Goal: Task Accomplishment & Management: Use online tool/utility

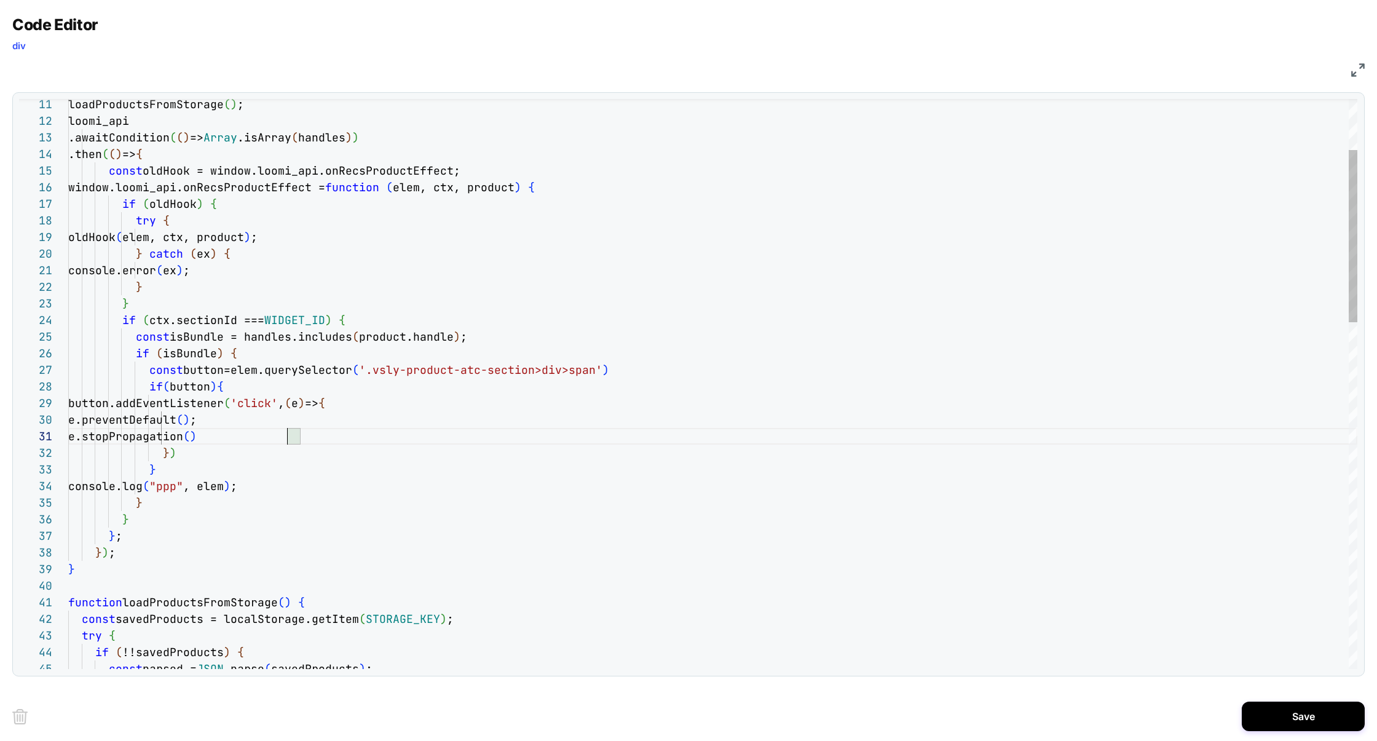
scroll to position [0, 0]
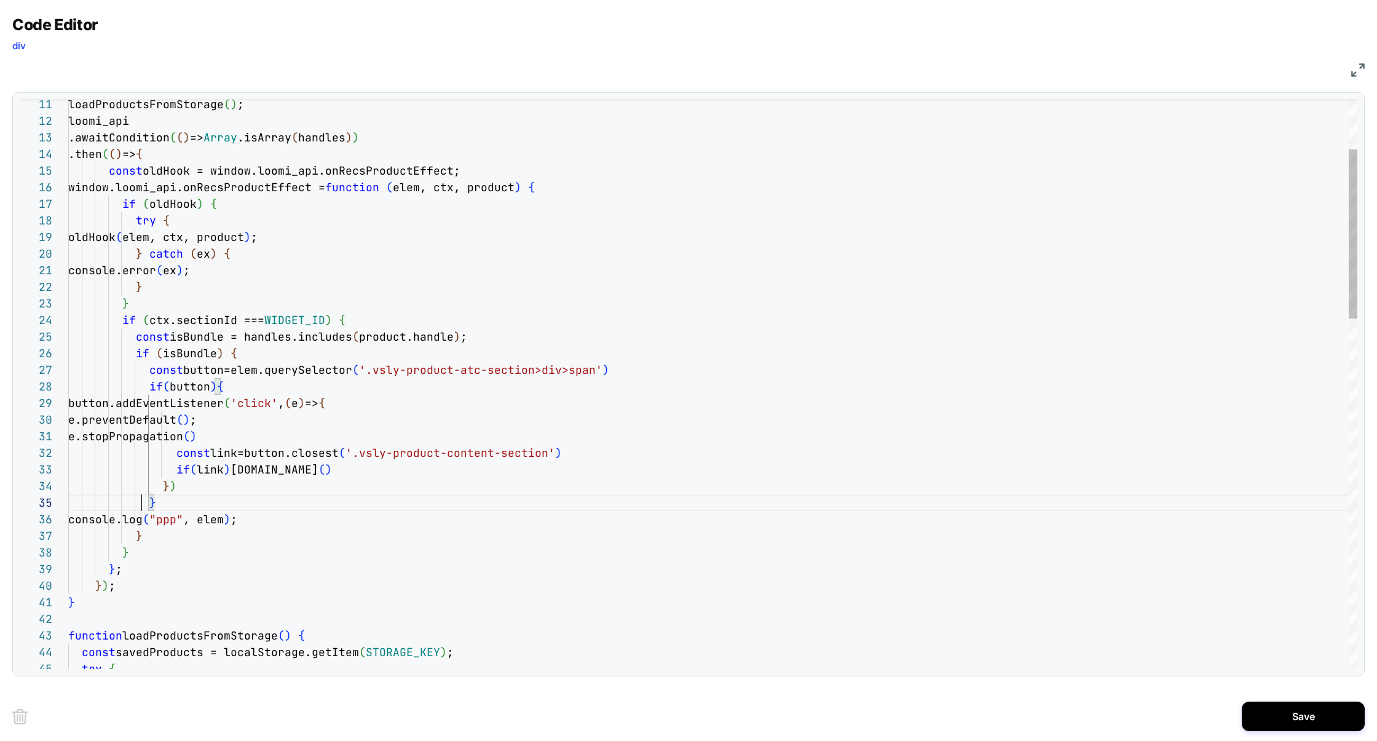
scroll to position [66, 73]
type textarea "**********"
click at [1320, 725] on button "Save" at bounding box center [1303, 716] width 123 height 30
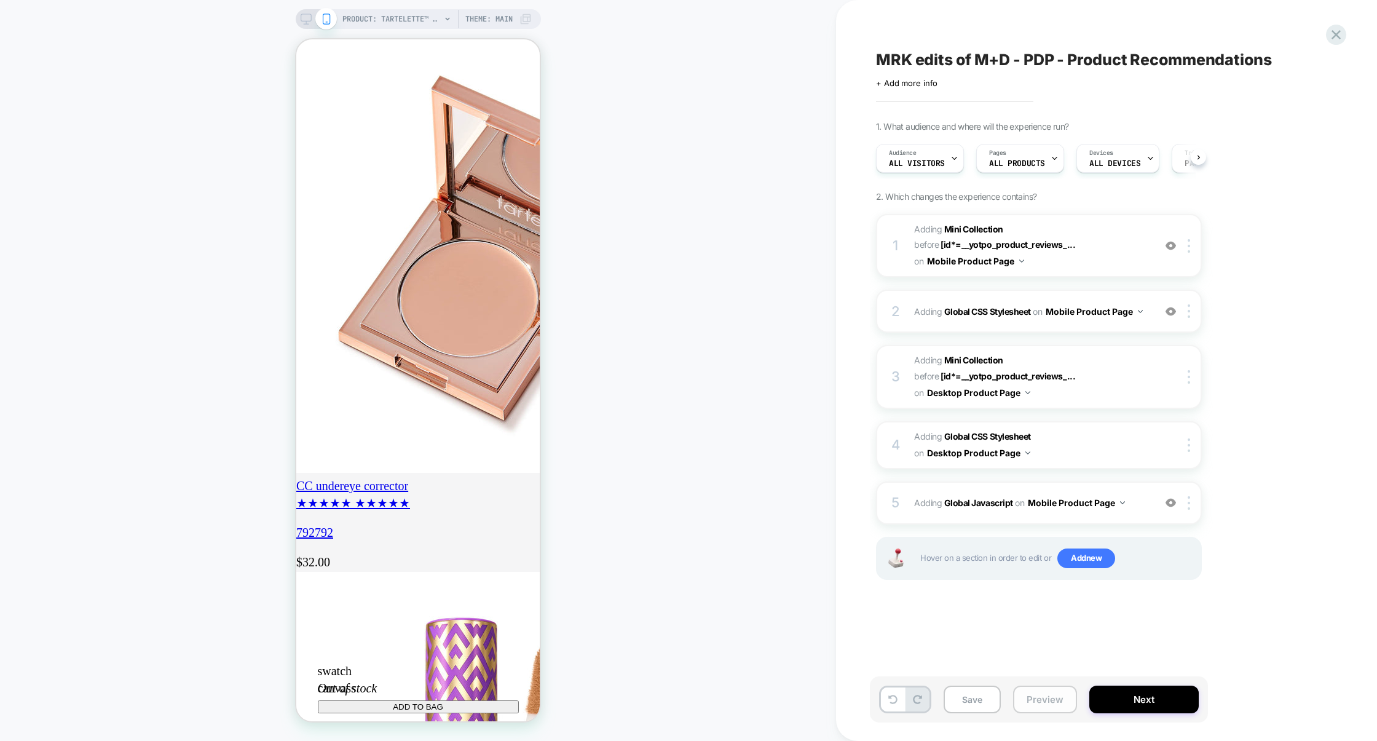
scroll to position [0, 1]
click at [1057, 697] on button "Preview" at bounding box center [1045, 699] width 64 height 28
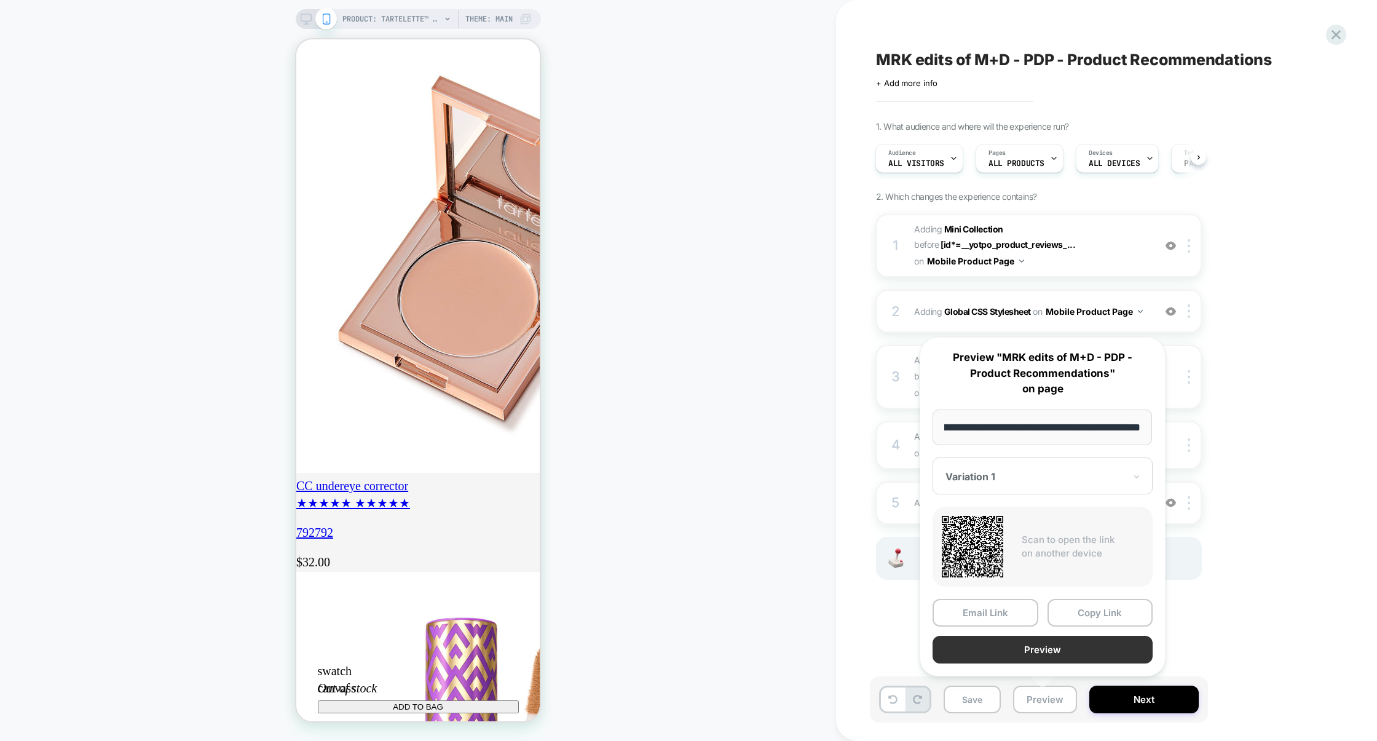
scroll to position [0, 0]
click at [1061, 654] on button "Preview" at bounding box center [1042, 650] width 220 height 28
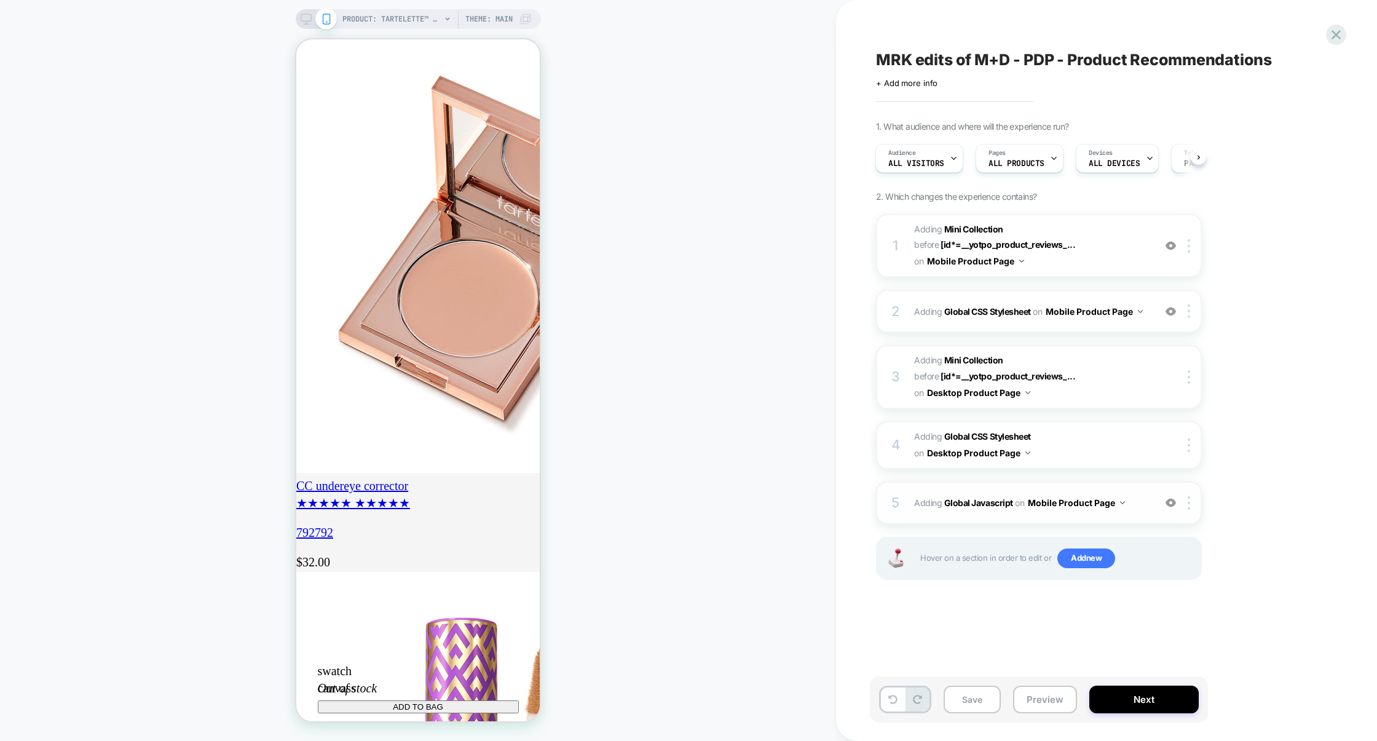
click at [1065, 487] on div "5 Adding Global Javascript on Mobile Product Page Add Before Add After Copy to …" at bounding box center [1039, 502] width 326 height 43
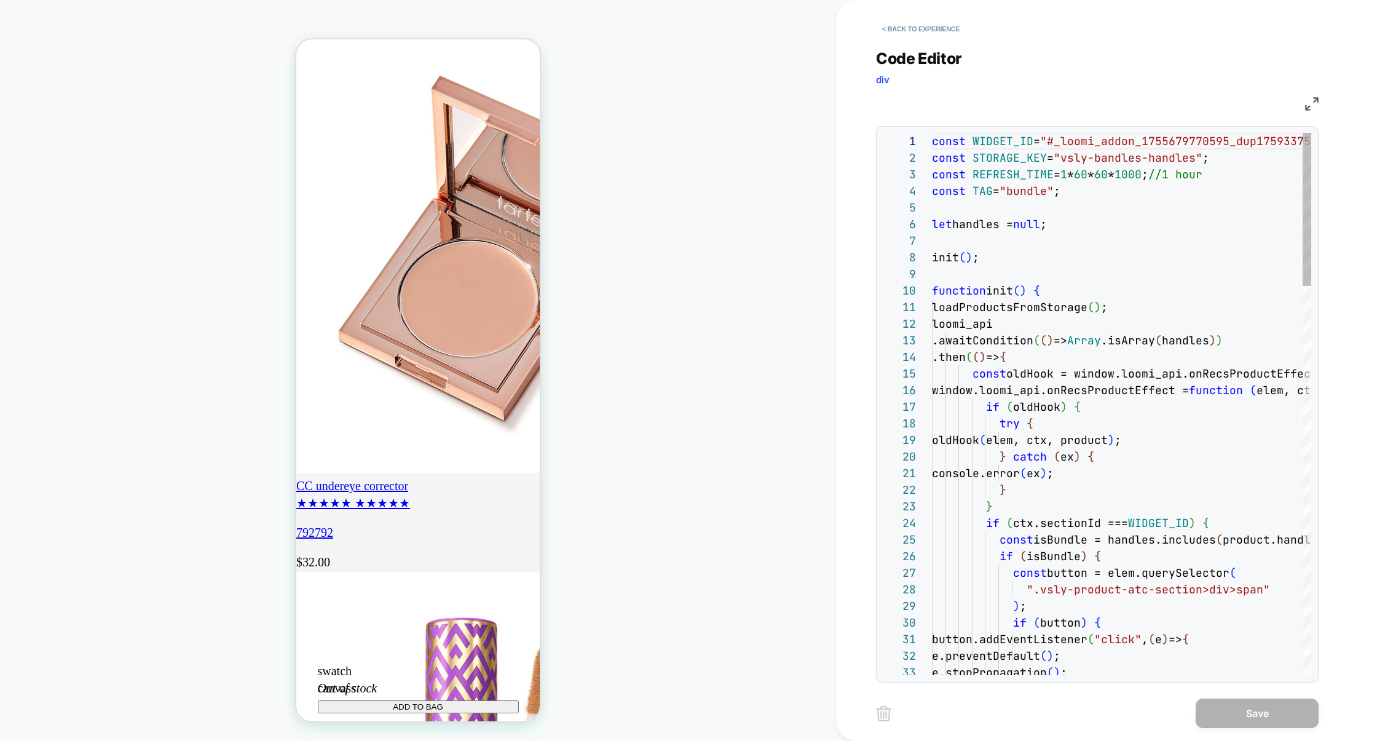
scroll to position [0, 217]
click at [1317, 106] on img at bounding box center [1312, 104] width 14 height 14
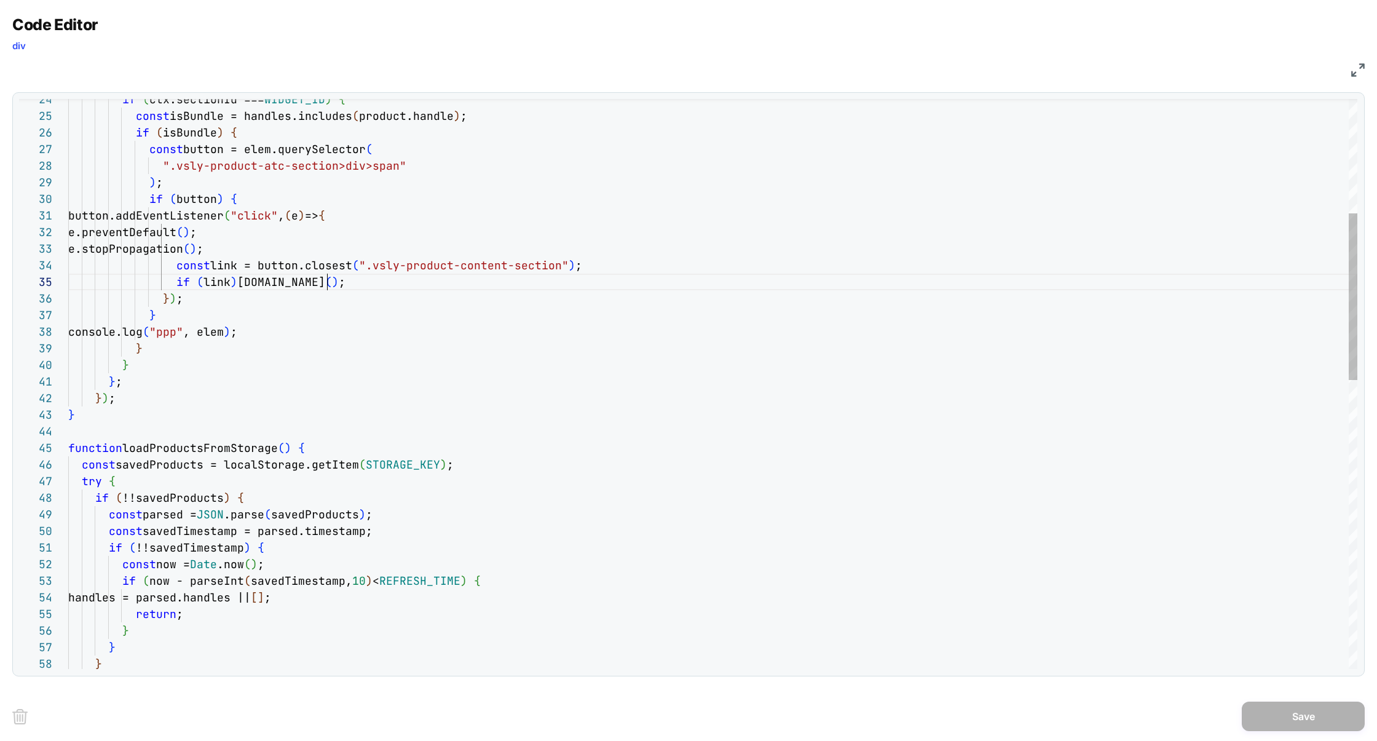
scroll to position [66, 259]
click at [332, 275] on div "} } return ; handles = parsed.handles || [ ] ; if ( now - parseInt ( savedTimes…" at bounding box center [712, 682] width 1289 height 1947
click at [451, 216] on div "} } return ; handles = parsed.handles || [ ] ; if ( now - parseInt ( savedTimes…" at bounding box center [712, 682] width 1289 height 1947
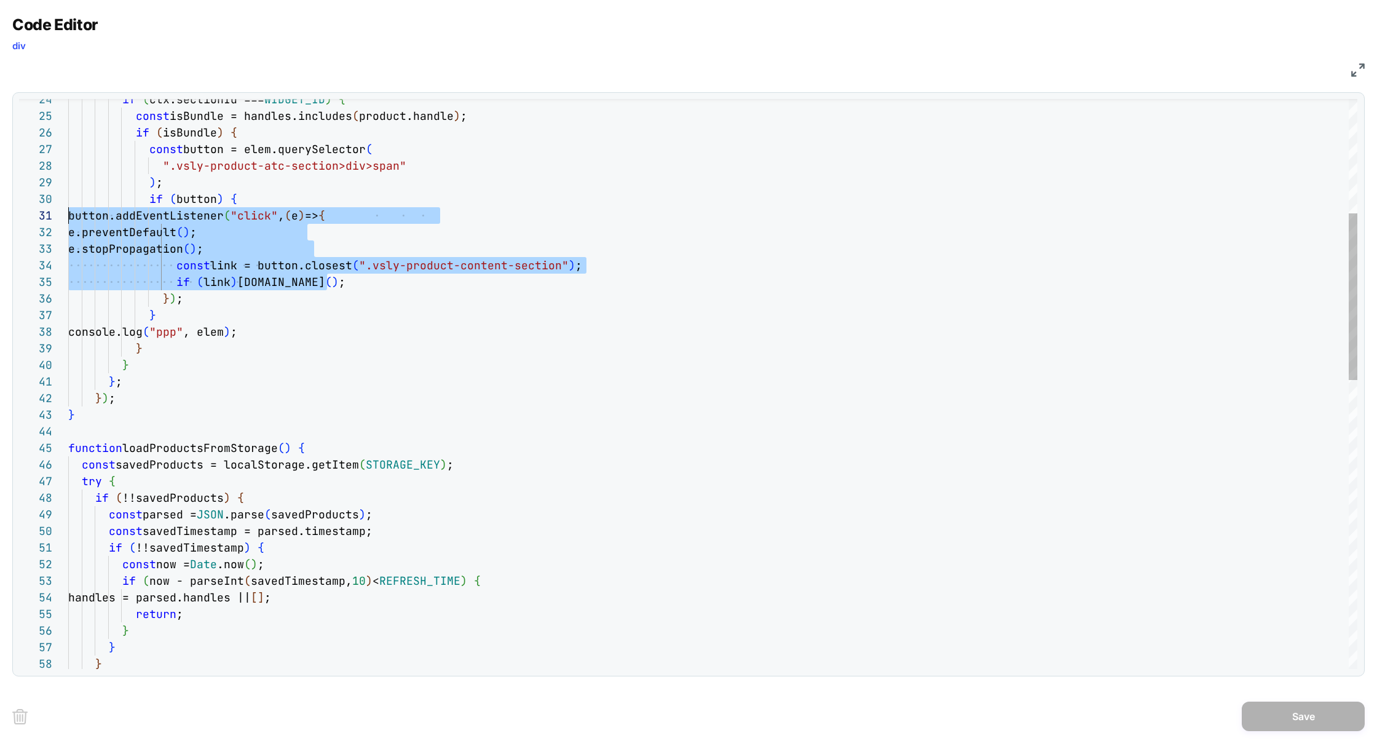
scroll to position [16, 0]
drag, startPoint x: 347, startPoint y: 284, endPoint x: 4, endPoint y: 230, distance: 347.2
click at [4, 230] on div "Code Editor div JS 57 56 55 54 53 58 52 51 50 49 48 47 46 45 44 43 42 41 40 39 …" at bounding box center [688, 370] width 1377 height 741
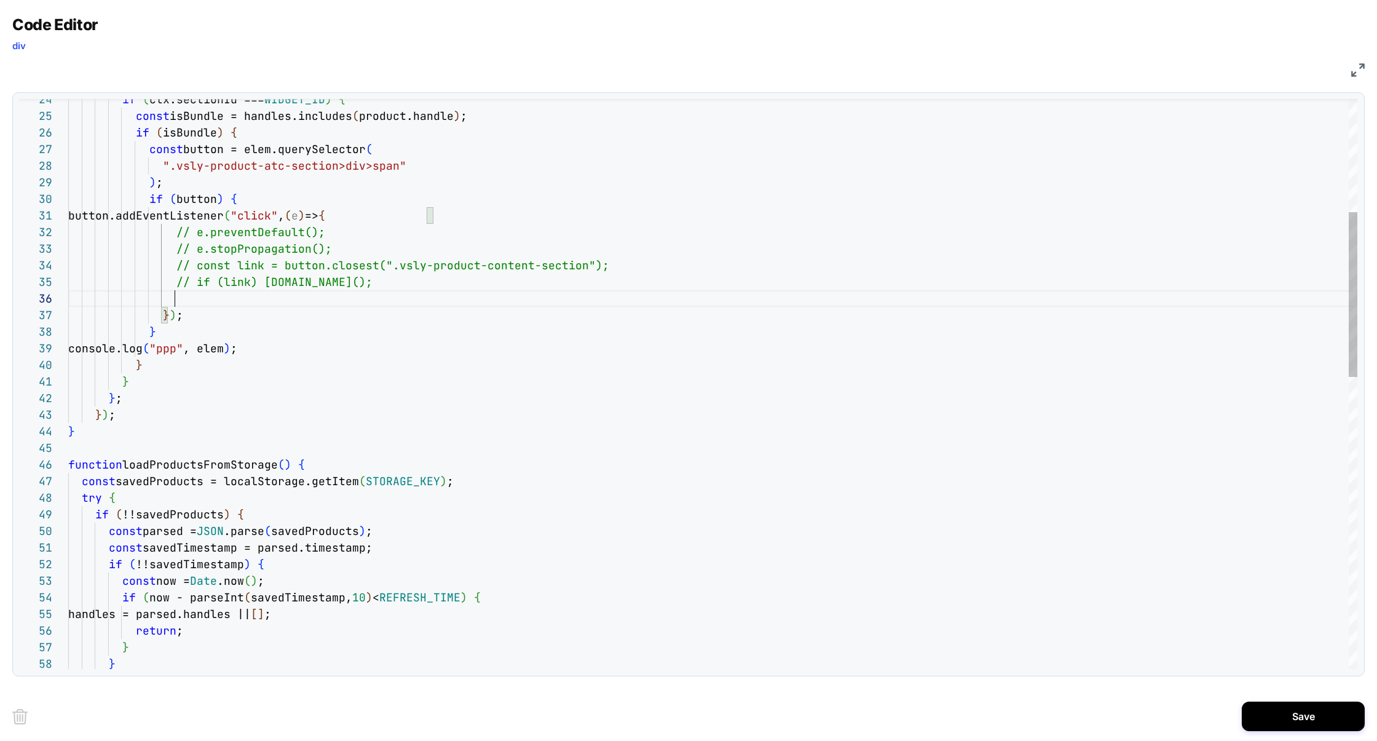
scroll to position [149, 166]
click at [247, 201] on div "} } return ; handles = parsed.handles || [ ] ; if ( now - parseInt ( savedTimes…" at bounding box center [712, 691] width 1289 height 1964
click at [186, 312] on div "} } return ; handles = parsed.handles || [ ] ; if ( now - parseInt ( savedTimes…" at bounding box center [712, 691] width 1289 height 1964
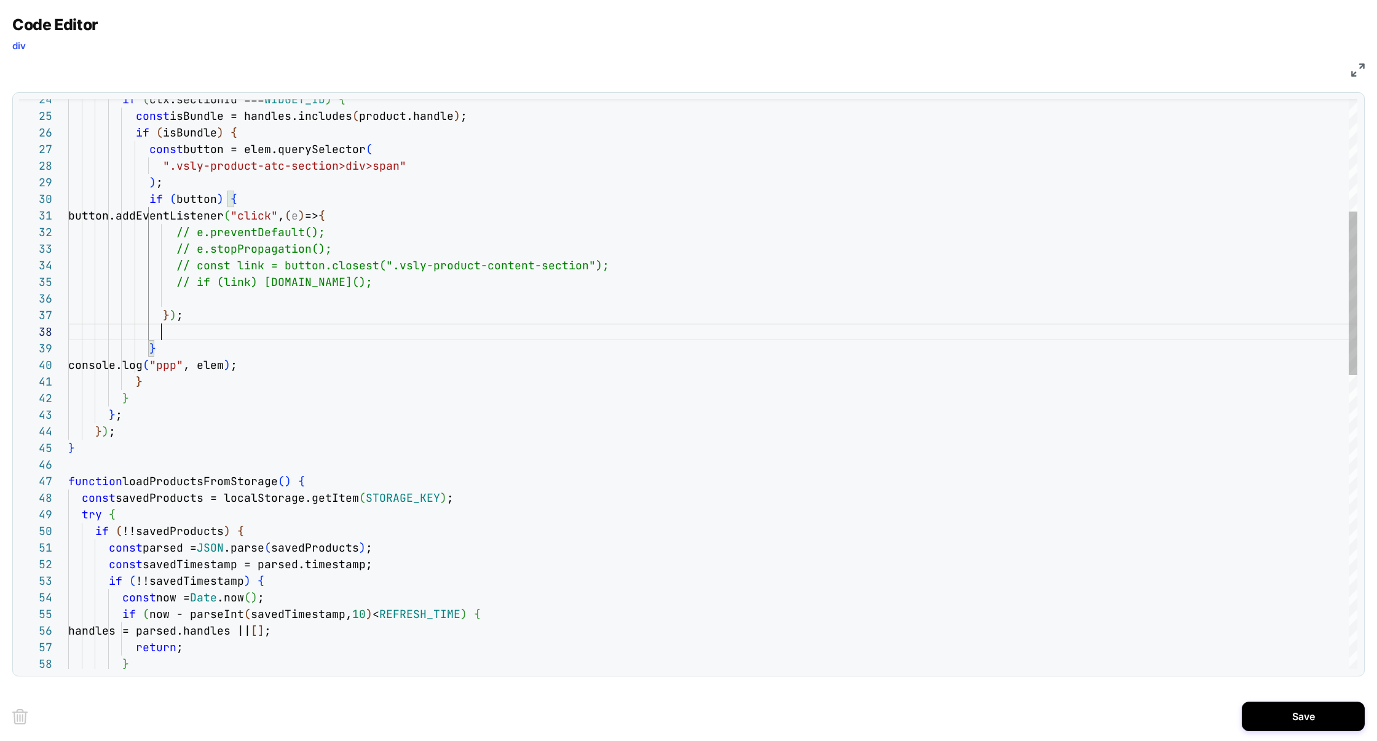
scroll to position [116, 92]
click at [301, 302] on div "} return ; handles = parsed.handles || [ ] ; if ( now - parseInt ( savedTimesta…" at bounding box center [712, 699] width 1289 height 1980
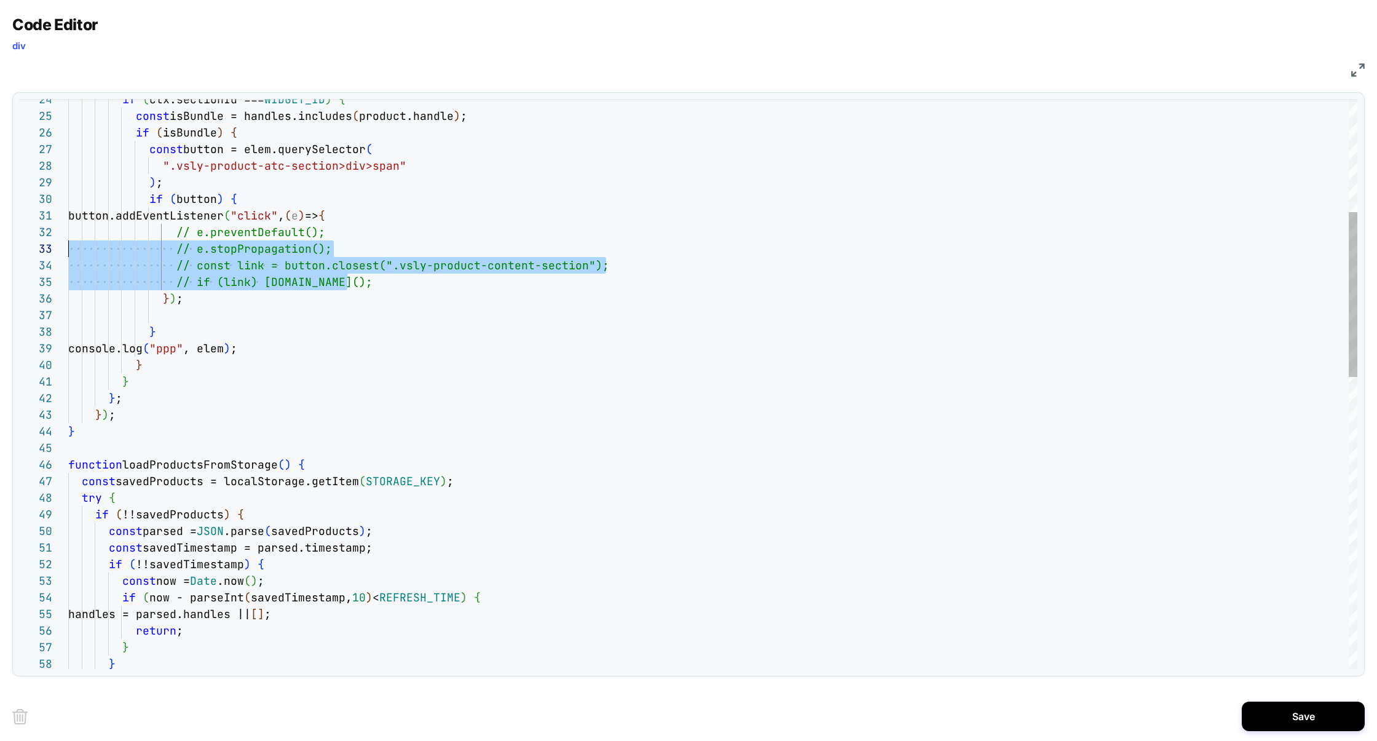
scroll to position [16, 0]
drag, startPoint x: 361, startPoint y: 283, endPoint x: 0, endPoint y: 231, distance: 365.2
click at [68, 231] on div "} return ; handles = parsed.handles || [ ] ; if ( now - parseInt ( savedTimesta…" at bounding box center [712, 691] width 1289 height 1964
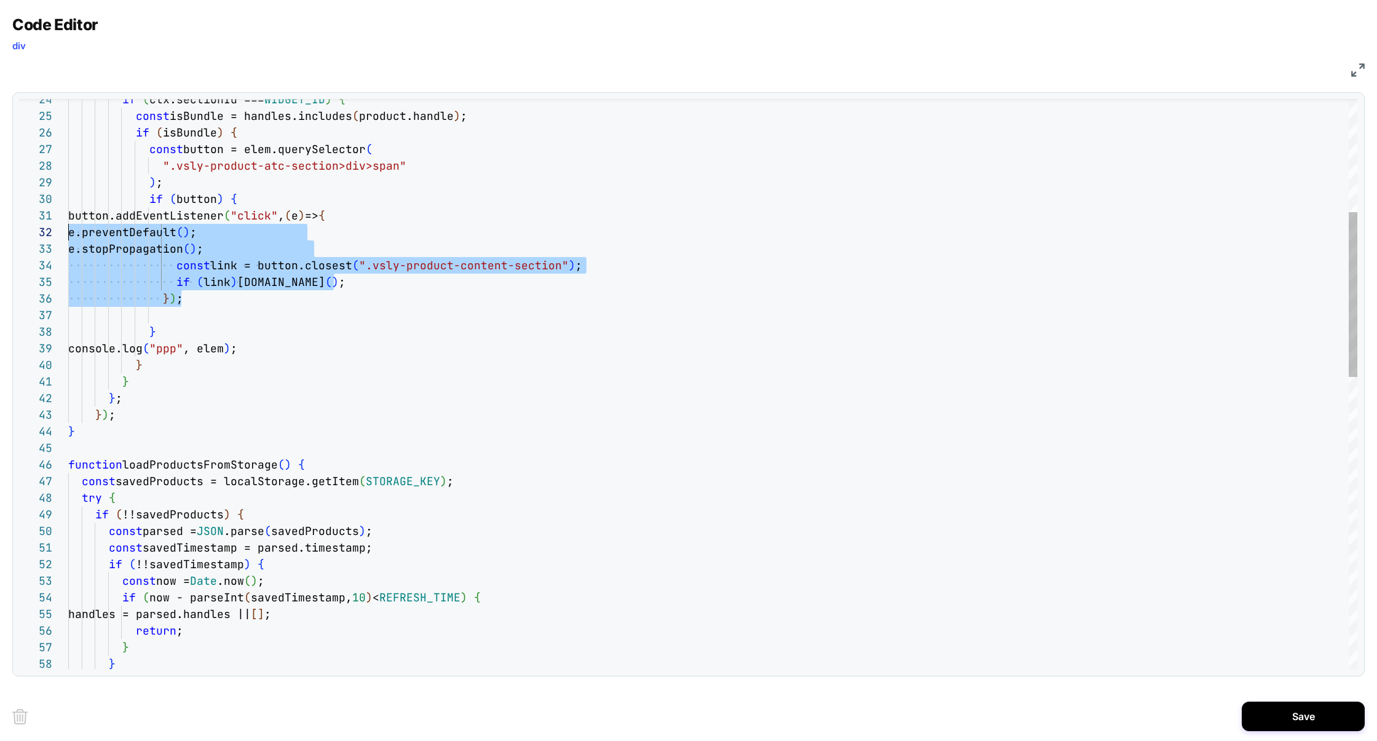
scroll to position [0, 0]
drag, startPoint x: 203, startPoint y: 301, endPoint x: 1, endPoint y: 218, distance: 218.9
click at [68, 218] on div "} return ; handles = parsed.handles || [ ] ; if ( now - parseInt ( savedTimesta…" at bounding box center [712, 691] width 1289 height 1964
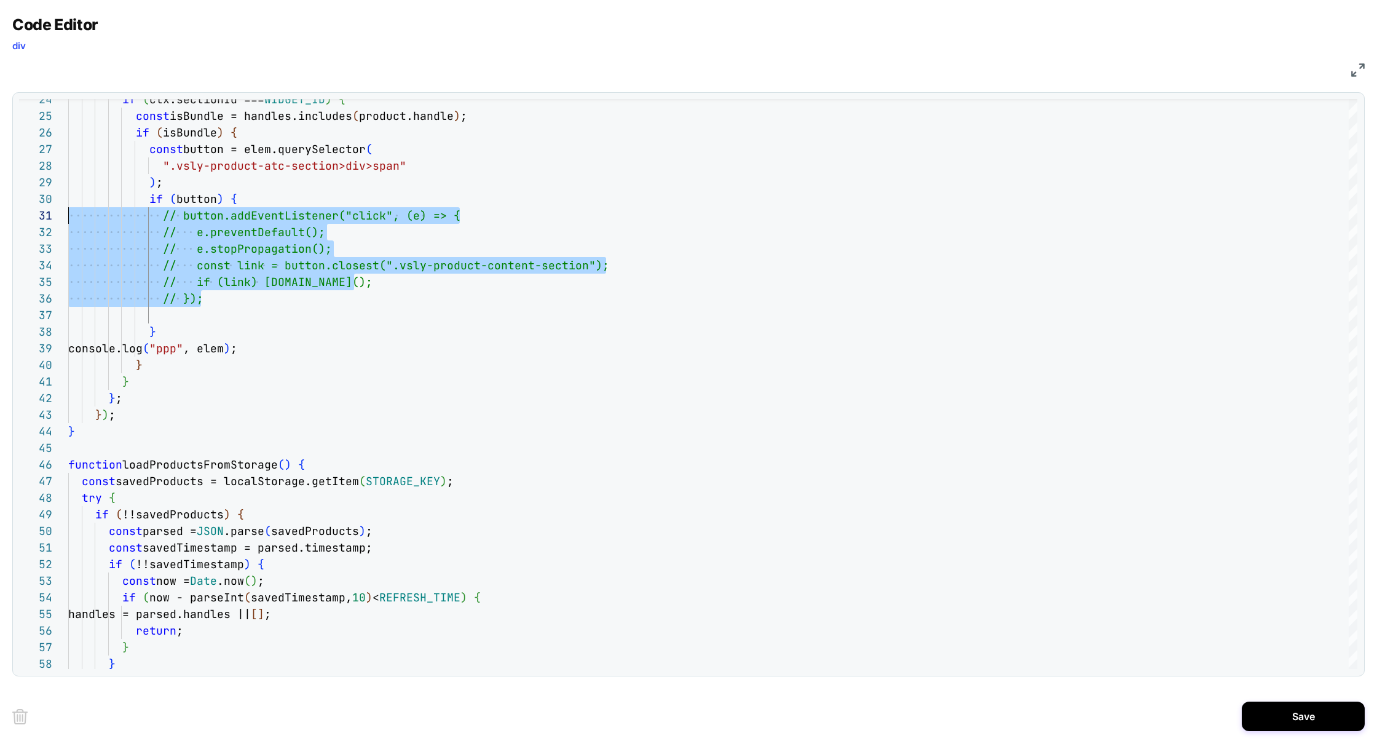
scroll to position [0, 217]
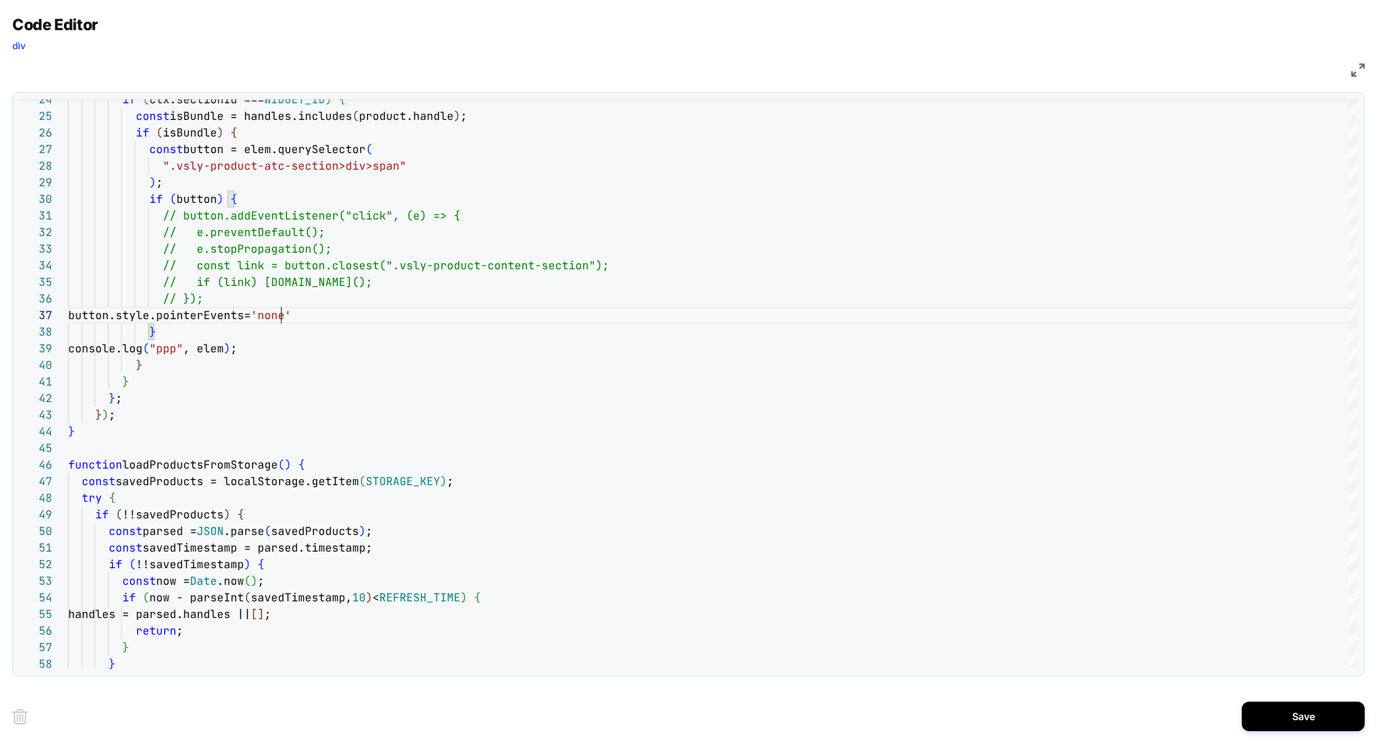
type textarea "**********"
drag, startPoint x: 1286, startPoint y: 726, endPoint x: 1281, endPoint y: 720, distance: 7.9
click at [1280, 720] on button "Save" at bounding box center [1303, 716] width 123 height 30
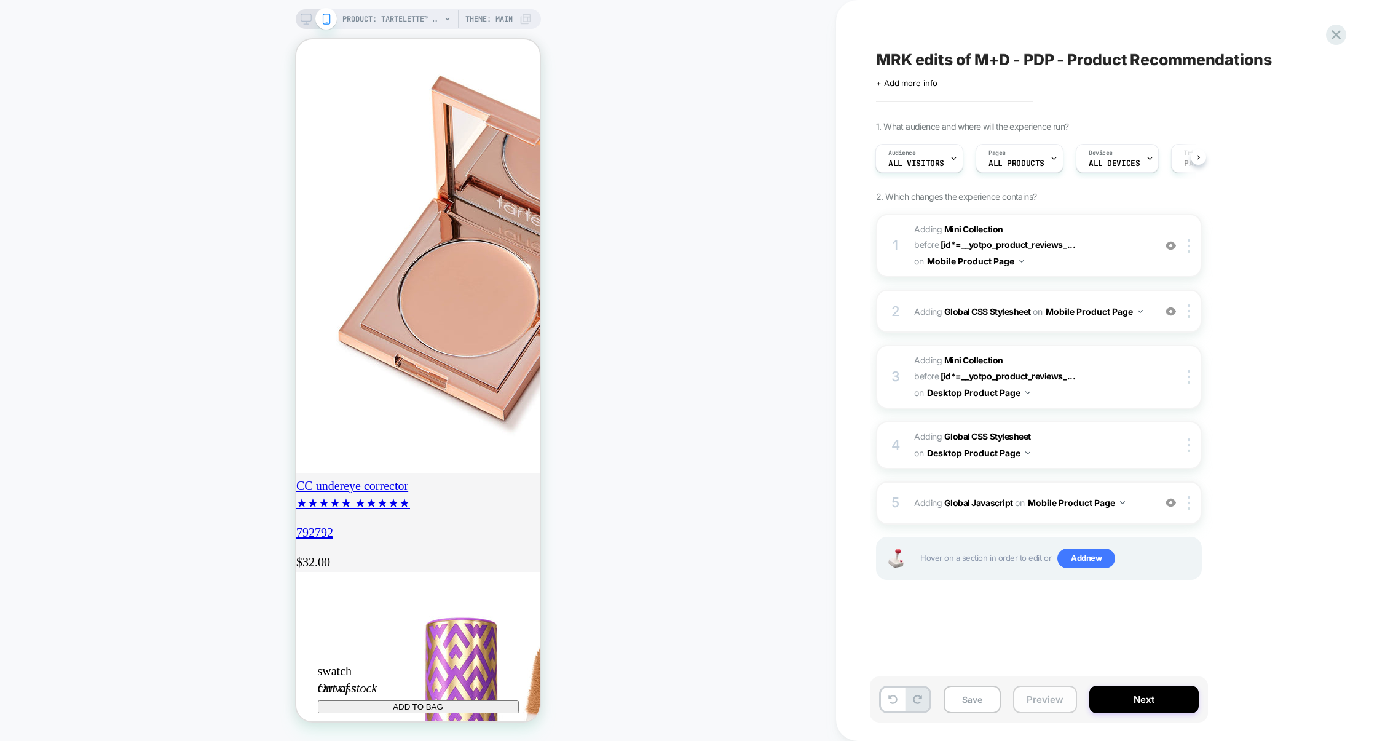
click at [1043, 704] on button "Preview" at bounding box center [1045, 699] width 64 height 28
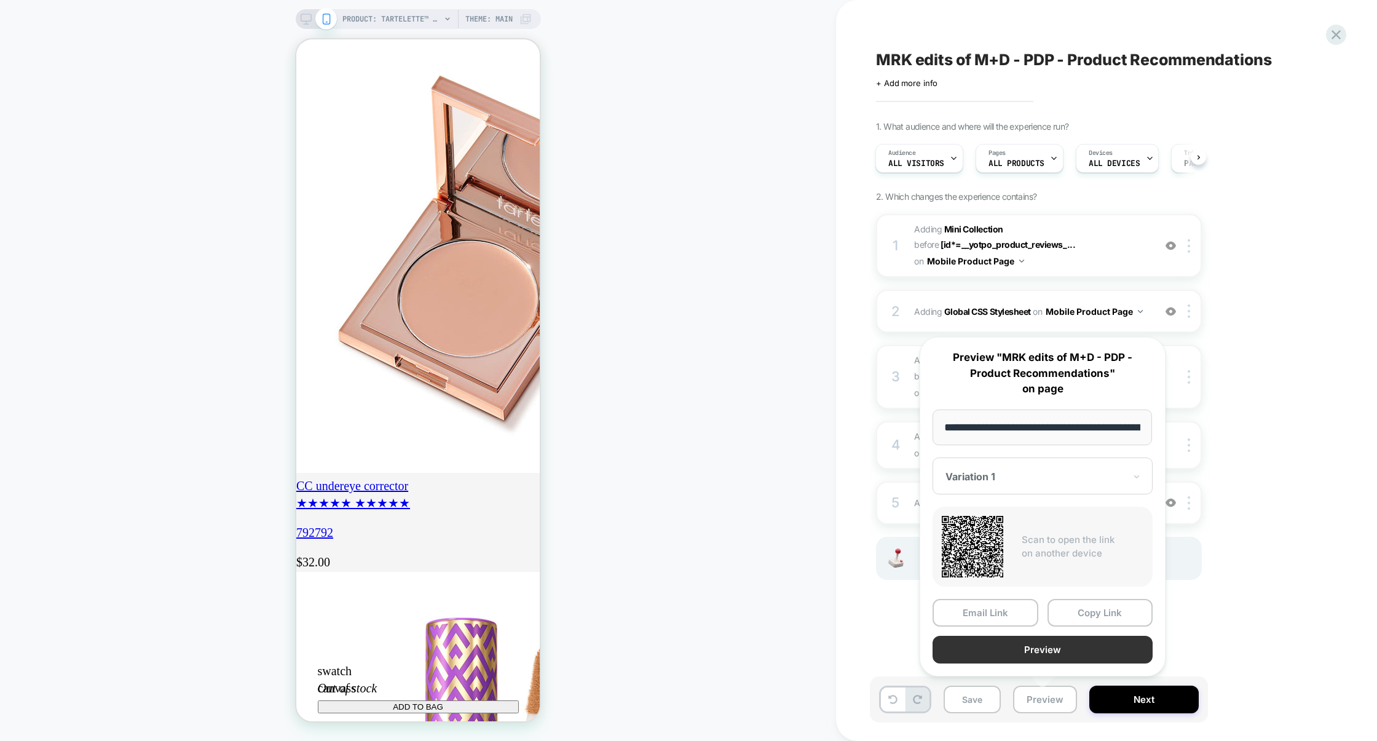
click at [1063, 650] on button "Preview" at bounding box center [1042, 650] width 220 height 28
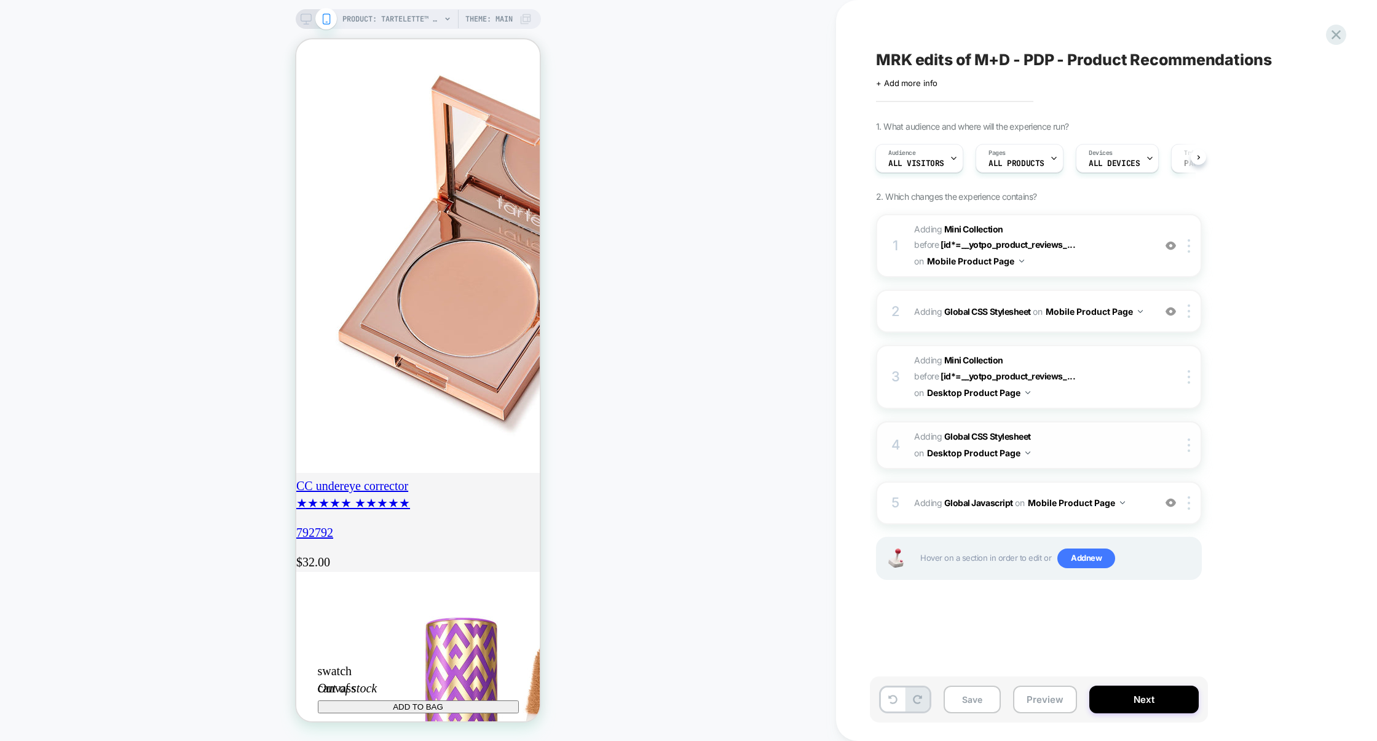
scroll to position [0, 0]
click at [1135, 486] on div "5 Adding Global Javascript on Mobile Product Page Add Before Add After Copy to …" at bounding box center [1039, 502] width 326 height 43
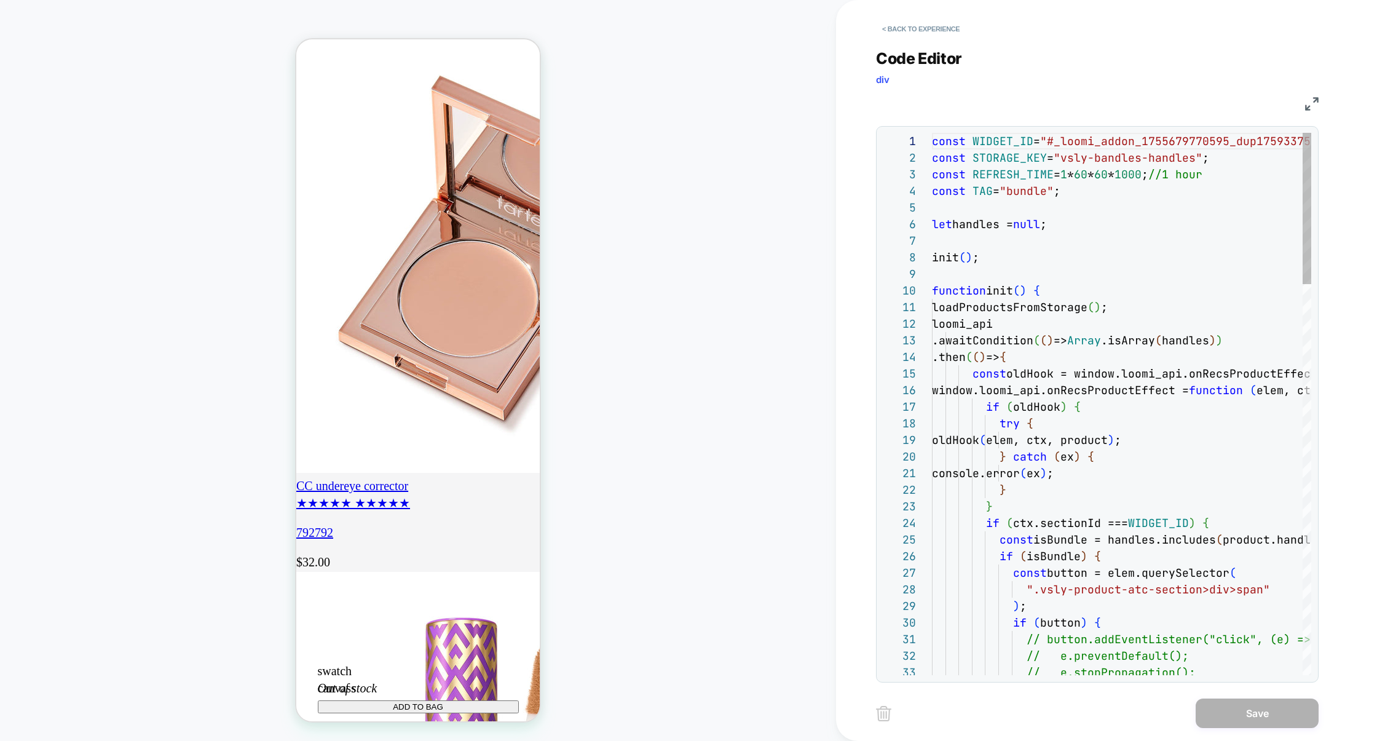
scroll to position [166, 0]
click at [1305, 100] on img at bounding box center [1312, 104] width 14 height 14
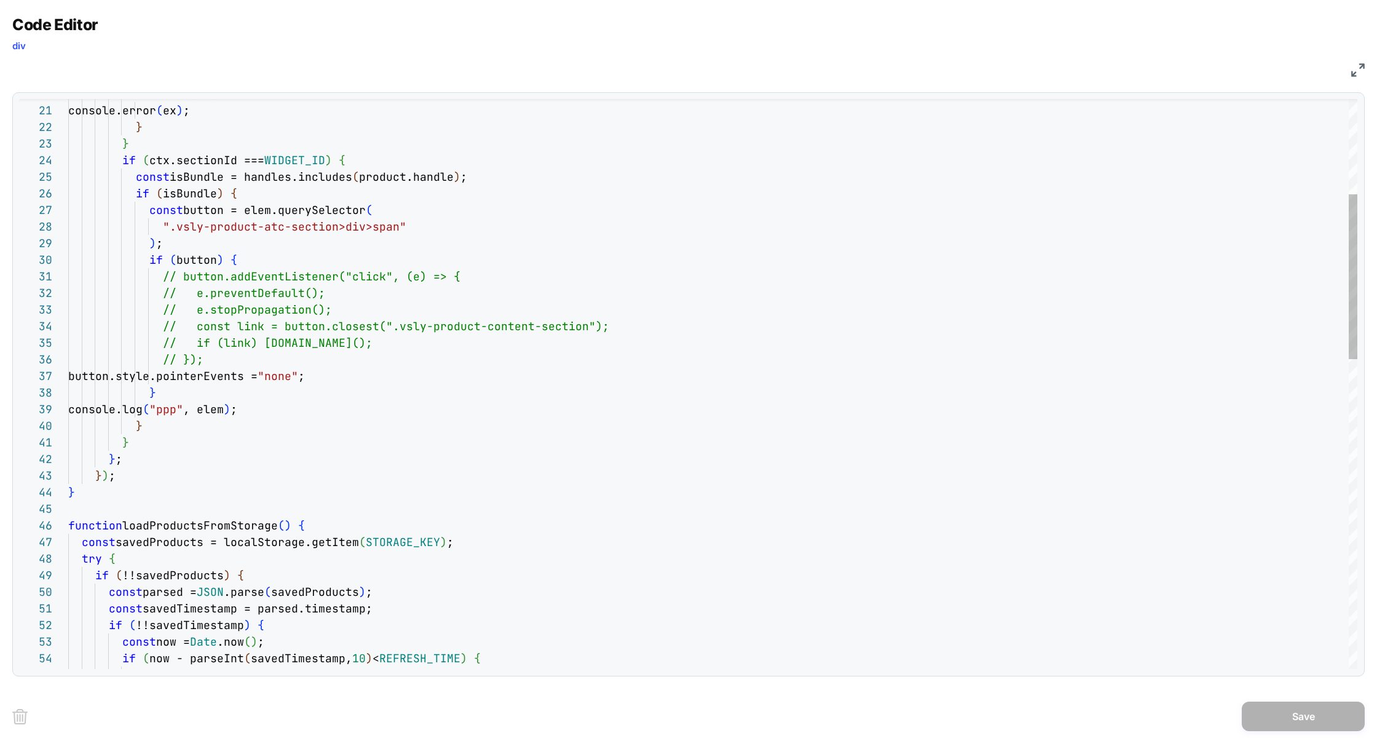
scroll to position [0, 217]
click at [174, 379] on div "} catch ( ex ) { console.error ( ex ) ; } } if ( ctx.sectionId === WIDGET_ID ) …" at bounding box center [712, 752] width 1289 height 1964
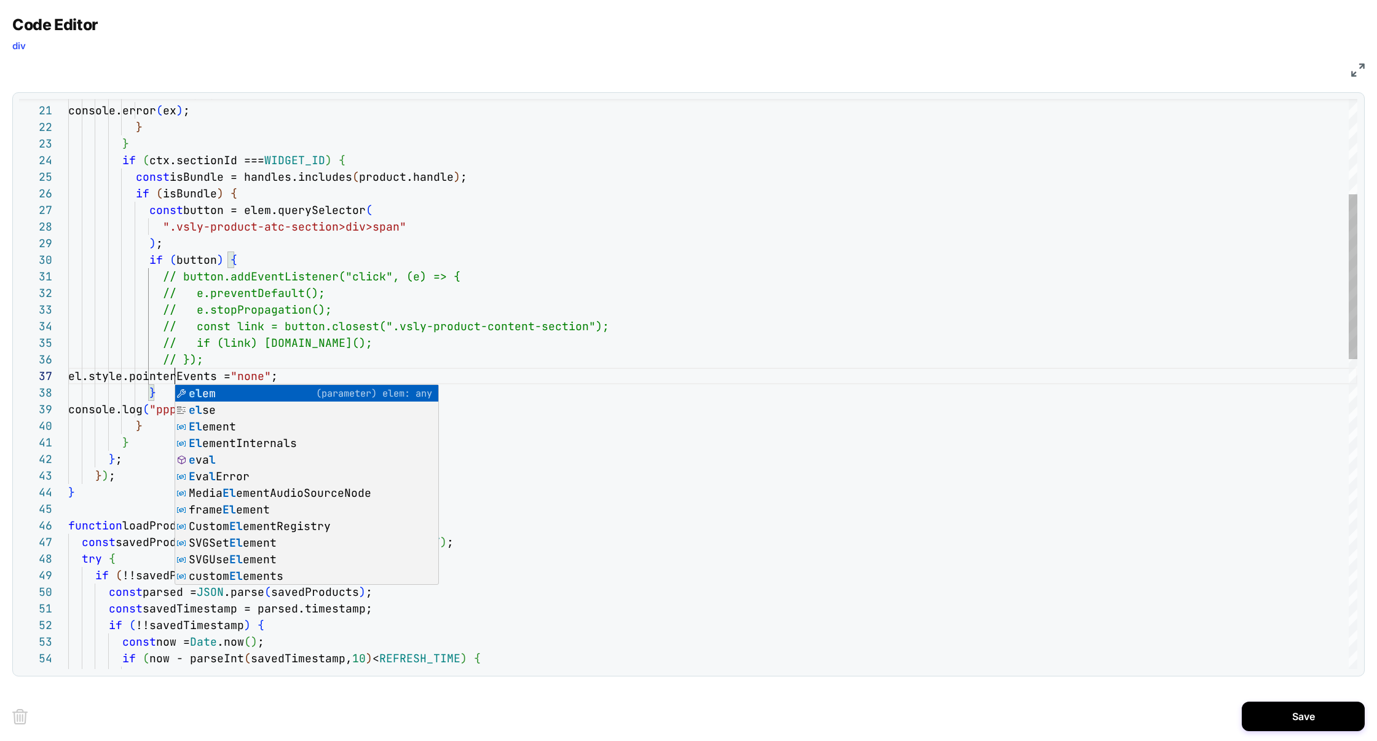
scroll to position [100, 305]
click at [392, 369] on div "} catch ( ex ) { console.error ( ex ) ; } } if ( ctx.sectionId === WIDGET_ID ) …" at bounding box center [712, 752] width 1289 height 1964
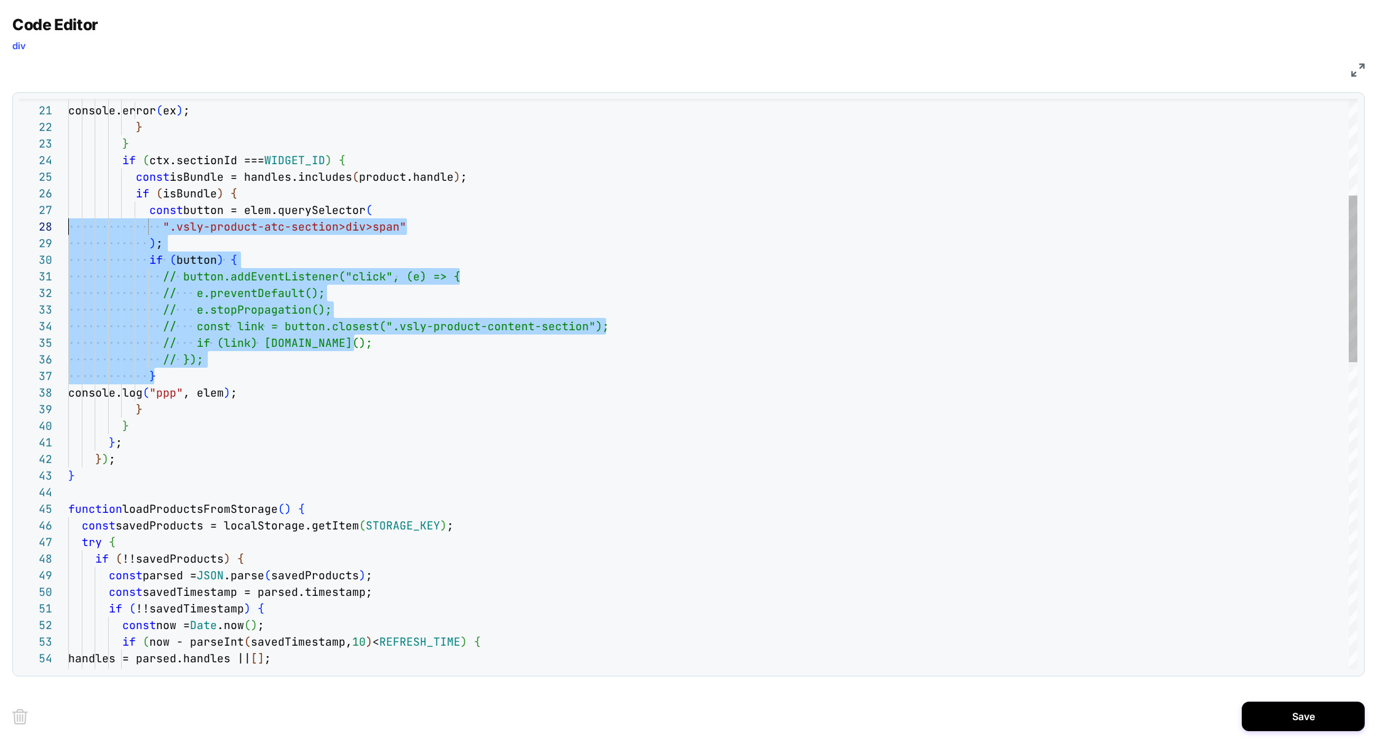
scroll to position [100, 0]
drag, startPoint x: 202, startPoint y: 376, endPoint x: 0, endPoint y: 210, distance: 261.2
click at [68, 210] on div "} catch ( ex ) { console.error ( ex ) ; } } if ( ctx.sectionId === WIDGET_ID ) …" at bounding box center [712, 743] width 1289 height 1947
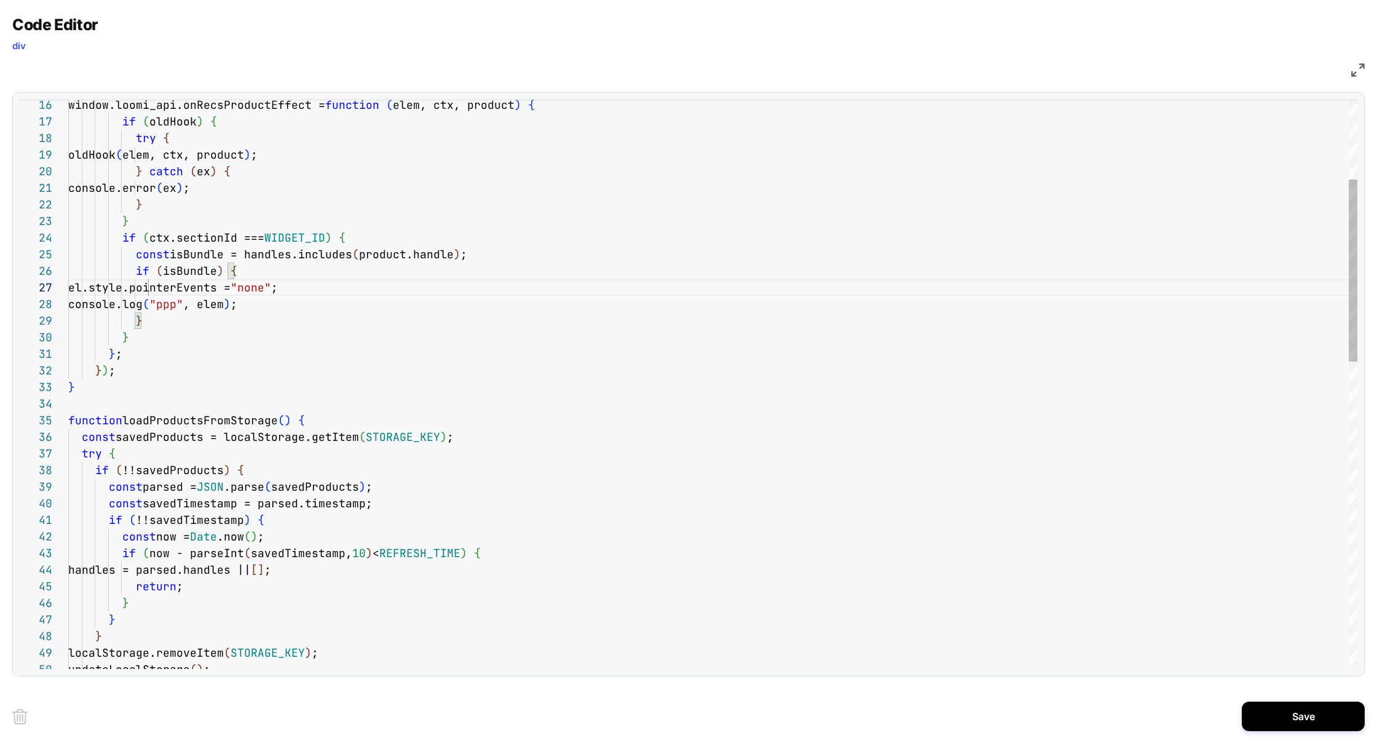
scroll to position [50, 279]
click at [368, 237] on div "} catch ( ex ) { console.error ( ex ) ; } } if ( ctx.sectionId === WIDGET_ID ) …" at bounding box center [712, 738] width 1289 height 1781
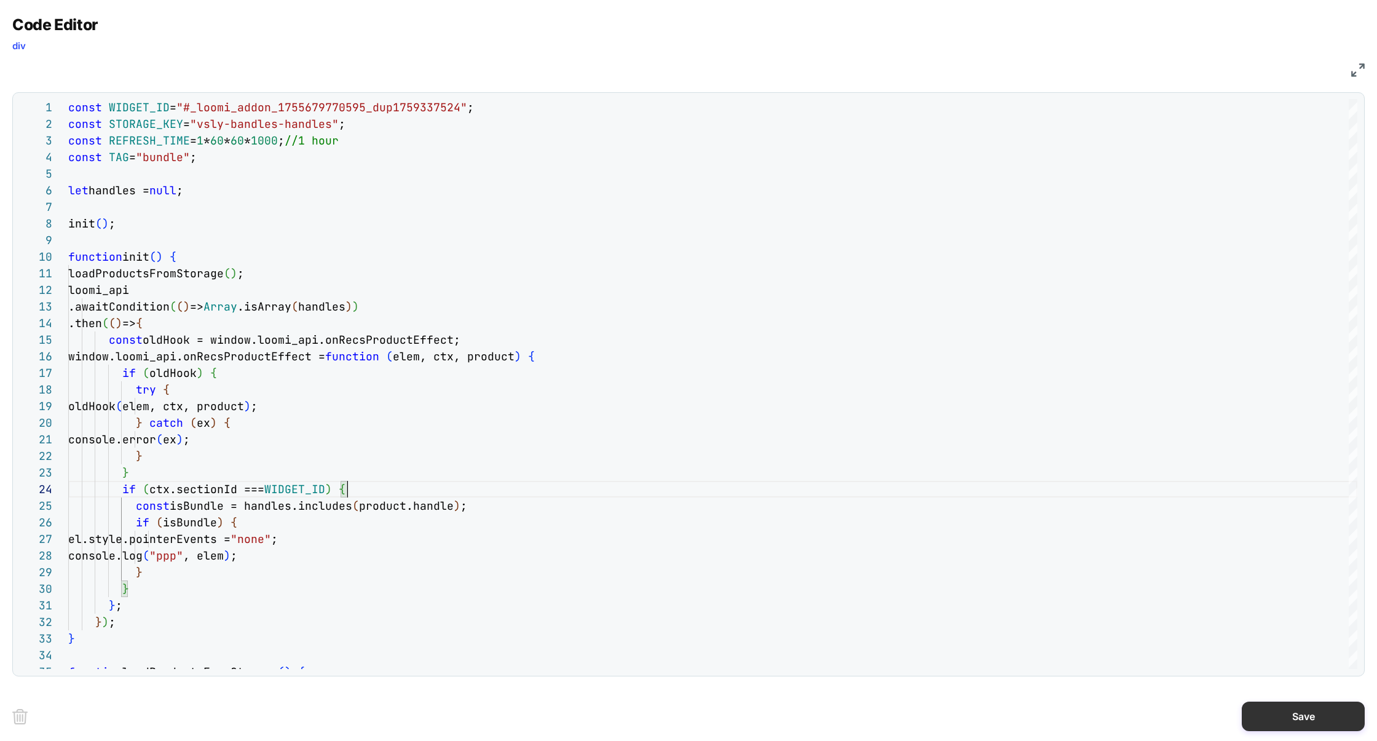
scroll to position [0, 0]
type textarea "**********"
click at [1288, 722] on button "Save" at bounding box center [1303, 716] width 123 height 30
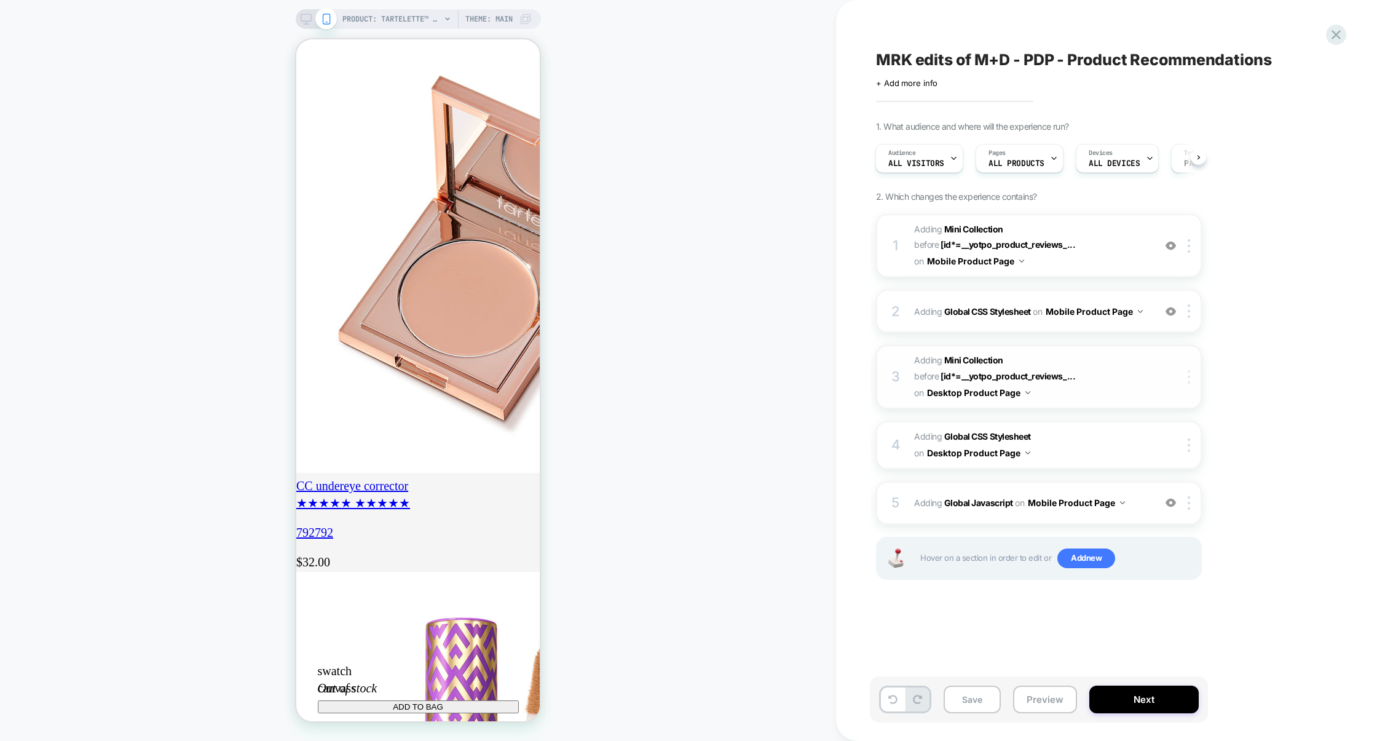
click at [1192, 377] on div at bounding box center [1191, 377] width 20 height 14
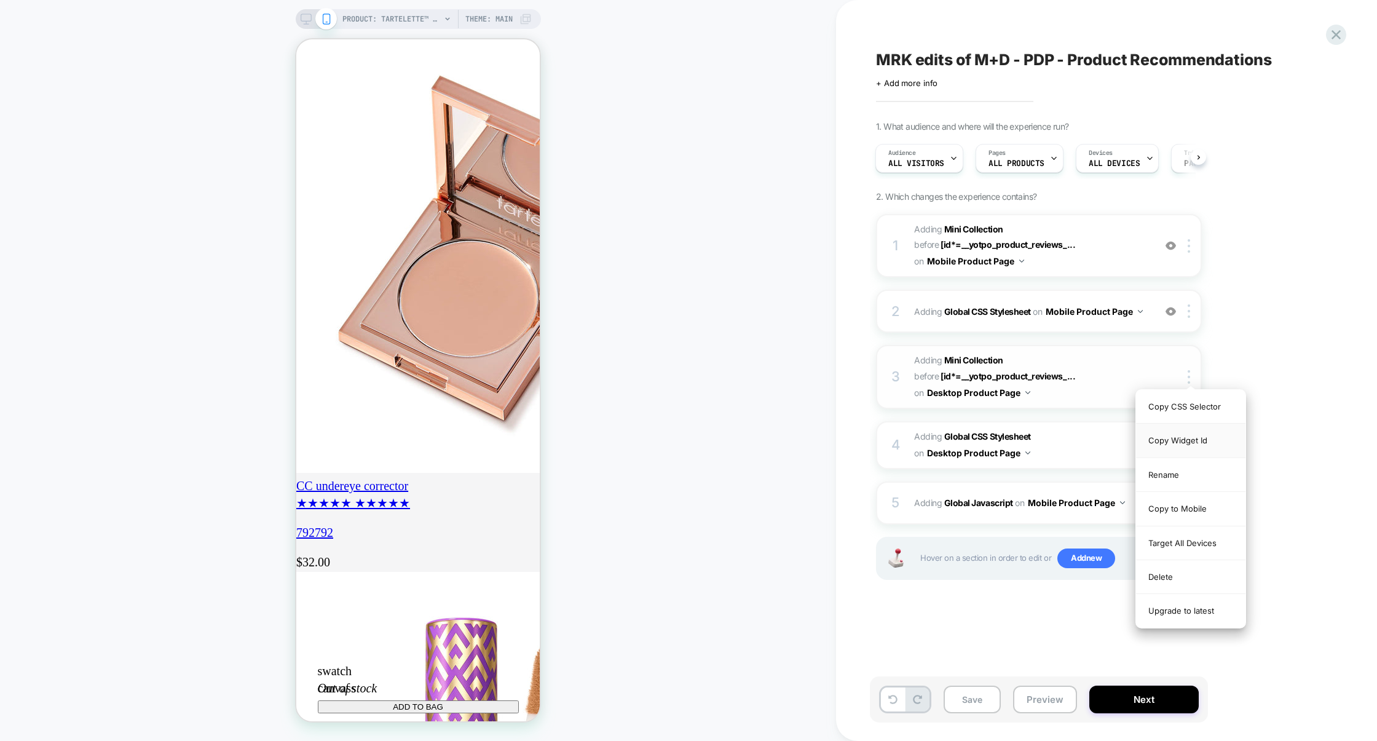
click at [1183, 444] on div "Copy Widget Id" at bounding box center [1190, 440] width 109 height 34
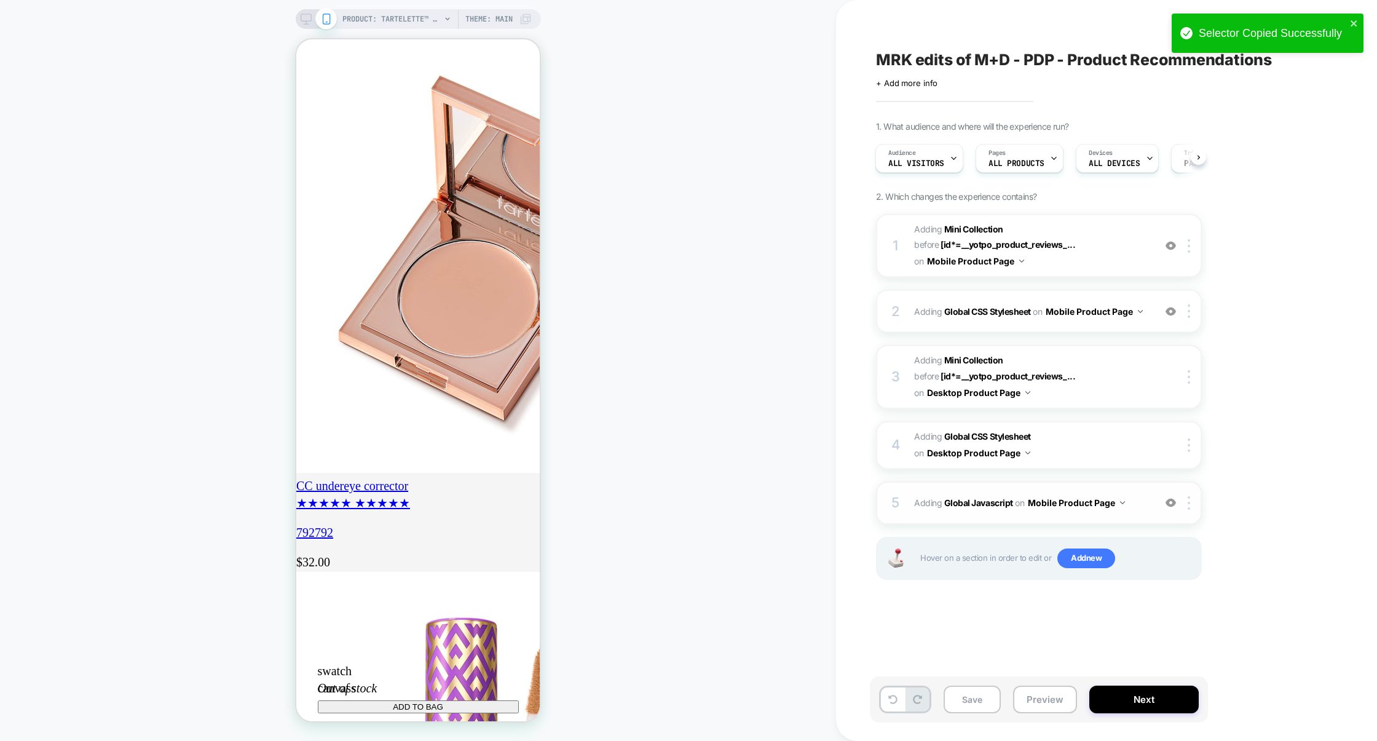
click at [1037, 516] on div "5 Adding Global Javascript on Mobile Product Page Add Before Add After Copy to …" at bounding box center [1039, 502] width 326 height 43
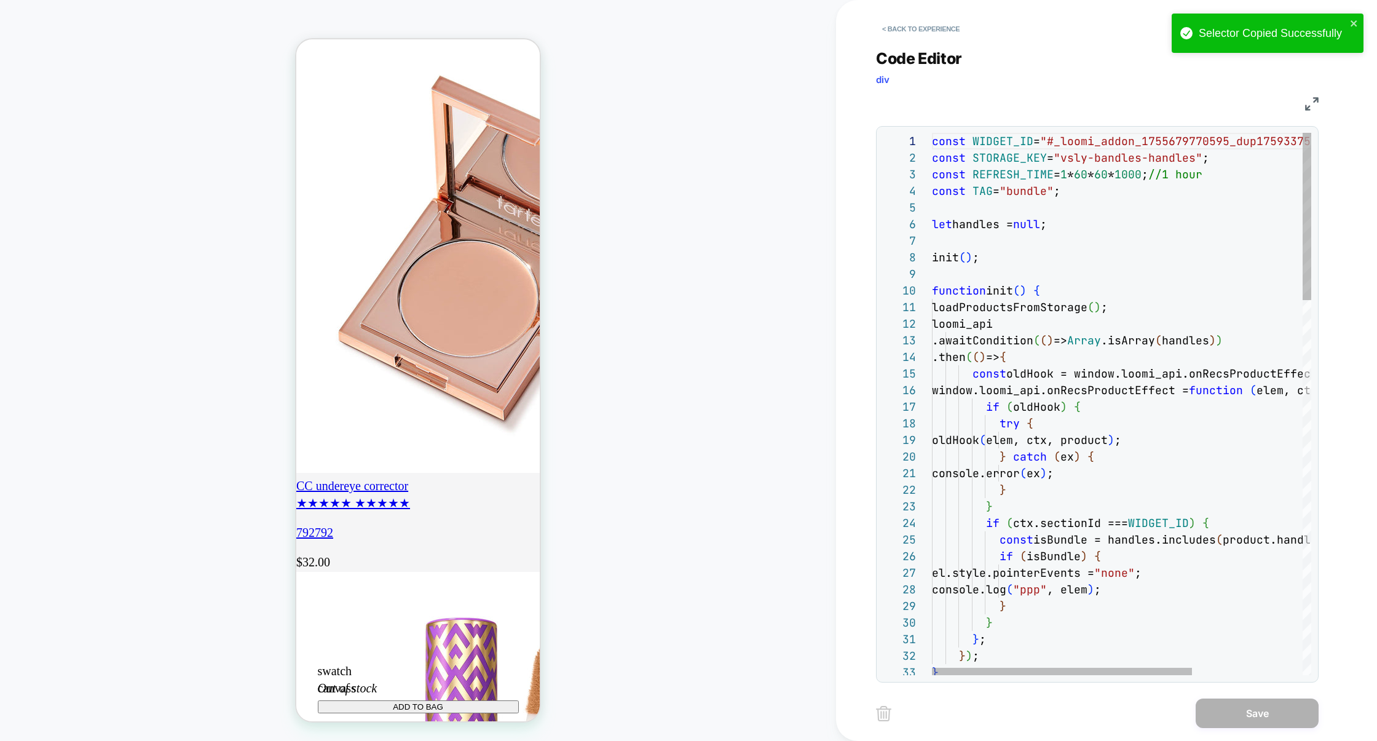
scroll to position [0, 217]
click at [1307, 101] on img at bounding box center [1312, 104] width 14 height 14
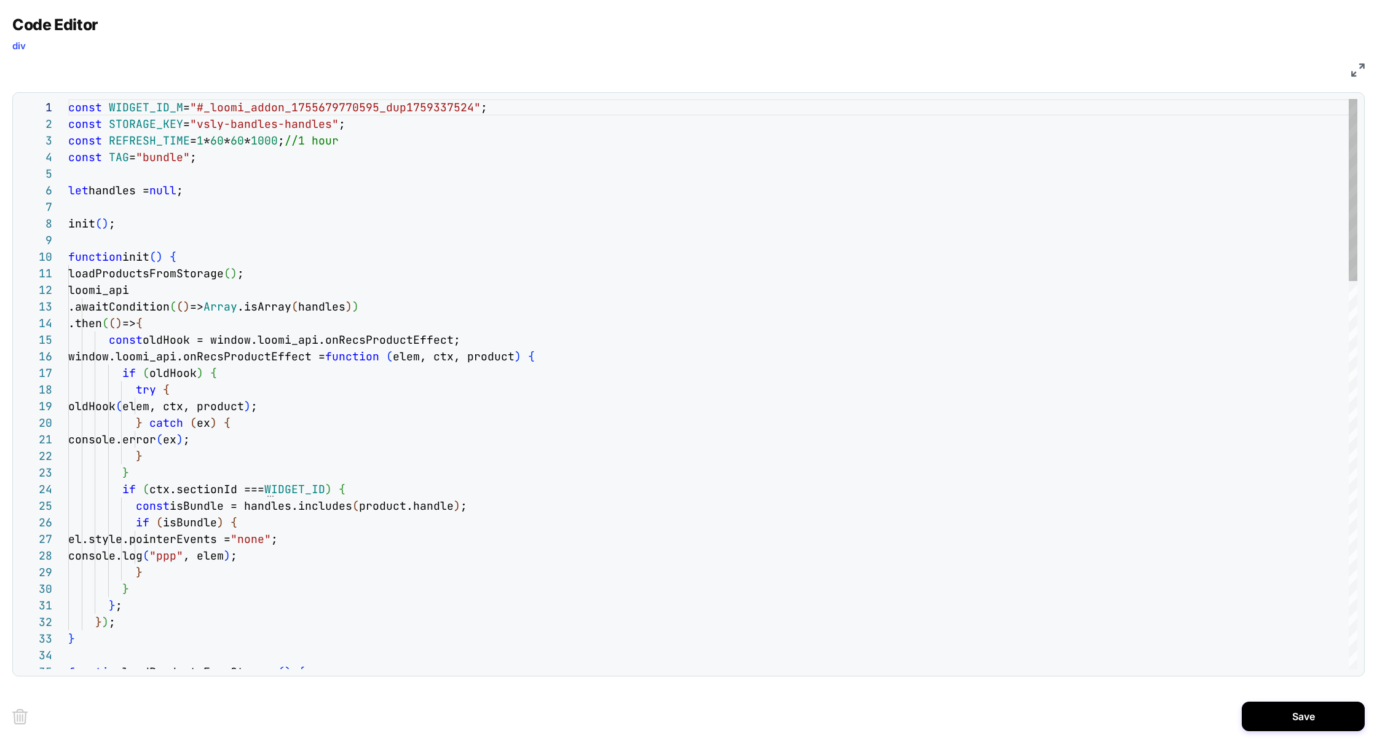
scroll to position [0, 0]
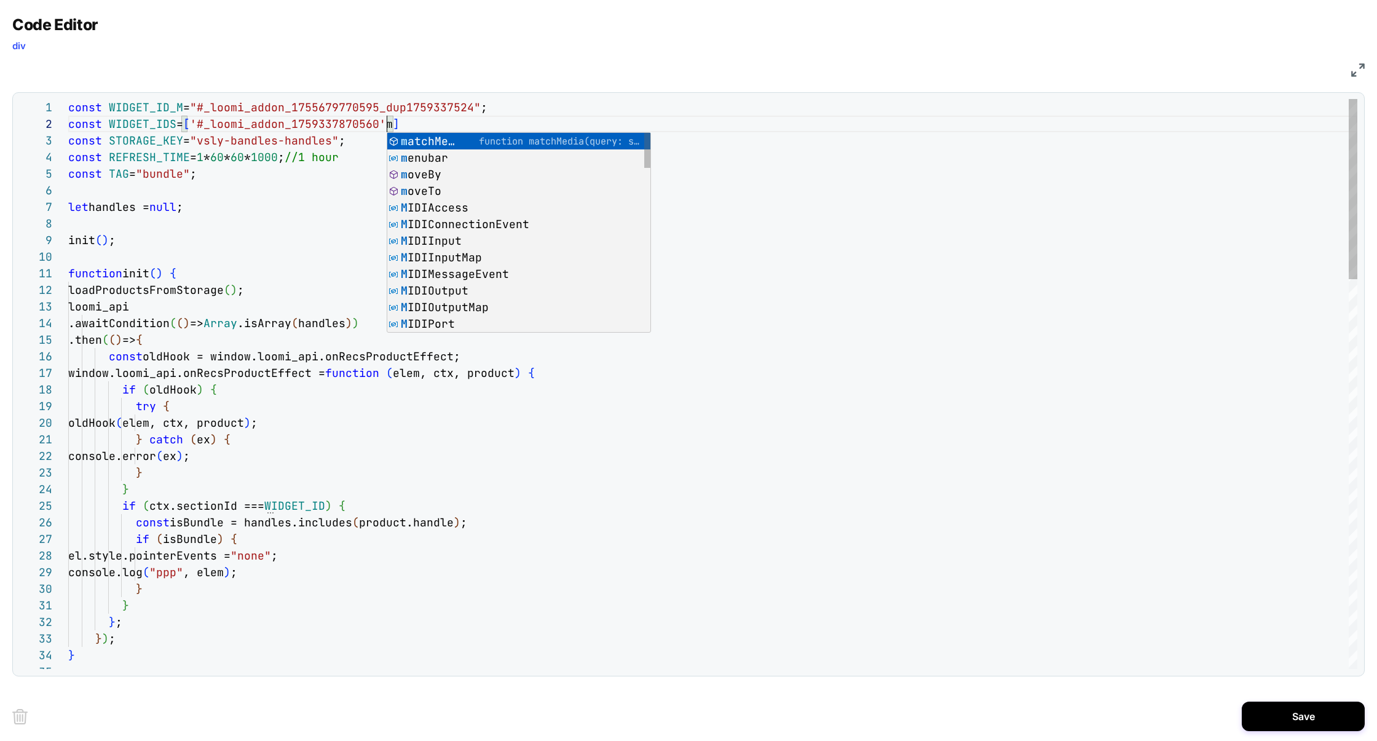
scroll to position [16, 312]
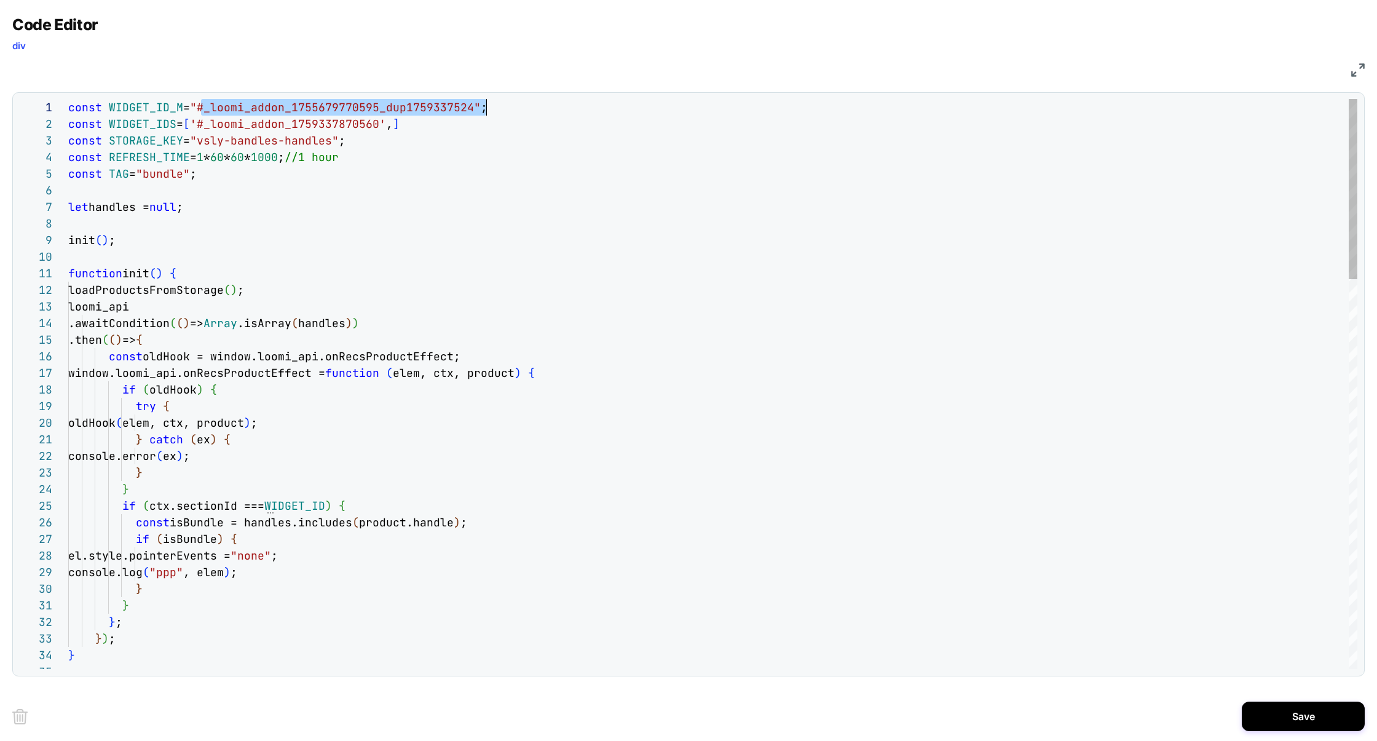
drag, startPoint x: 204, startPoint y: 107, endPoint x: 484, endPoint y: 106, distance: 280.3
click at [481, 106] on span ""#_loomi_addon_1755679770595_dup1759337524"" at bounding box center [335, 107] width 291 height 14
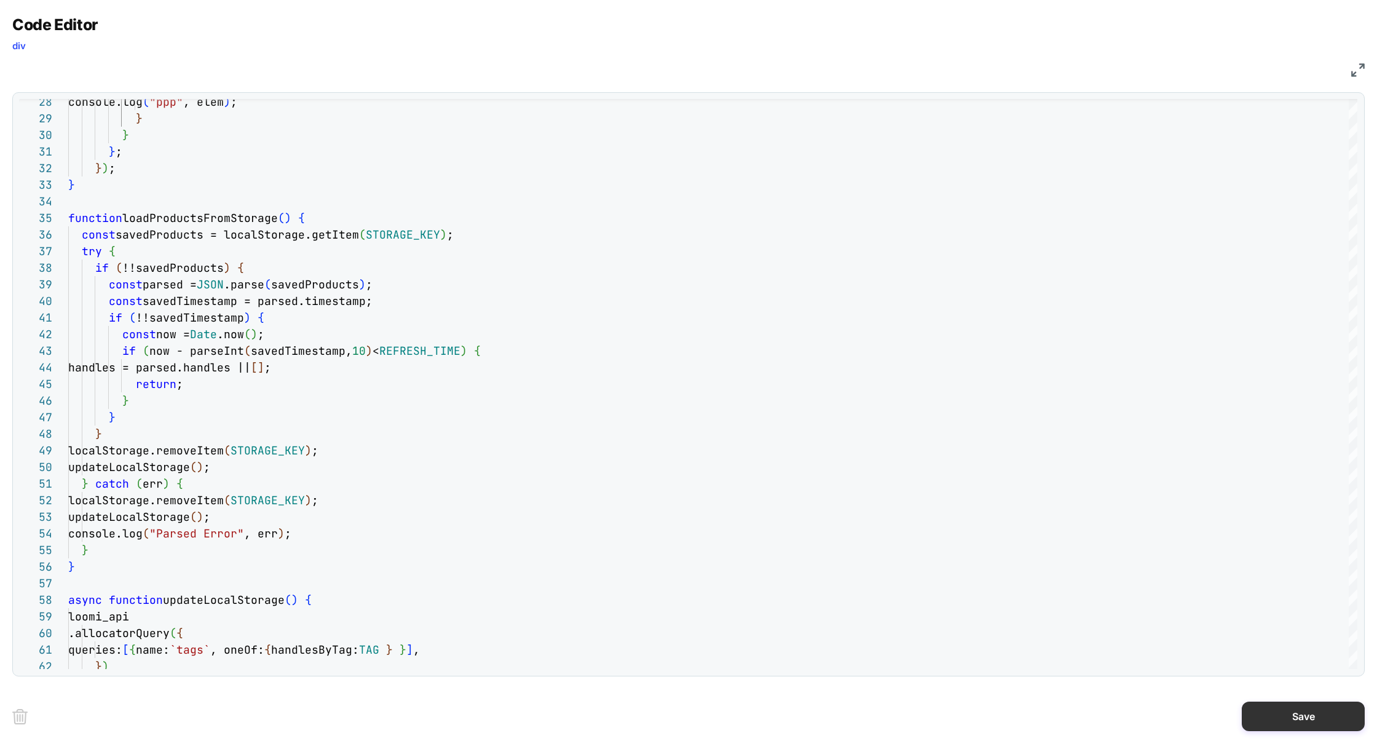
type textarea "**********"
click at [1277, 720] on button "Save" at bounding box center [1303, 716] width 123 height 30
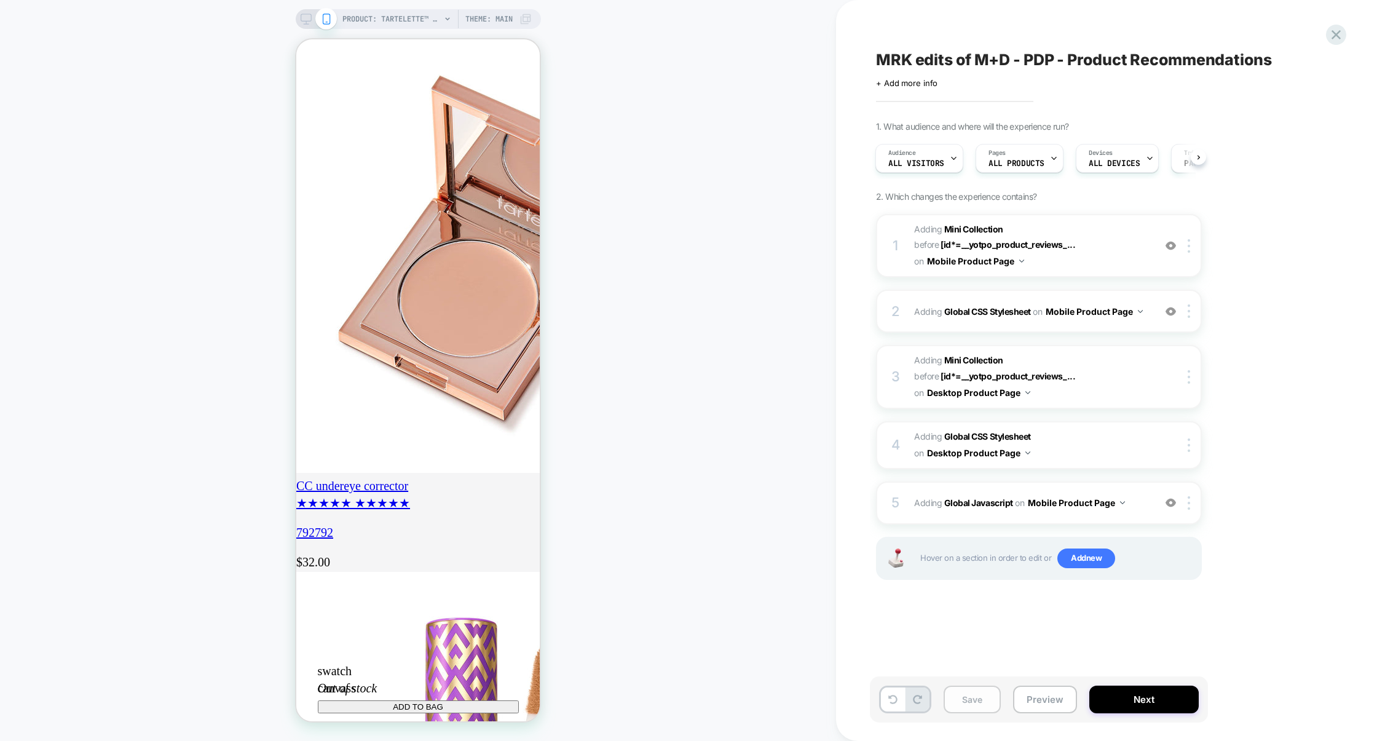
click at [994, 696] on button "Save" at bounding box center [971, 699] width 57 height 28
click at [1045, 701] on button "Preview" at bounding box center [1045, 699] width 64 height 28
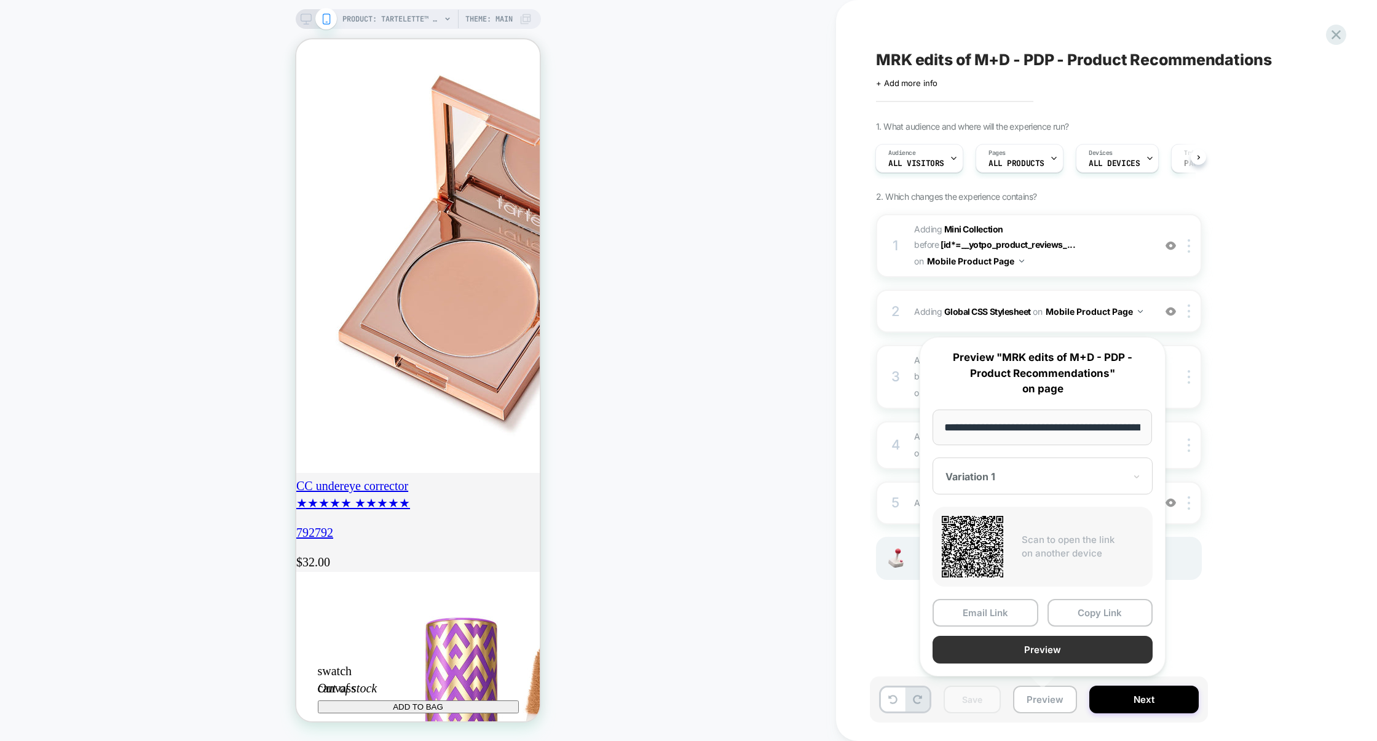
click at [1044, 653] on button "Preview" at bounding box center [1042, 650] width 220 height 28
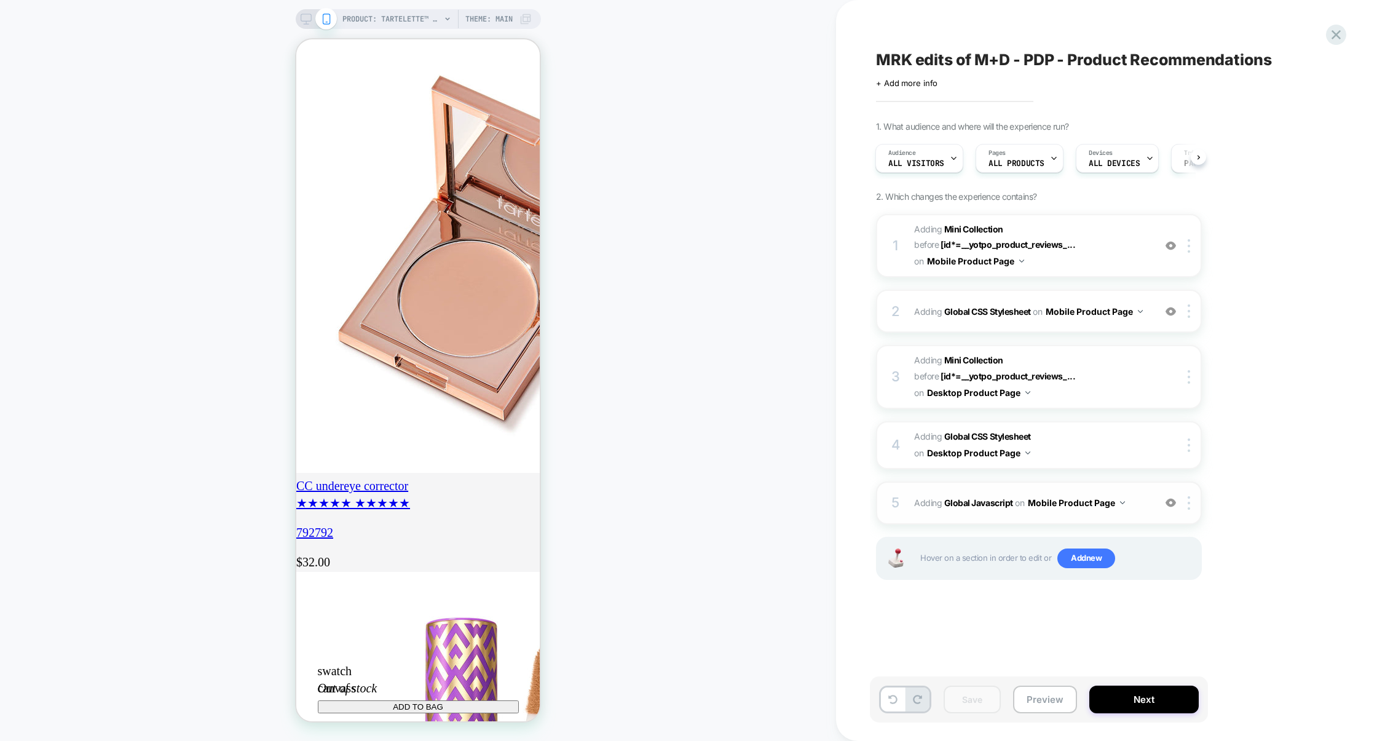
click at [1135, 482] on div "5 Adding Global Javascript on Mobile Product Page Add Before Add After Copy to …" at bounding box center [1039, 502] width 326 height 43
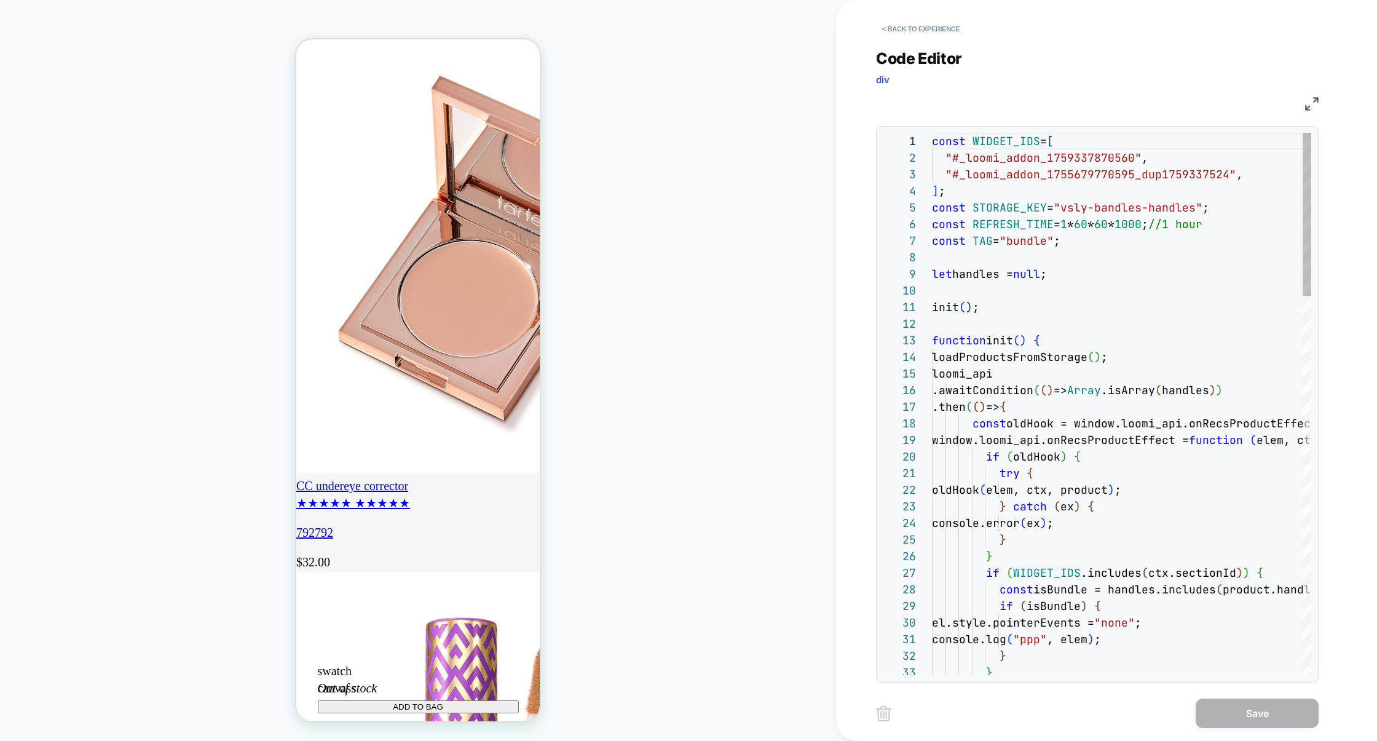
scroll to position [166, 0]
click at [1304, 104] on div "JS" at bounding box center [1097, 102] width 443 height 21
click at [1310, 104] on img at bounding box center [1312, 104] width 14 height 14
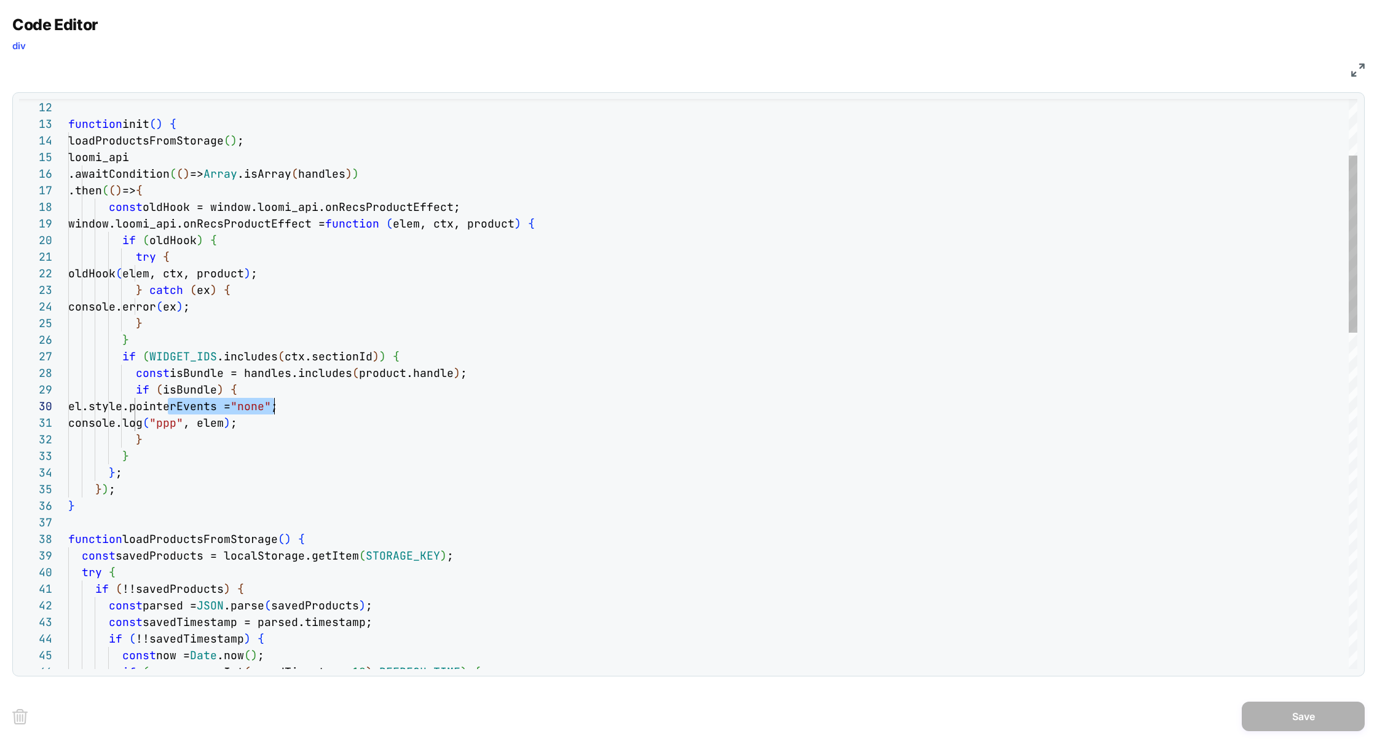
scroll to position [149, 225]
drag, startPoint x: 168, startPoint y: 407, endPoint x: 296, endPoint y: 408, distance: 127.2
click at [230, 408] on span "el.style.pointerEvents =" at bounding box center [149, 406] width 162 height 14
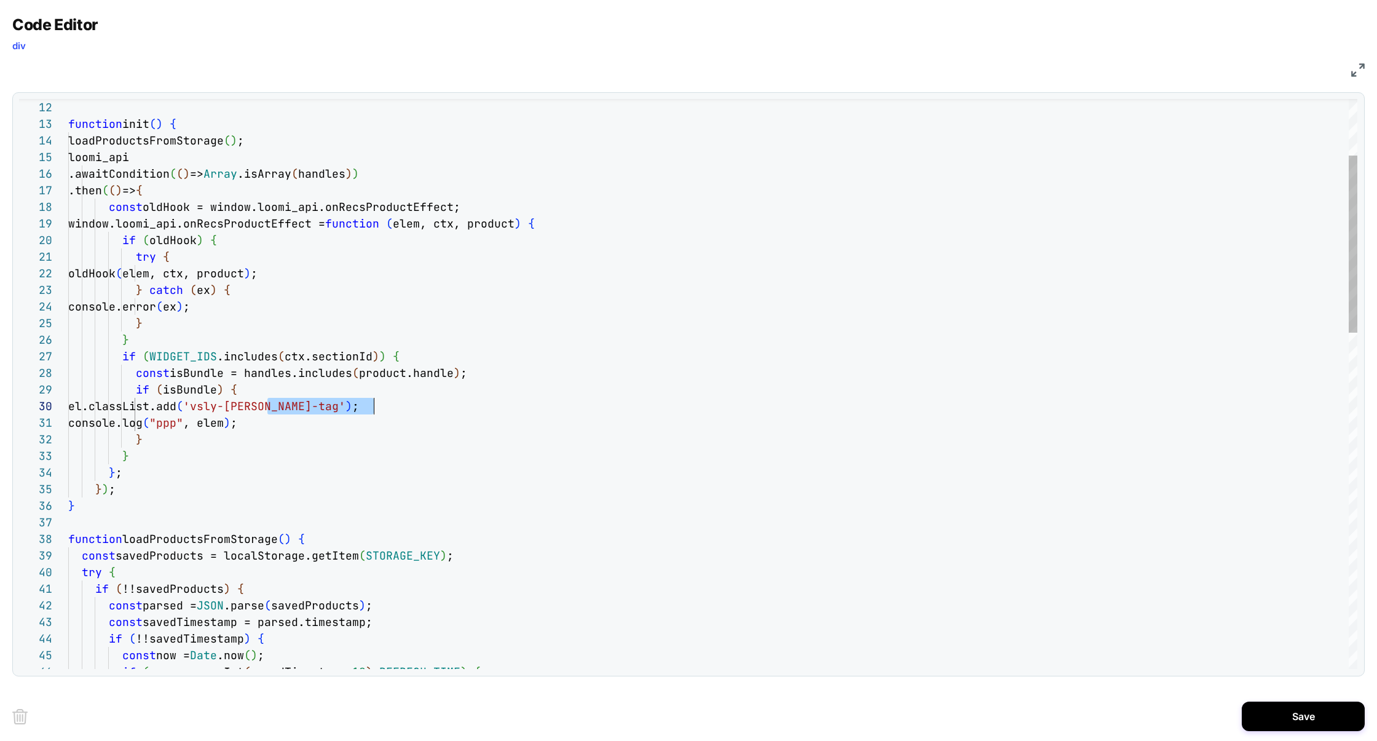
scroll to position [149, 299]
drag, startPoint x: 266, startPoint y: 403, endPoint x: 368, endPoint y: 398, distance: 102.8
click at [345, 399] on span "'vsly-bandle-tag'" at bounding box center [264, 406] width 162 height 14
type textarea "**********"
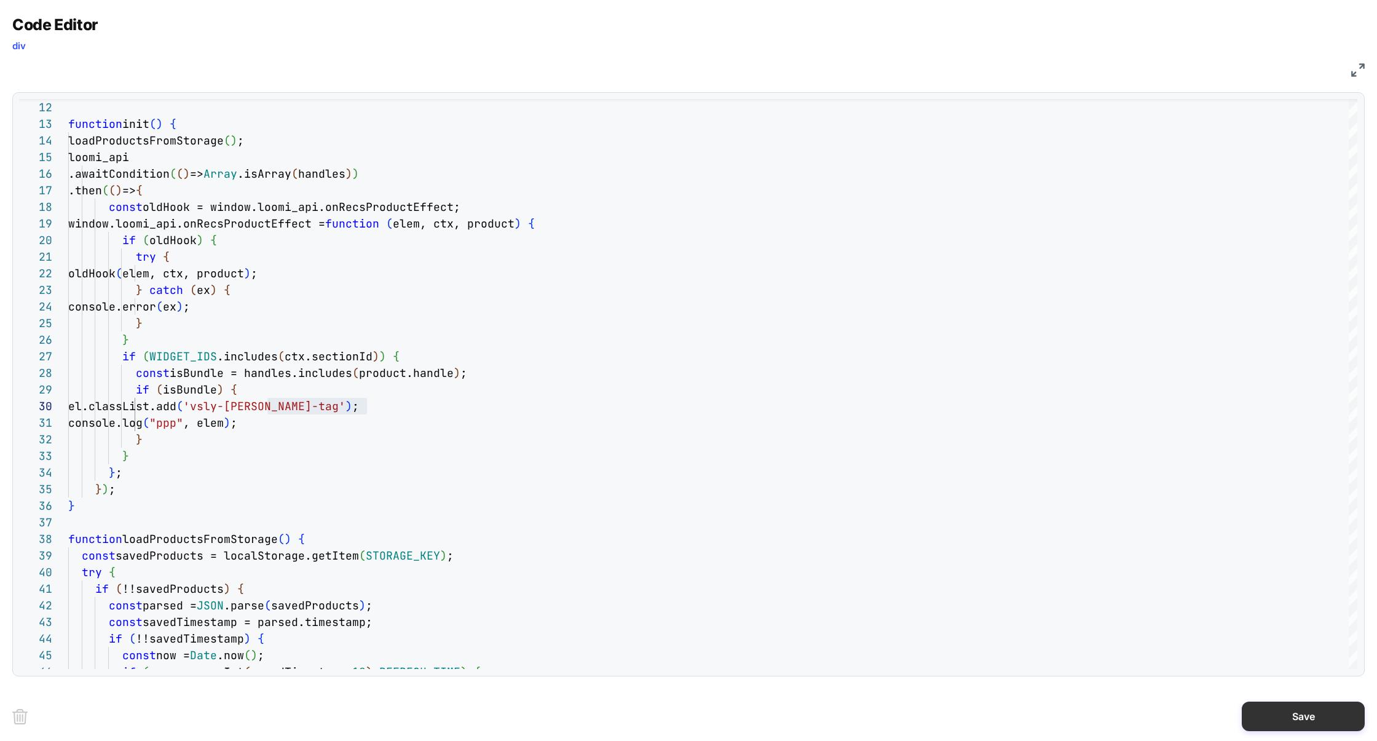
click at [1286, 720] on button "Save" at bounding box center [1303, 716] width 123 height 30
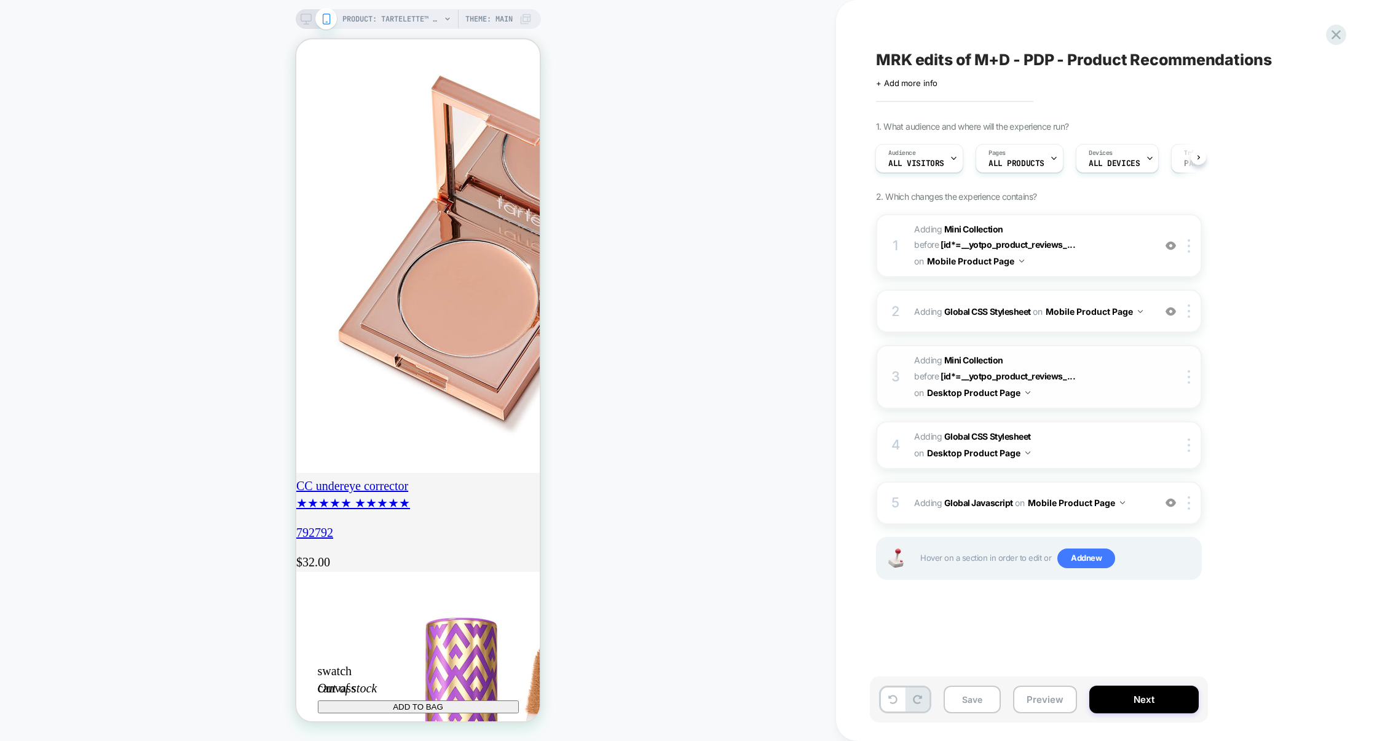
scroll to position [0, 0]
click at [1098, 430] on span "Adding Global CSS Stylesheet on Desktop Product Page" at bounding box center [1031, 444] width 234 height 33
click at [1079, 323] on div "2 Adding Global CSS Stylesheet on Mobile Product Page Add Before Add After Copy…" at bounding box center [1039, 310] width 326 height 43
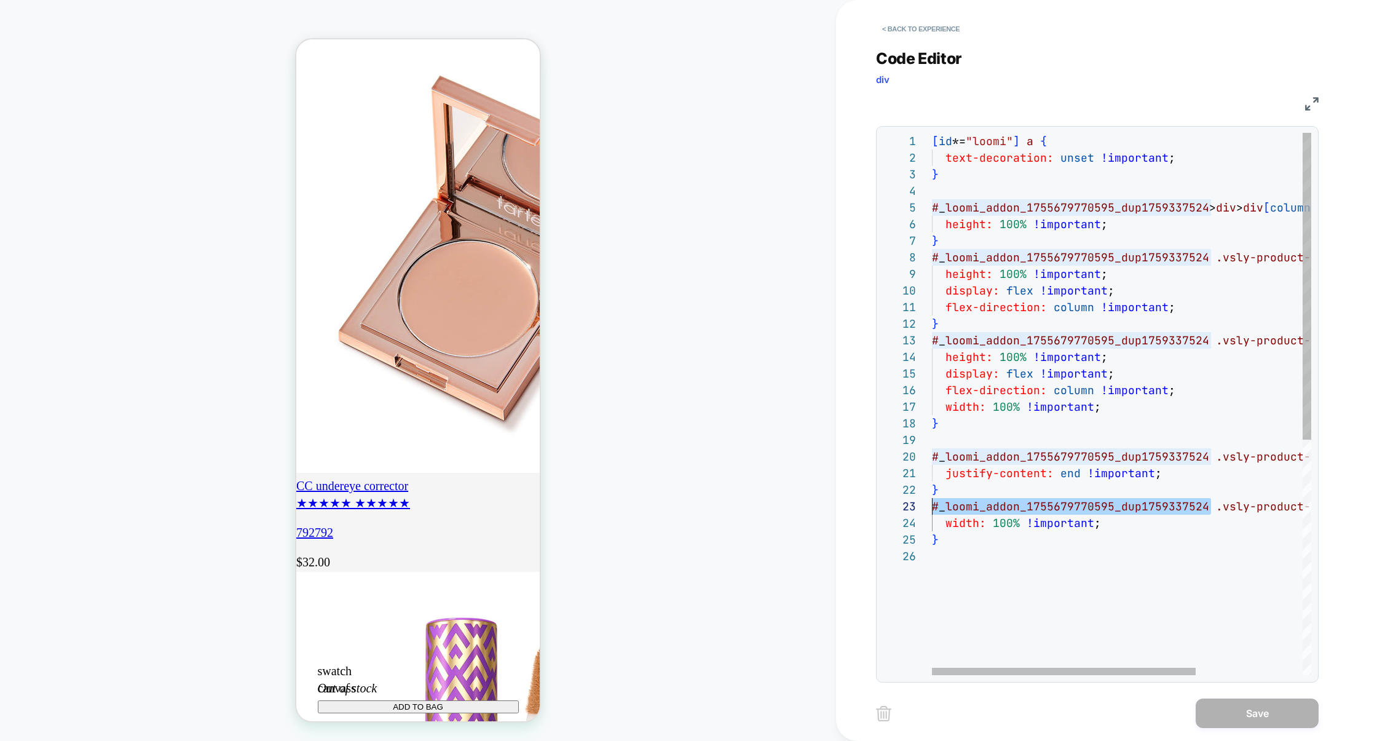
scroll to position [33, 0]
drag, startPoint x: 1208, startPoint y: 511, endPoint x: 808, endPoint y: 510, distance: 400.1
click at [807, 510] on div "PRODUCT: tartelette™ tubing lash primer PRODUCT: tartelette™ tubing lash primer…" at bounding box center [688, 370] width 1377 height 741
click at [1028, 575] on div "[ id *= "loomi" ] a { text-decoration: unset !important ; } # _ loomi_addon_175…" at bounding box center [1198, 611] width 533 height 957
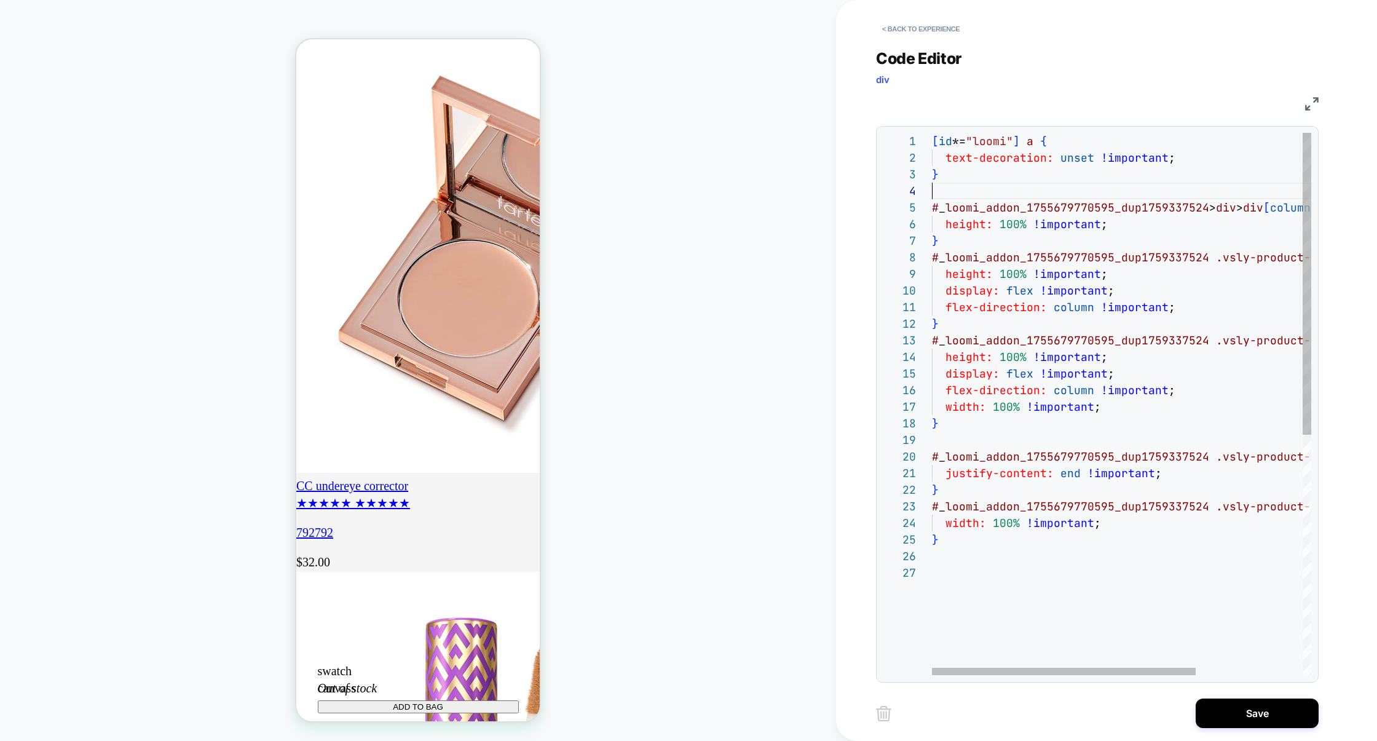
scroll to position [50, 0]
click at [975, 194] on div "[ id *= "loomi" ] a { text-decoration: unset !important ; } # _ loomi_addon_175…" at bounding box center [1198, 620] width 533 height 974
click at [948, 576] on div "[ id *= "loomi" ] a { text-decoration: unset !important ; } # _ loomi_addon_175…" at bounding box center [1198, 620] width 533 height 974
click at [1092, 591] on div "[ id *= "loomi" ] a { text-decoration: unset !important ; } # _ loomi_addon_175…" at bounding box center [1198, 636] width 533 height 1007
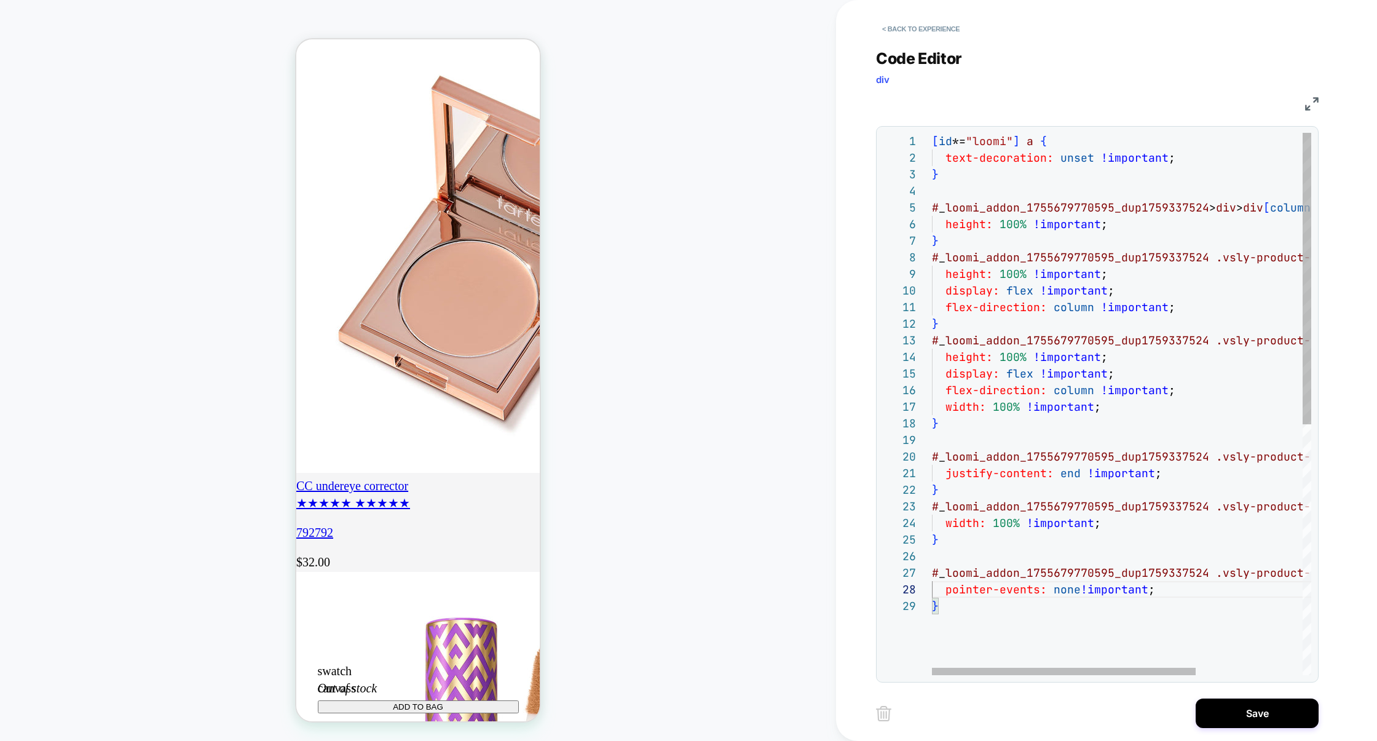
click at [1081, 595] on div "[ id *= "loomi" ] a { text-decoration: unset !important ; } # _ loomi_addon_175…" at bounding box center [1198, 636] width 533 height 1007
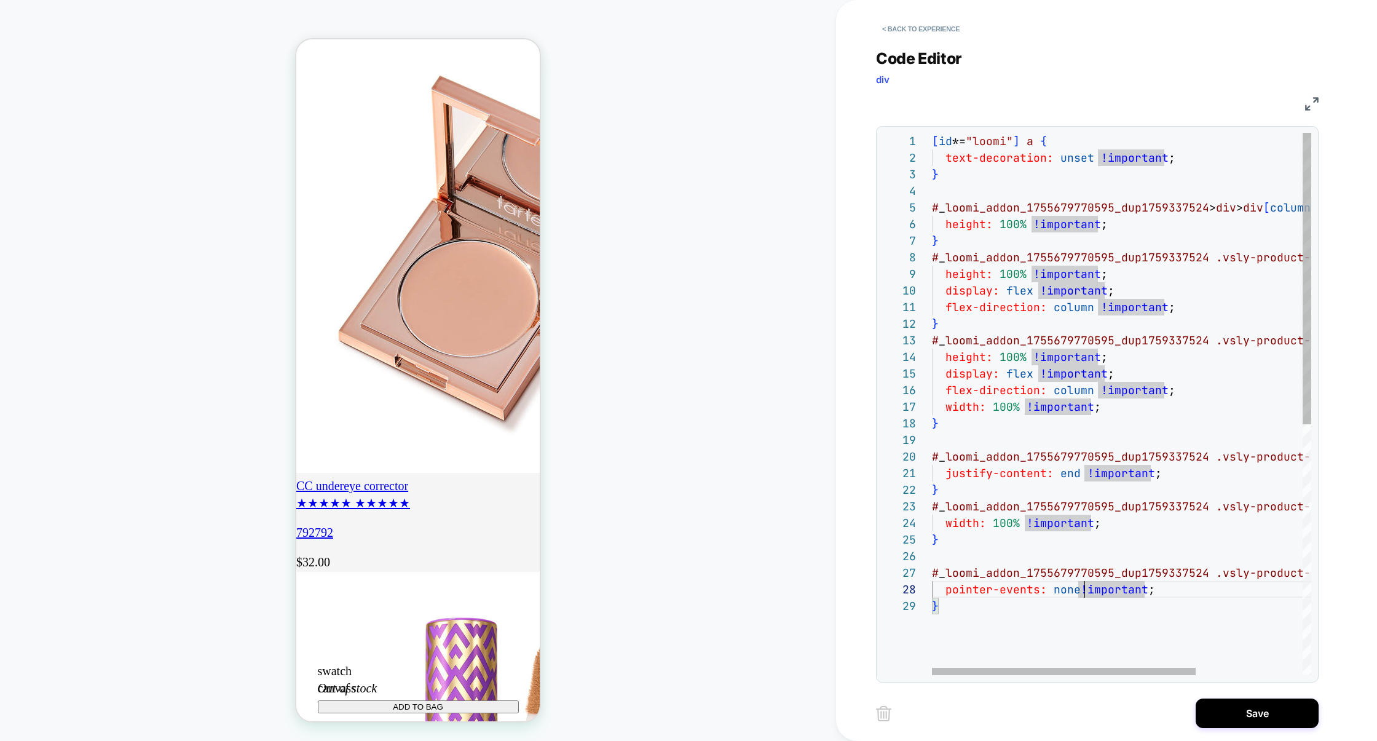
click at [993, 616] on div "[ id *= "loomi" ] a { text-decoration: unset !important ; } # _ loomi_addon_175…" at bounding box center [1198, 636] width 533 height 1007
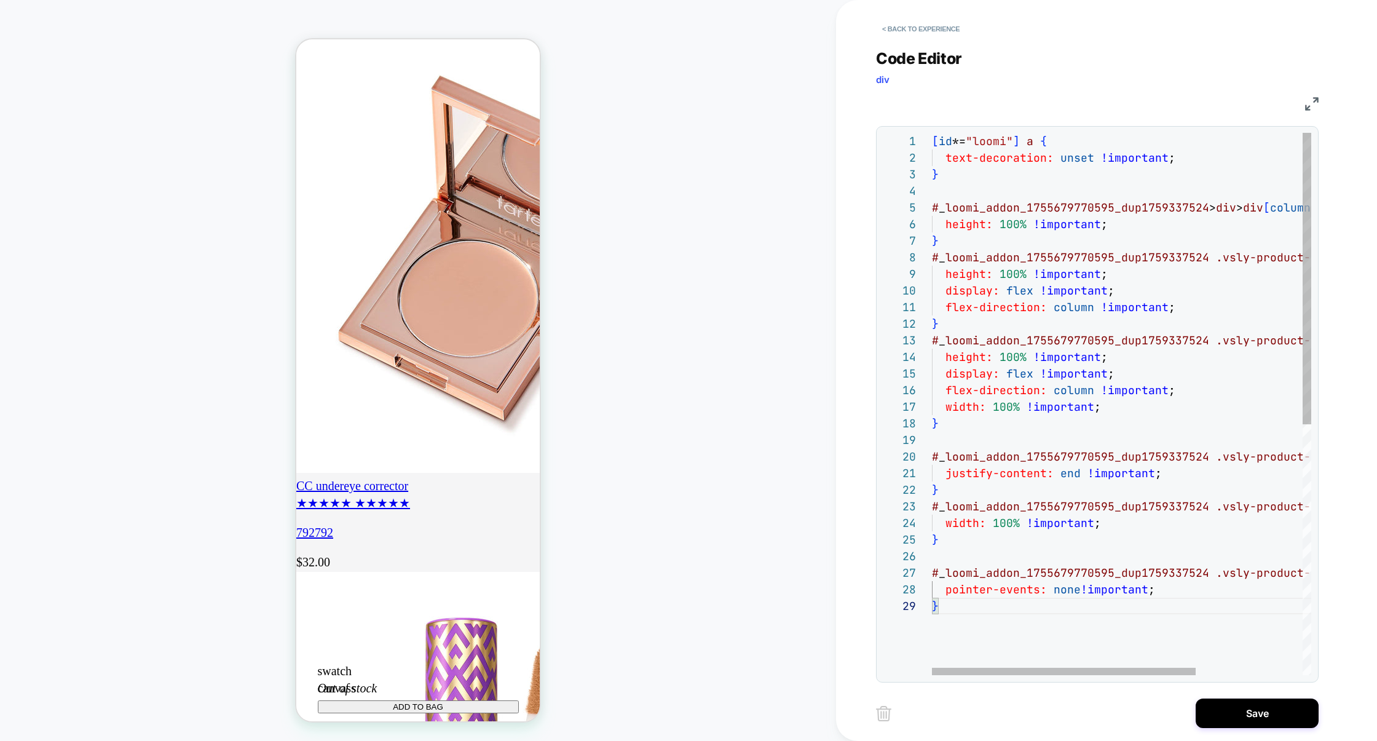
scroll to position [100, 0]
drag, startPoint x: 967, startPoint y: 608, endPoint x: 900, endPoint y: 572, distance: 76.2
click at [900, 573] on div "1 2 3 4 5 6 7 8 9 10 11 12 13 14 15 16 17 18 19 20 21 22 23 24 25 26 27 28 29 […" at bounding box center [1097, 404] width 428 height 542
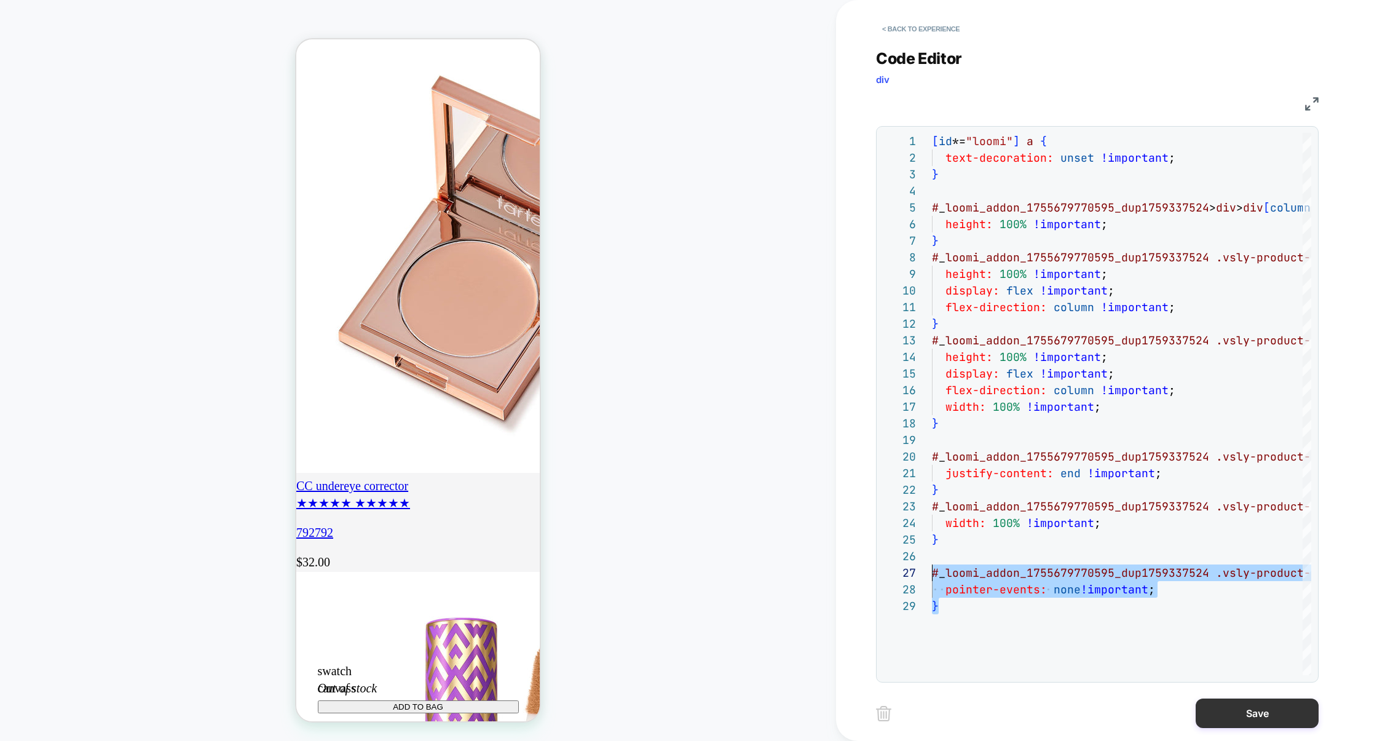
type textarea "**********"
click at [1245, 713] on button "Save" at bounding box center [1256, 713] width 123 height 30
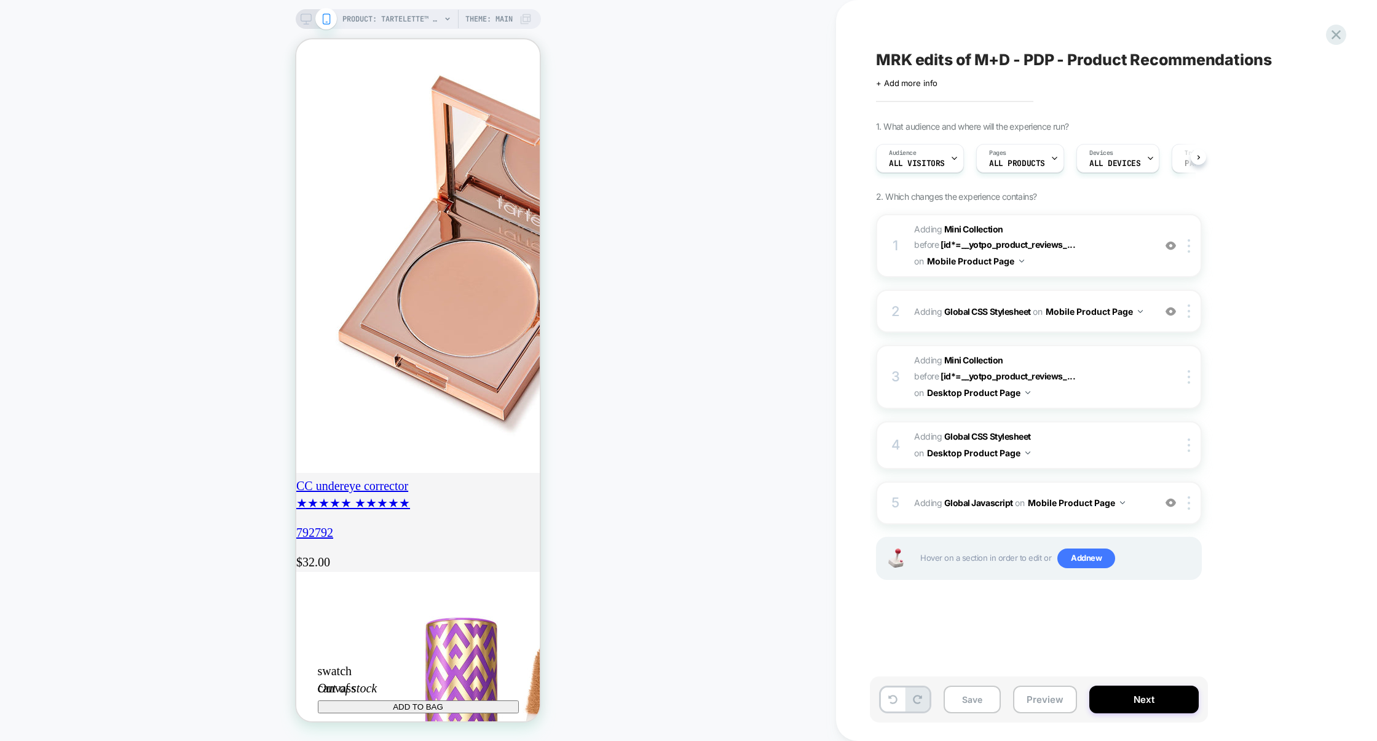
scroll to position [0, 1]
click at [1061, 716] on div "Save Preview Next" at bounding box center [1039, 699] width 338 height 46
click at [1057, 702] on button "Preview" at bounding box center [1045, 699] width 64 height 28
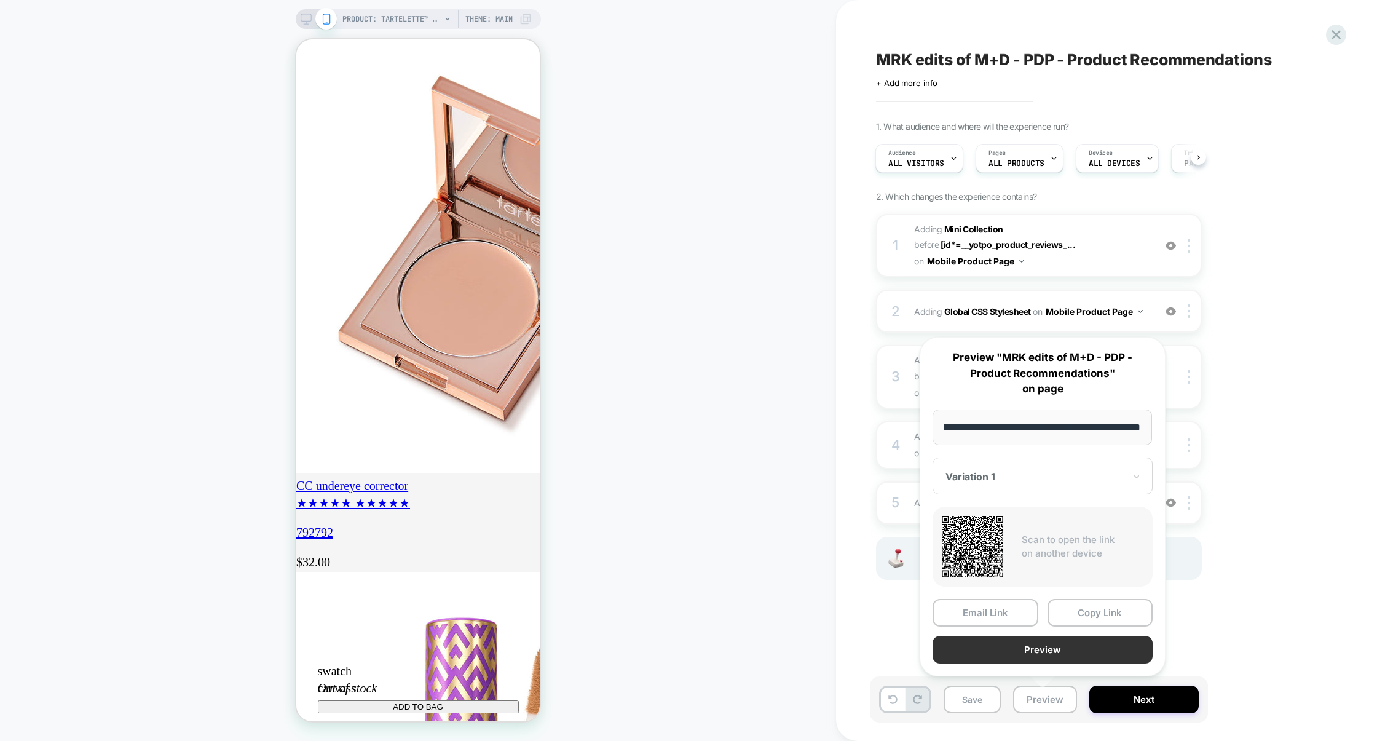
scroll to position [0, 0]
click at [1052, 647] on button "Preview" at bounding box center [1042, 650] width 220 height 28
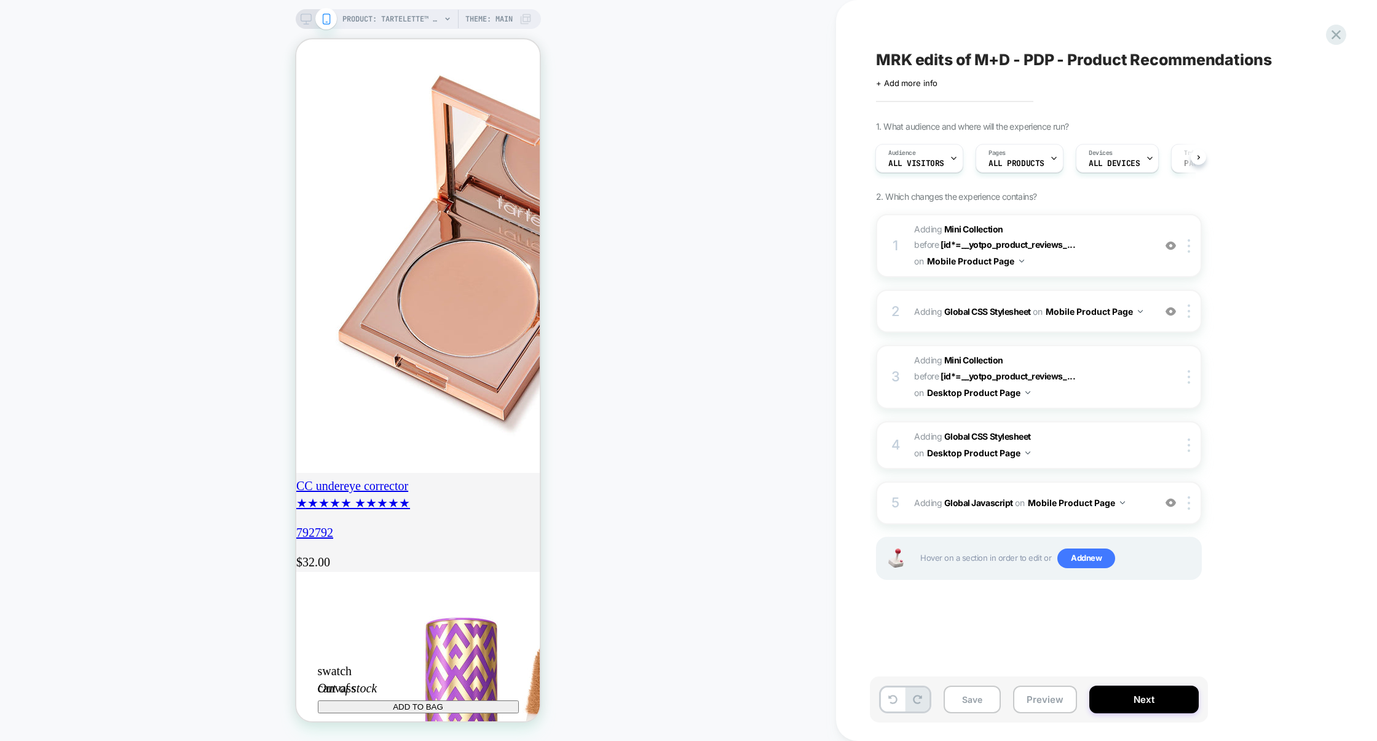
scroll to position [0, 217]
click at [1119, 486] on div "5 Adding Global Javascript on Mobile Product Page Add Before Add After Copy to …" at bounding box center [1039, 502] width 326 height 43
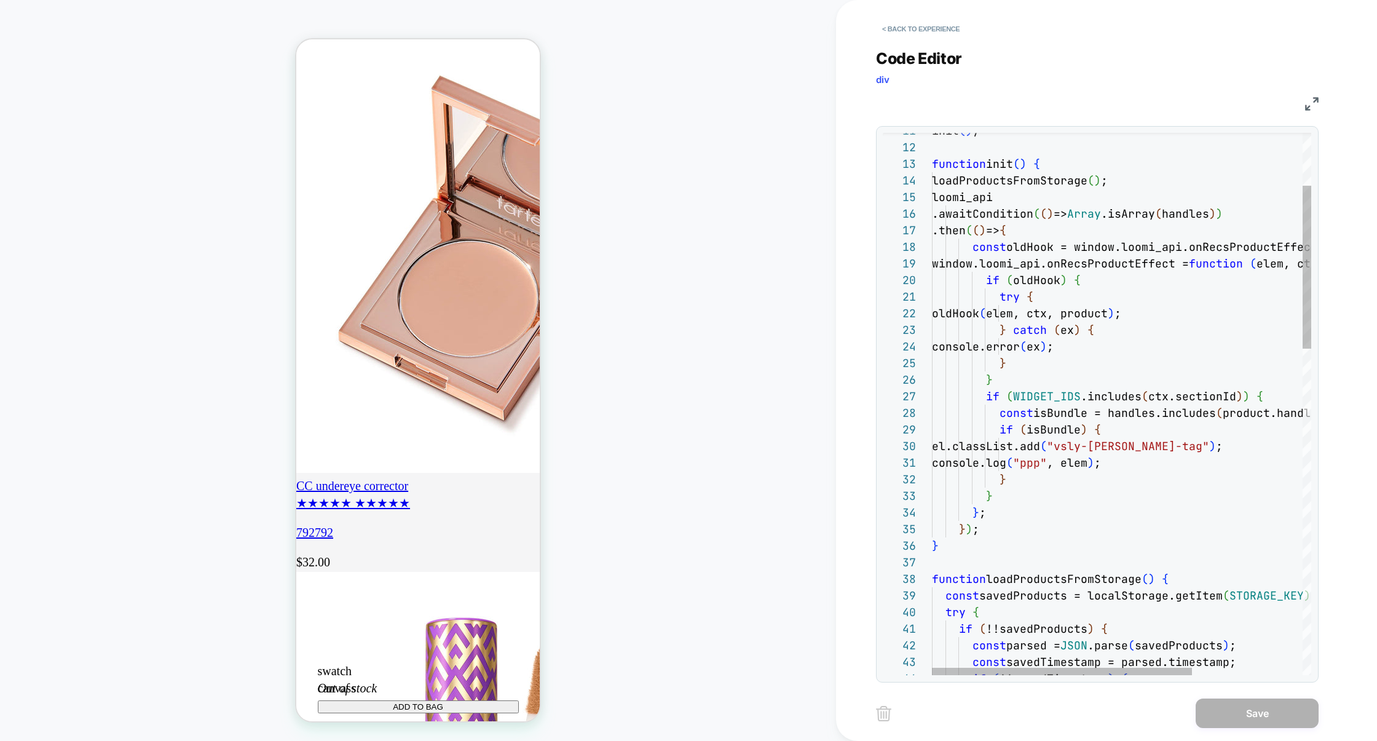
scroll to position [149, 92]
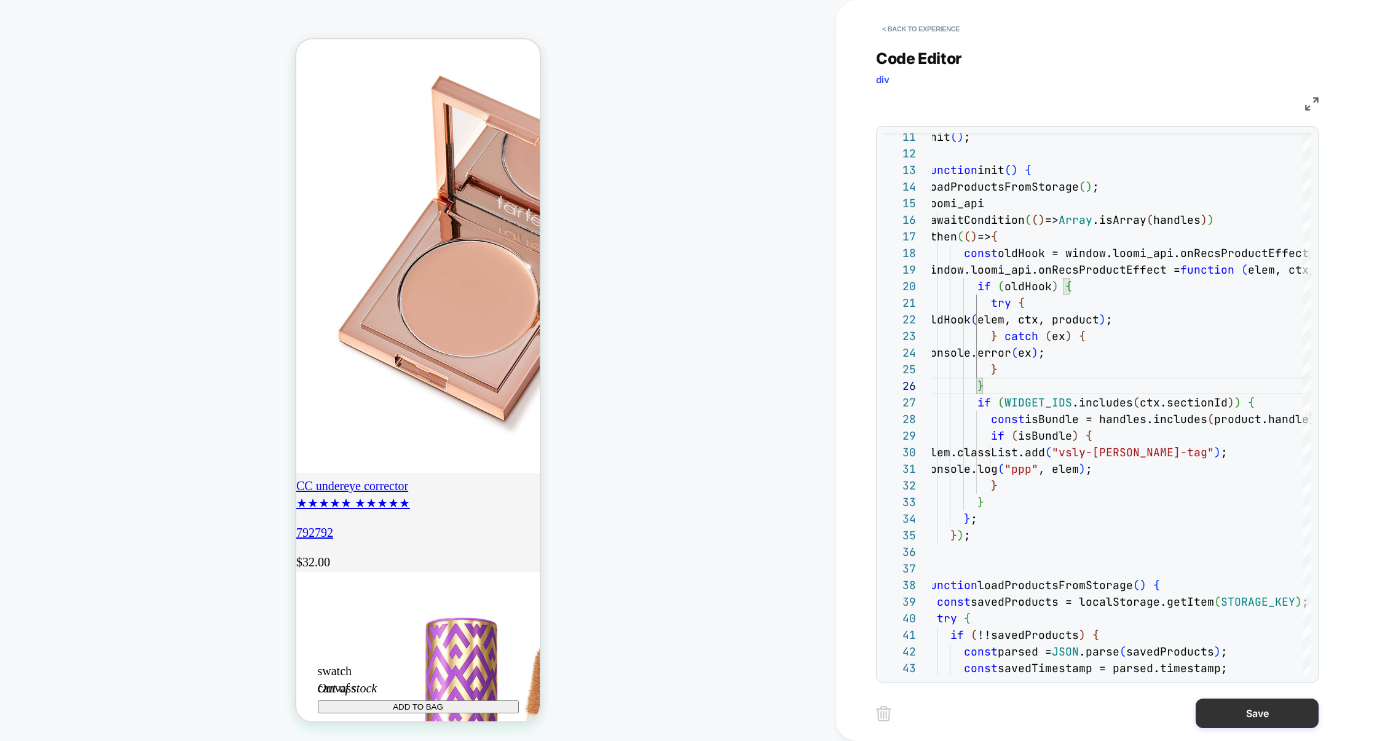
type textarea "**********"
click at [1250, 706] on button "Save" at bounding box center [1256, 713] width 123 height 30
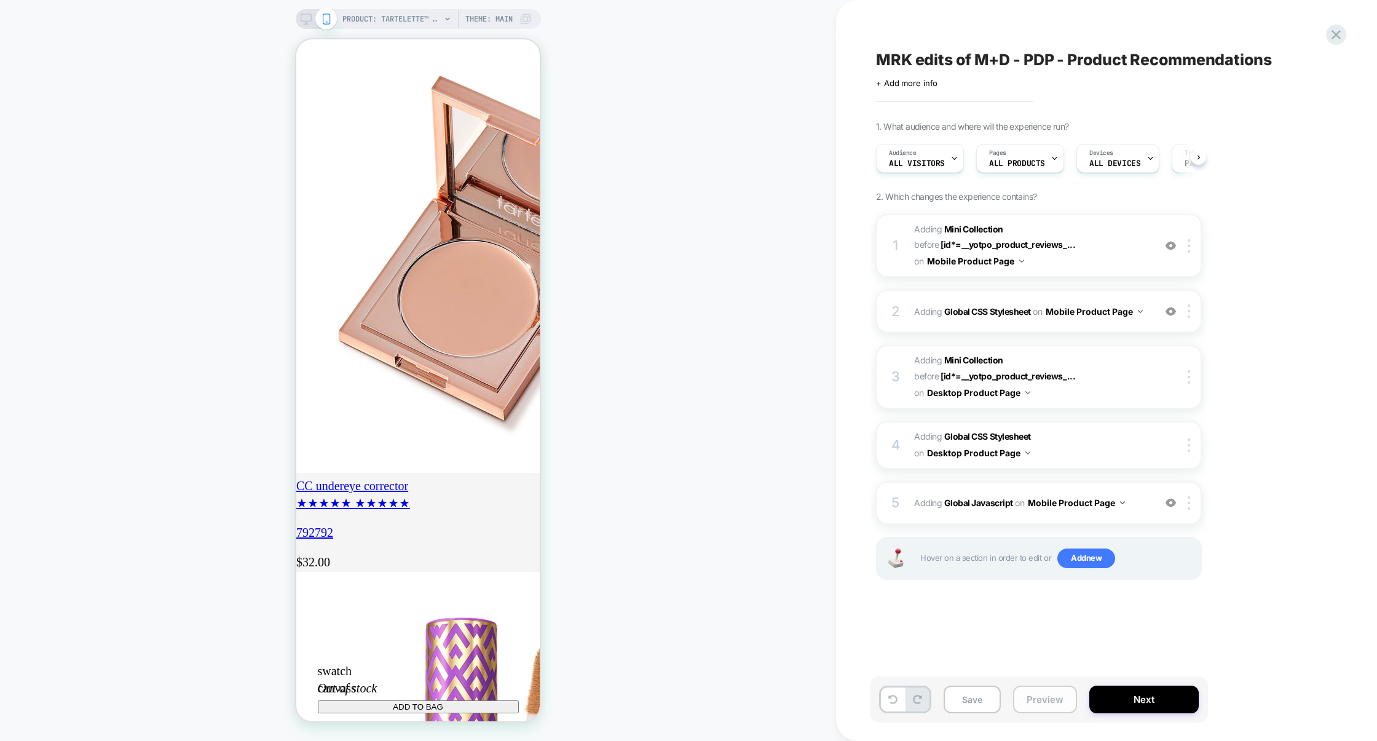
scroll to position [0, 1]
click at [1023, 703] on button "Preview" at bounding box center [1045, 699] width 64 height 28
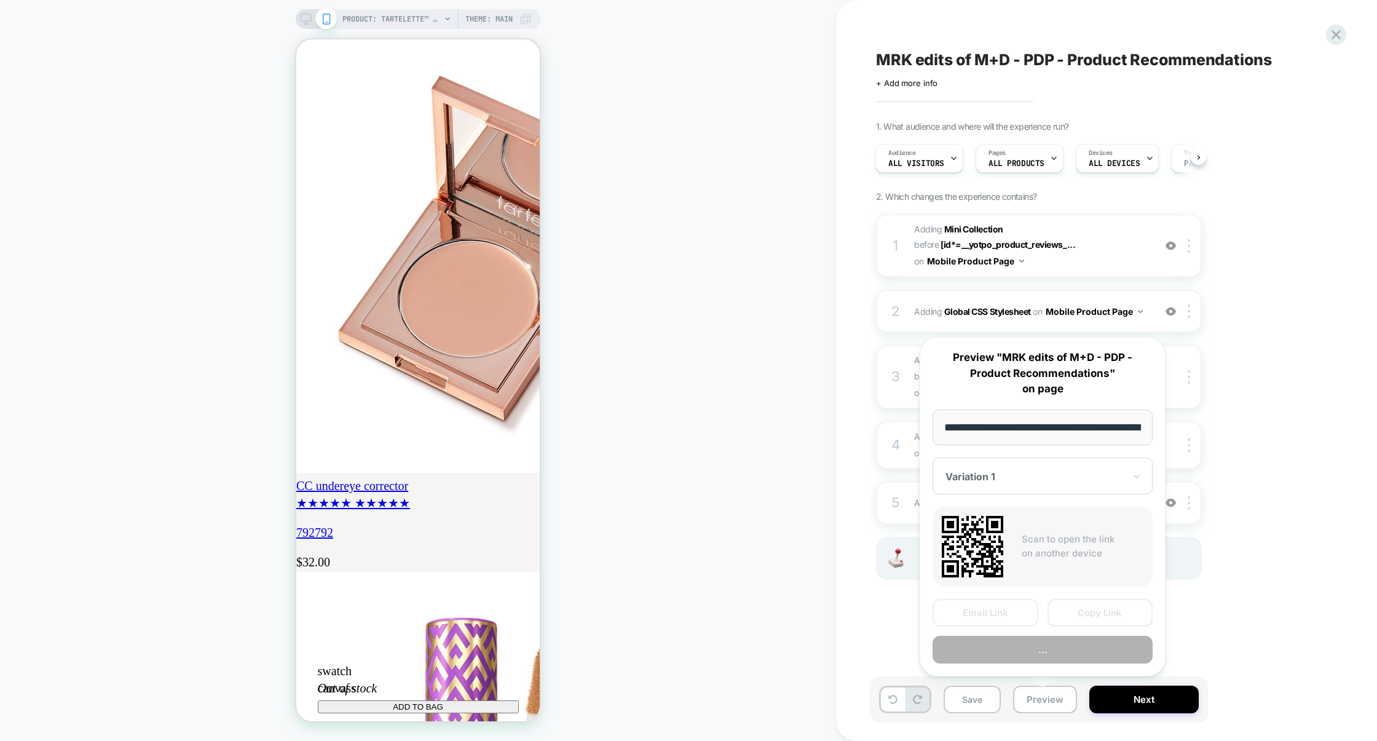
scroll to position [0, 219]
click at [1057, 648] on button "Preview" at bounding box center [1042, 650] width 220 height 28
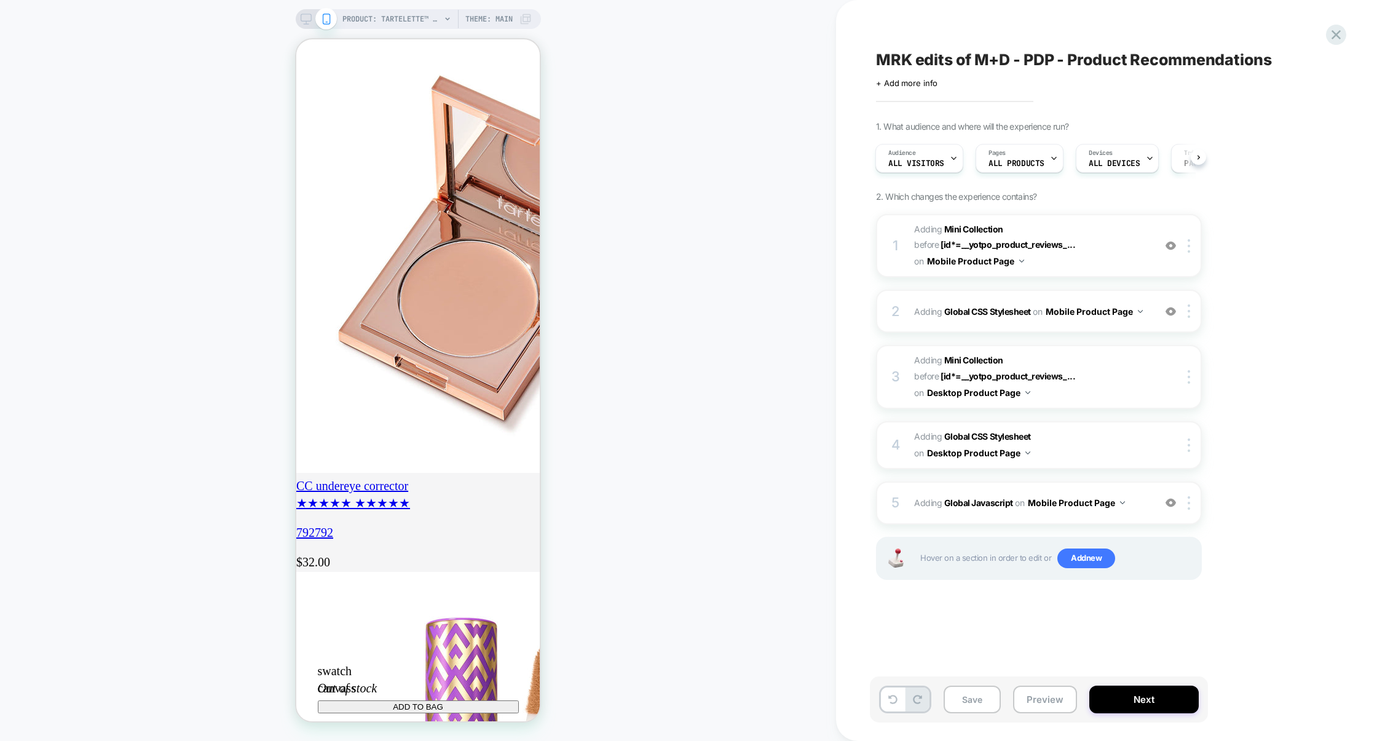
scroll to position [0, 217]
click at [1080, 452] on span "Adding Global CSS Stylesheet on Desktop Product Page" at bounding box center [1031, 444] width 234 height 33
click at [1080, 329] on div "2 Adding Global CSS Stylesheet on Mobile Product Page Add Before Add After Copy…" at bounding box center [1039, 310] width 326 height 43
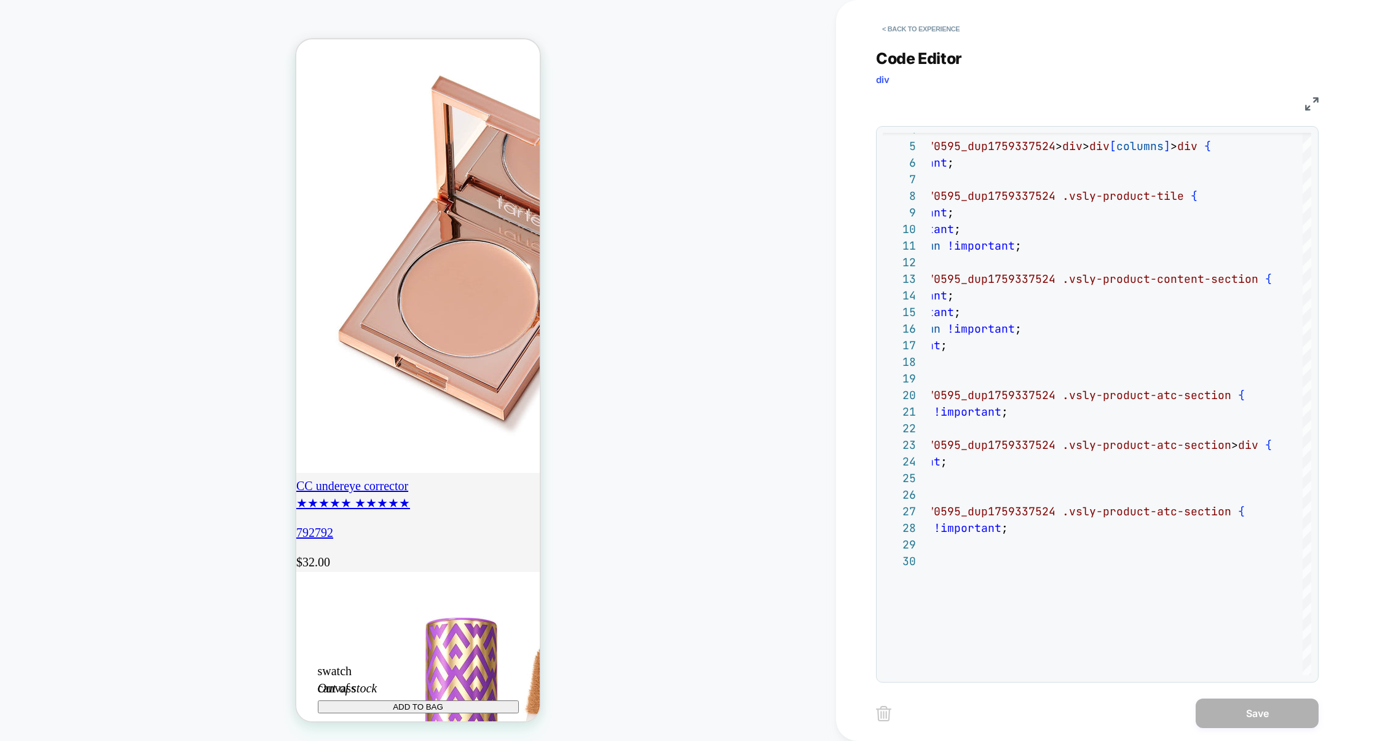
scroll to position [0, 217]
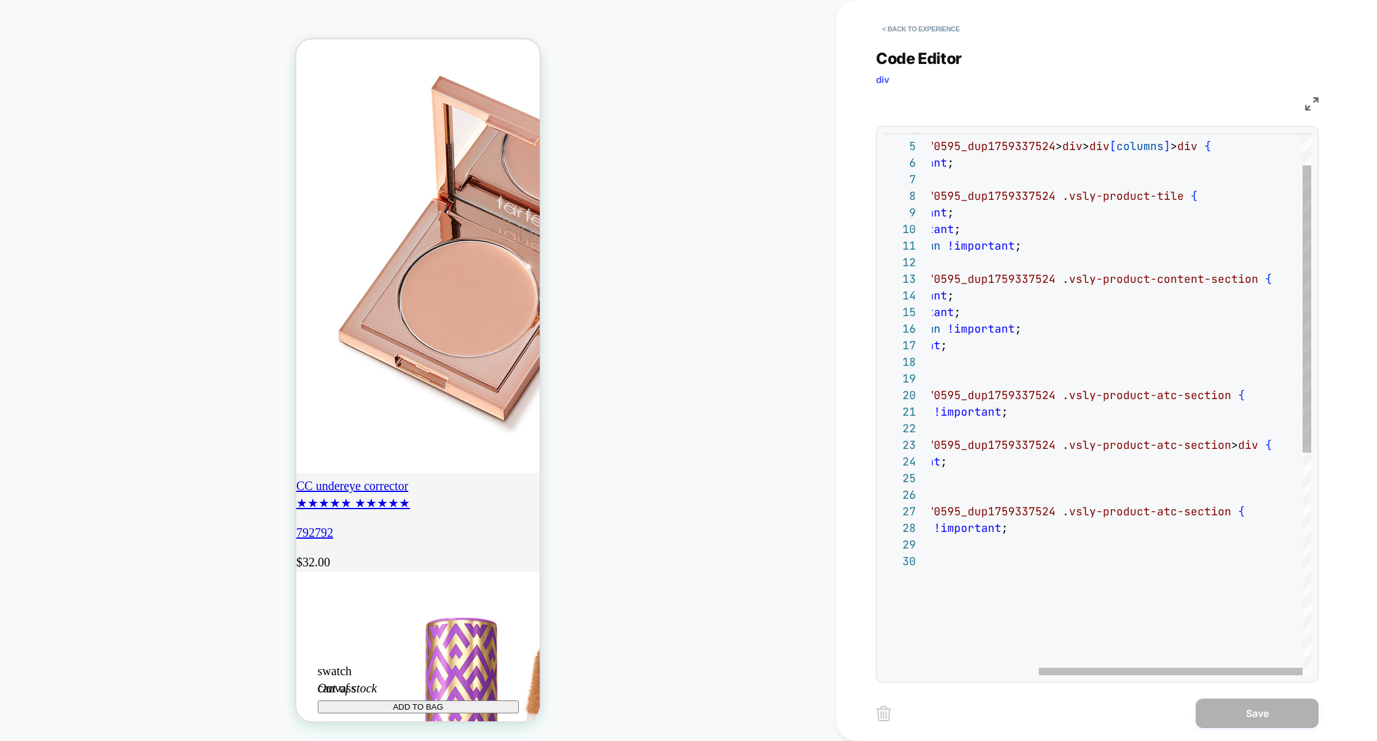
click at [1045, 527] on div "# _ loomi_addon_1755679770595_dup1759337524 > div > div [ columns ] > div { hei…" at bounding box center [1044, 582] width 533 height 1023
type textarea "**********"
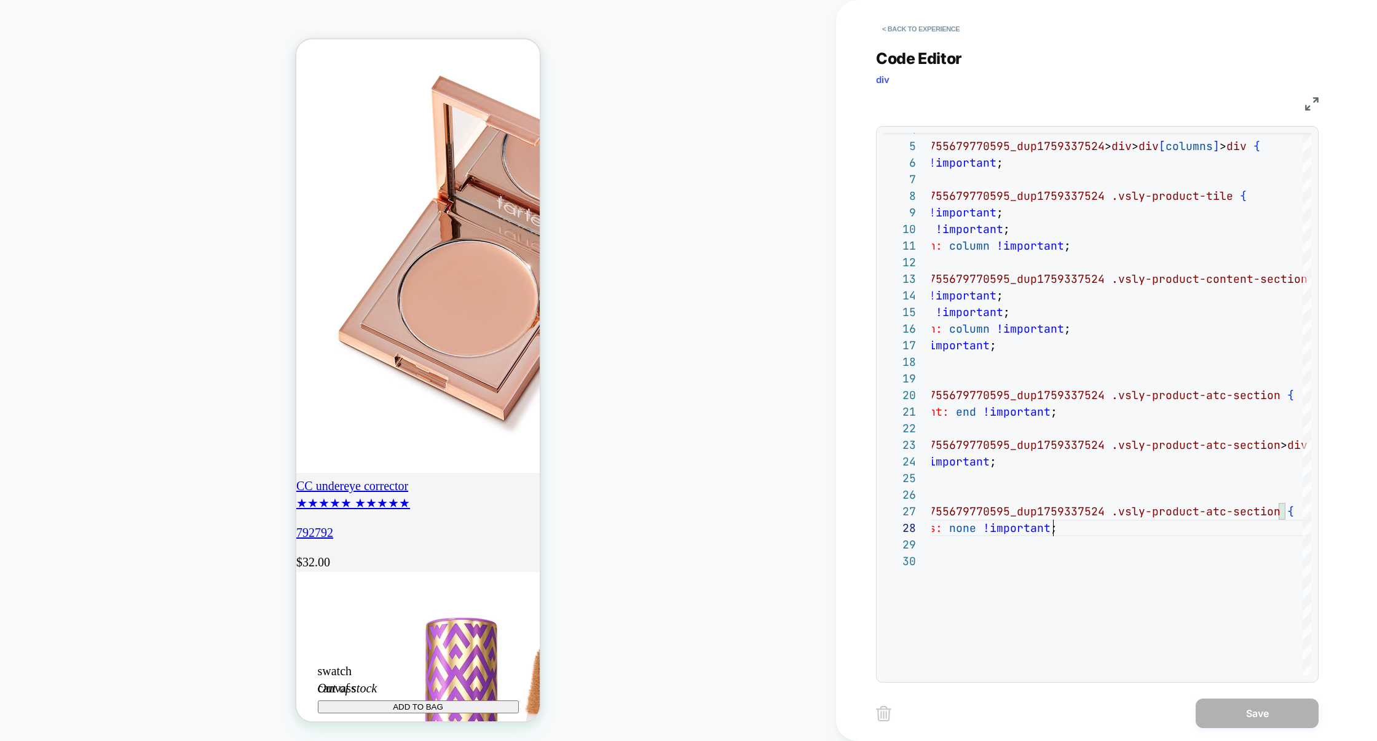
scroll to position [0, 0]
click at [1307, 108] on img at bounding box center [1312, 104] width 14 height 14
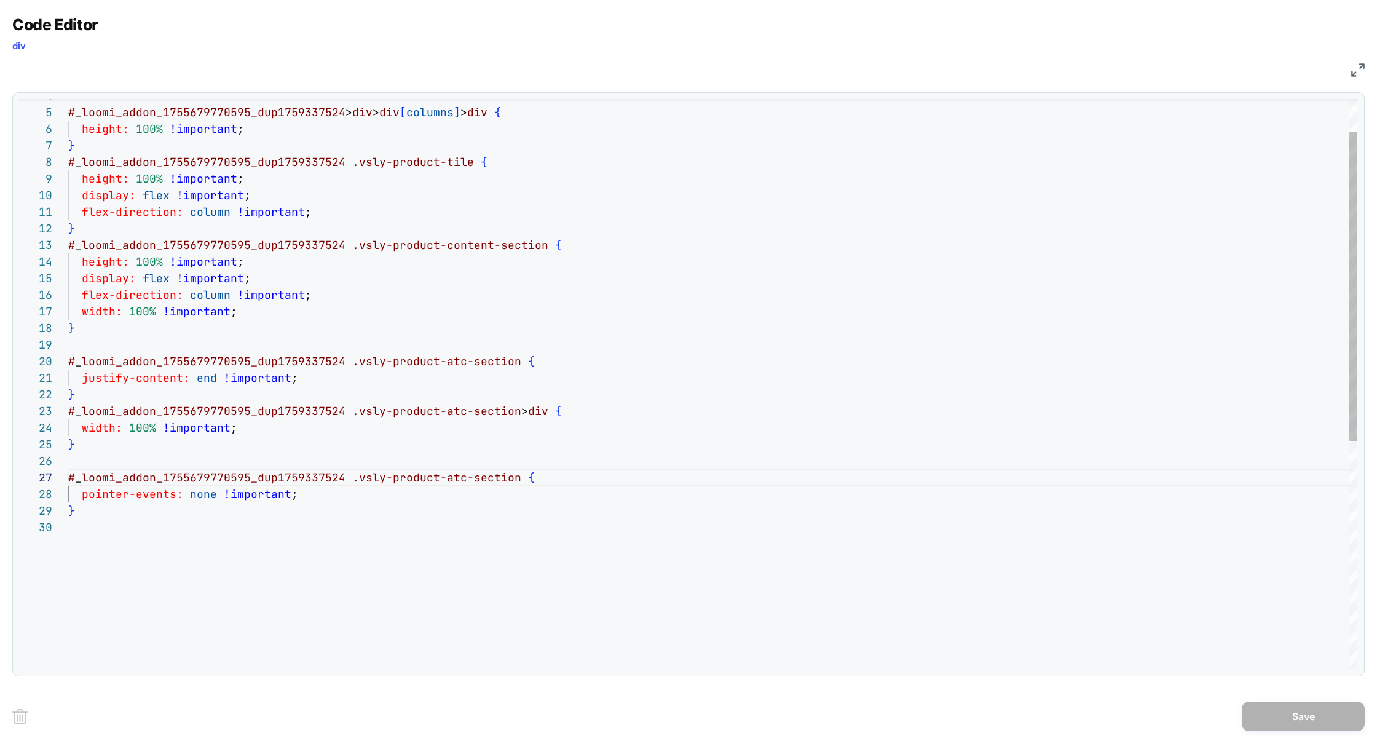
click at [338, 481] on div "# _ loomi_addon_1755679770595_dup1759337524 > div > div [ columns ] > div { hei…" at bounding box center [712, 562] width 1289 height 1051
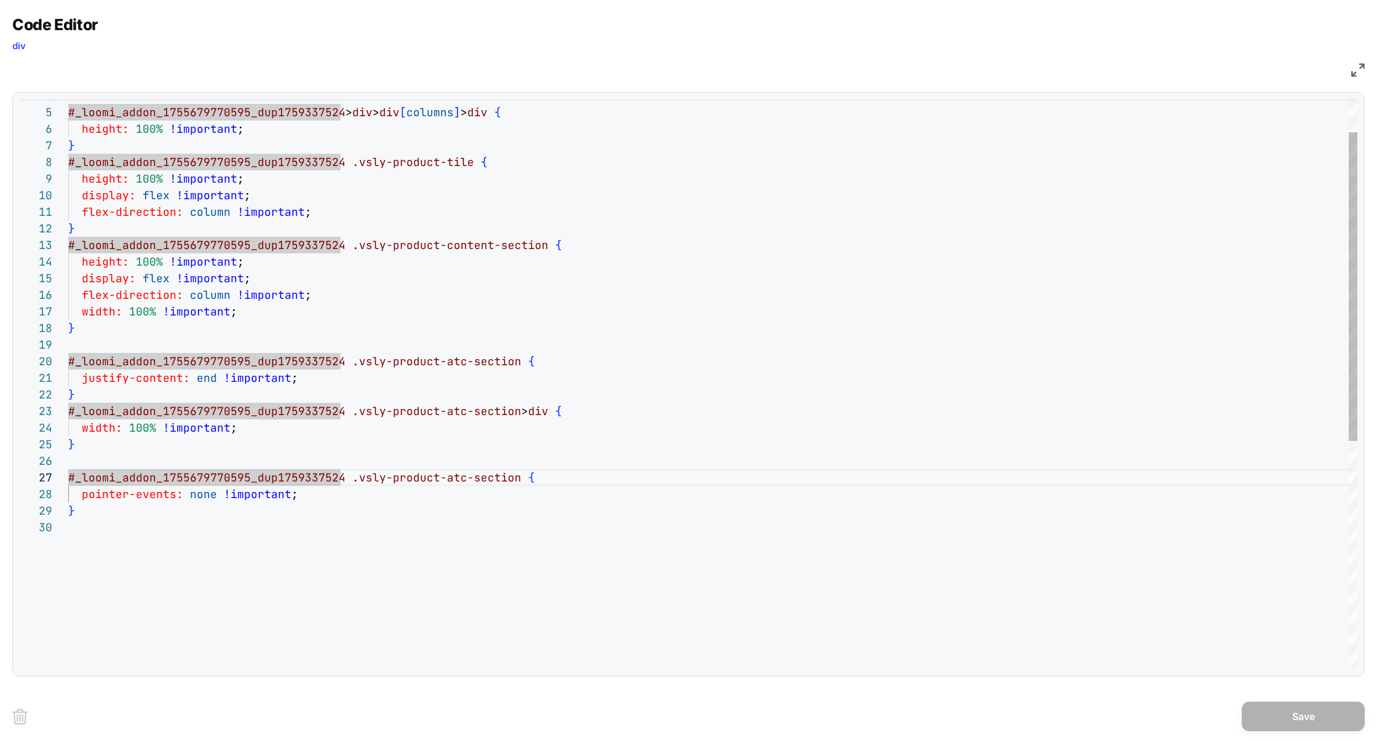
click at [382, 541] on div "# _ loomi_addon_1755679770595_dup1759337524 > div > div [ columns ] > div { hei…" at bounding box center [712, 562] width 1289 height 1051
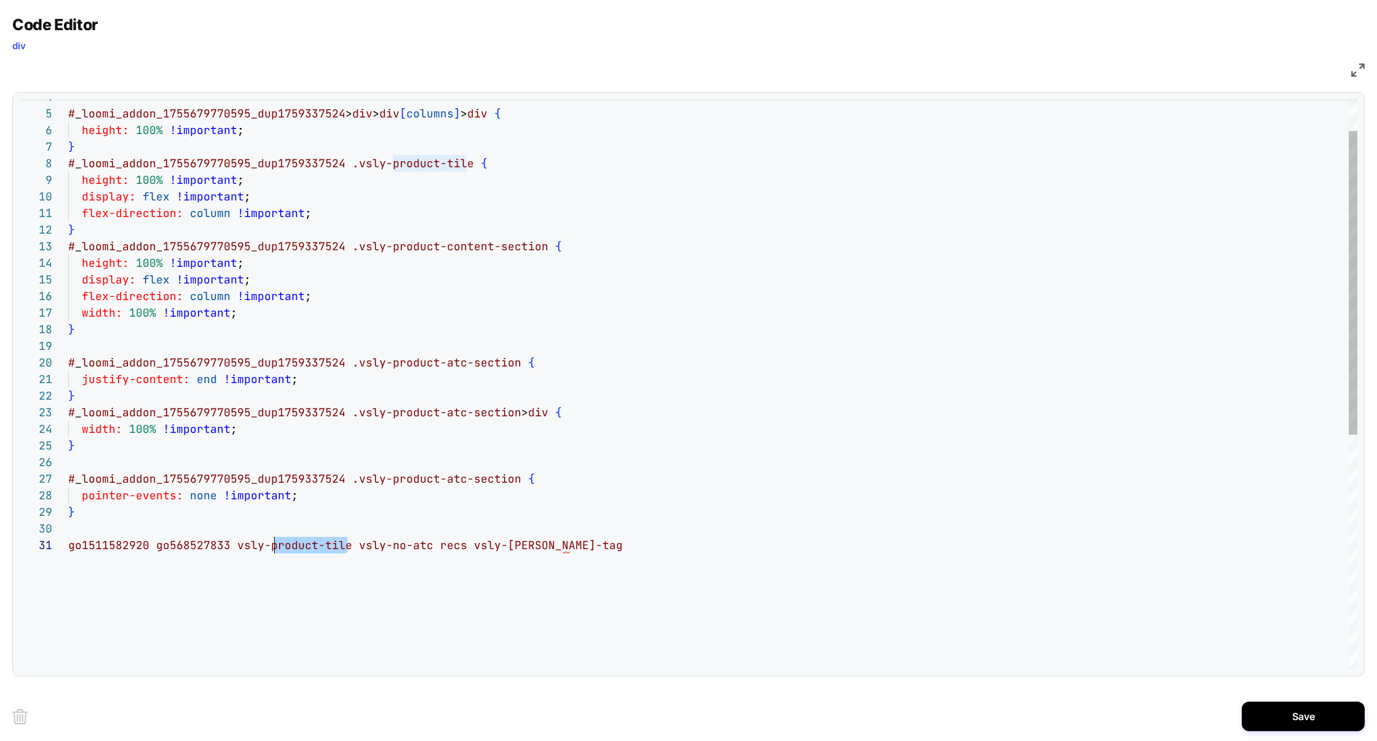
scroll to position [0, 166]
drag, startPoint x: 348, startPoint y: 548, endPoint x: 237, endPoint y: 548, distance: 111.9
click at [237, 548] on div "# _ loomi_addon_1755679770595_dup1759337524 > div > div [ columns ] > div { hei…" at bounding box center [712, 573] width 1289 height 1068
click at [342, 483] on div "# _ loomi_addon_1755679770595_dup1759337524 > div > div [ columns ] > div { hei…" at bounding box center [712, 573] width 1289 height 1068
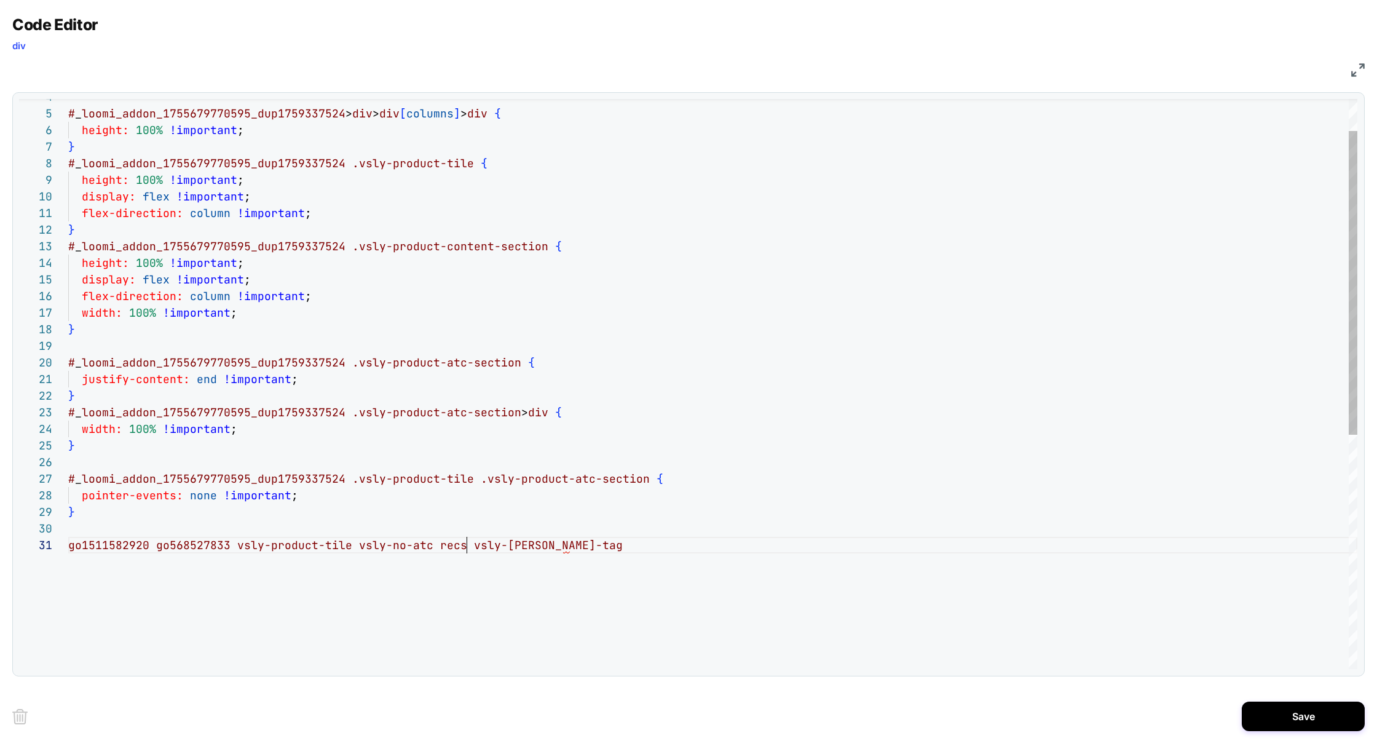
drag, startPoint x: 465, startPoint y: 546, endPoint x: 615, endPoint y: 546, distance: 150.0
click at [615, 546] on div "go1511582920 go568527833 vsly-product-tile vsly-no-atc recs vsly-bandle-tag" at bounding box center [712, 545] width 1289 height 17
click at [465, 478] on div "# _ loomi_addon_1755679770595_dup1759337524 > div > div [ columns ] > div { hei…" at bounding box center [712, 573] width 1289 height 1068
type textarea "**********"
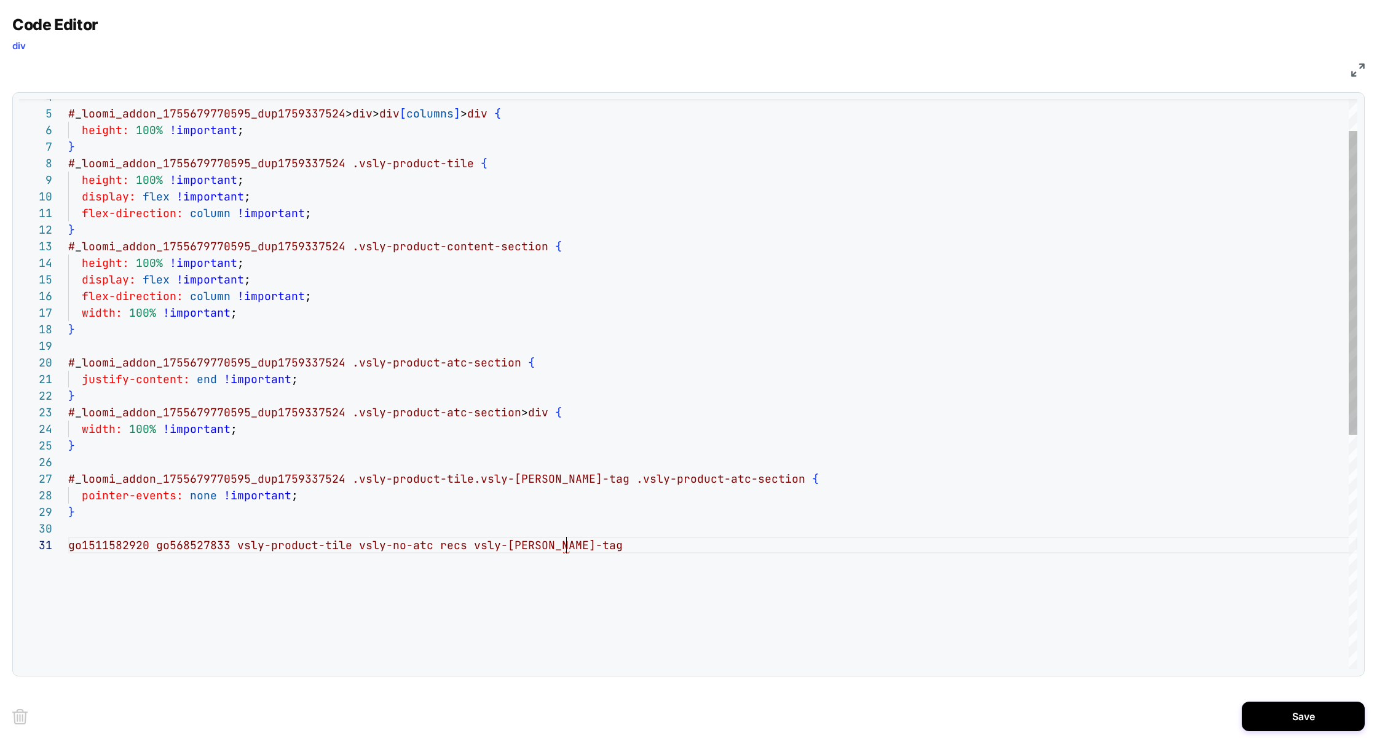
scroll to position [0, 0]
drag, startPoint x: 589, startPoint y: 551, endPoint x: 0, endPoint y: 550, distance: 589.4
click at [0, 550] on div "Code Editor div CSS 4 5 6 7 8 9 10 11 12 13 14 15 16 17 18 19 20 21 22 23 24 25…" at bounding box center [688, 370] width 1377 height 741
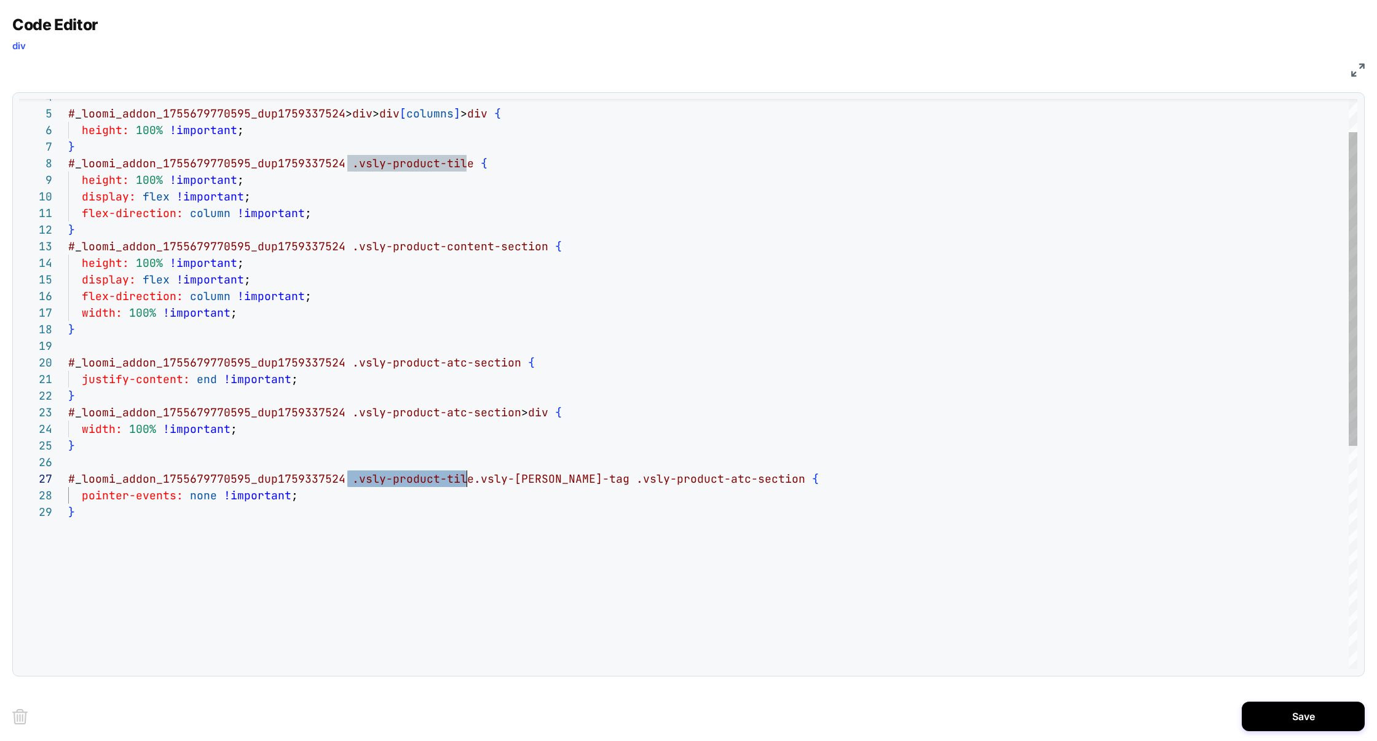
drag, startPoint x: 346, startPoint y: 482, endPoint x: 464, endPoint y: 484, distance: 118.0
click at [464, 484] on div "# _ loomi_addon_1755679770595_dup1759337524 > div > div [ columns ] > div { hei…" at bounding box center [712, 556] width 1289 height 1034
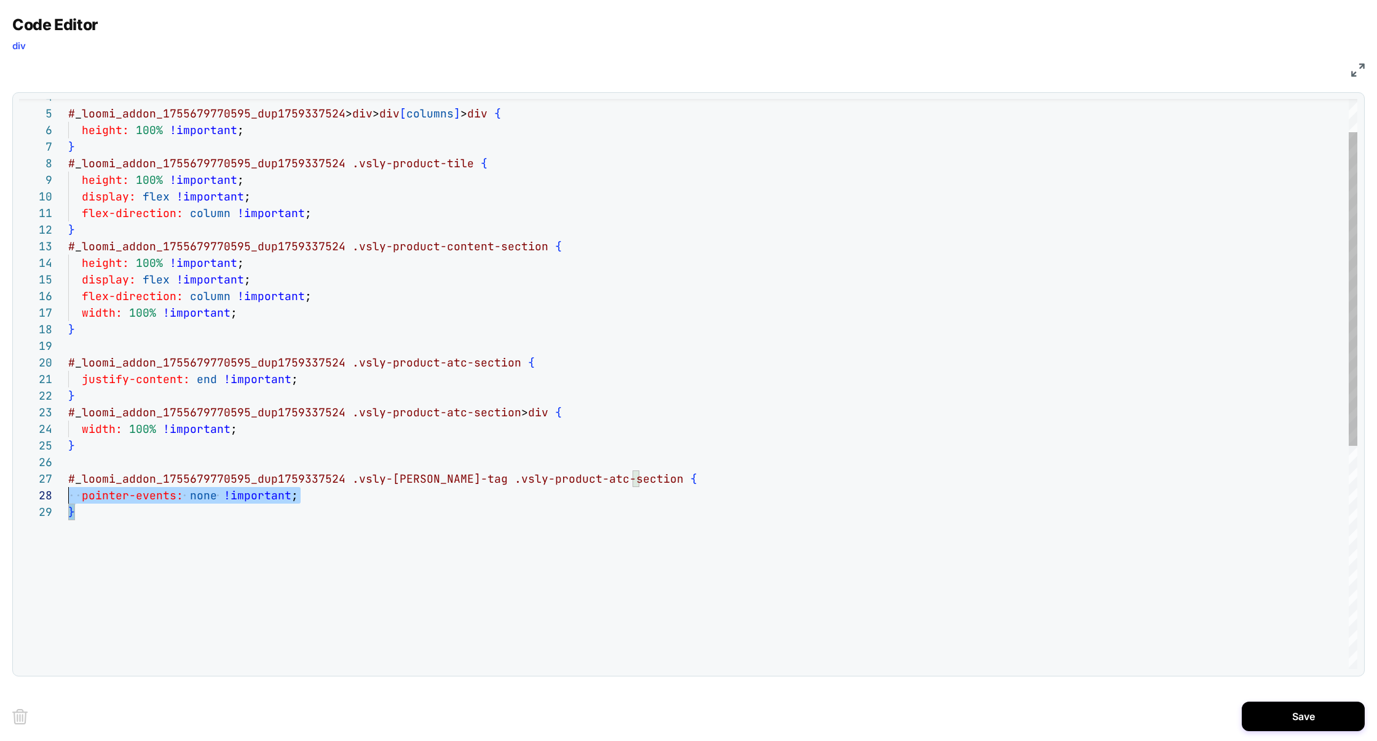
scroll to position [100, 0]
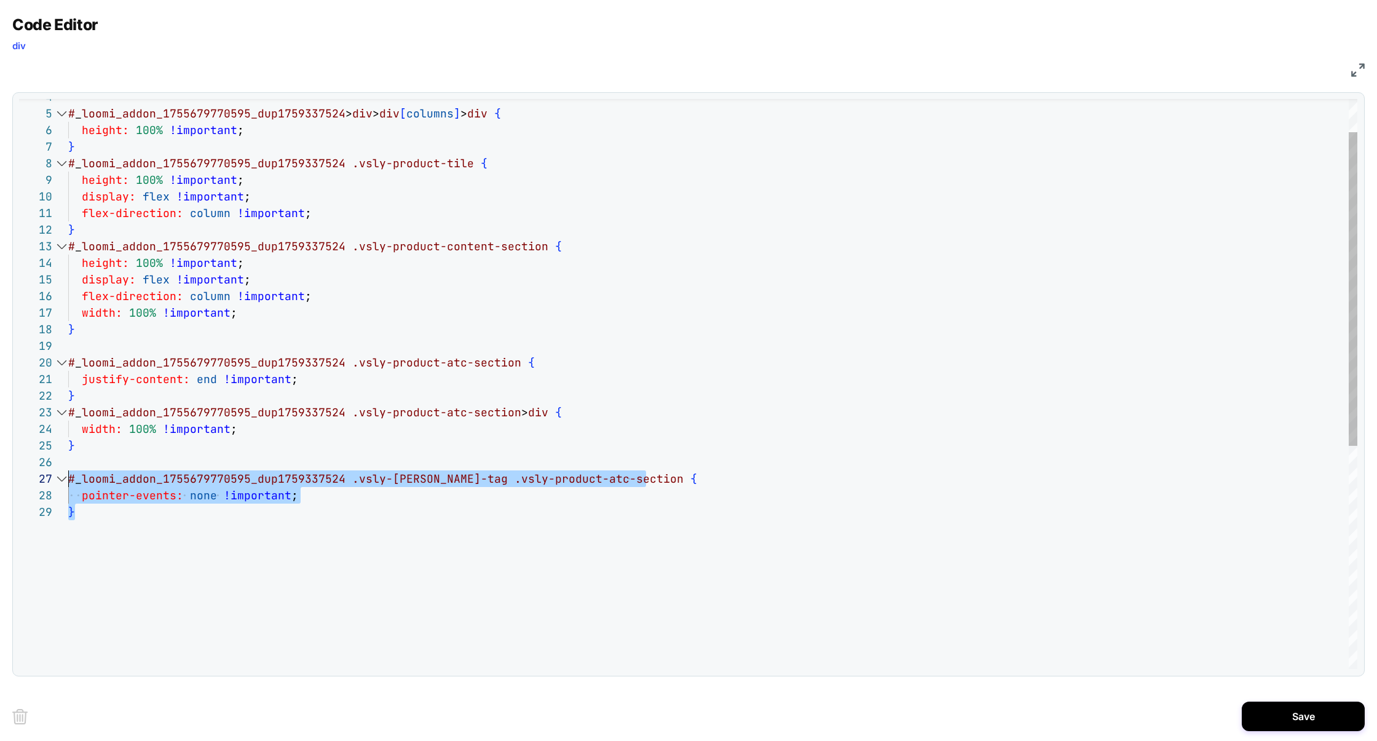
drag, startPoint x: 154, startPoint y: 537, endPoint x: 30, endPoint y: 476, distance: 138.5
click at [30, 475] on div "4 5 6 7 8 9 10 11 12 13 14 15 16 17 18 19 20 21 22 23 24 25 26 27 28 29 # _ loo…" at bounding box center [688, 384] width 1338 height 570
type textarea "**********"
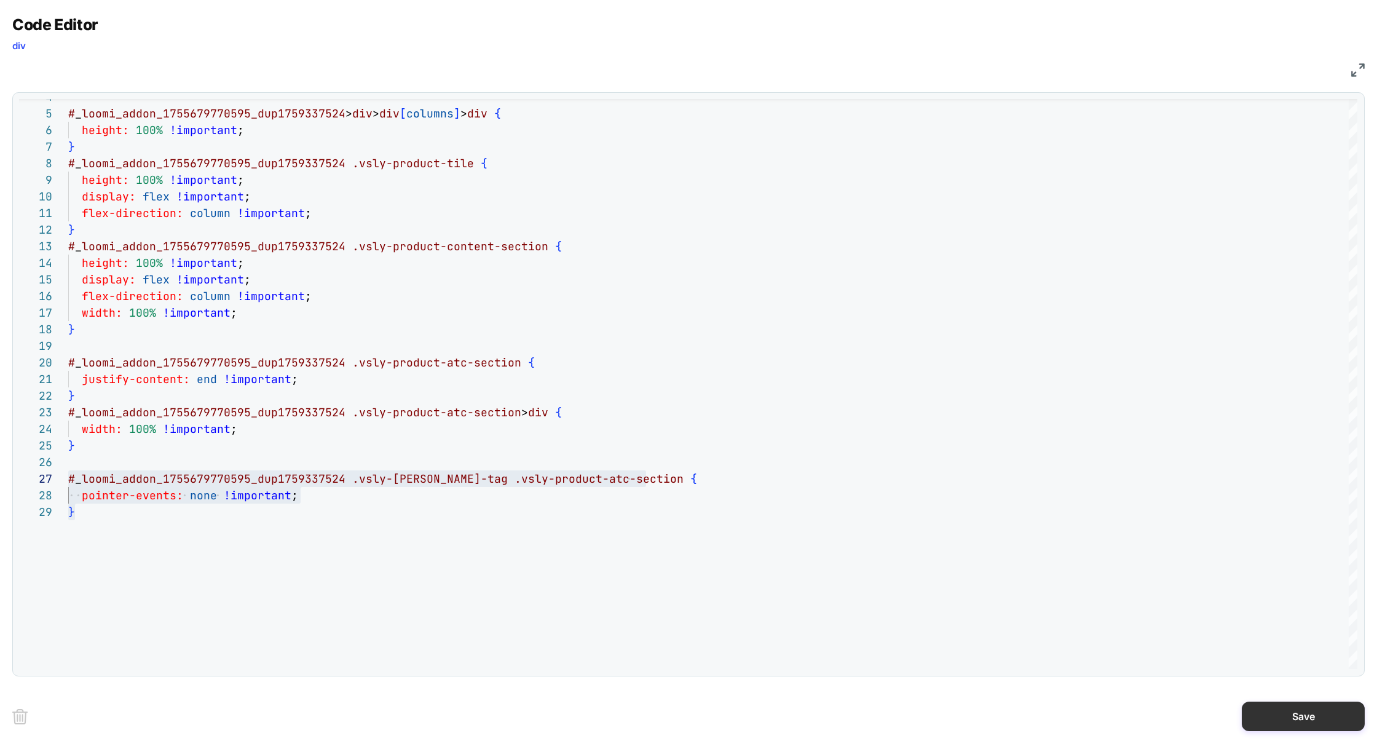
click at [1282, 715] on button "Save" at bounding box center [1303, 716] width 123 height 30
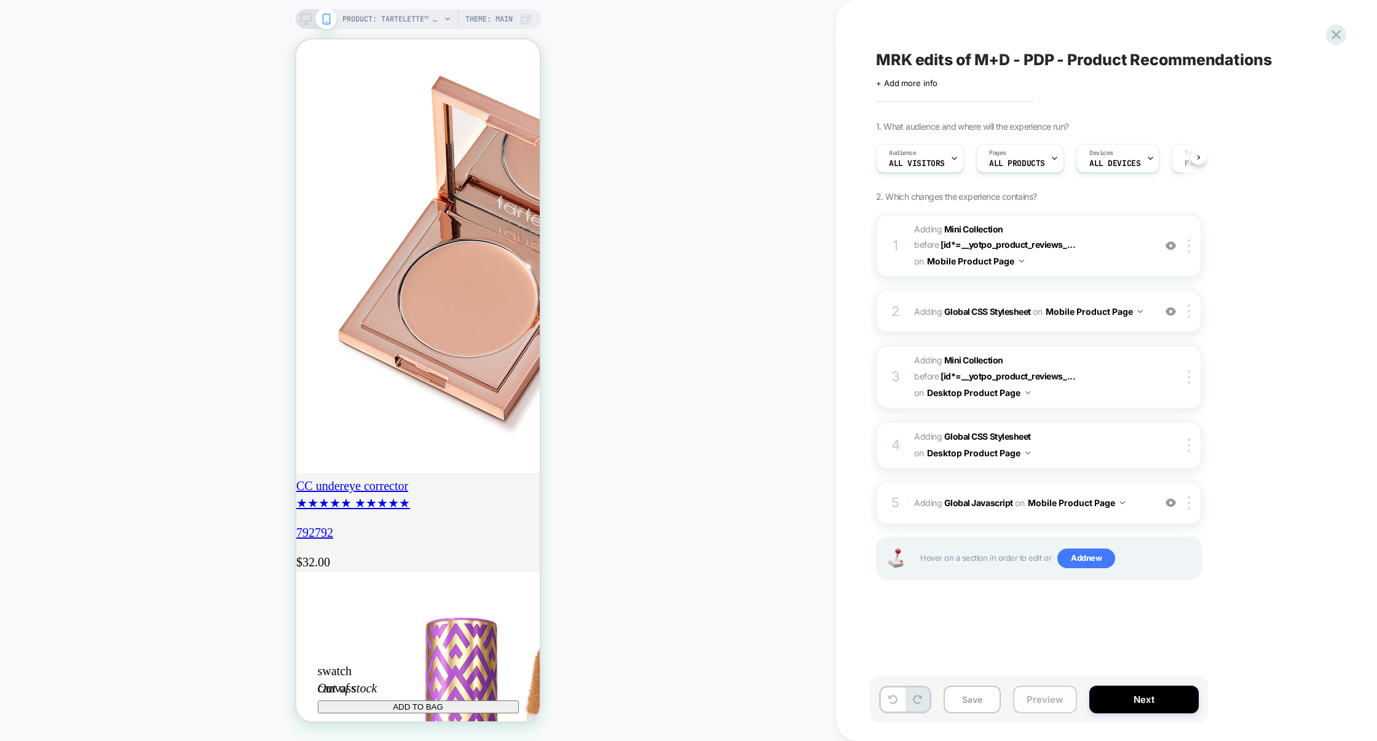
click at [1058, 699] on button "Preview" at bounding box center [1045, 699] width 64 height 28
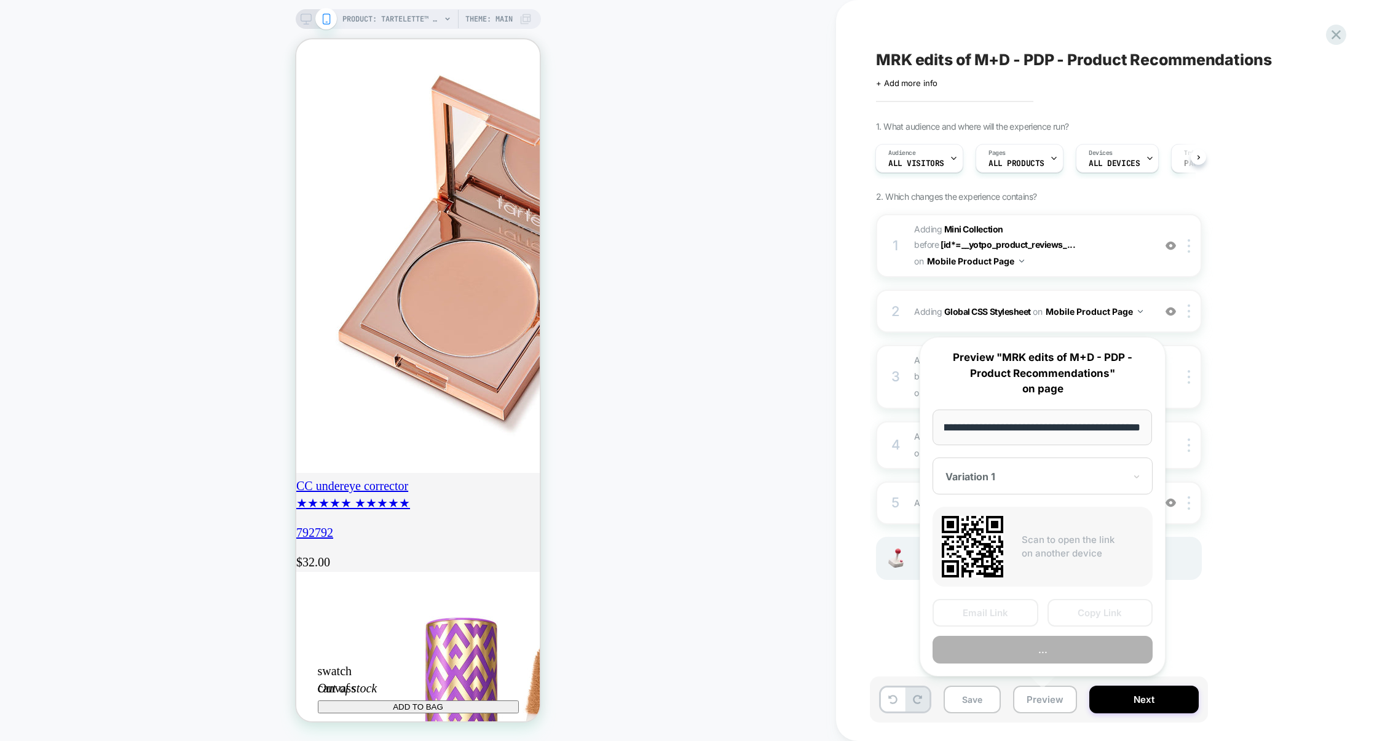
scroll to position [0, 217]
click at [1058, 654] on button "Preview" at bounding box center [1042, 650] width 220 height 28
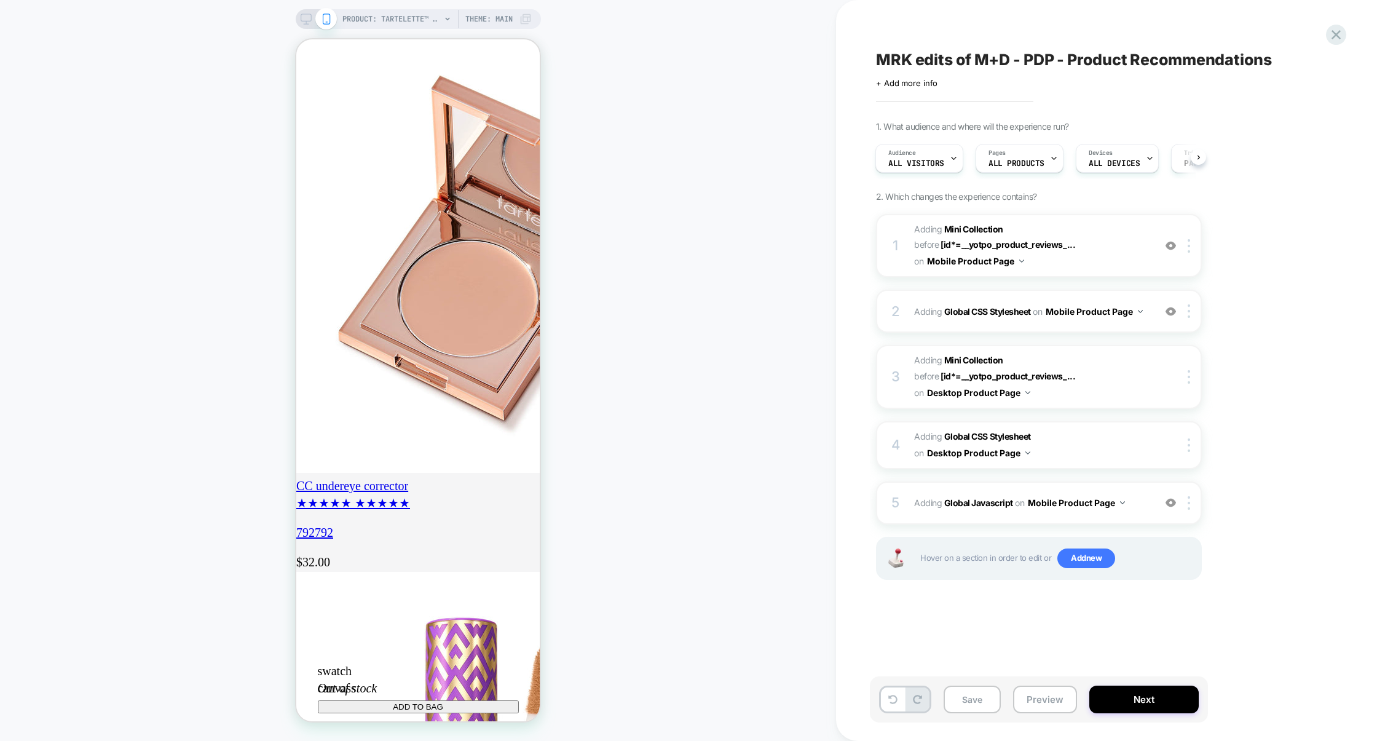
scroll to position [0, 0]
click at [1002, 522] on div "5 Adding Global Javascript on Mobile Product Page Add Before Add After Copy to …" at bounding box center [1039, 502] width 326 height 43
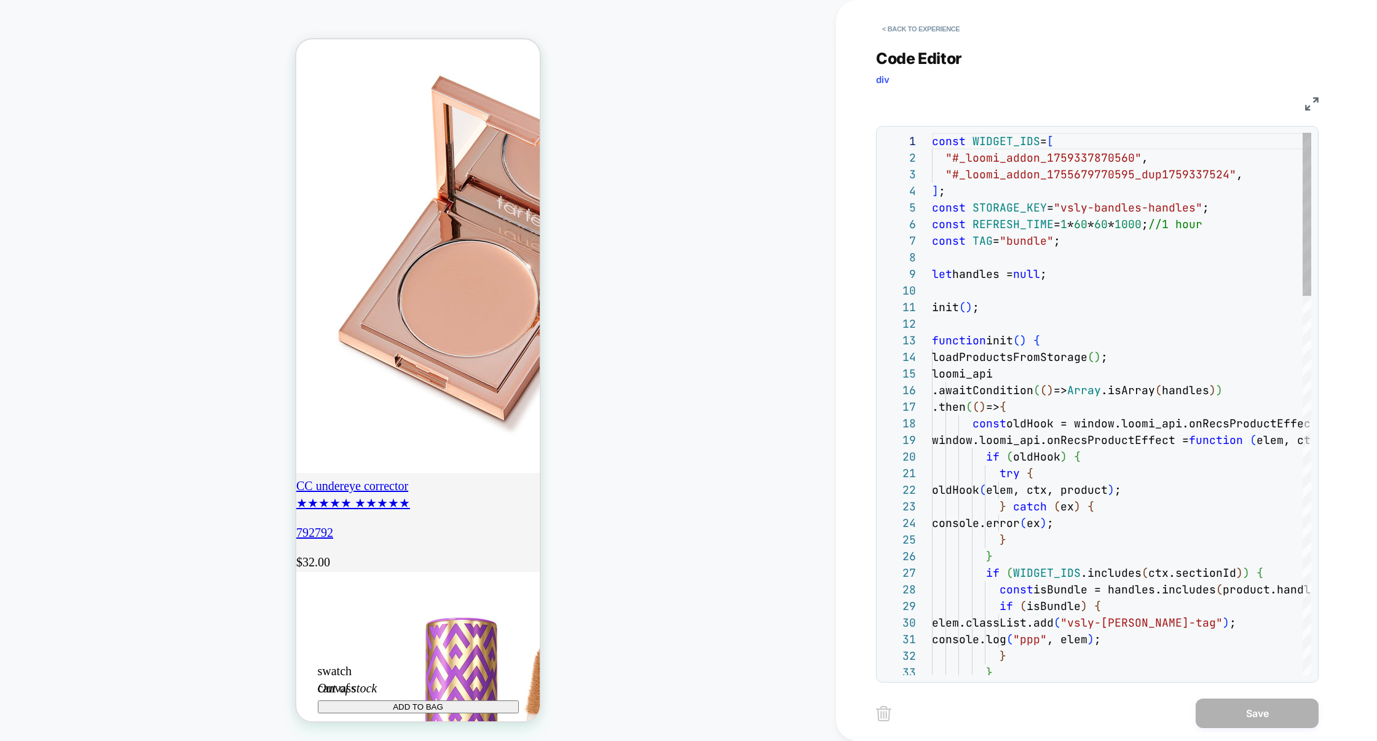
scroll to position [166, 0]
click at [944, 20] on button "< Back to experience" at bounding box center [921, 29] width 90 height 20
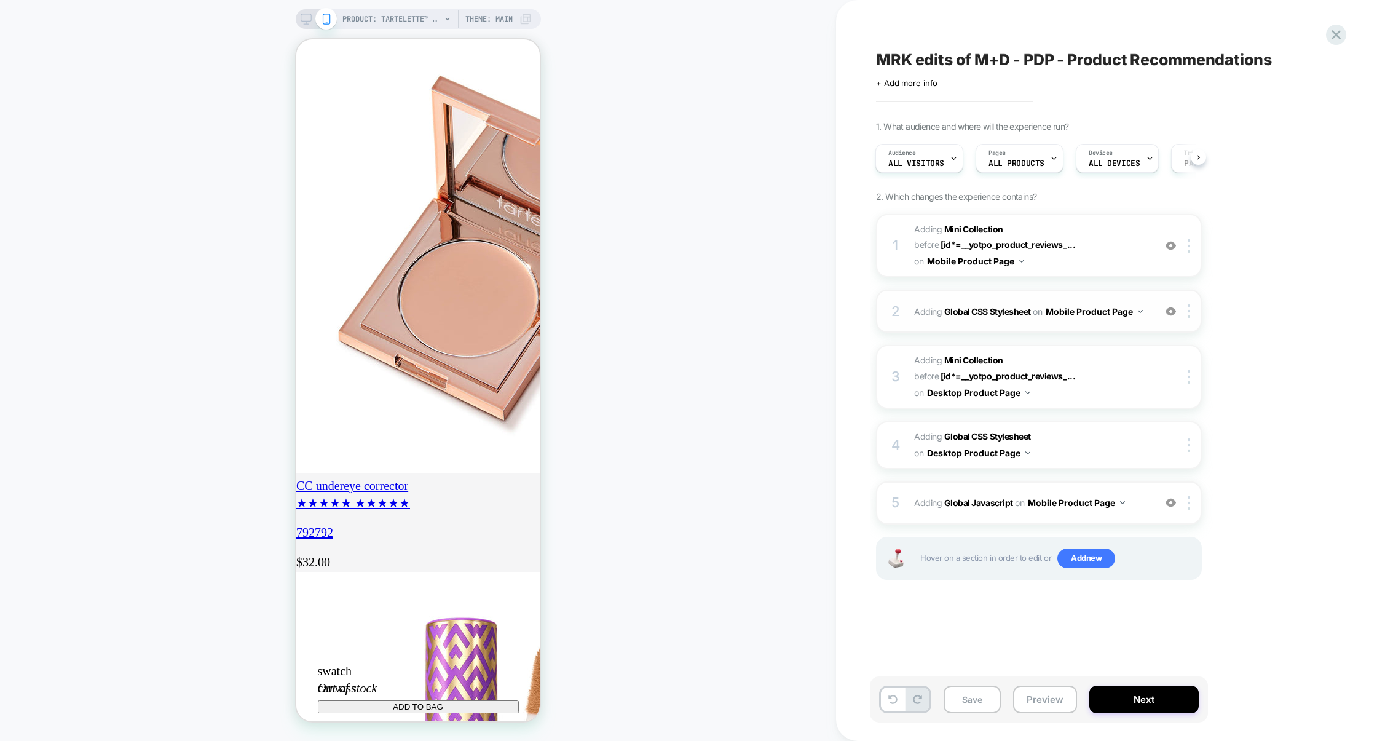
scroll to position [0, 217]
click at [1027, 323] on div "2 Adding Global CSS Stylesheet on Mobile Product Page Add Before Add After Copy…" at bounding box center [1039, 310] width 326 height 43
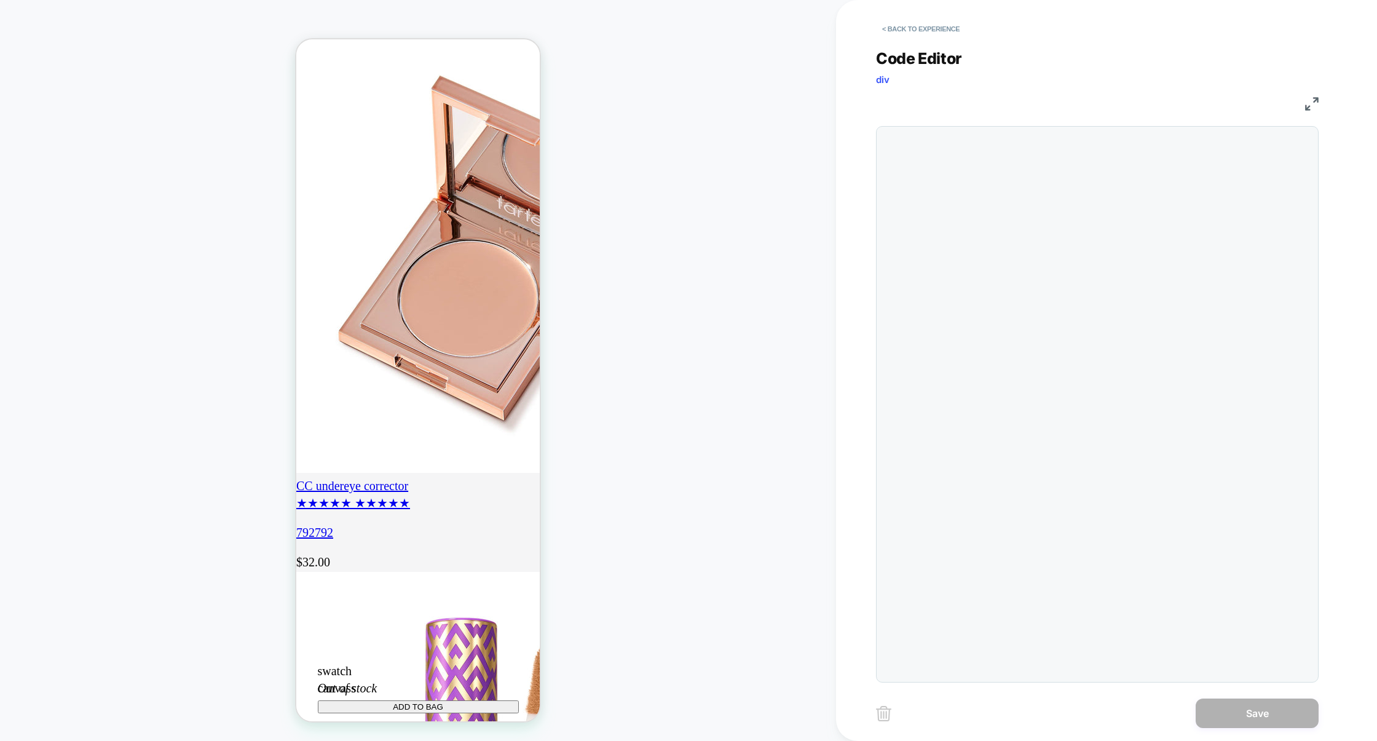
scroll to position [166, 0]
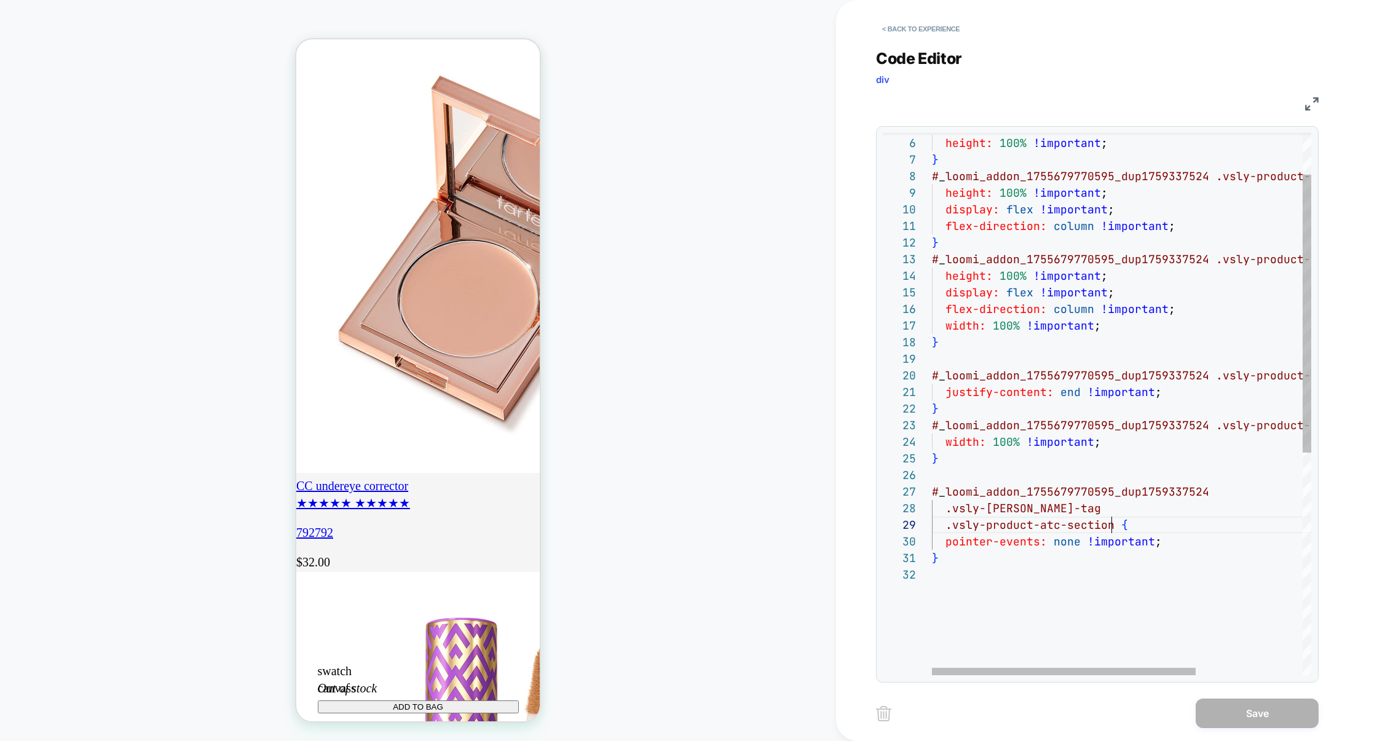
click at [1111, 524] on div "# _ loomi_addon_1755679770595_dup1759337524 > div > div [ columns ] > div { hei…" at bounding box center [1198, 580] width 533 height 1057
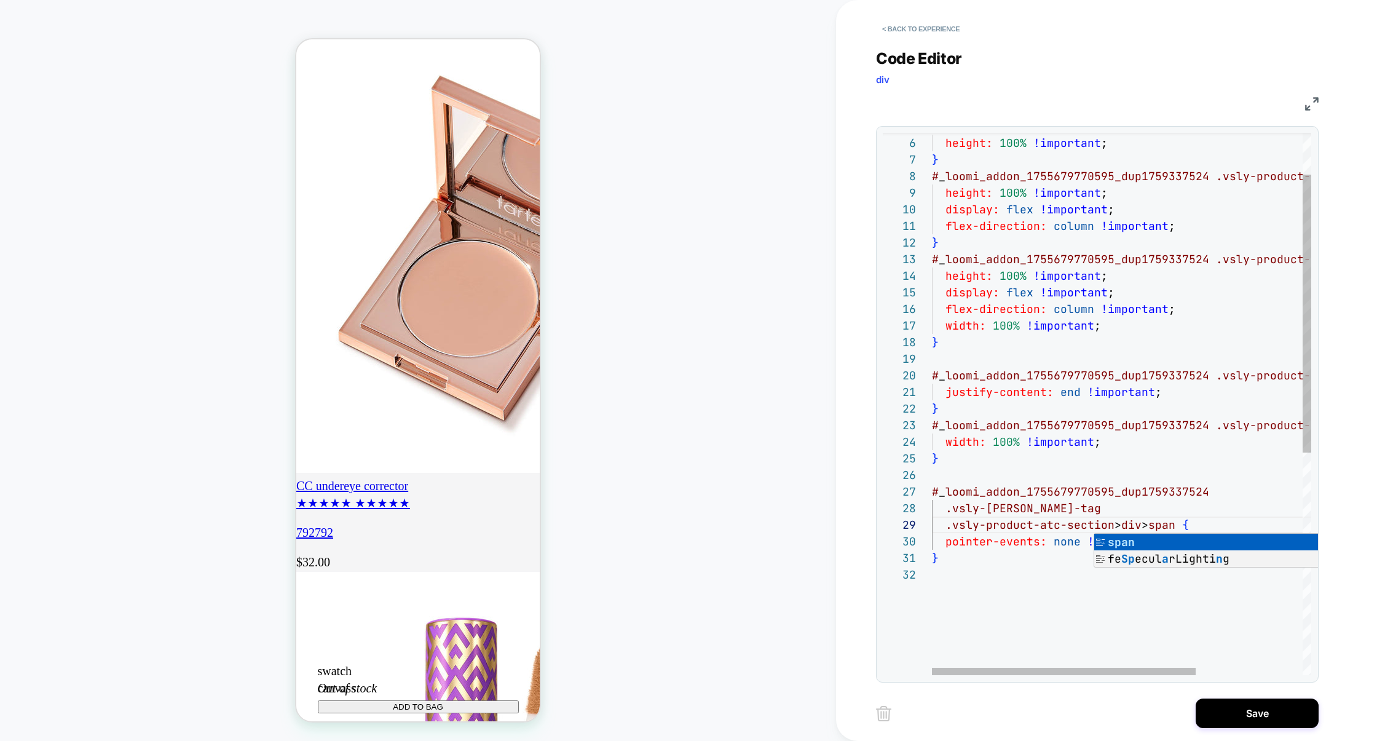
click at [1235, 498] on div "# _ loomi_addon_1755679770595_dup1759337524 > div > div [ columns ] > div { hei…" at bounding box center [1198, 580] width 533 height 1057
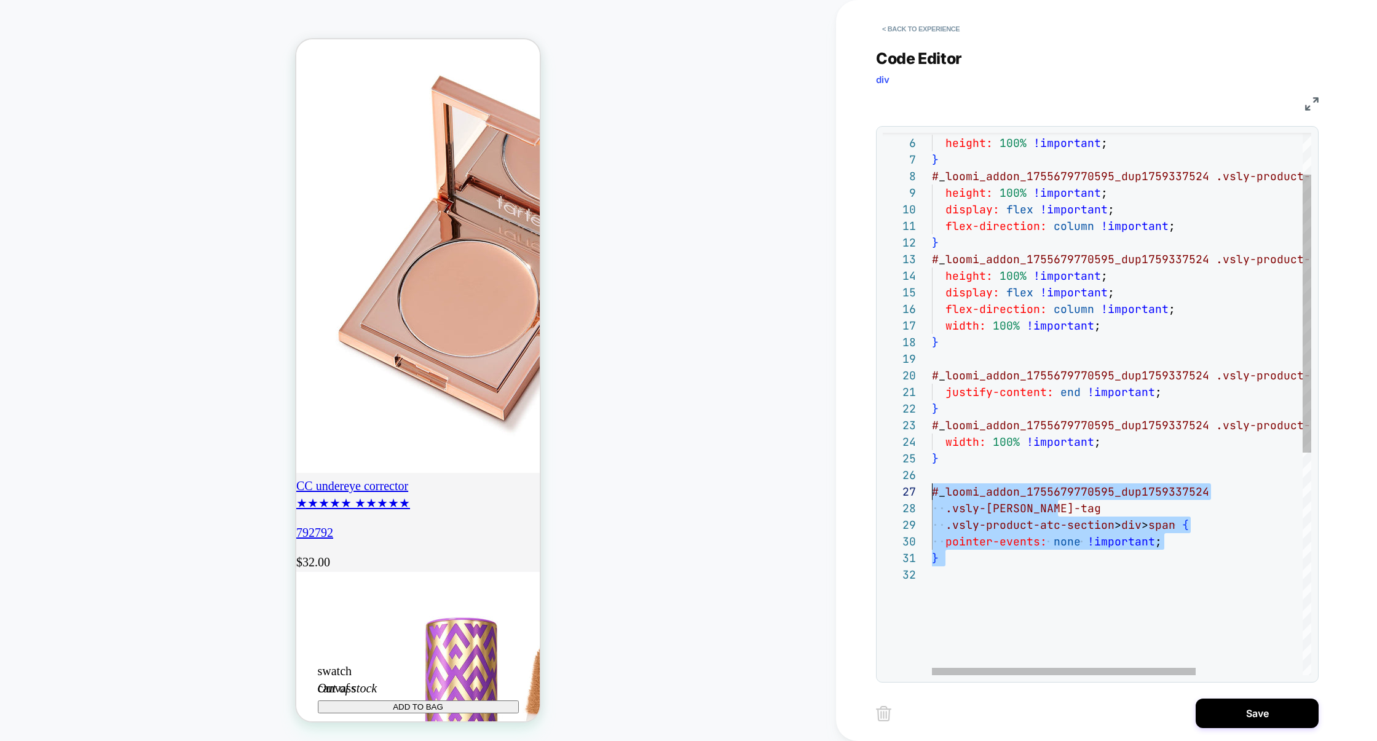
drag, startPoint x: 1053, startPoint y: 567, endPoint x: 929, endPoint y: 491, distance: 145.7
click at [932, 491] on div "# _ loomi_addon_1755679770595_dup1759337524 > div > div [ columns ] > div { hei…" at bounding box center [1198, 580] width 533 height 1057
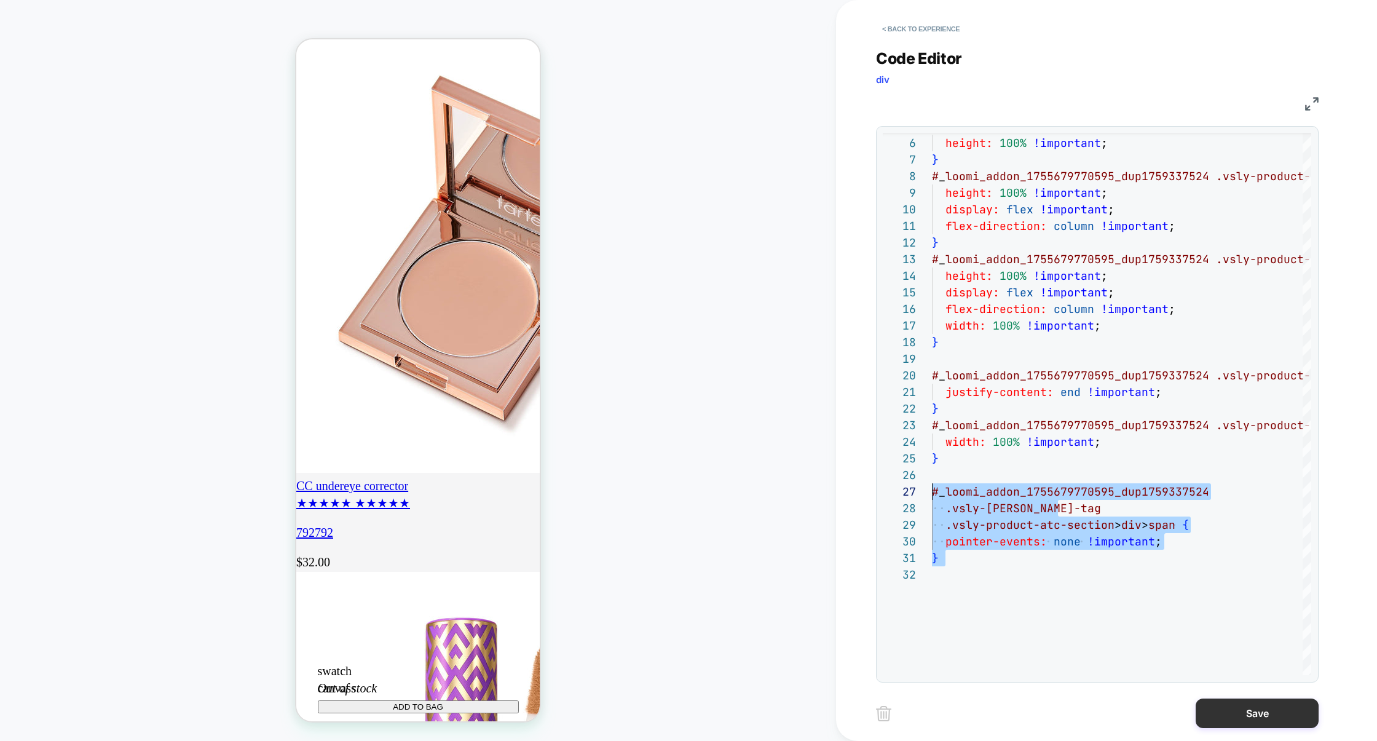
type textarea "**********"
click at [1283, 720] on button "Save" at bounding box center [1256, 713] width 123 height 30
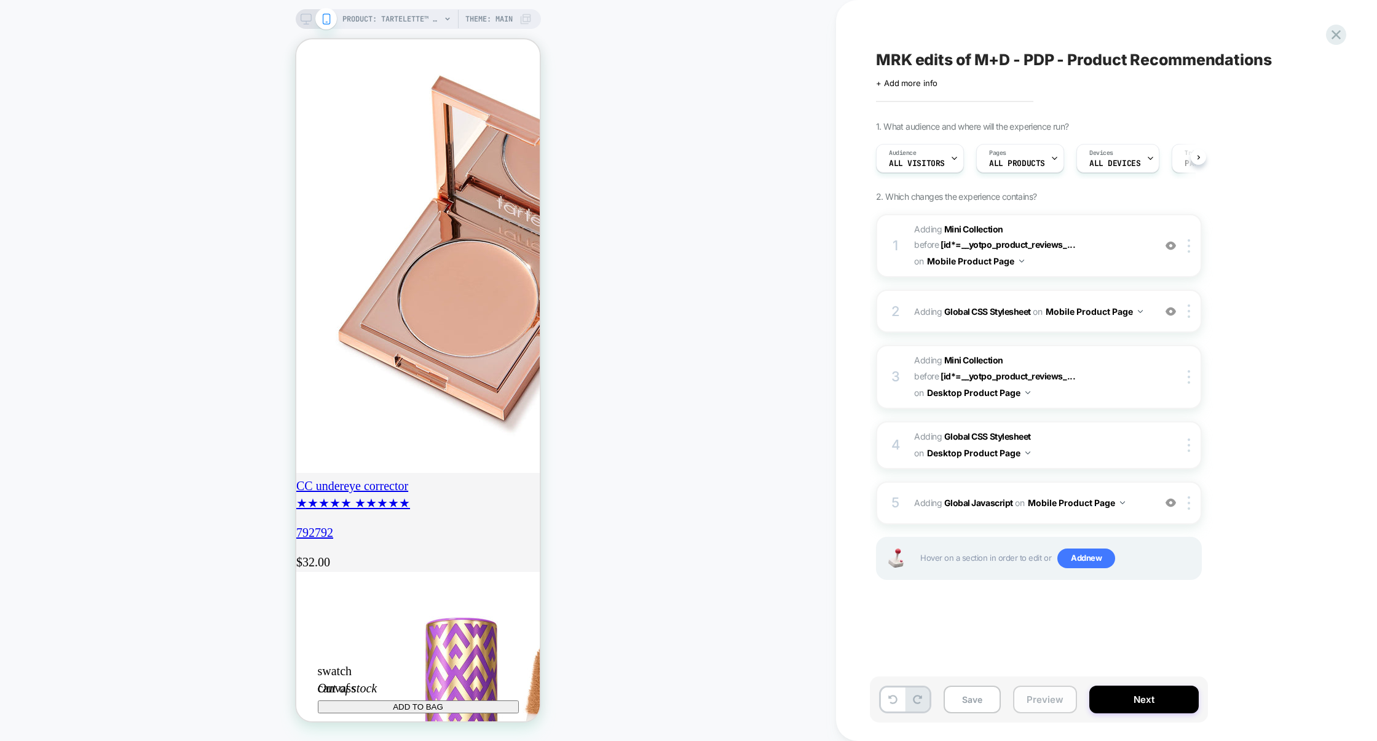
click at [1047, 699] on button "Preview" at bounding box center [1045, 699] width 64 height 28
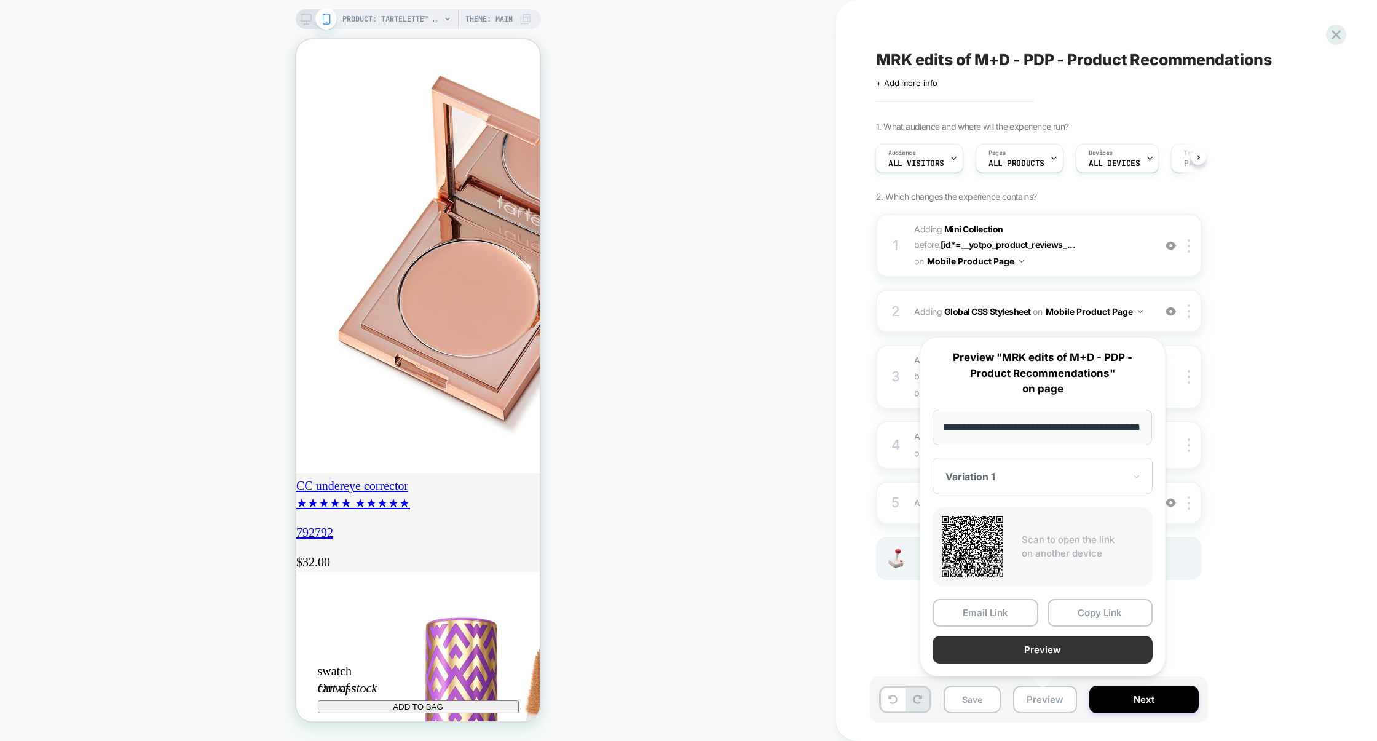
click at [1052, 651] on button "Preview" at bounding box center [1042, 650] width 220 height 28
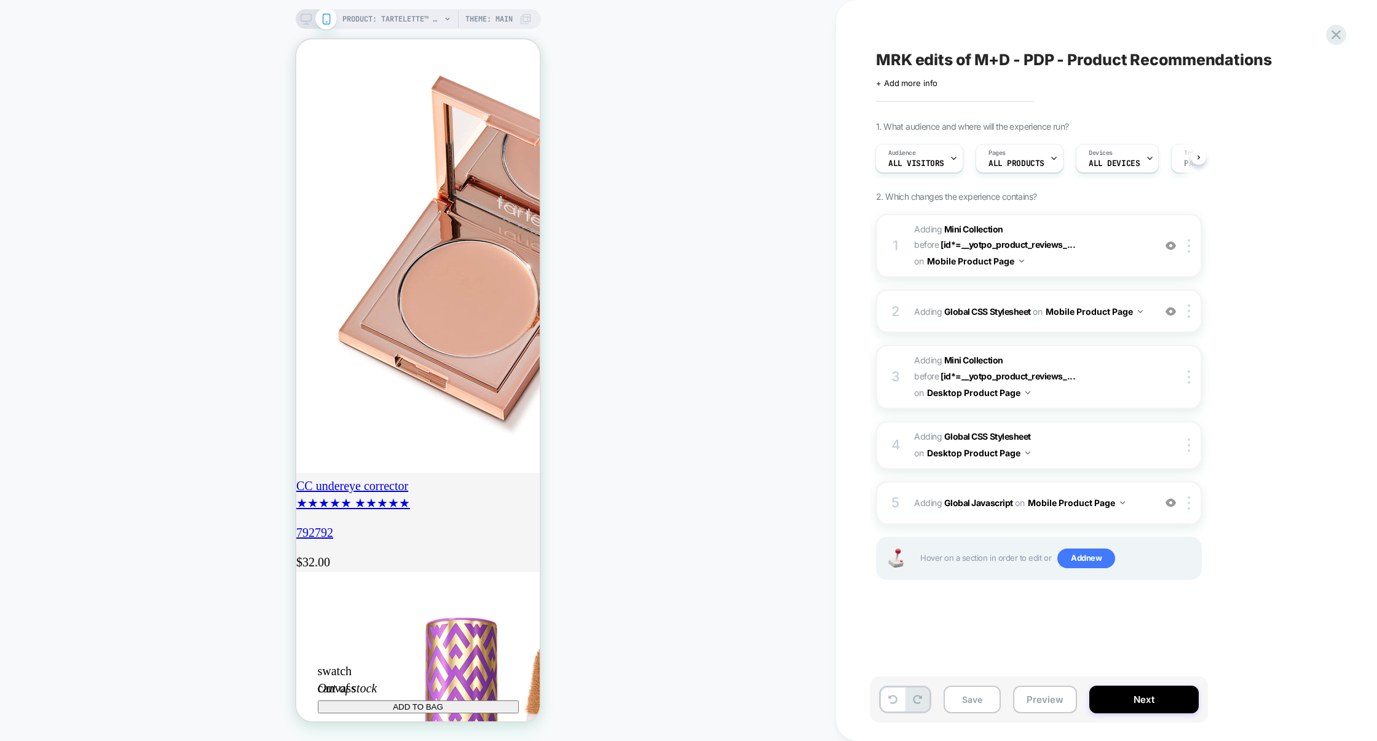
scroll to position [0, 217]
click at [1194, 501] on div at bounding box center [1191, 503] width 20 height 14
click at [1183, 634] on div "Target All Devices" at bounding box center [1190, 633] width 109 height 34
click at [304, 20] on icon at bounding box center [306, 19] width 11 height 11
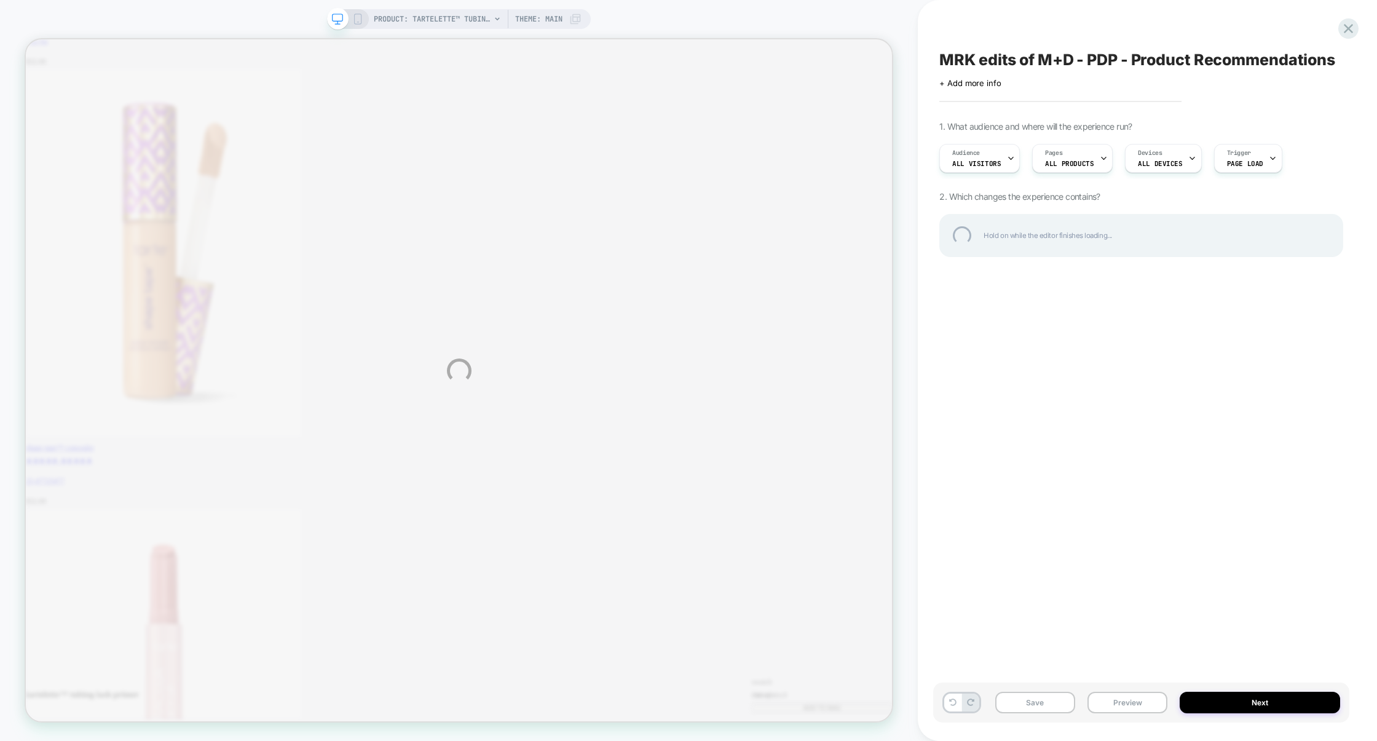
scroll to position [2031, 0]
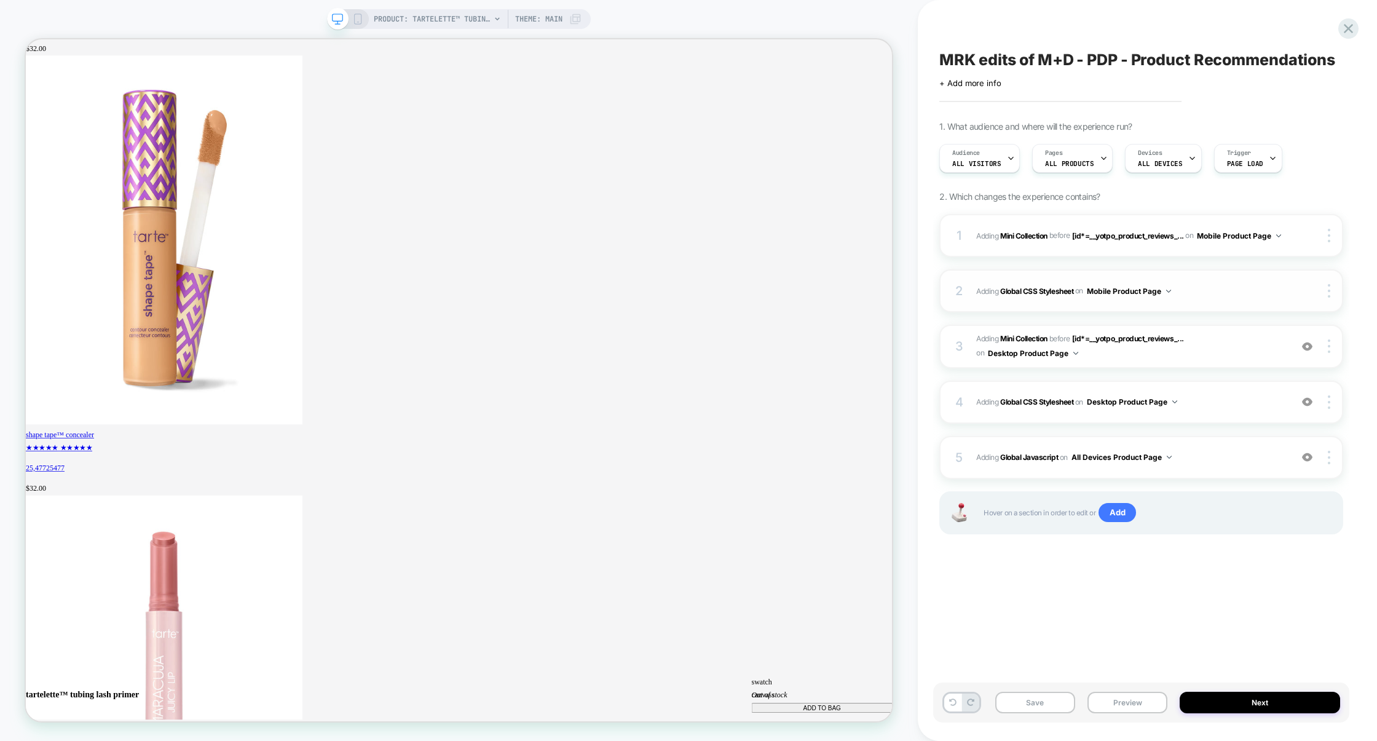
click at [1216, 294] on span "Adding Global CSS Stylesheet on Mobile Product Page" at bounding box center [1130, 290] width 309 height 15
click at [1214, 394] on div "4 Adding Global CSS Stylesheet on Desktop Product Page Add Before Add After Cop…" at bounding box center [1141, 401] width 404 height 43
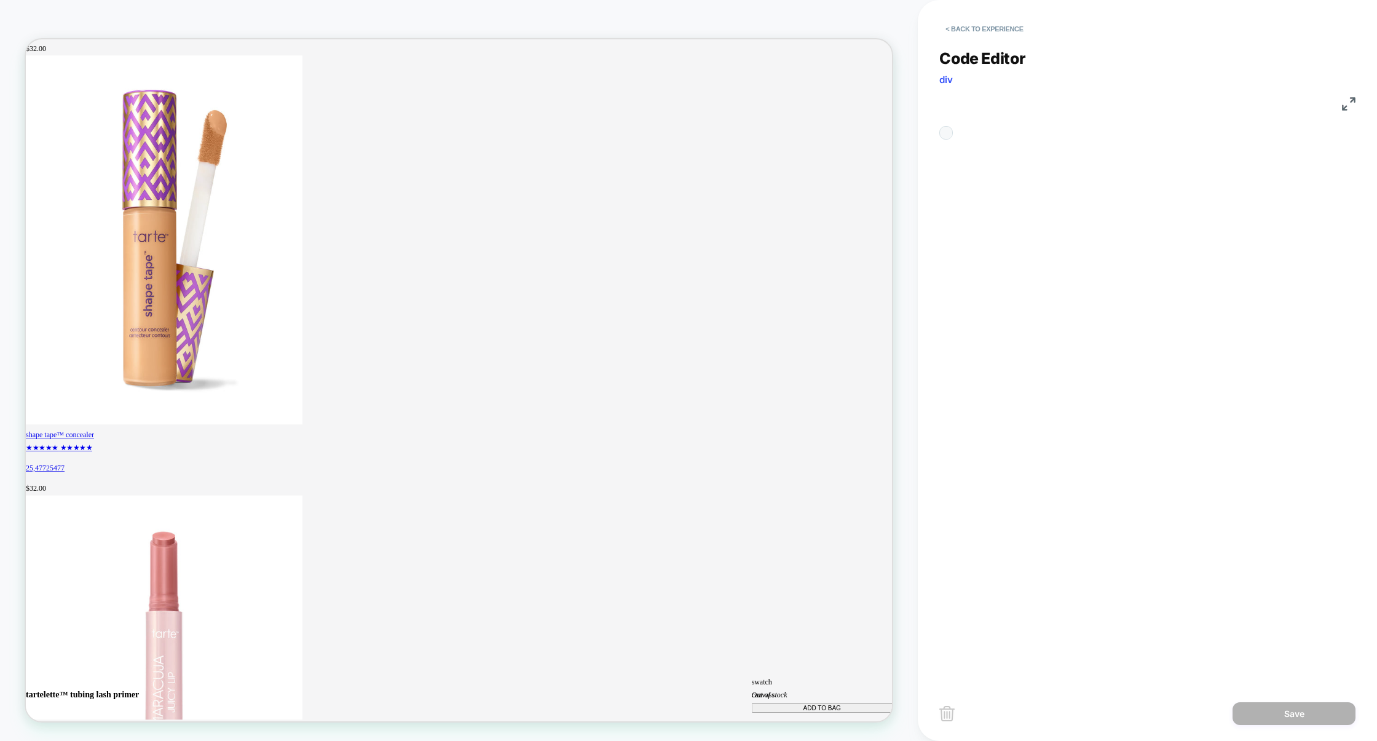
scroll to position [166, 0]
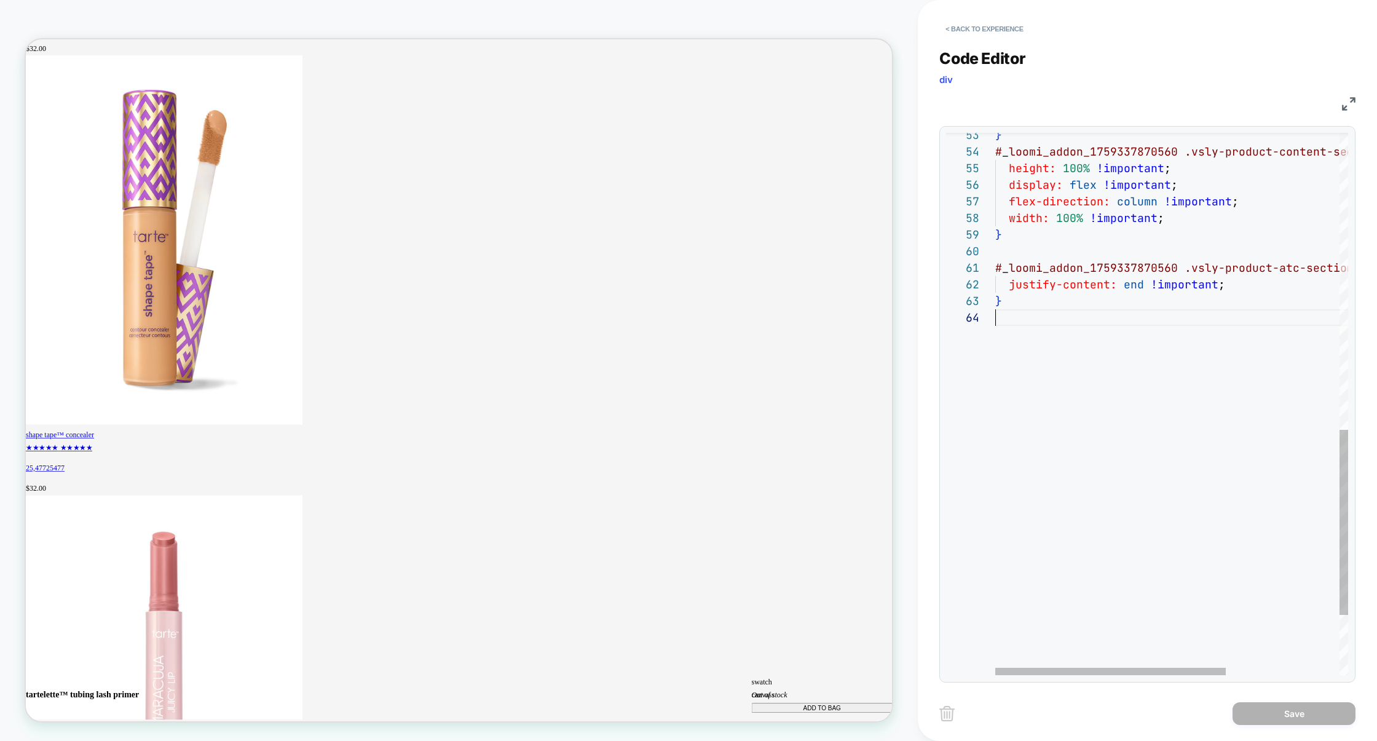
click at [1046, 460] on div "} # _ loomi_addon_1759337870560 .vsly-product-content-section { height: 100% !i…" at bounding box center [1258, 58] width 526 height 1588
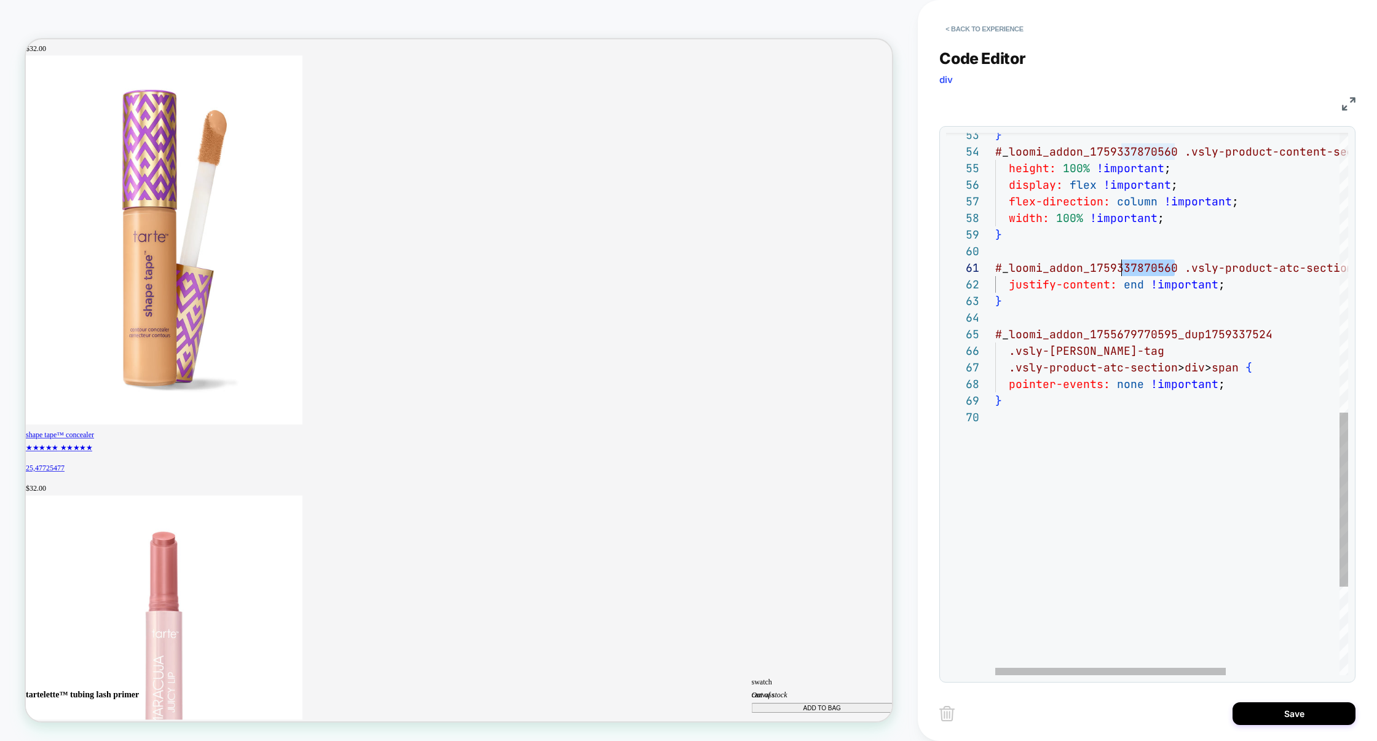
scroll to position [0, 0]
drag, startPoint x: 1175, startPoint y: 267, endPoint x: 900, endPoint y: 266, distance: 275.3
click at [900, 267] on div "**********" at bounding box center [688, 370] width 1377 height 741
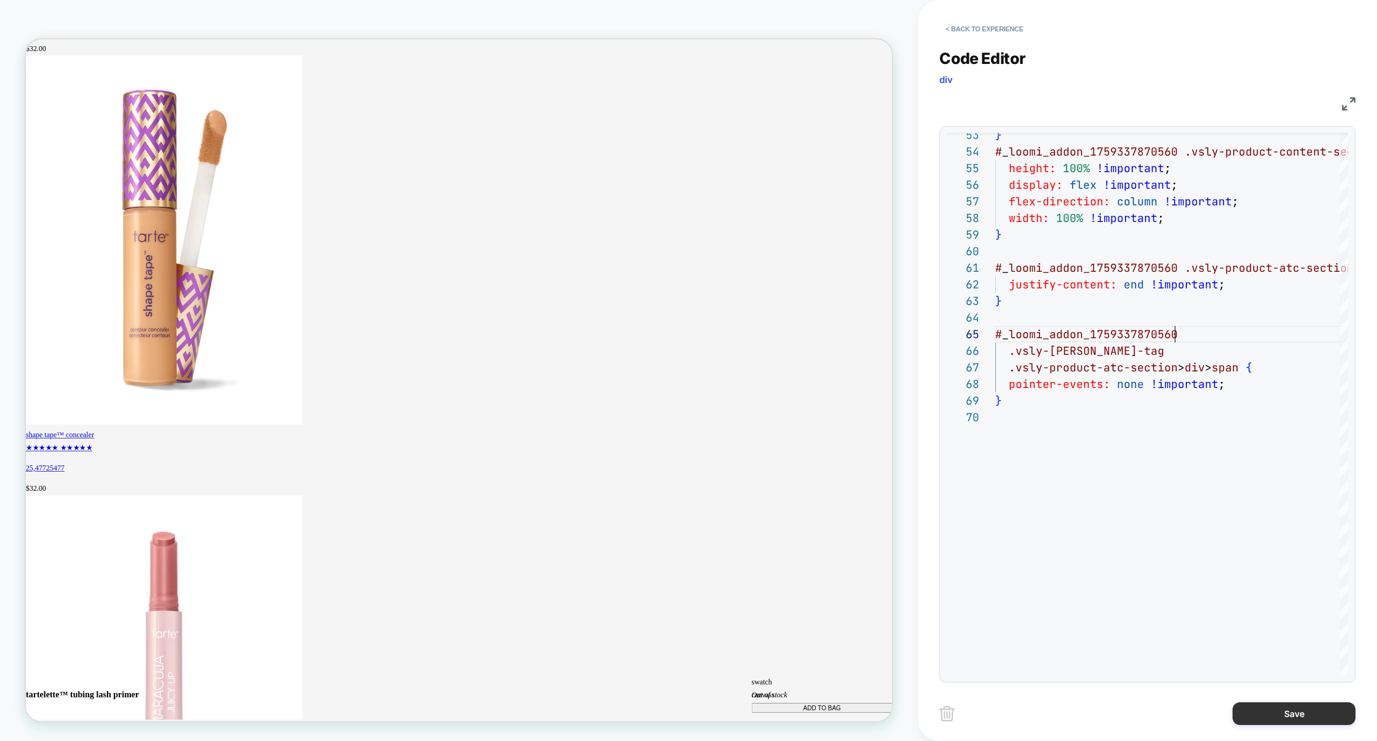
type textarea "**********"
click at [1279, 707] on button "Save" at bounding box center [1293, 713] width 123 height 23
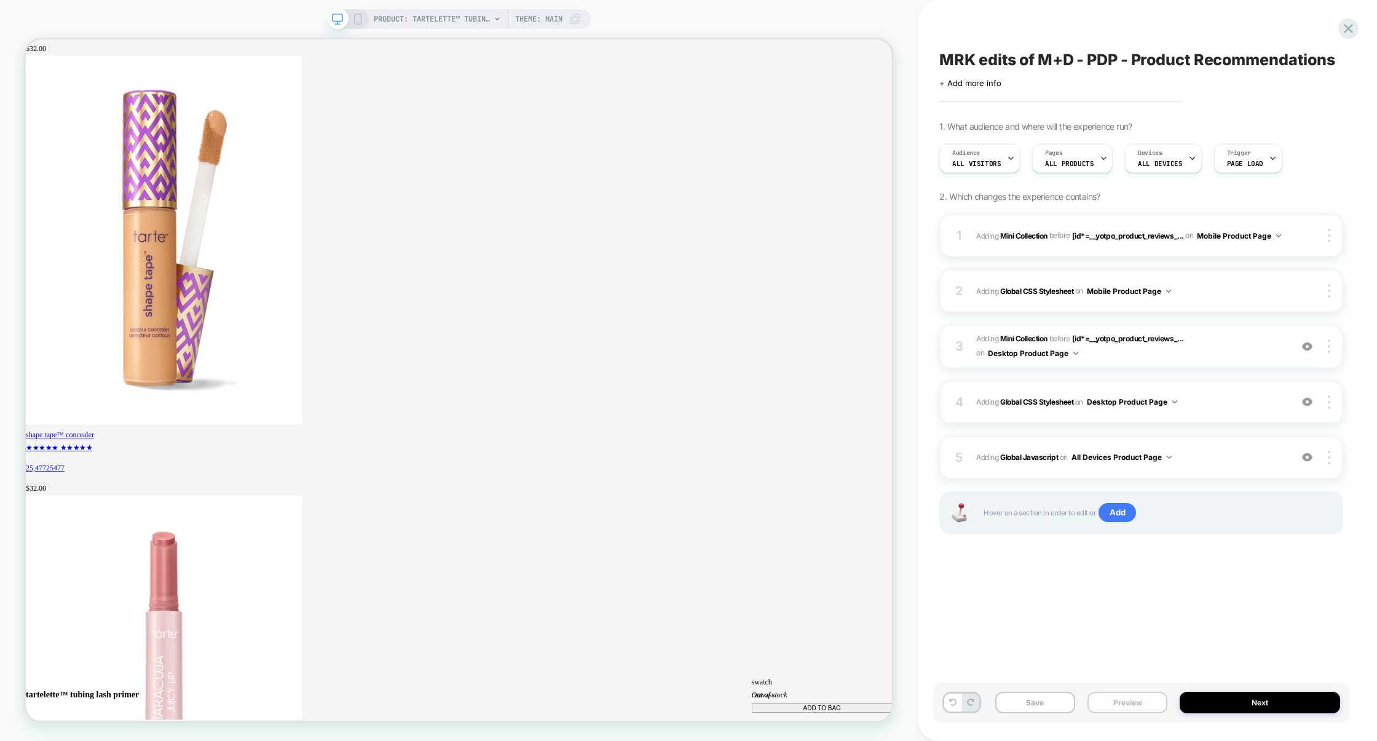
click at [1132, 702] on button "Preview" at bounding box center [1127, 702] width 80 height 22
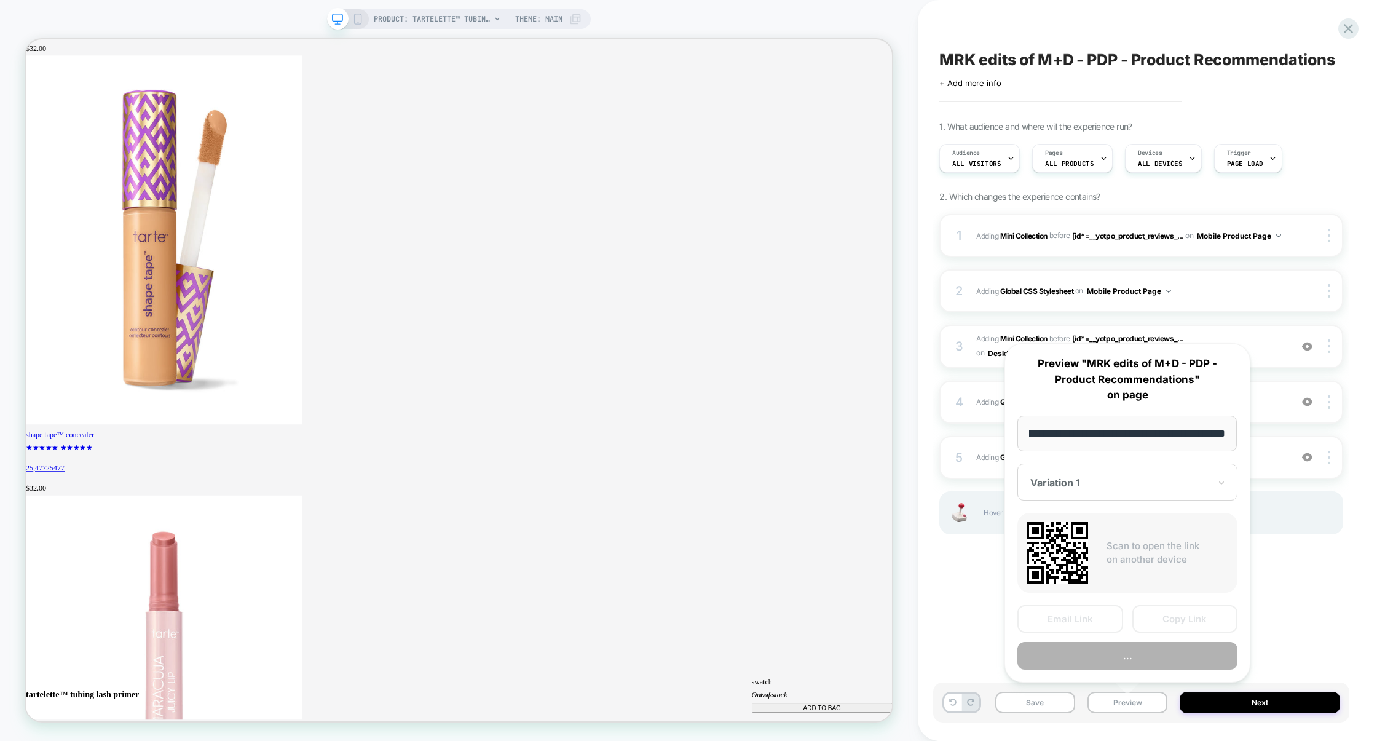
scroll to position [0, 0]
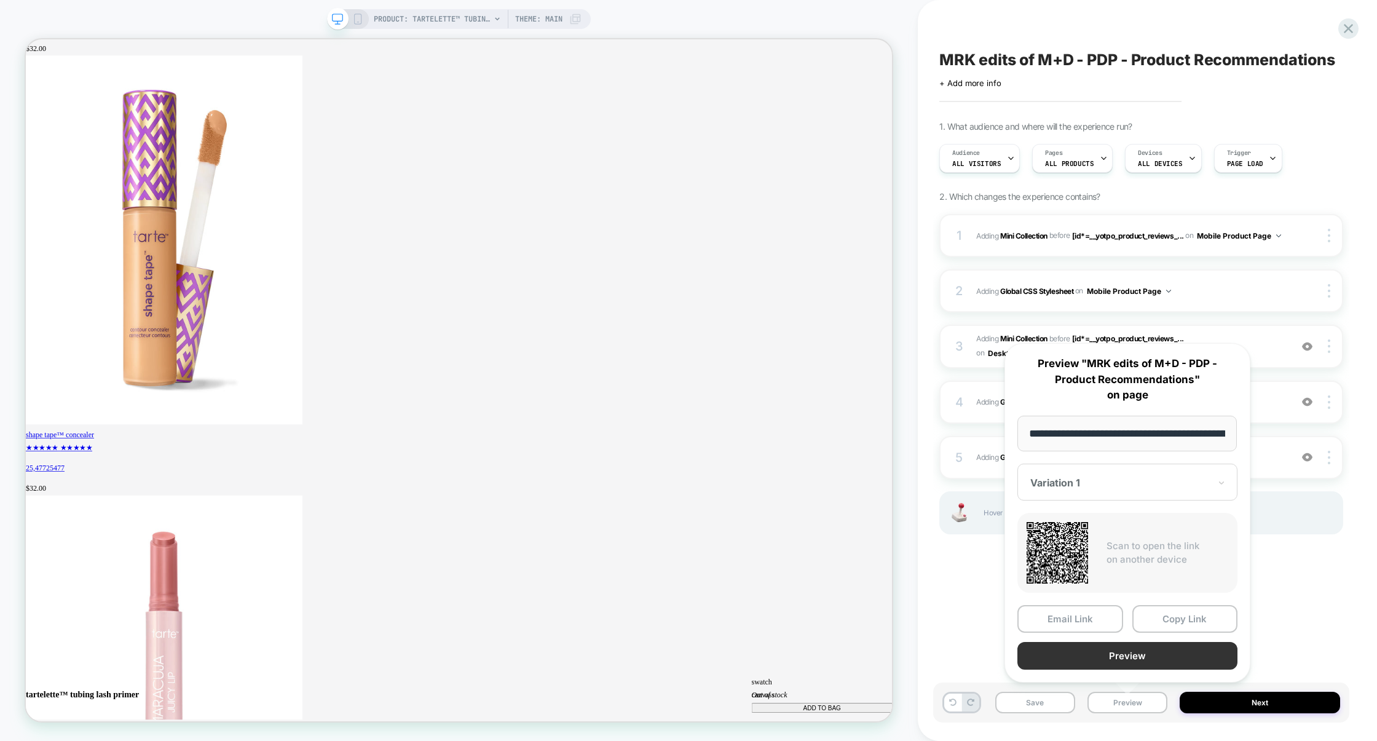
click at [1151, 655] on button "Preview" at bounding box center [1127, 656] width 220 height 28
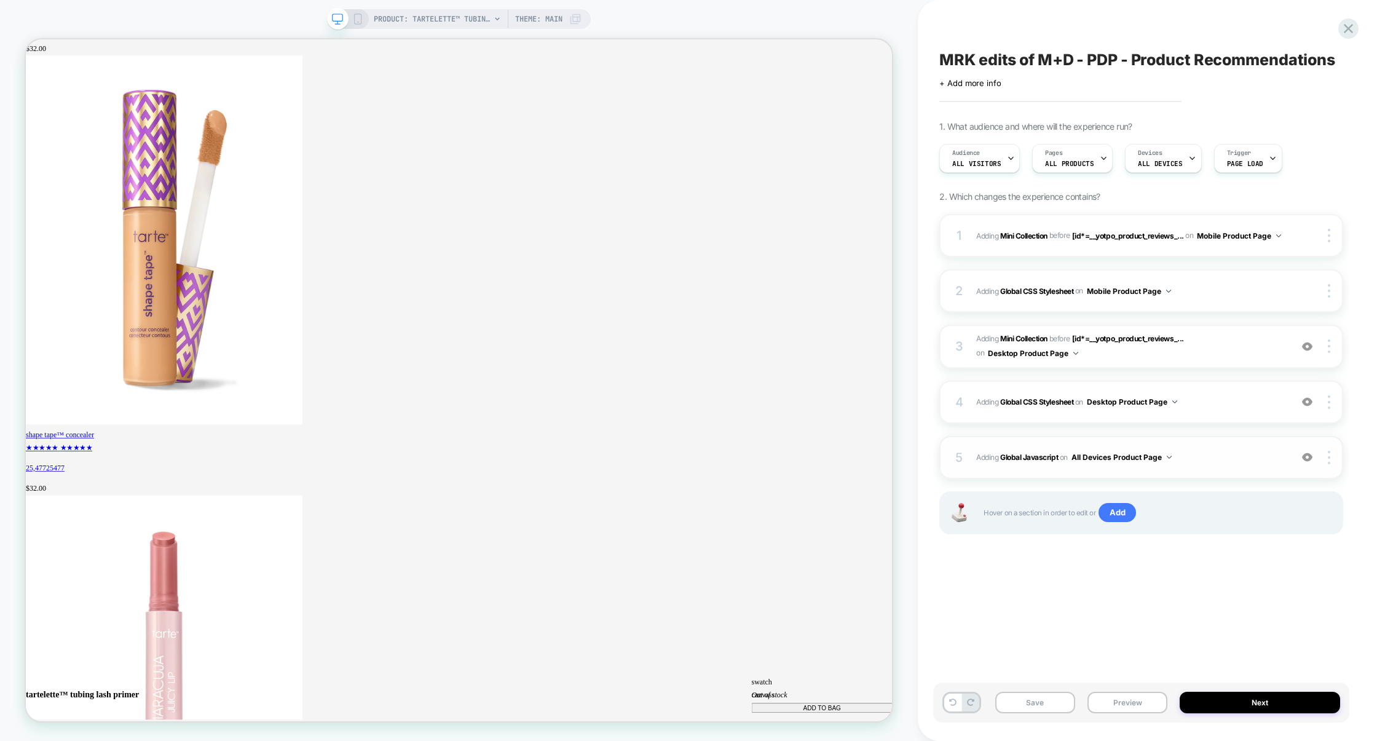
click at [1218, 454] on span "Adding Global Javascript on All Devices Product Page" at bounding box center [1130, 456] width 309 height 15
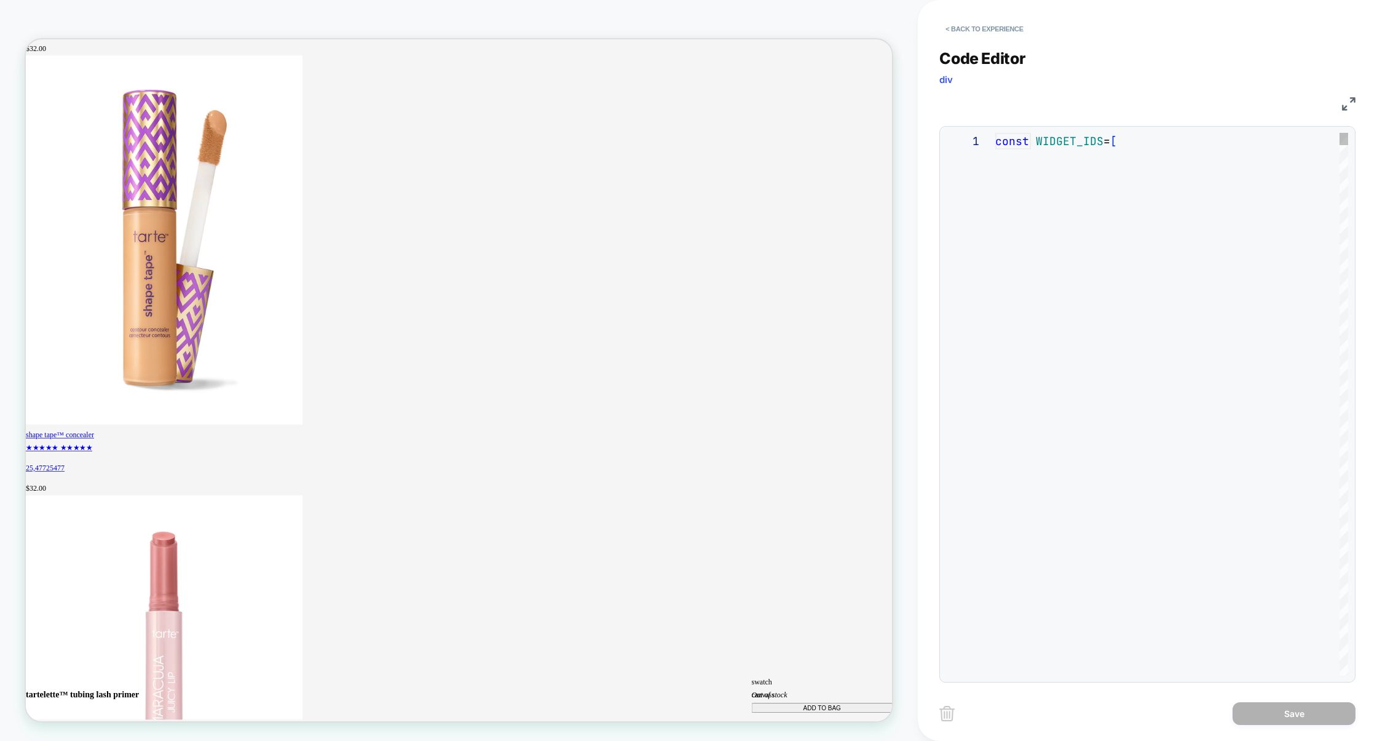
scroll to position [166, 0]
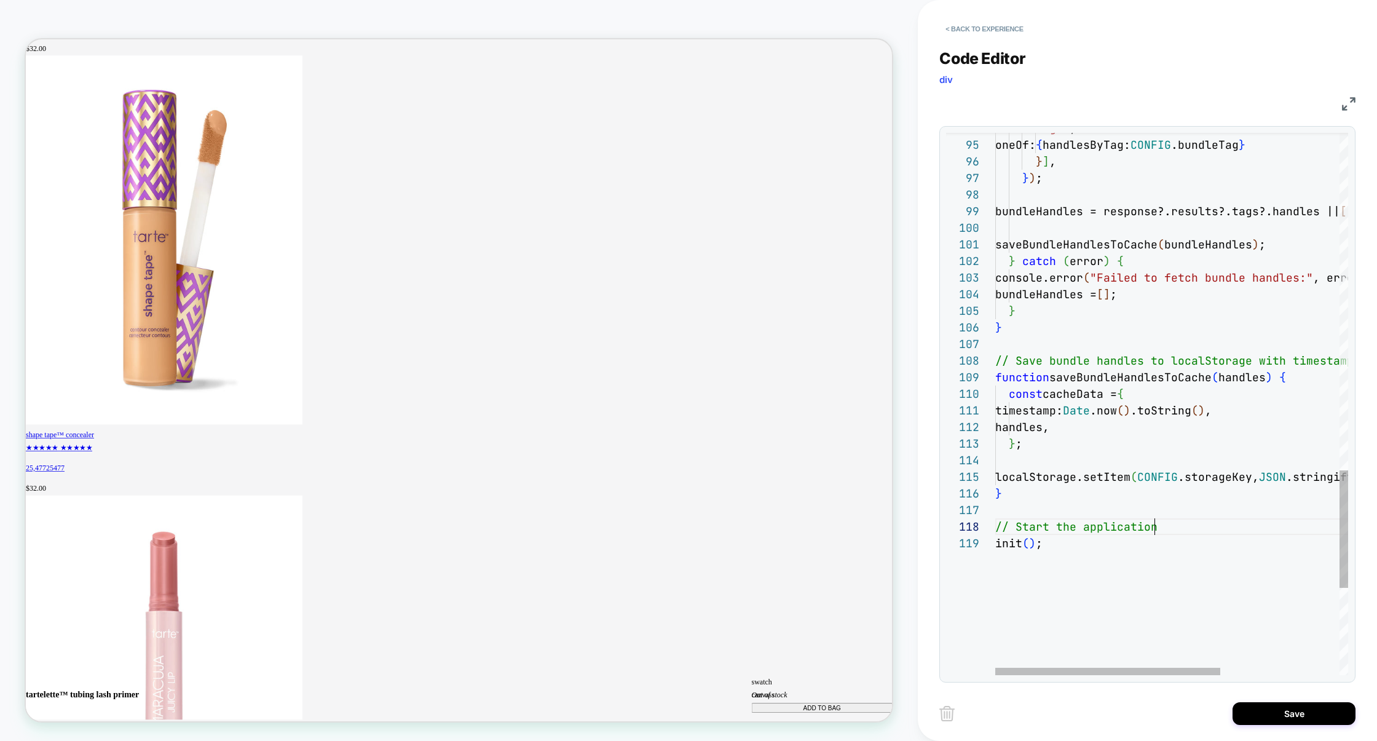
type textarea "**********"
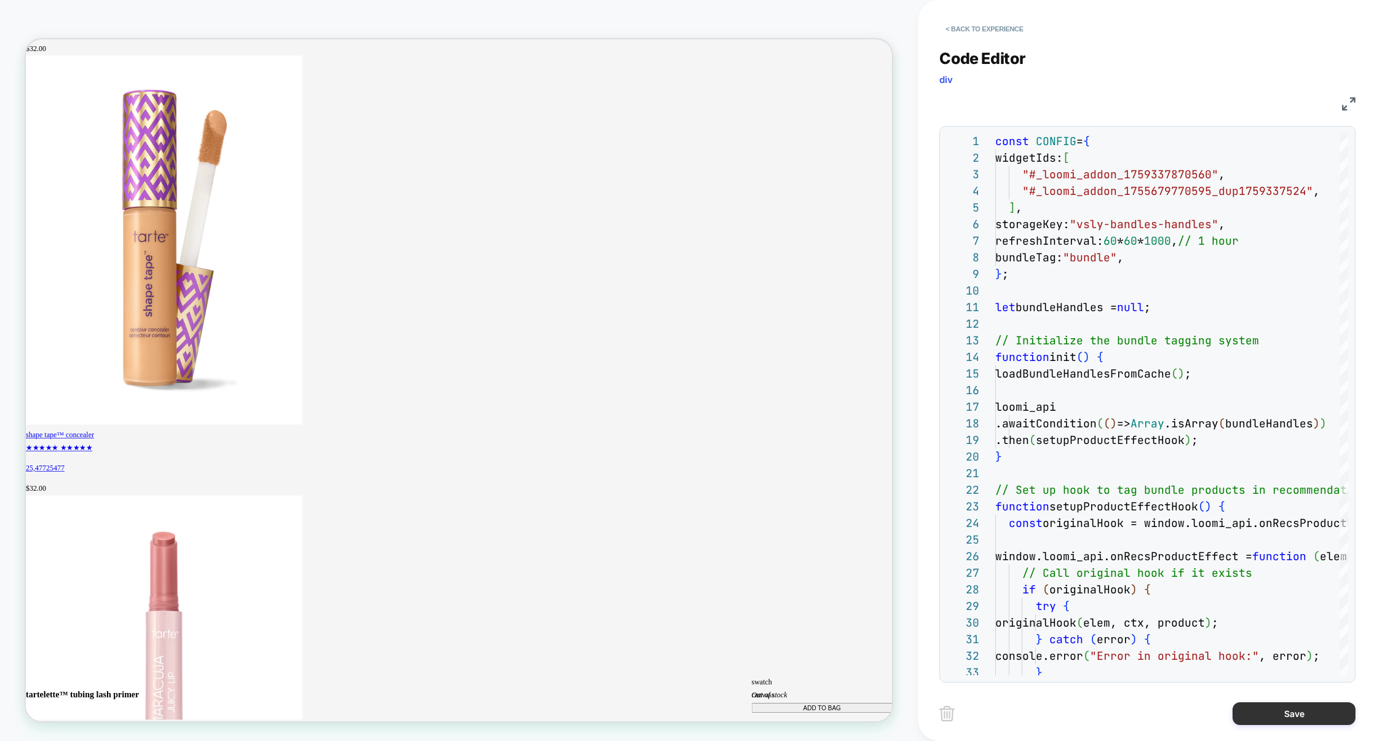
click at [1300, 717] on button "Save" at bounding box center [1293, 713] width 123 height 23
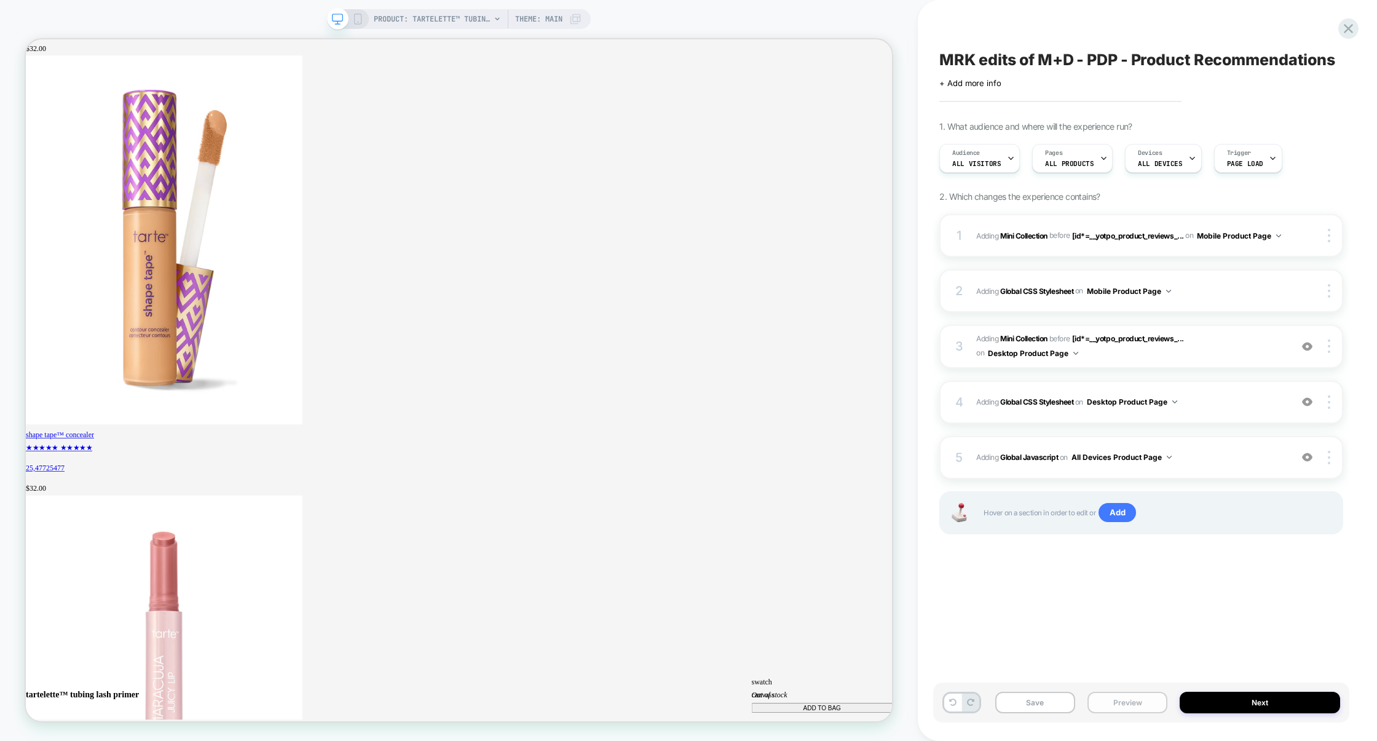
click at [1139, 708] on button "Preview" at bounding box center [1127, 702] width 80 height 22
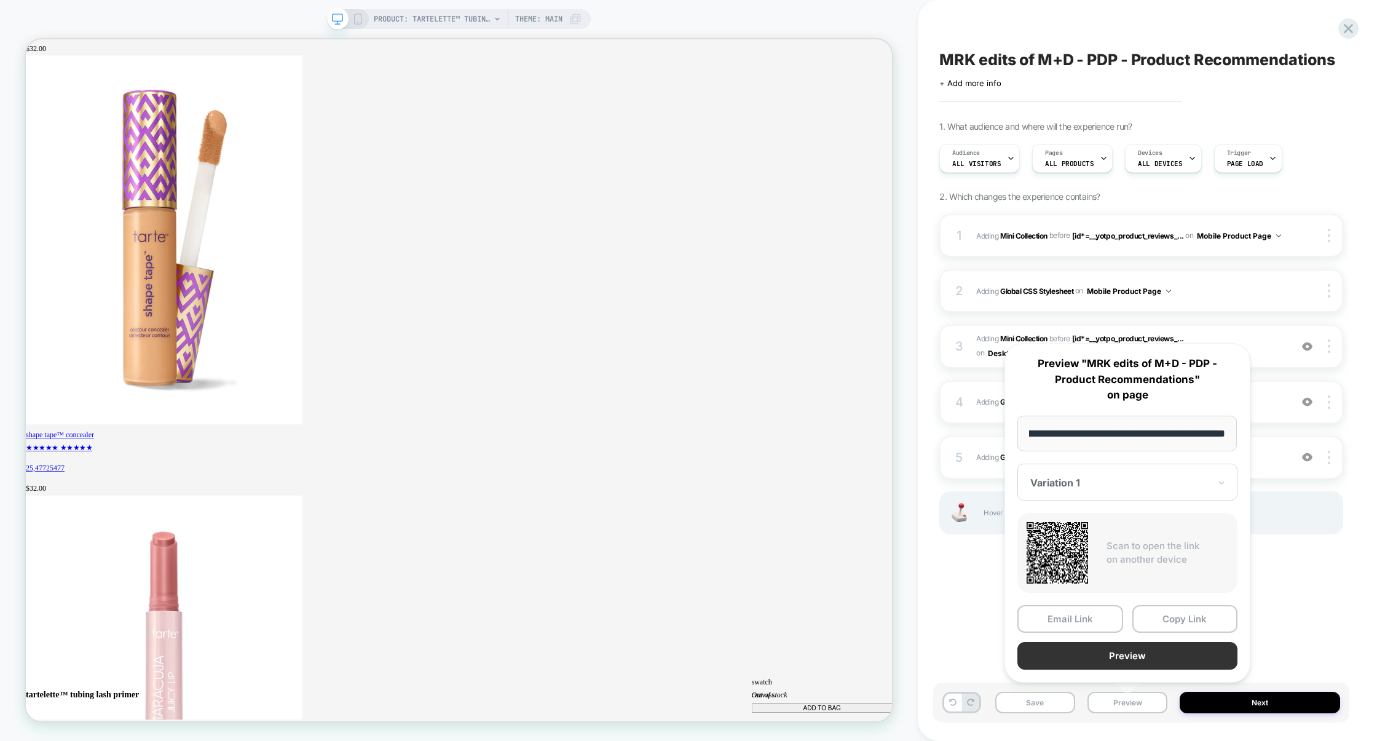
scroll to position [0, 0]
click at [1133, 661] on button "Preview" at bounding box center [1127, 656] width 220 height 28
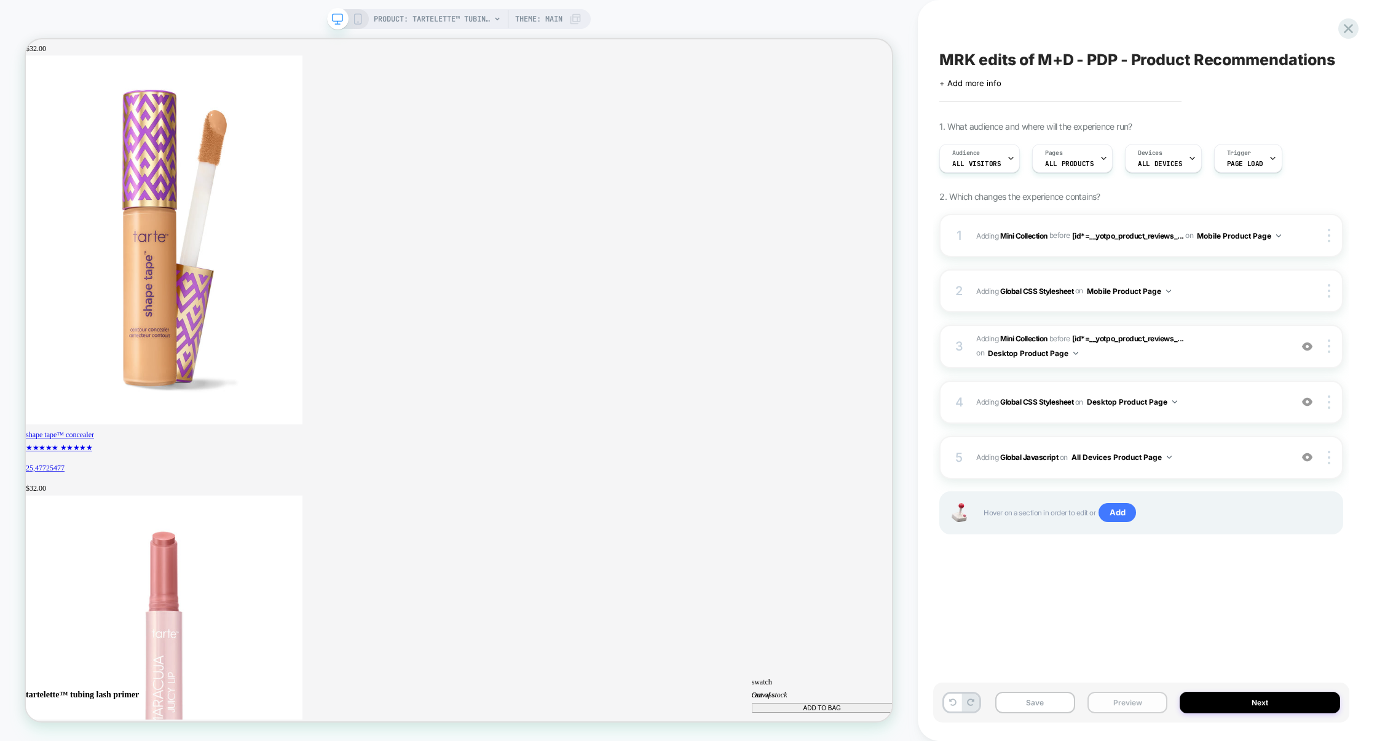
click at [1120, 710] on button "Preview" at bounding box center [1127, 702] width 80 height 22
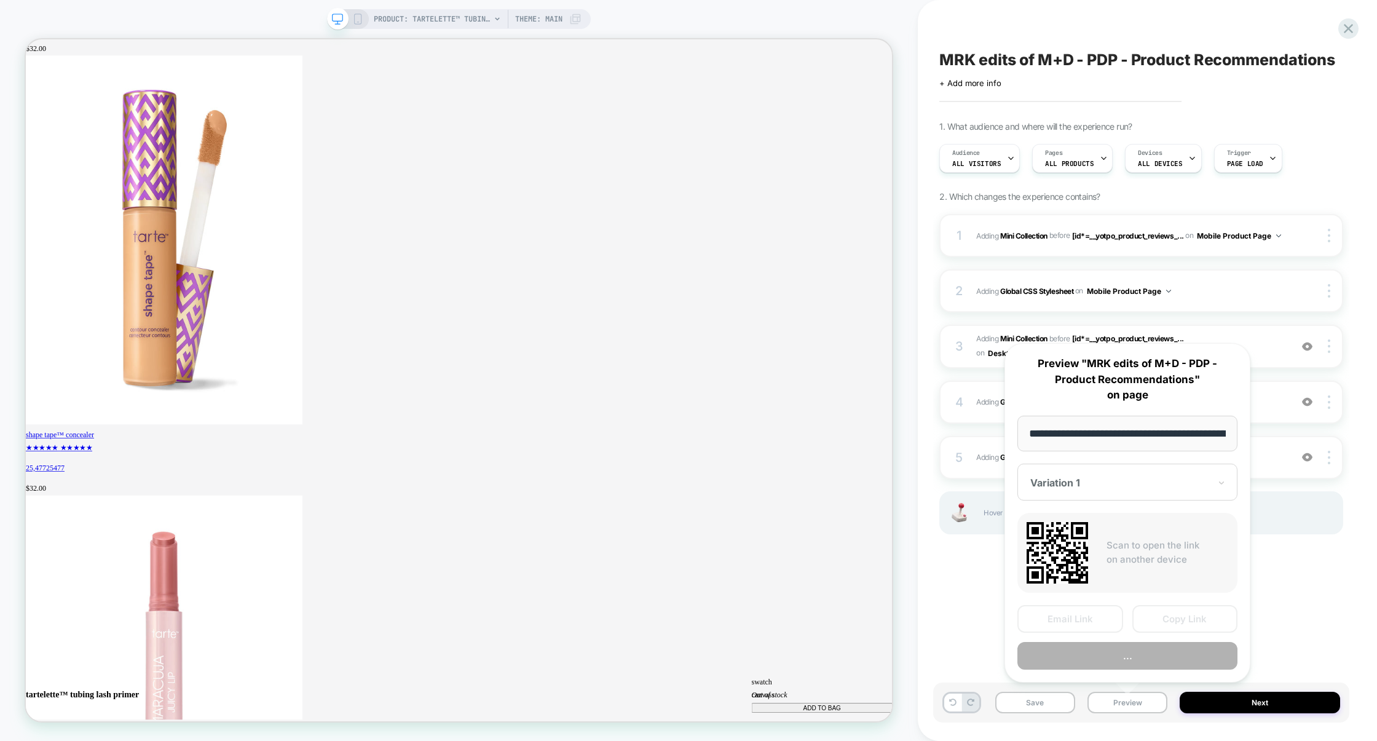
scroll to position [0, 219]
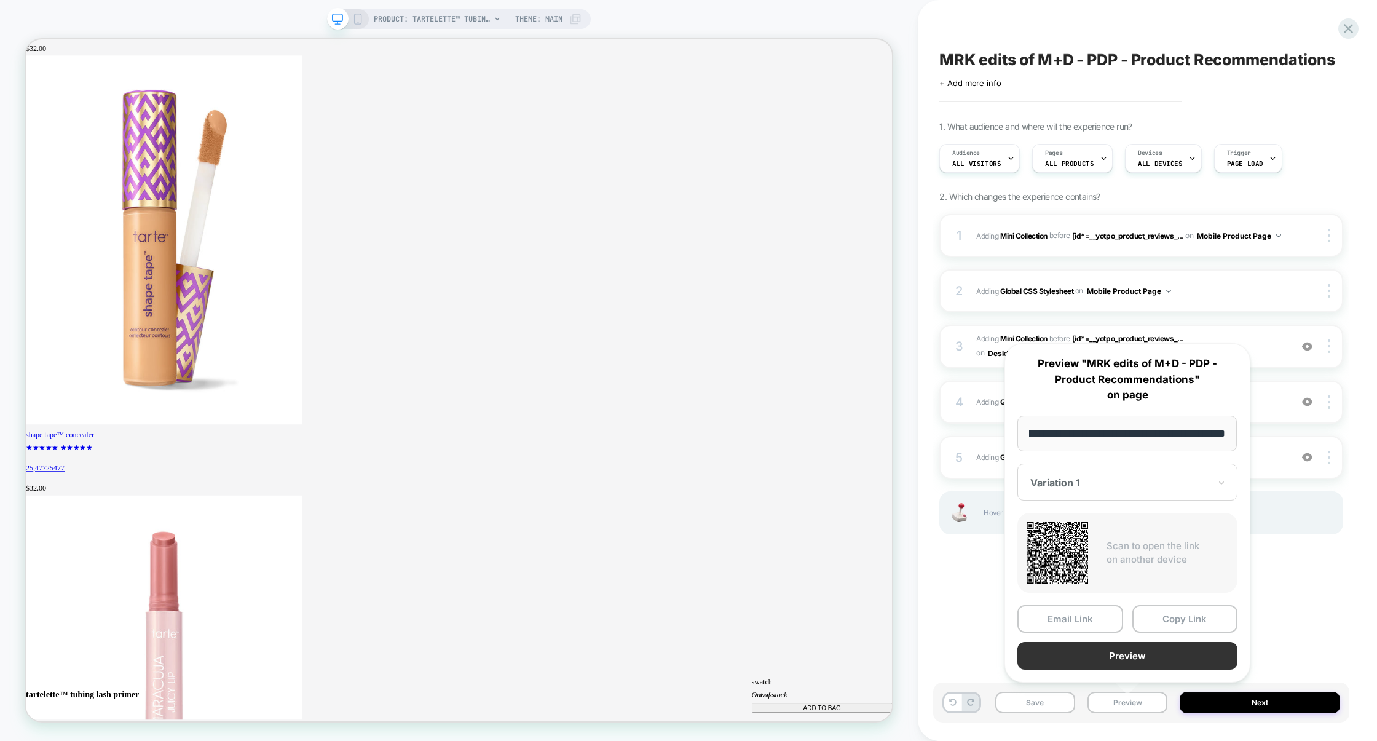
click at [1116, 656] on button "Preview" at bounding box center [1127, 656] width 220 height 28
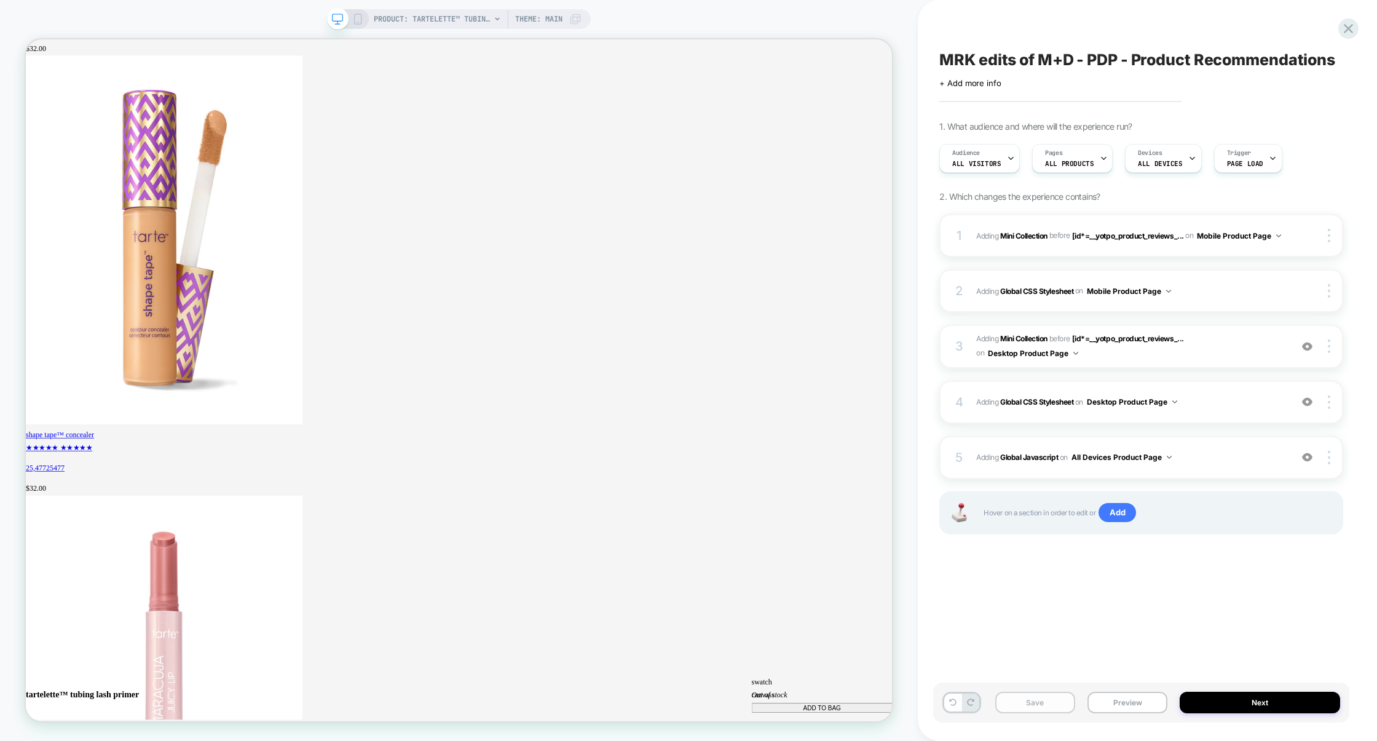
click at [1041, 706] on button "Save" at bounding box center [1035, 702] width 80 height 22
click at [1120, 701] on button "Preview" at bounding box center [1127, 702] width 80 height 22
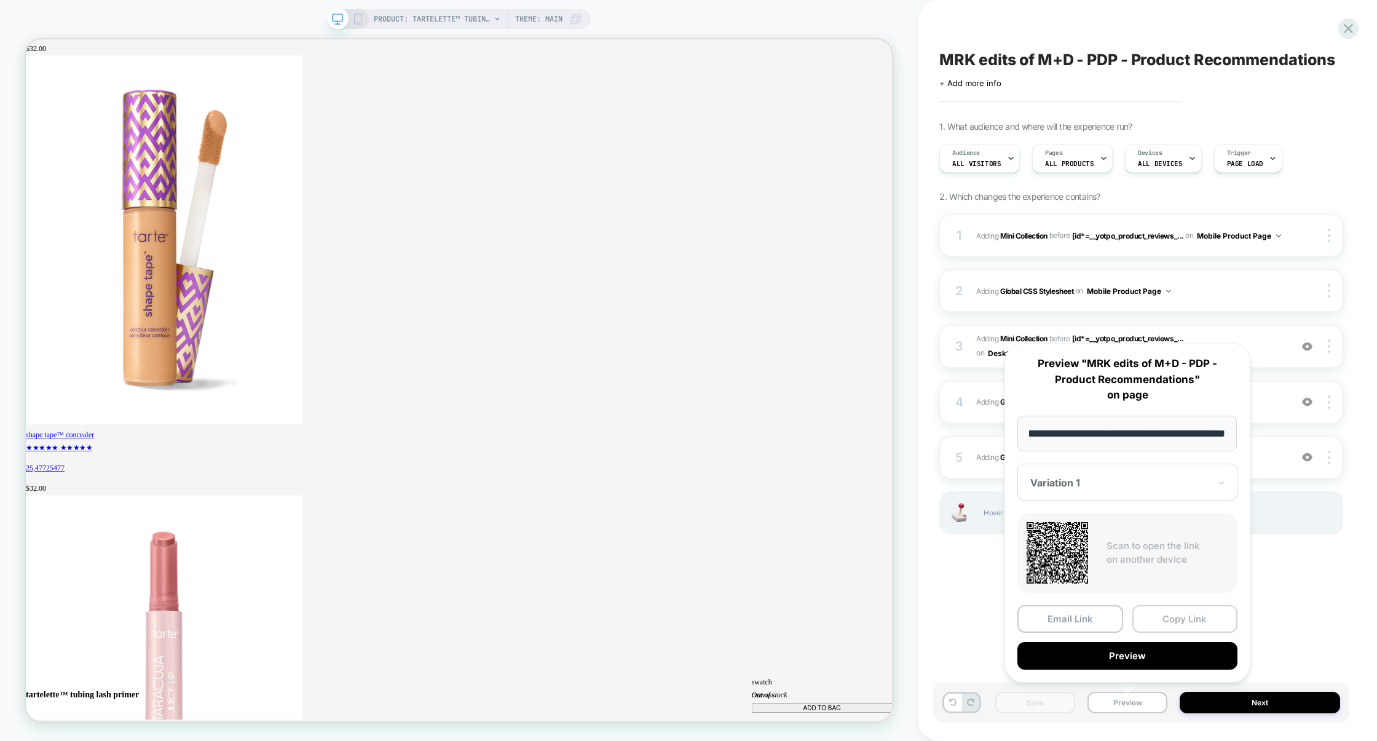
click at [1162, 616] on button "Copy Link" at bounding box center [1185, 619] width 106 height 28
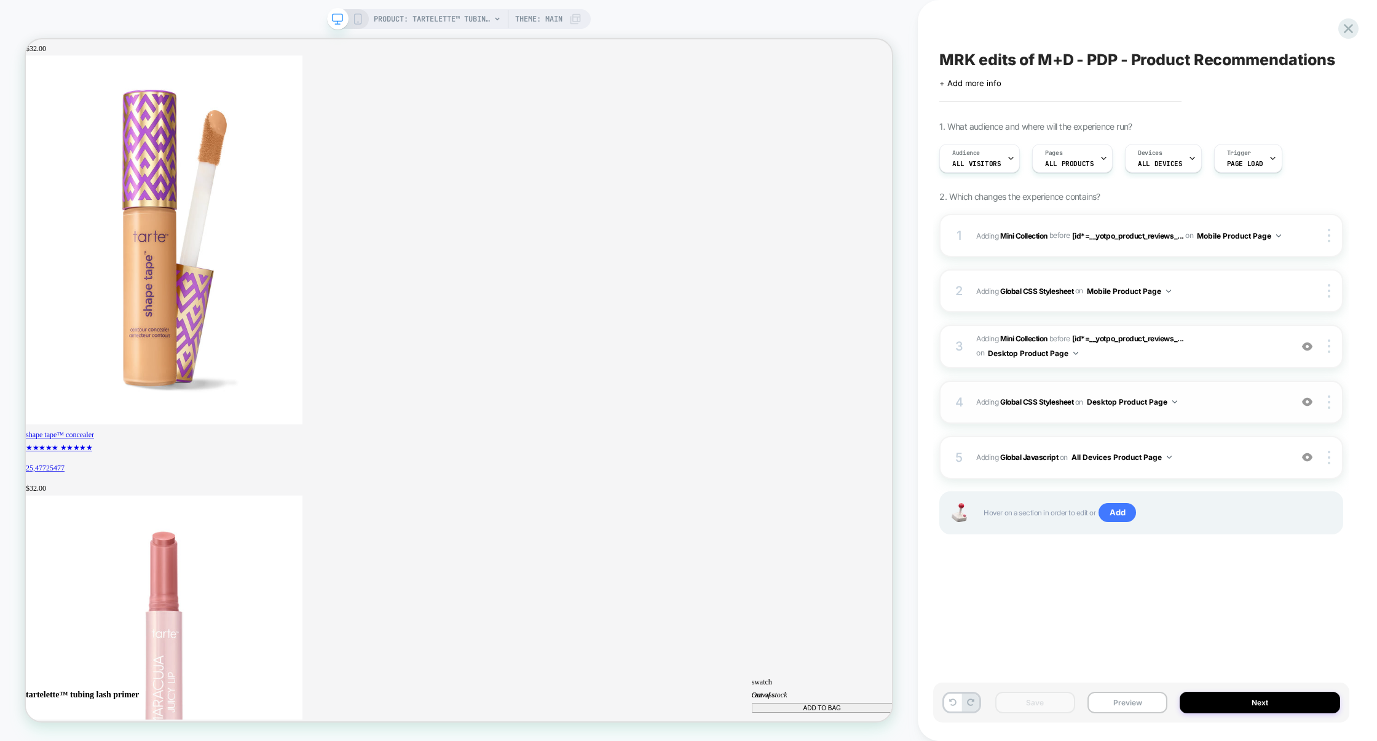
click at [1219, 415] on div "4 Adding Global CSS Stylesheet on Desktop Product Page Add Before Add After Cop…" at bounding box center [1141, 401] width 404 height 43
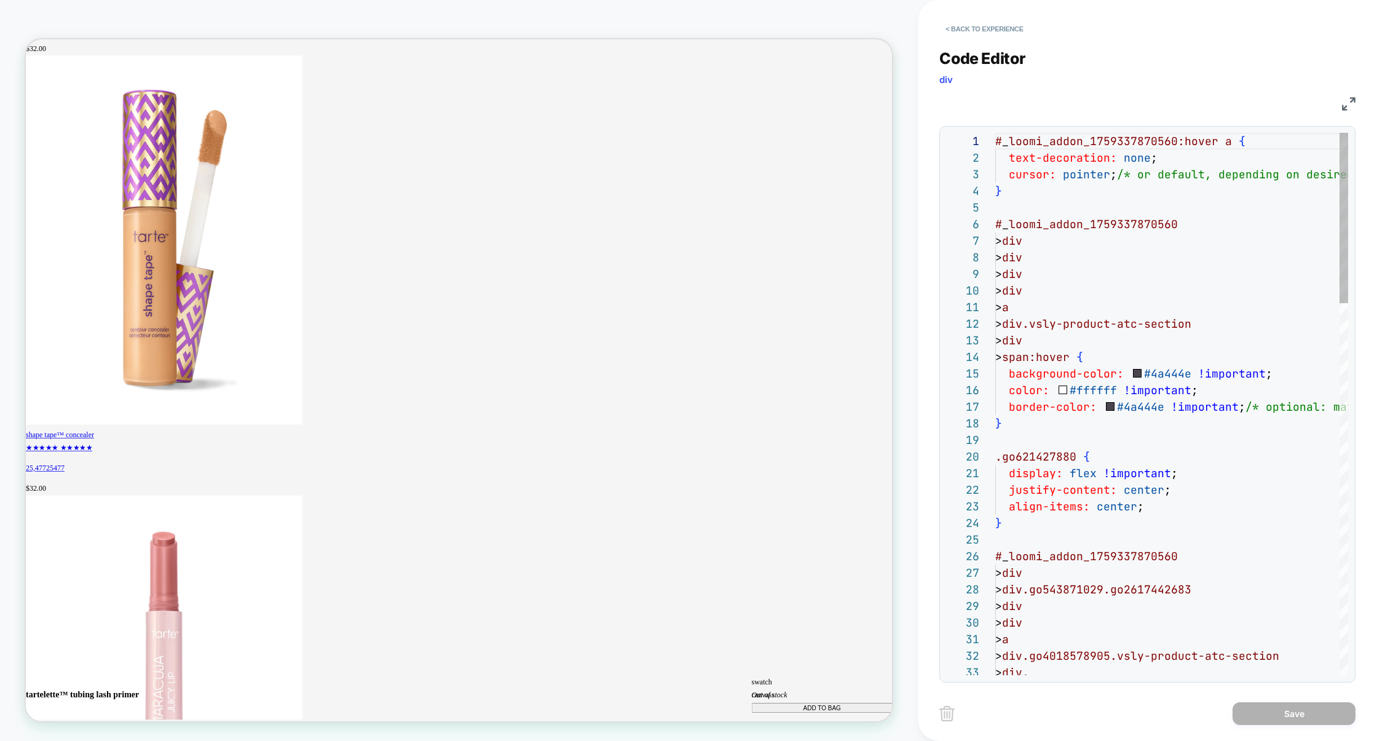
scroll to position [166, 0]
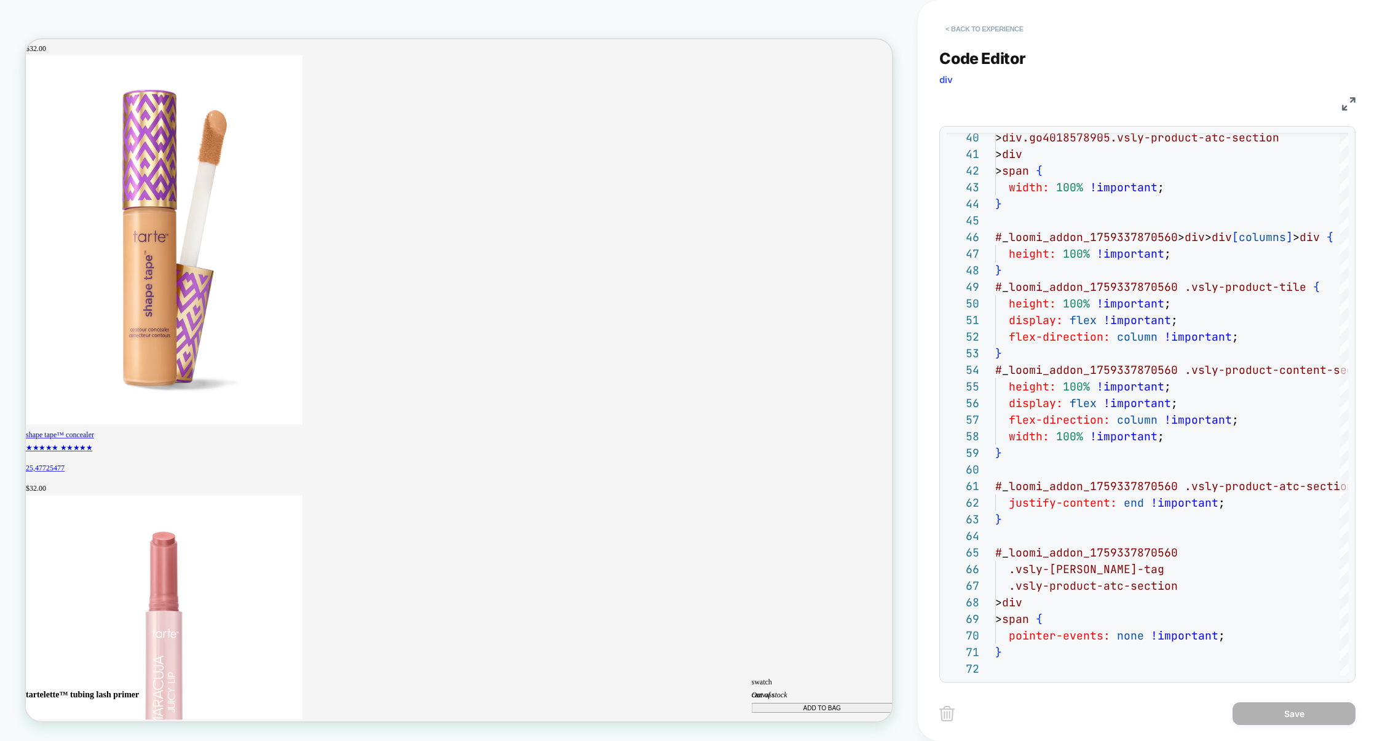
click at [982, 22] on button "< Back to experience" at bounding box center [984, 29] width 90 height 20
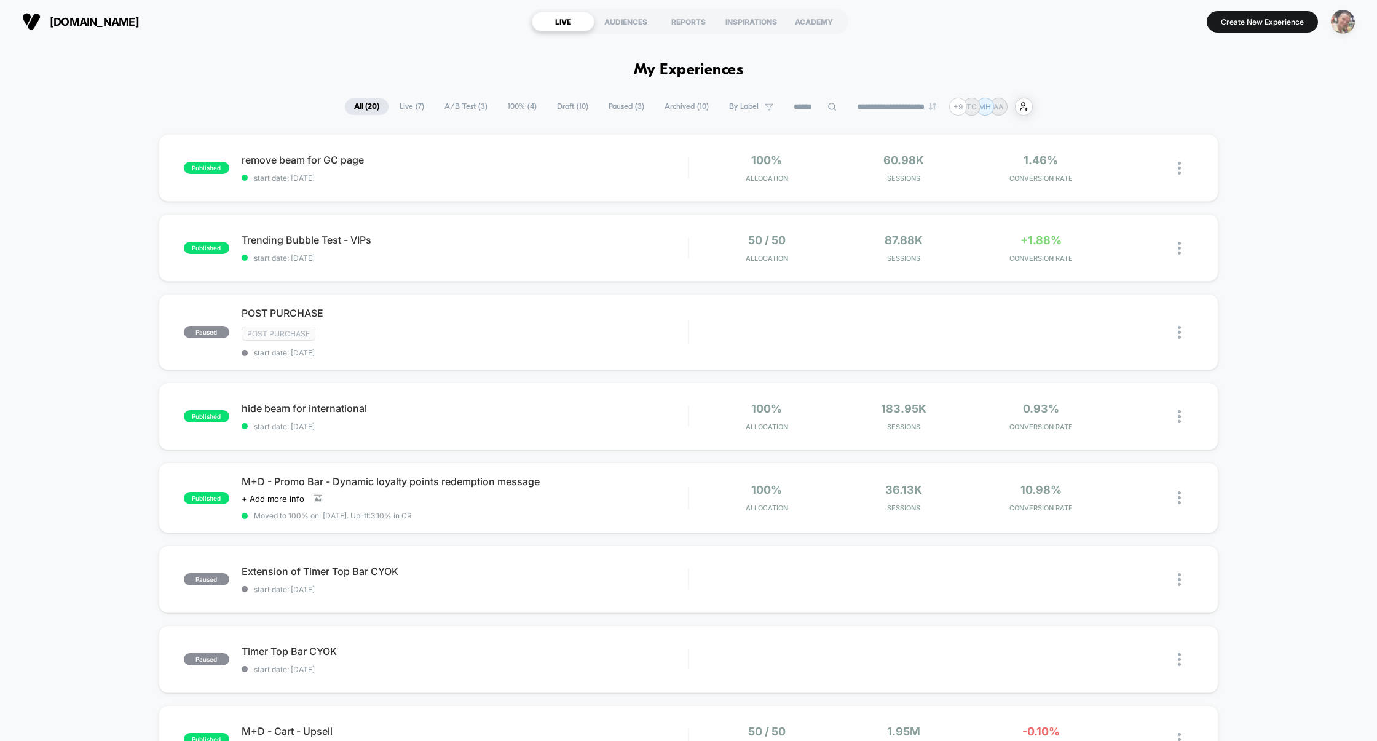
click at [1346, 15] on img "button" at bounding box center [1343, 22] width 24 height 24
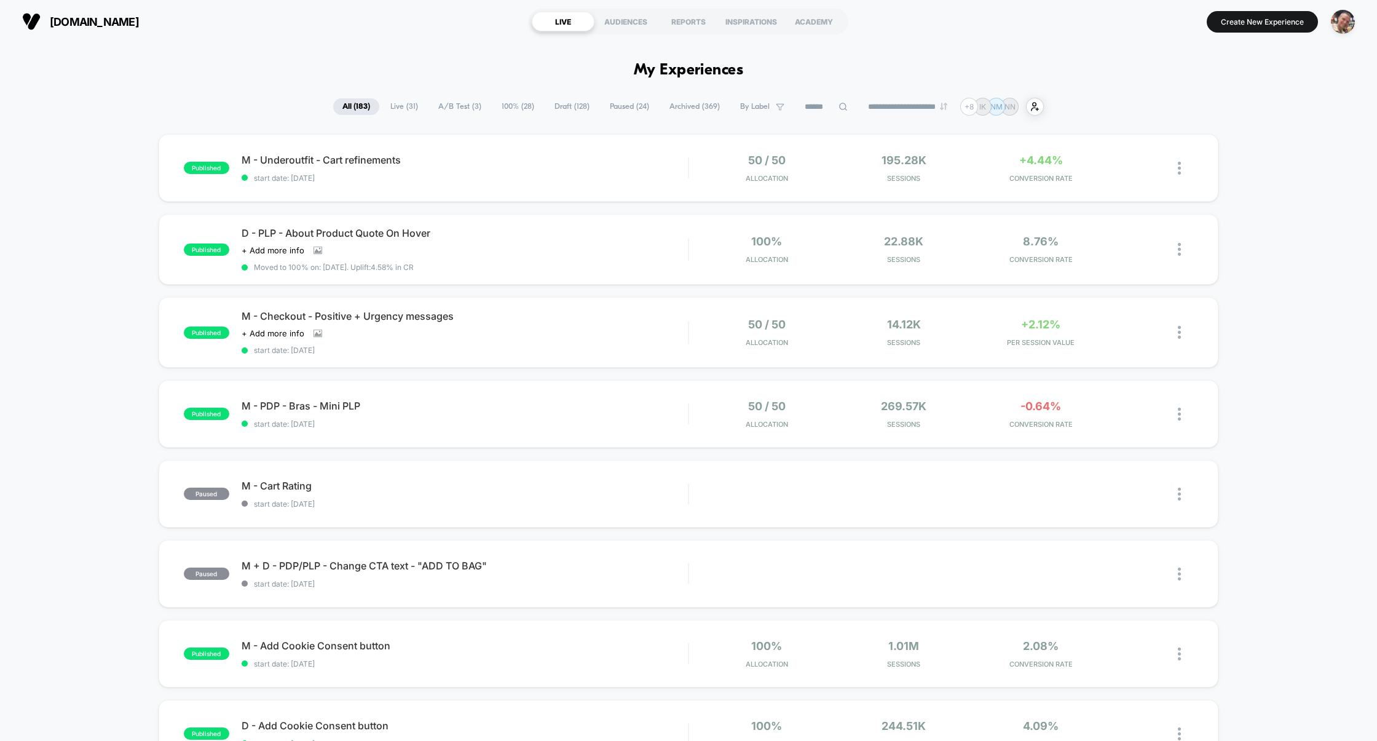
click at [577, 107] on span "Draft ( 128 )" at bounding box center [571, 106] width 53 height 17
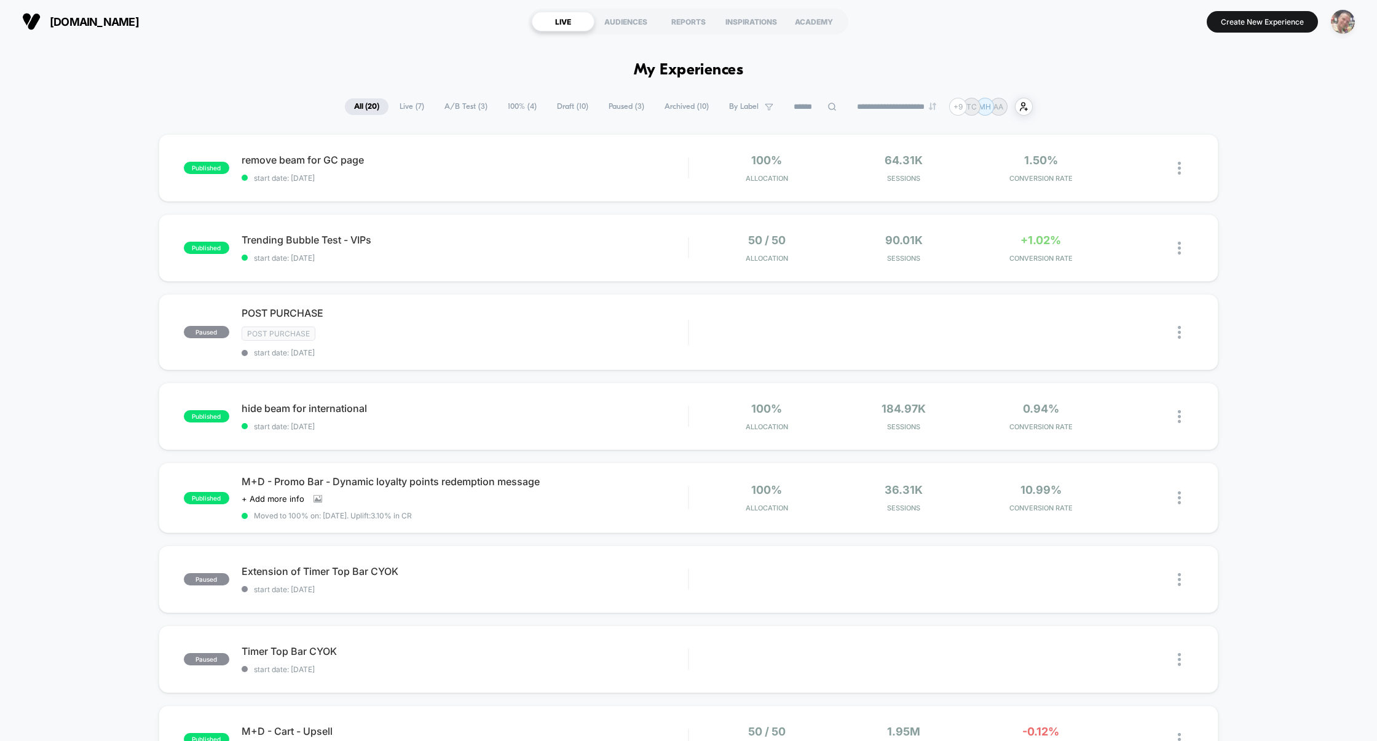
click at [1349, 22] on img "button" at bounding box center [1343, 22] width 24 height 24
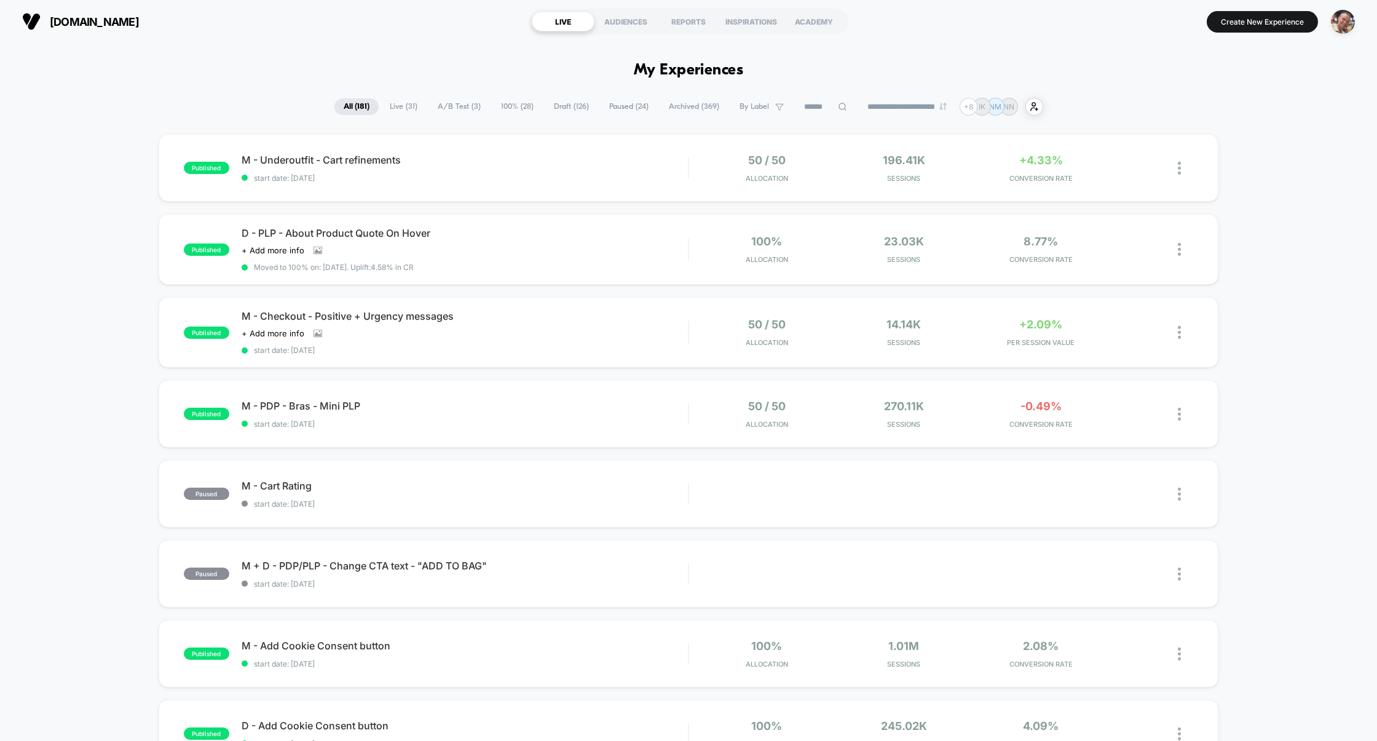
click at [553, 101] on span "Draft ( 126 )" at bounding box center [571, 106] width 53 height 17
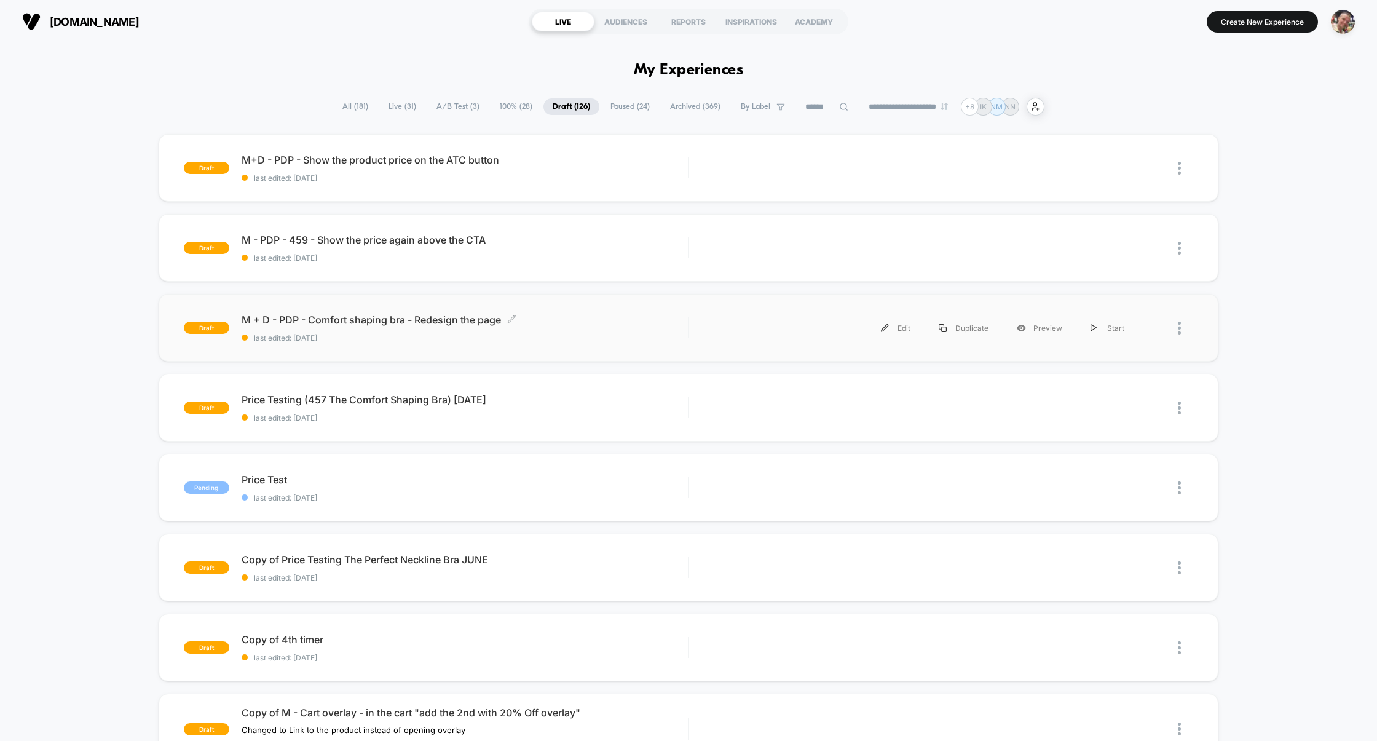
click at [570, 330] on div "M + D - PDP - Comfort shaping bra - Redesign the page Click to edit experience …" at bounding box center [465, 327] width 447 height 29
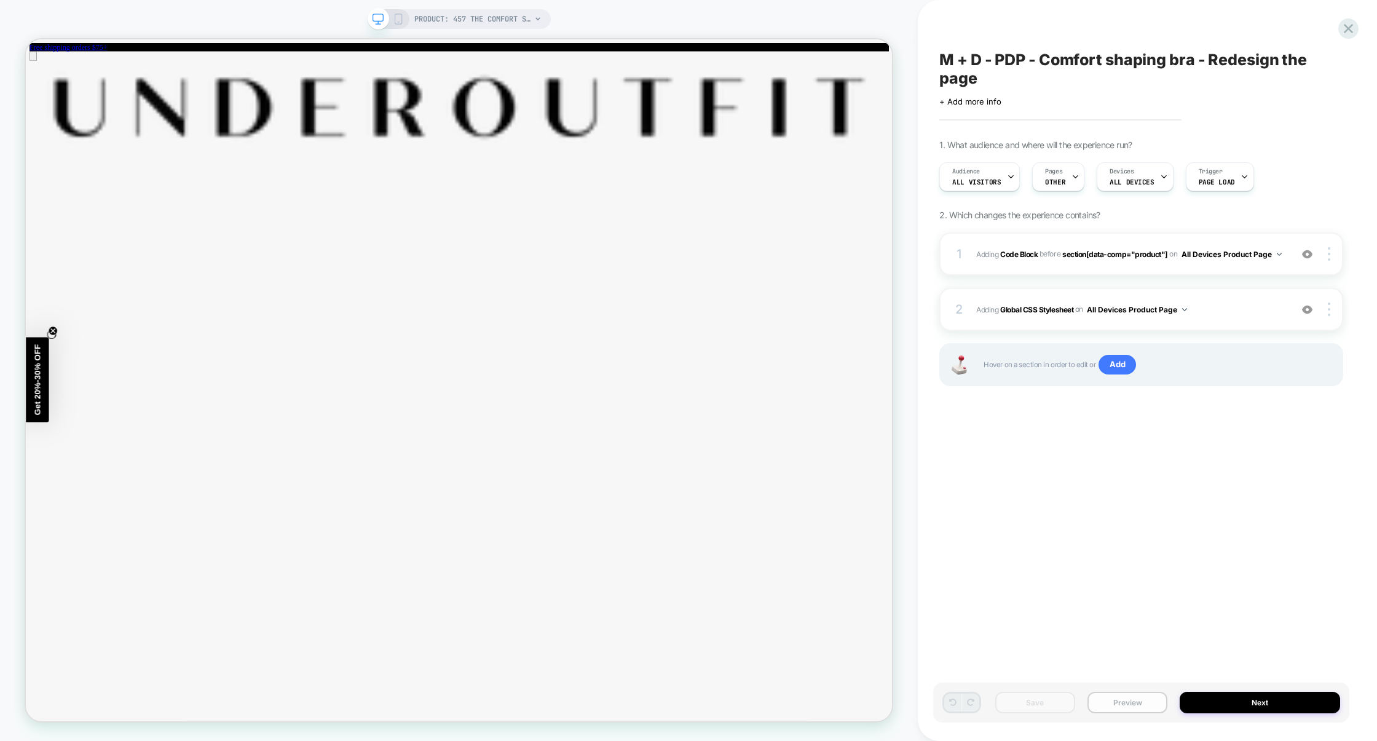
click at [1128, 706] on button "Preview" at bounding box center [1127, 702] width 80 height 22
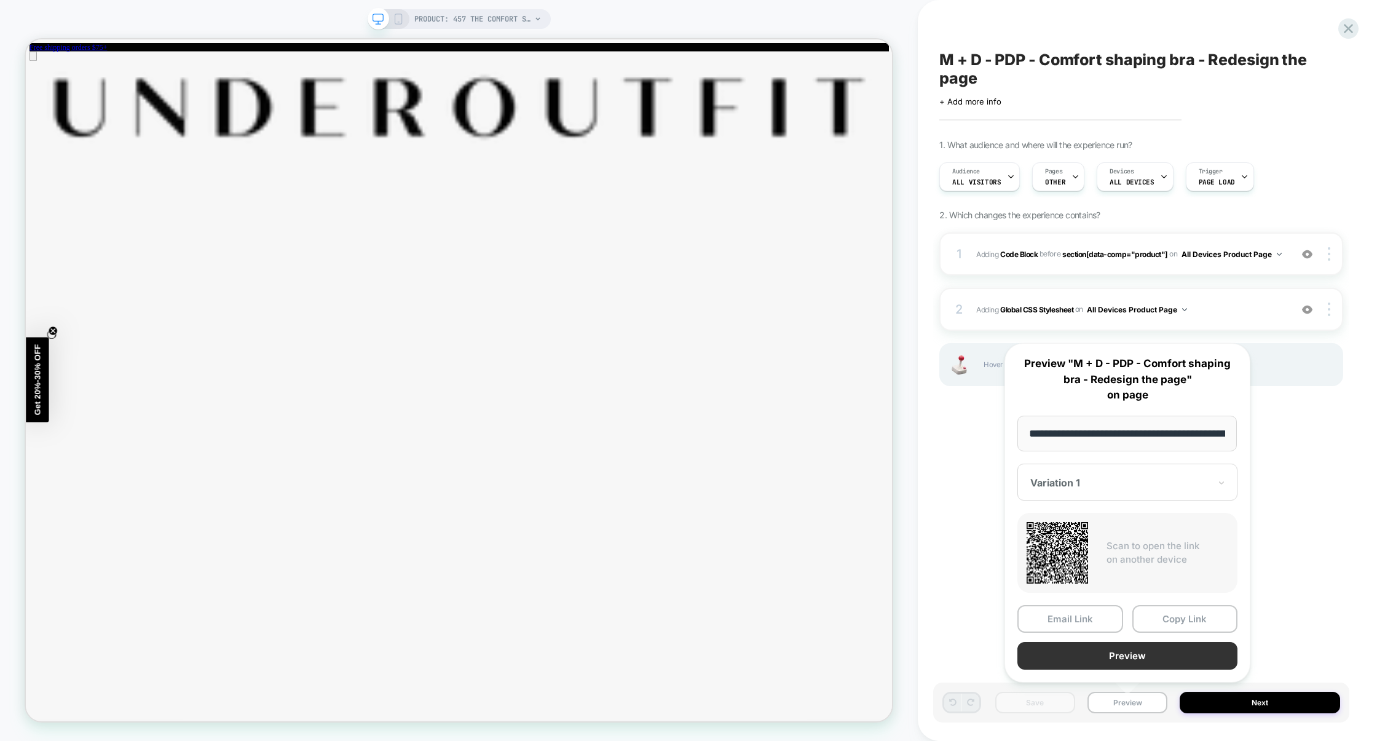
click at [1101, 657] on button "Preview" at bounding box center [1127, 656] width 220 height 28
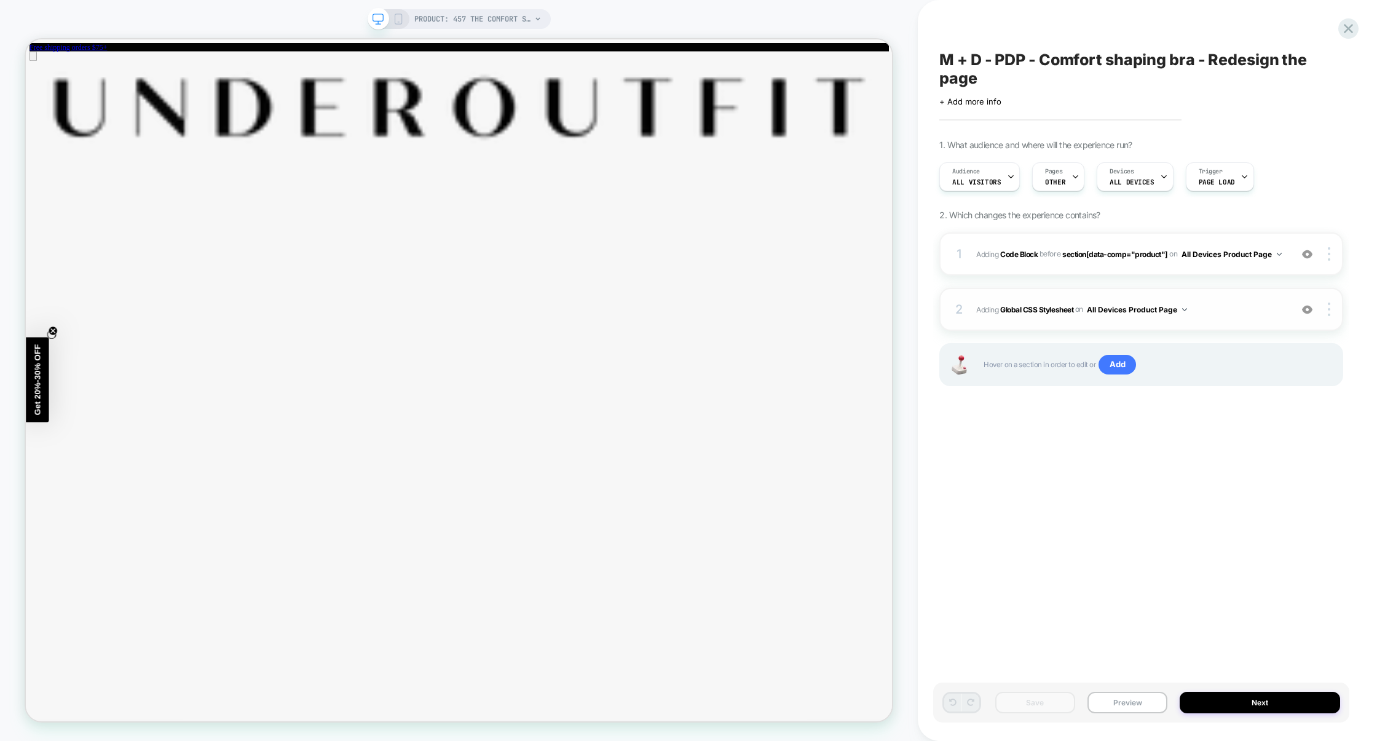
click at [1224, 323] on div "2 Adding Global CSS Stylesheet on All Devices Product Page Add Before Add After…" at bounding box center [1141, 309] width 404 height 43
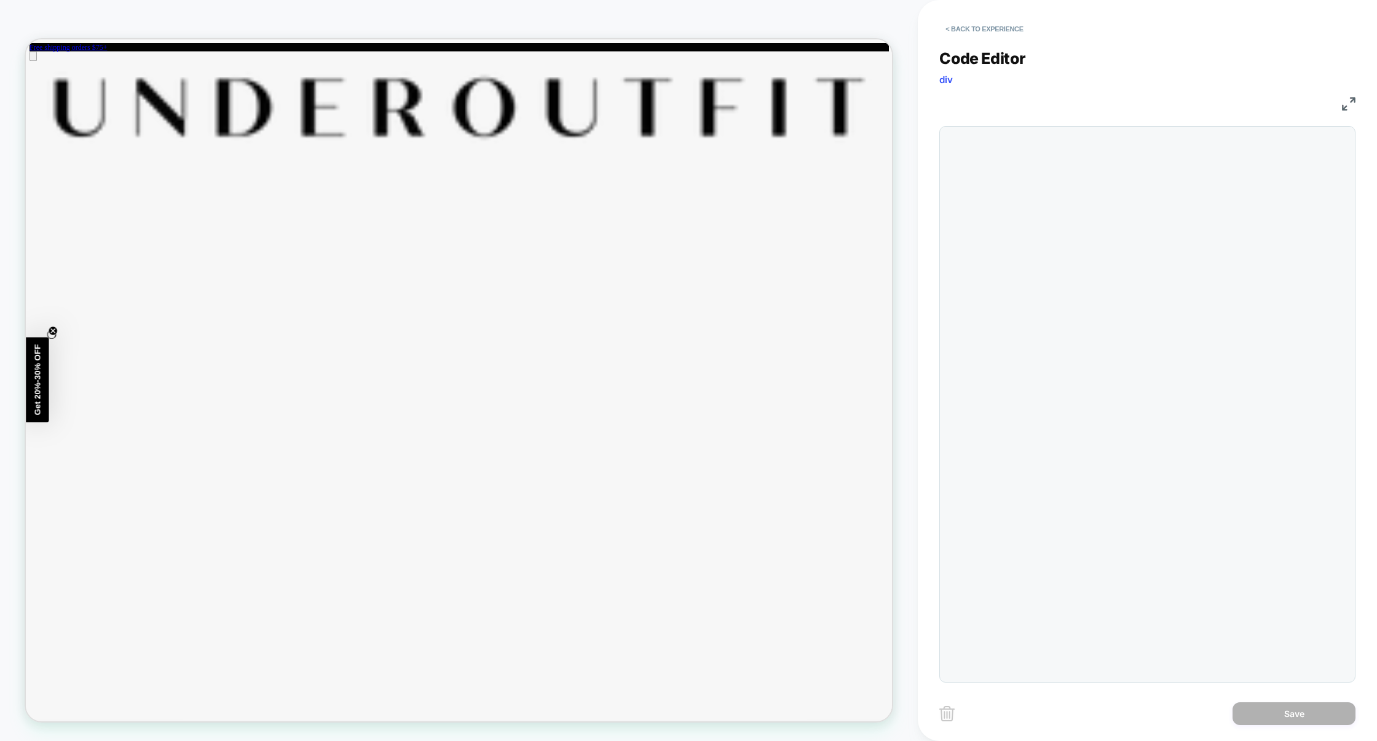
scroll to position [166, 0]
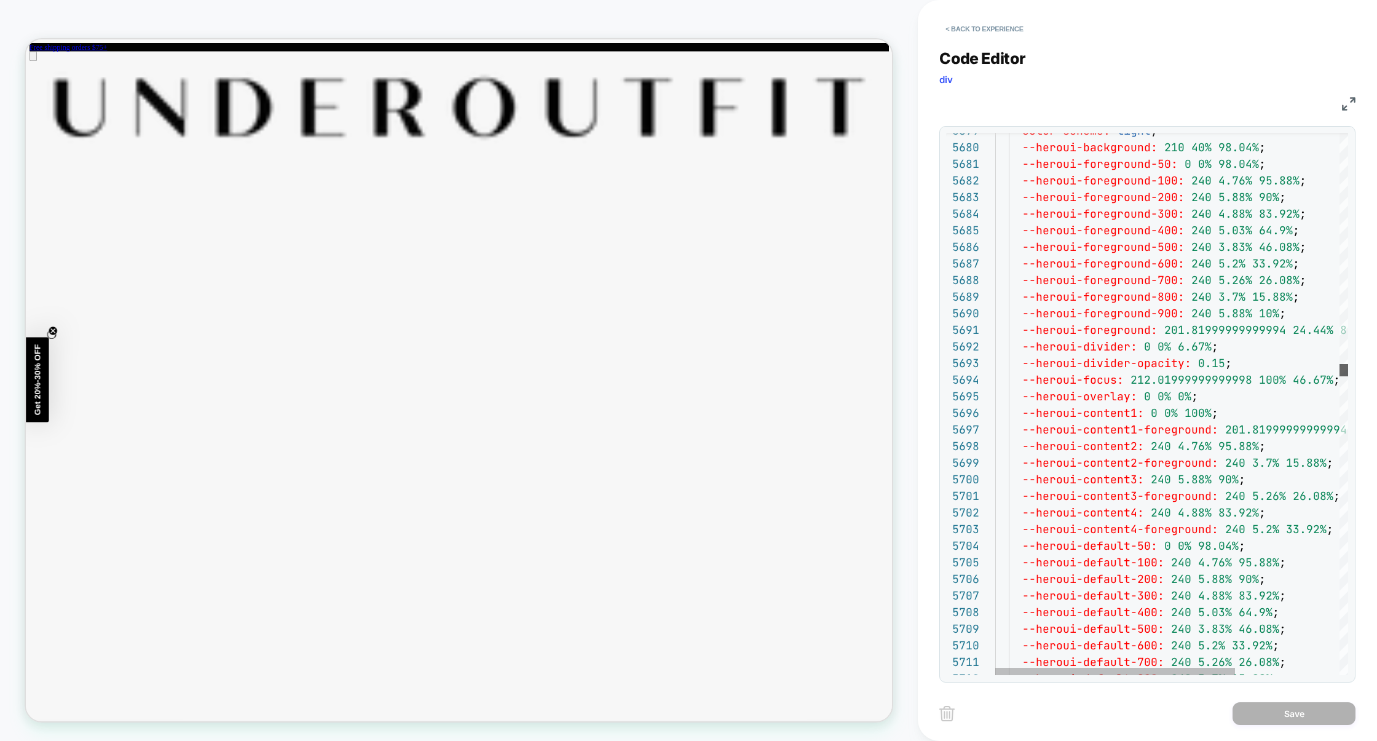
click at [1339, 372] on div at bounding box center [1343, 370] width 9 height 12
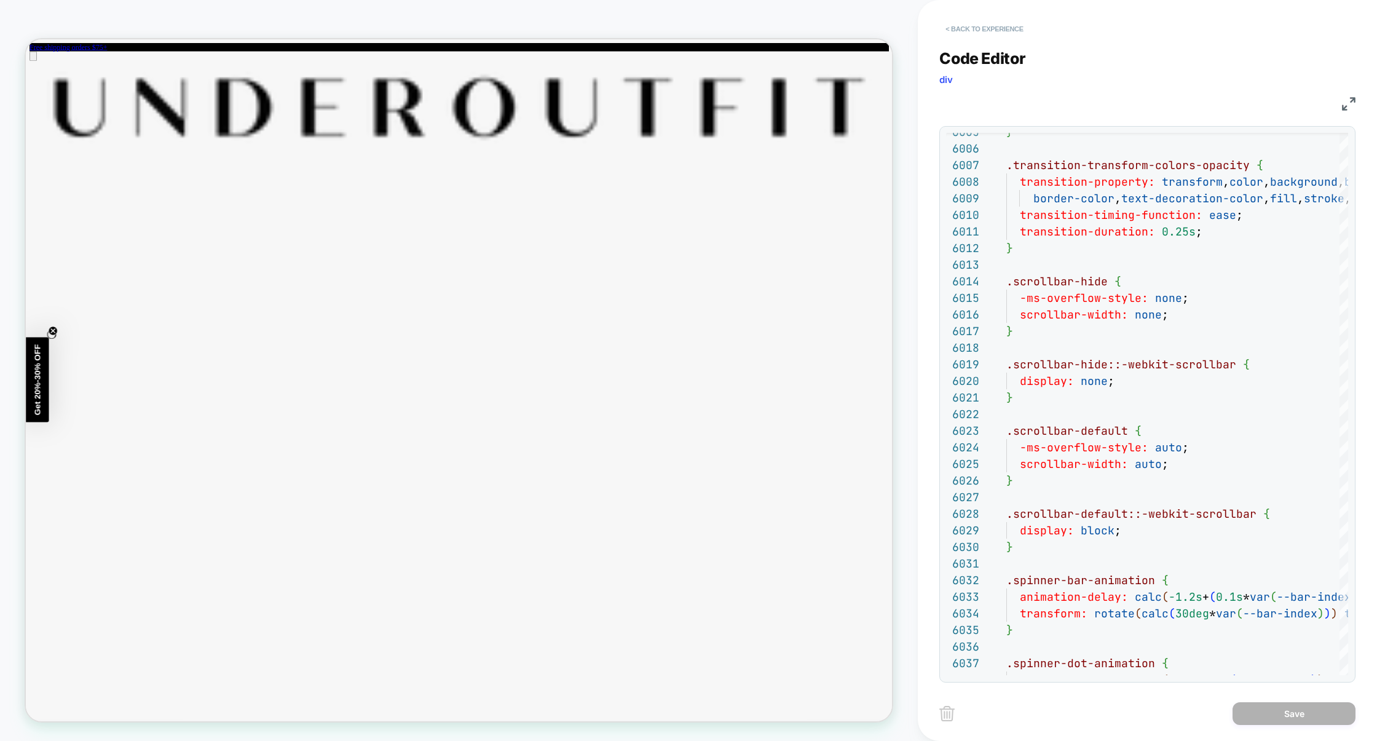
click at [981, 32] on button "< Back to experience" at bounding box center [984, 29] width 90 height 20
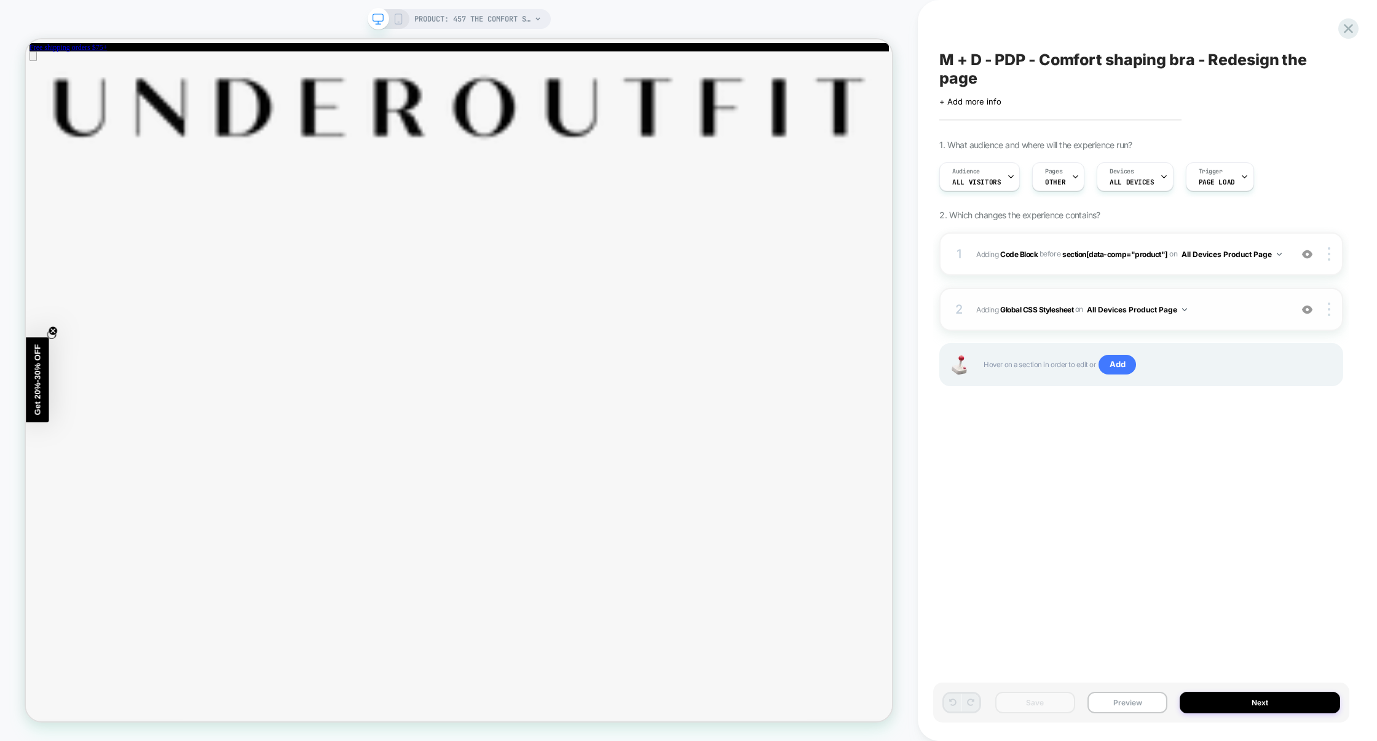
click at [1309, 312] on img at bounding box center [1307, 309] width 10 height 10
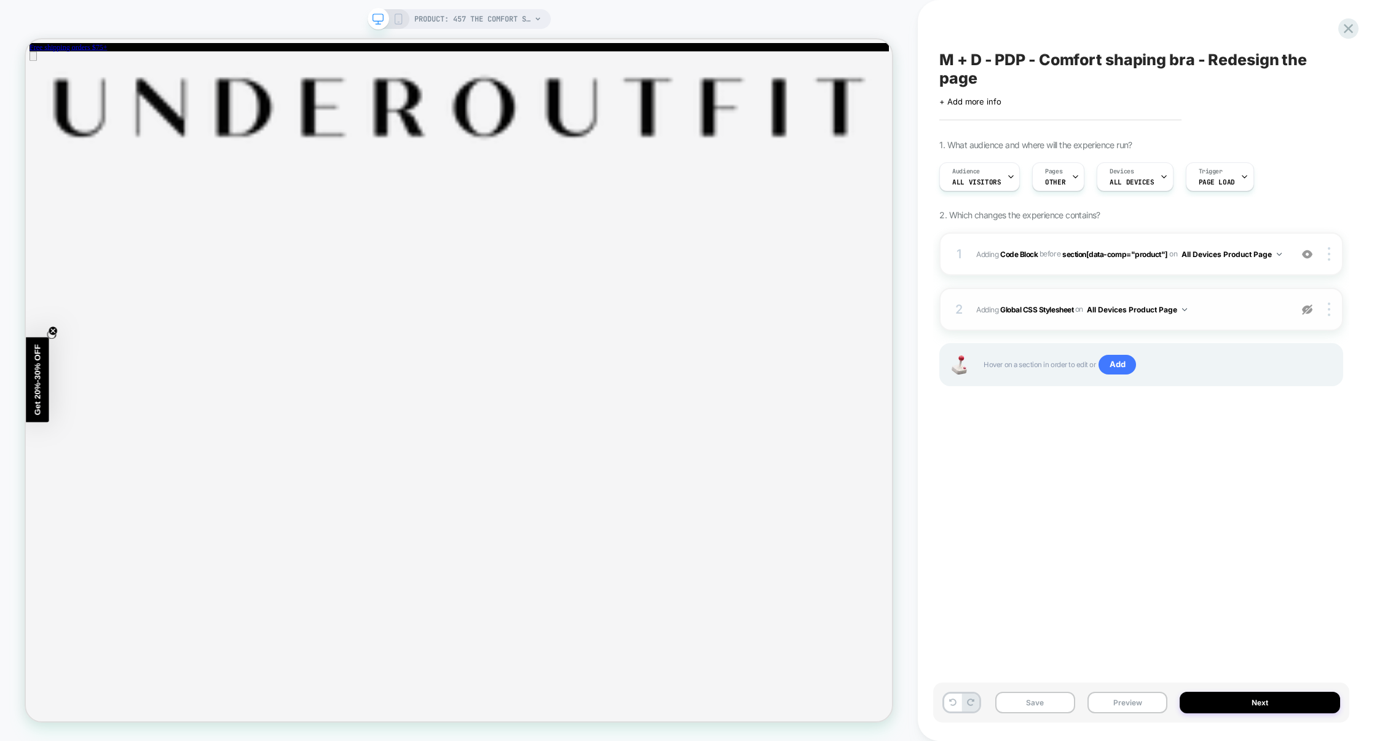
click at [1309, 312] on img at bounding box center [1307, 309] width 10 height 10
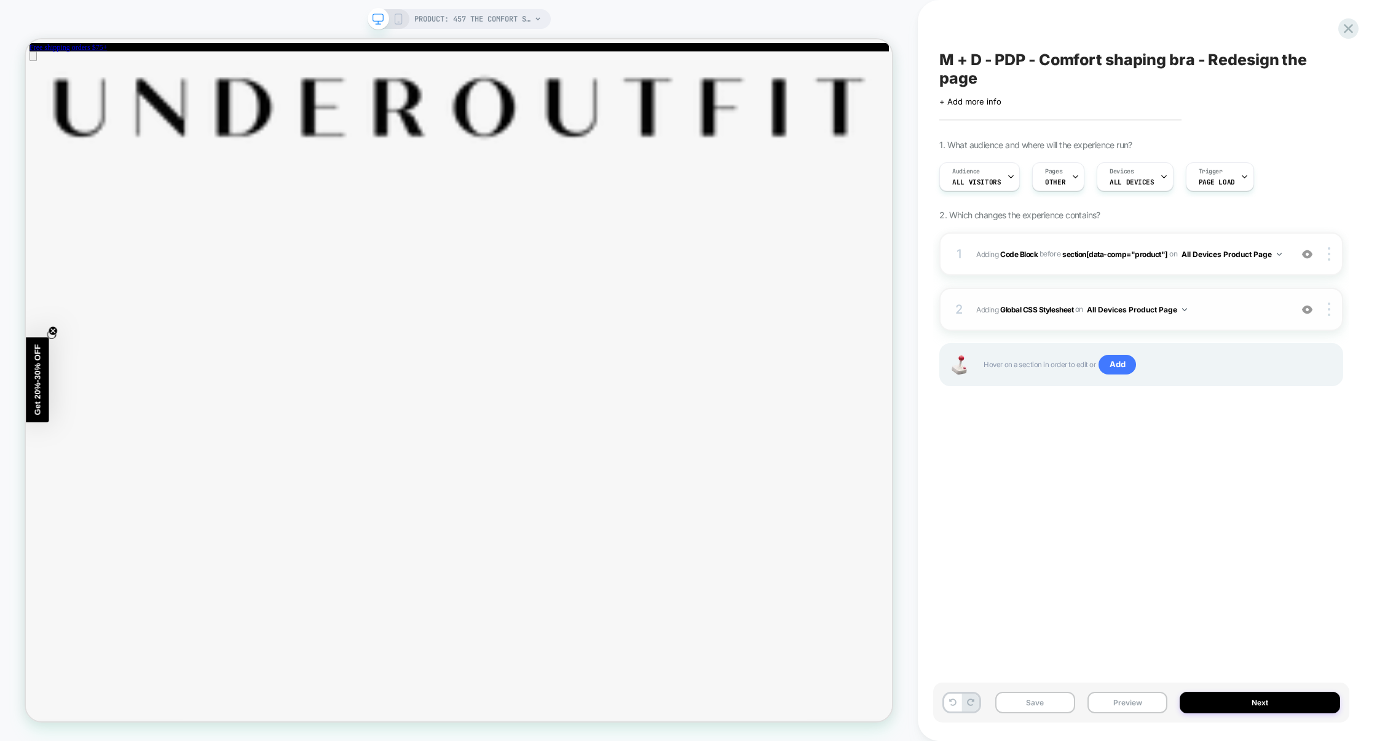
click at [1309, 312] on img at bounding box center [1307, 309] width 10 height 10
click at [1254, 311] on span "Adding Global CSS Stylesheet on All Devices Product Page" at bounding box center [1130, 309] width 309 height 15
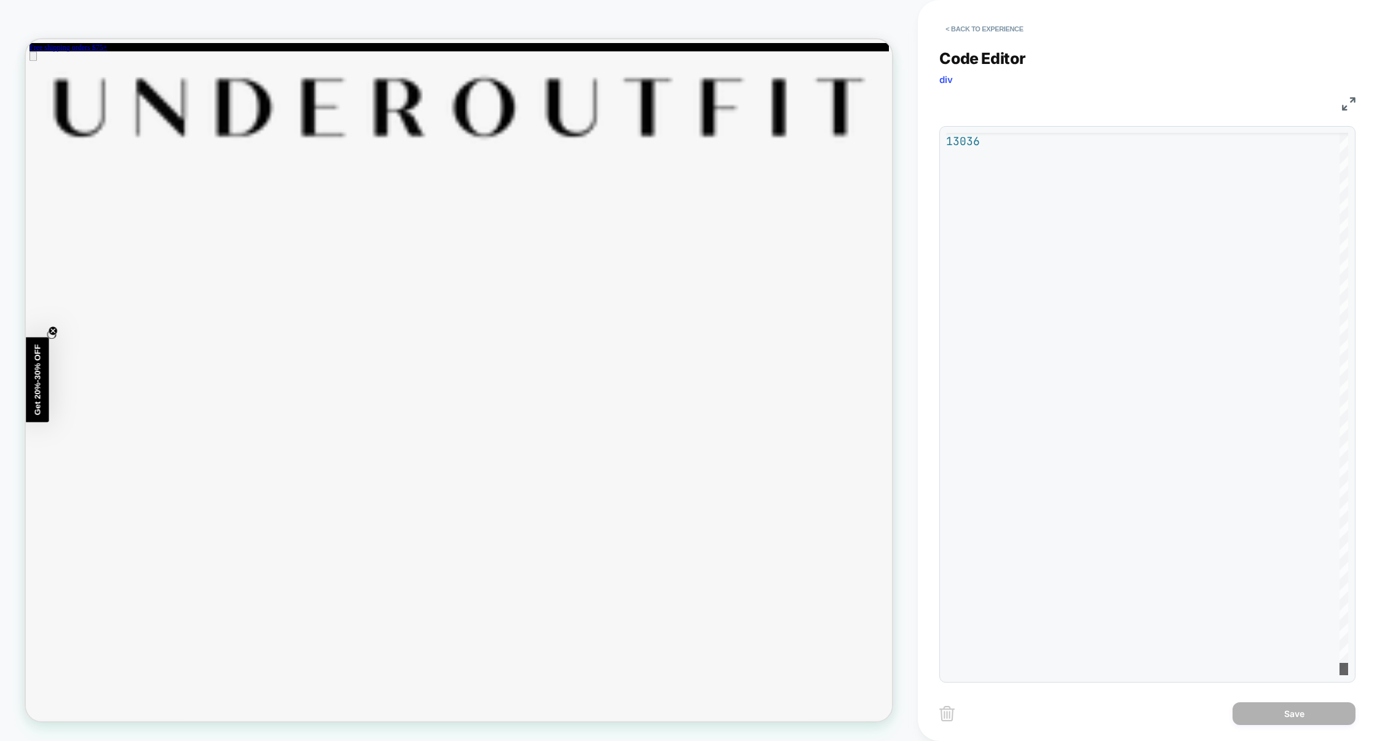
click at [1329, 722] on div "**********" at bounding box center [1147, 370] width 416 height 741
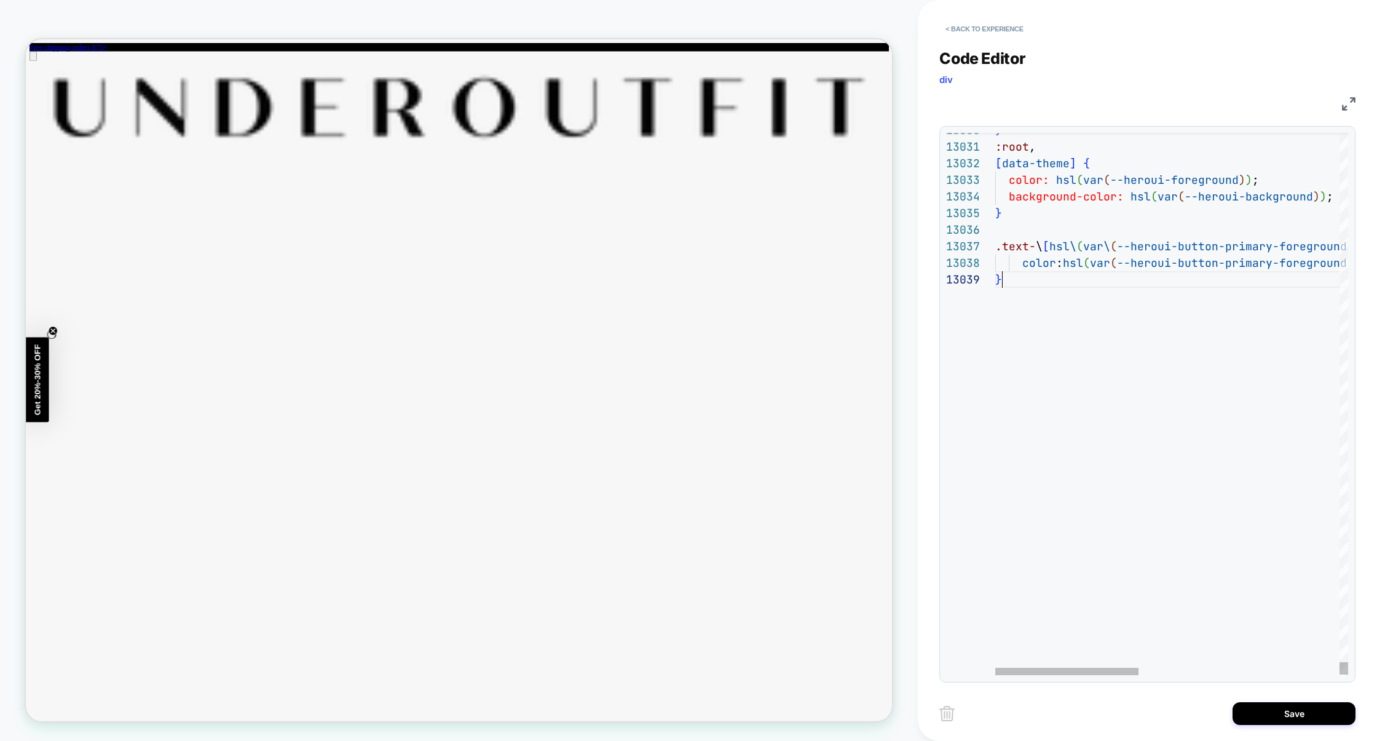
scroll to position [133, 6]
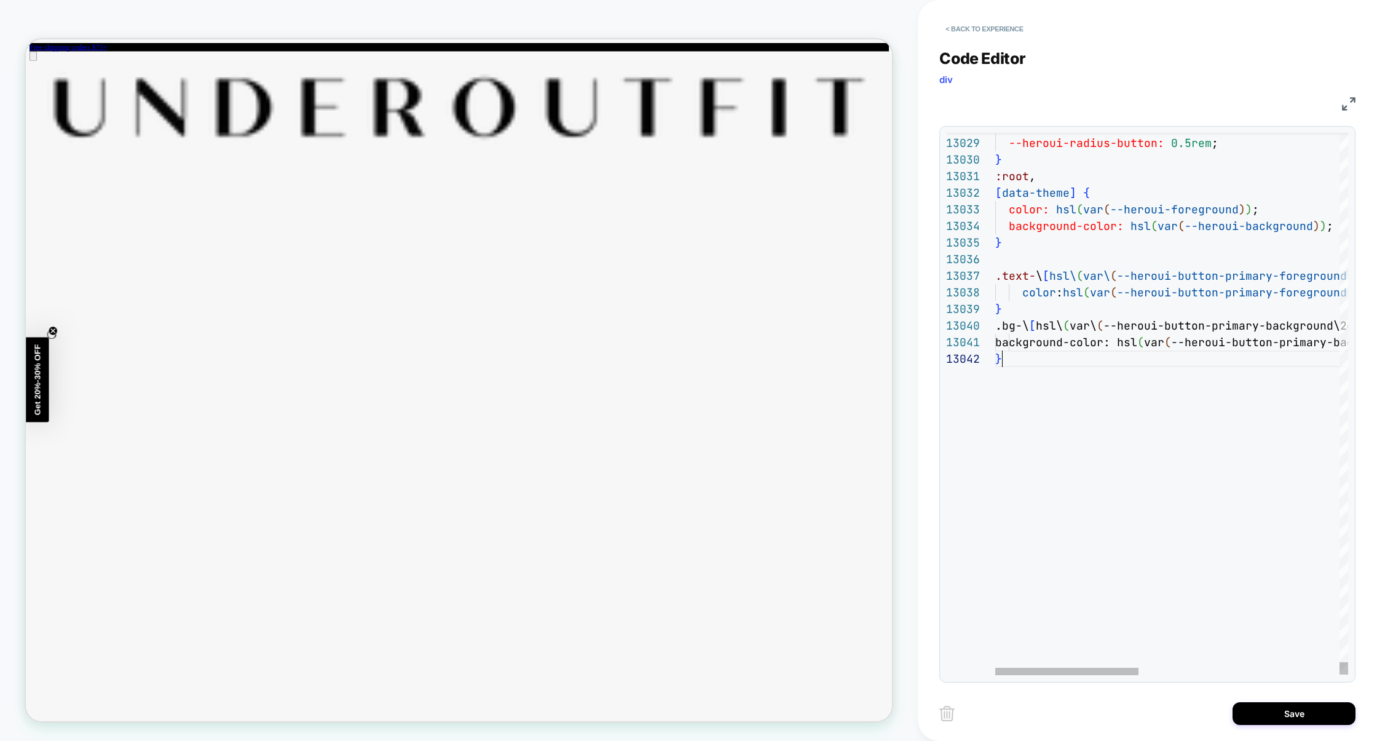
scroll to position [16, 6]
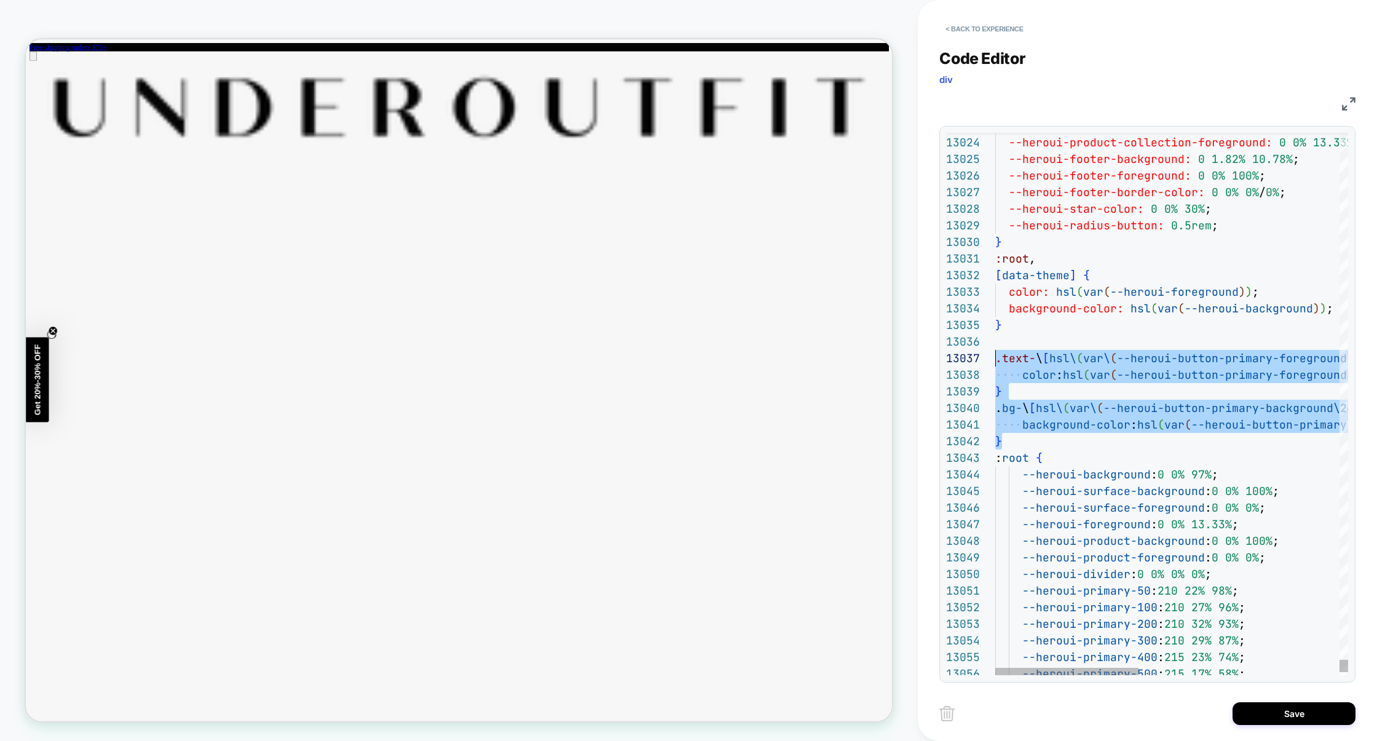
scroll to position [100, 0]
drag, startPoint x: 1026, startPoint y: 439, endPoint x: 972, endPoint y: 350, distance: 104.0
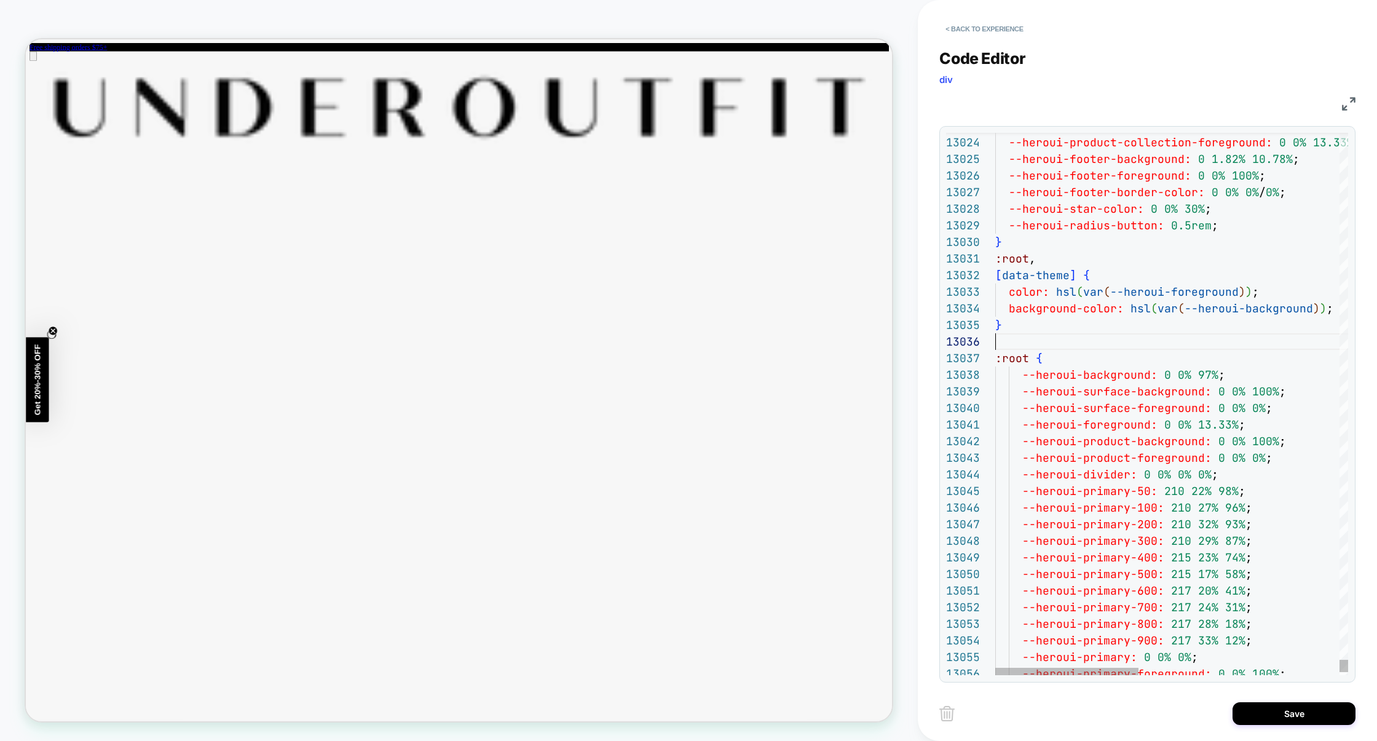
scroll to position [82, 0]
type textarea "**********"
click at [1272, 710] on button "Save" at bounding box center [1293, 713] width 123 height 23
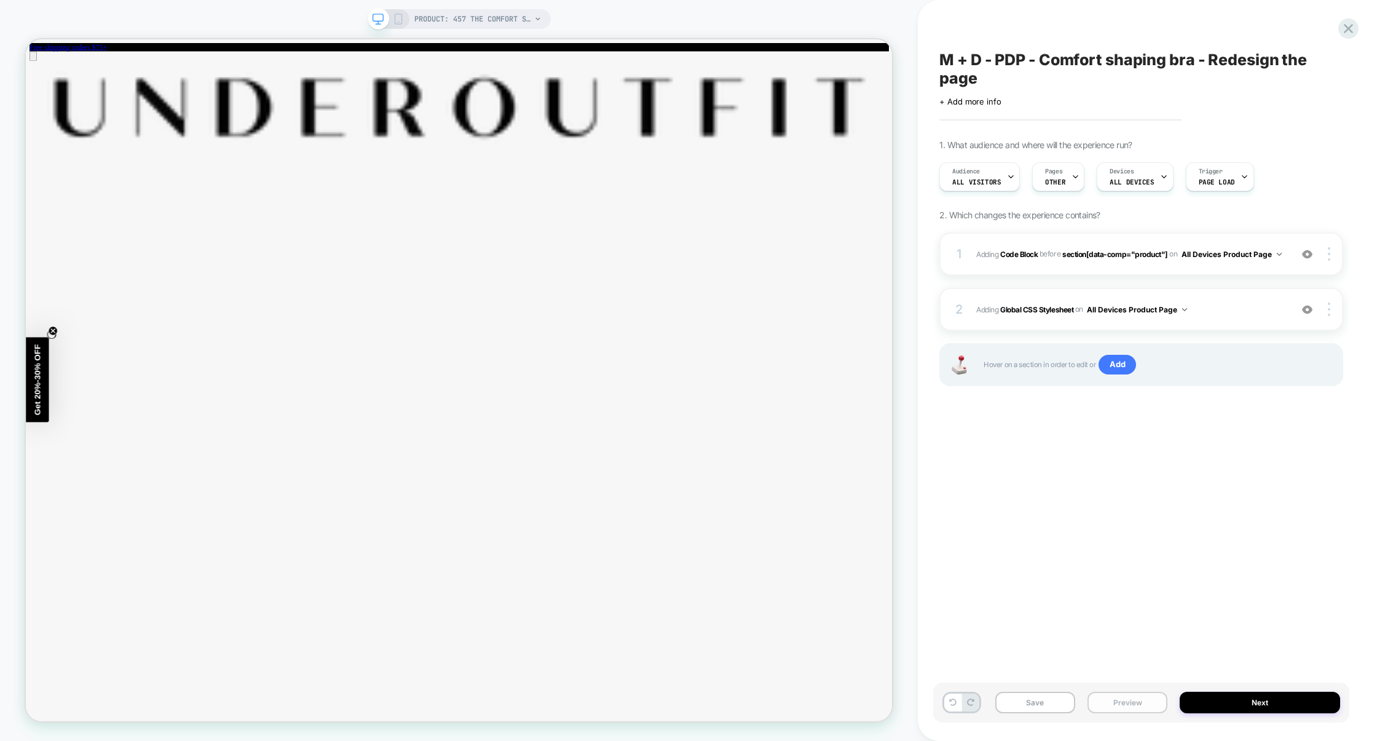
click at [1116, 704] on button "Preview" at bounding box center [1127, 702] width 80 height 22
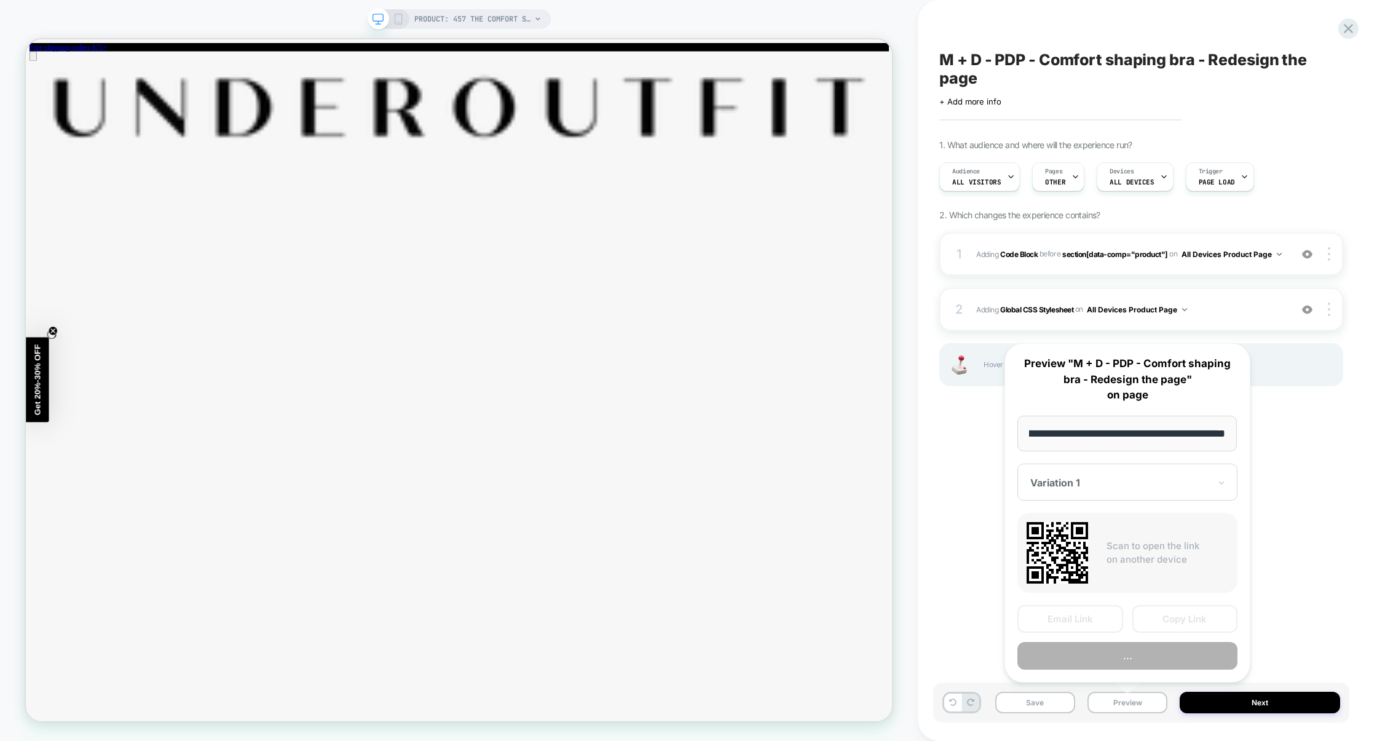
scroll to position [0, 0]
click at [1126, 652] on button "..." at bounding box center [1127, 656] width 220 height 28
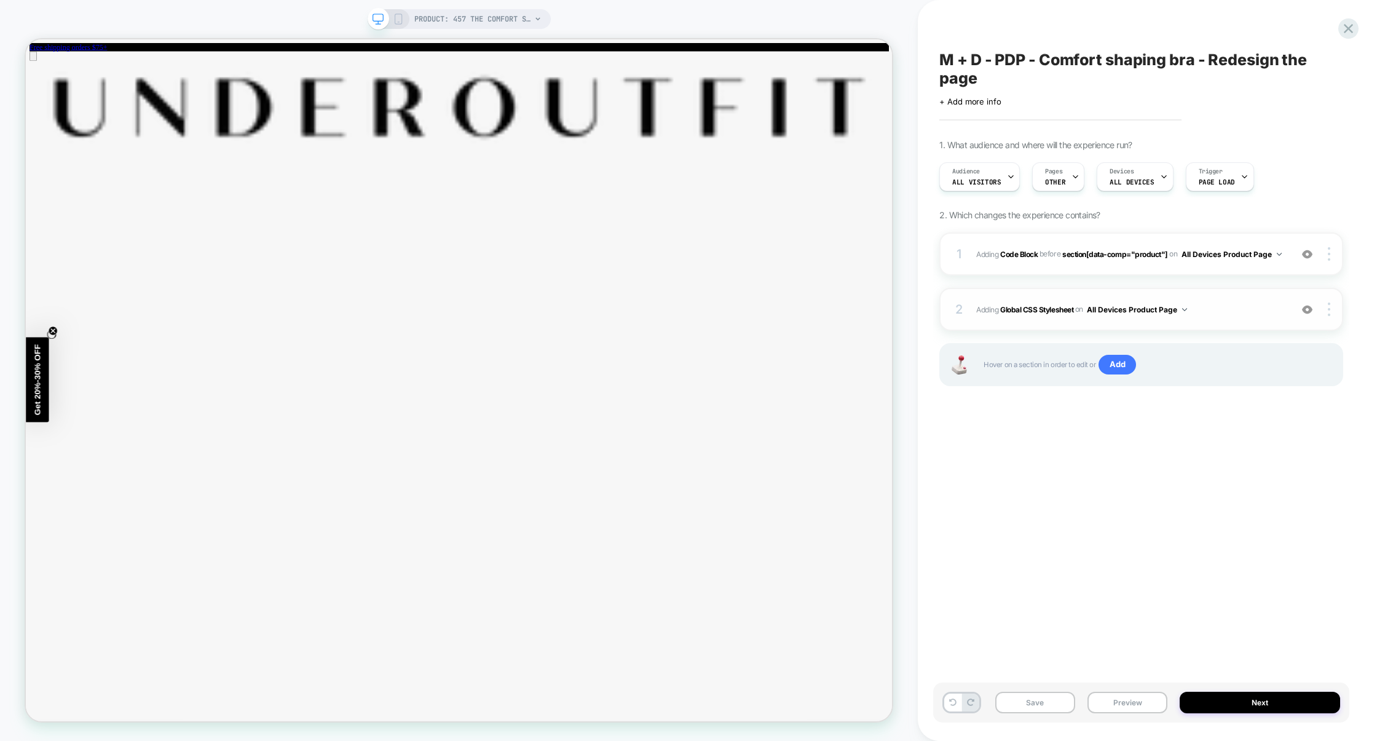
click at [1210, 318] on div "2 Adding Global CSS Stylesheet on All Devices Product Page Add Before Add After…" at bounding box center [1141, 309] width 404 height 43
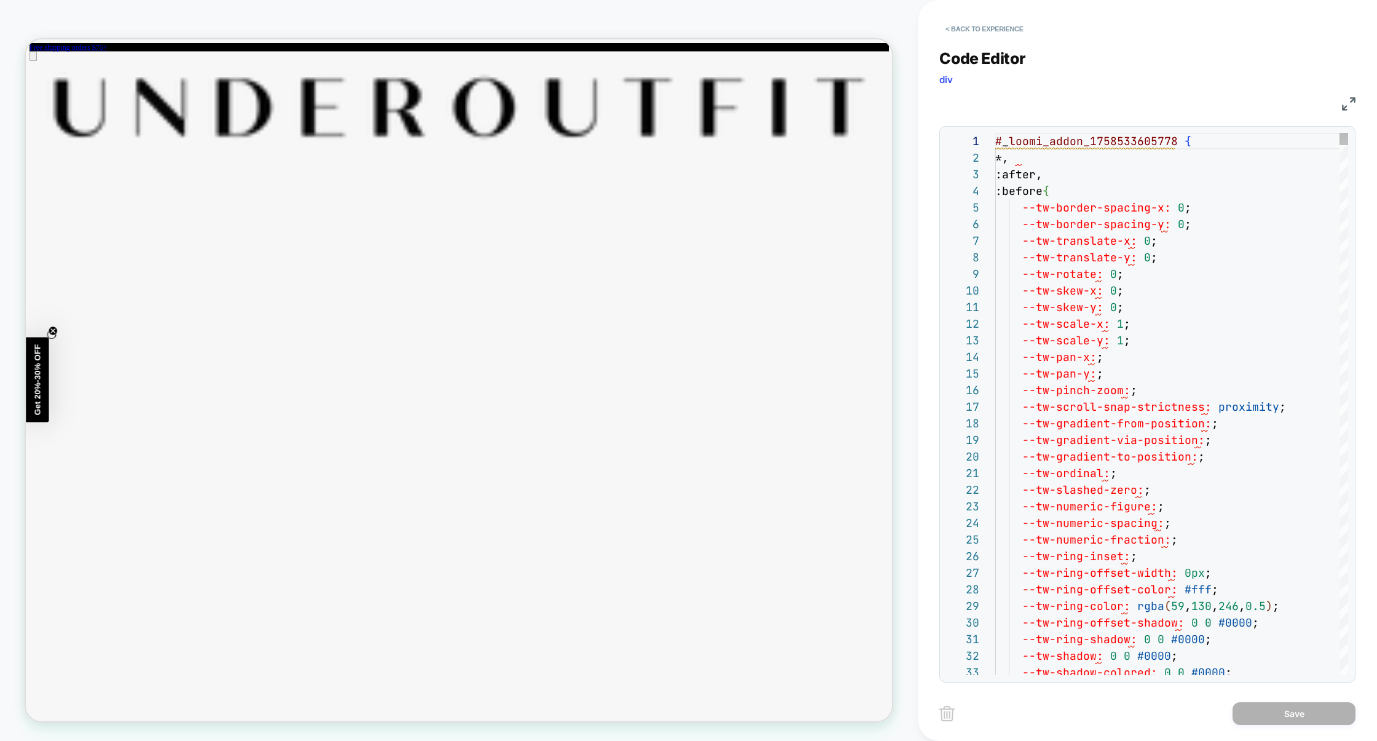
scroll to position [166, 0]
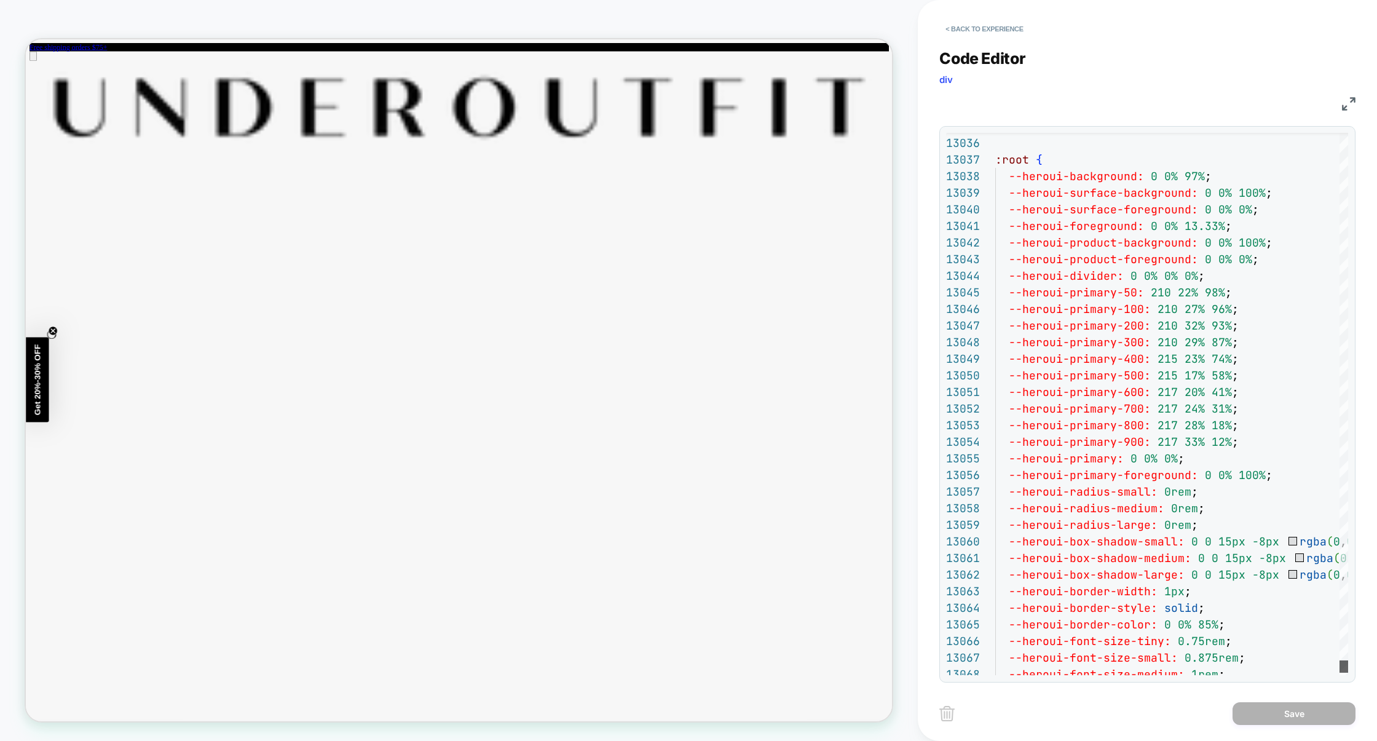
click at [1339, 664] on div at bounding box center [1343, 666] width 9 height 12
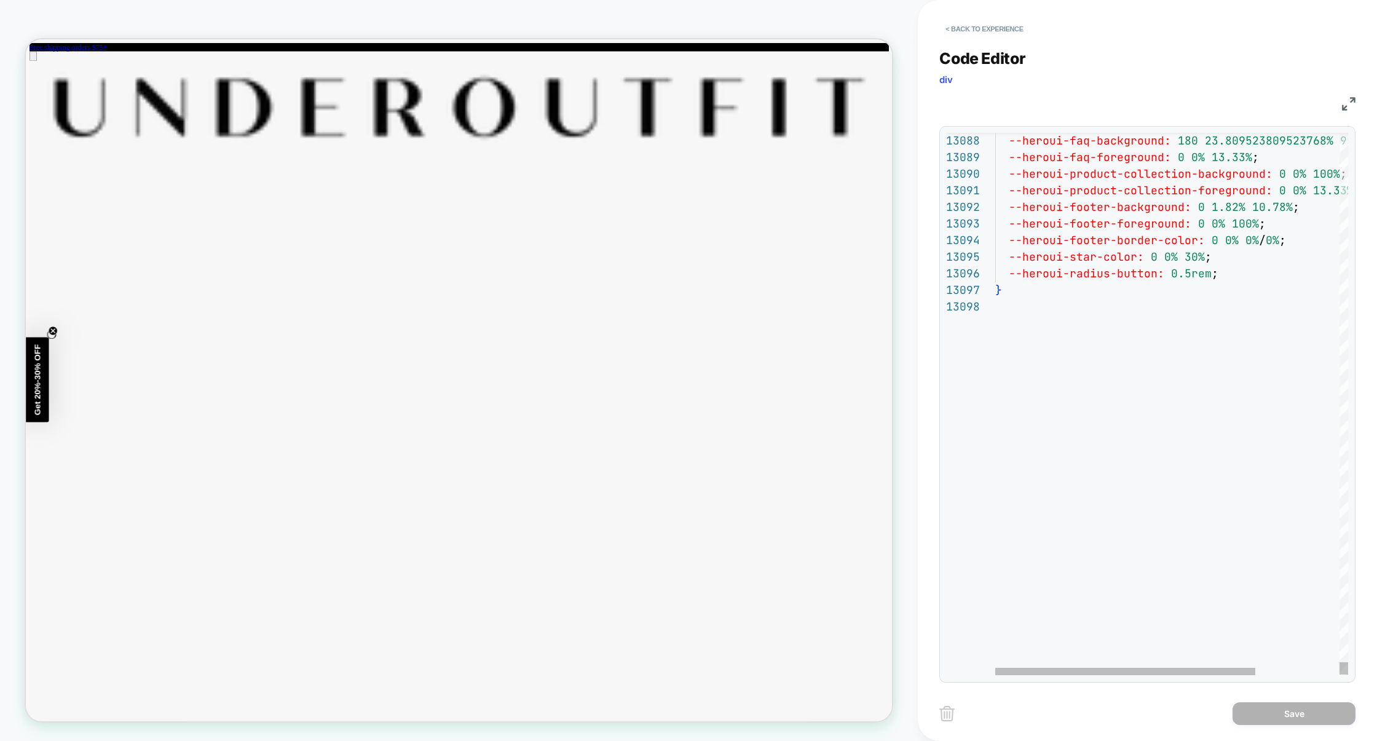
scroll to position [116, 0]
type textarea "**********"
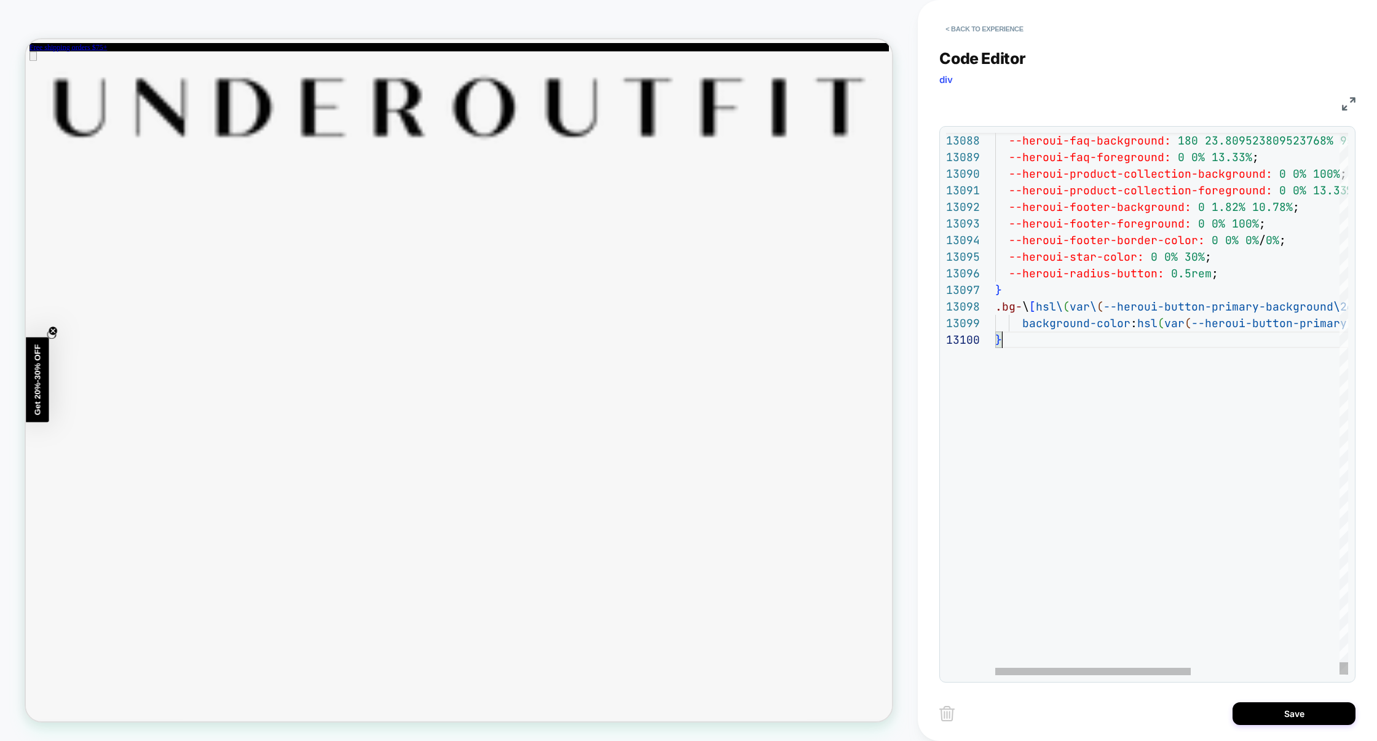
scroll to position [149, 6]
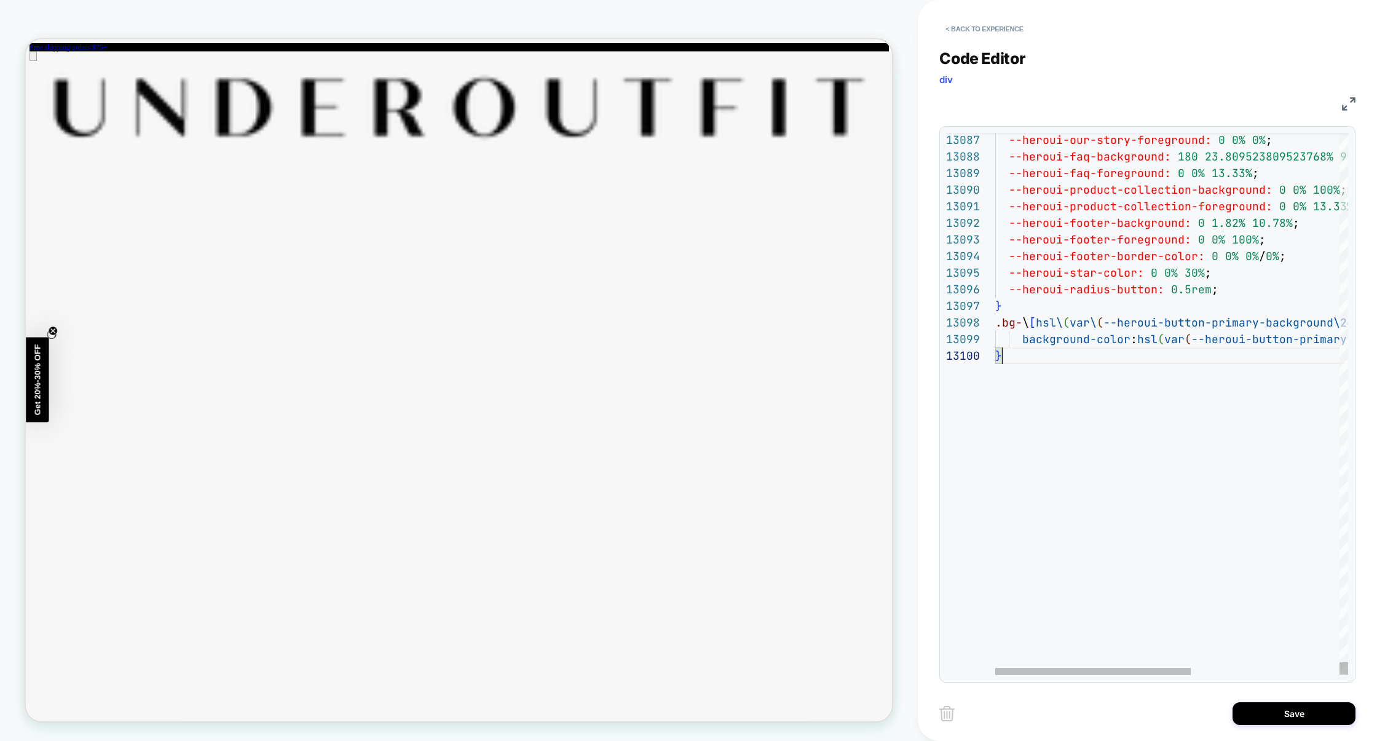
click at [1268, 707] on button "Save" at bounding box center [1293, 713] width 123 height 23
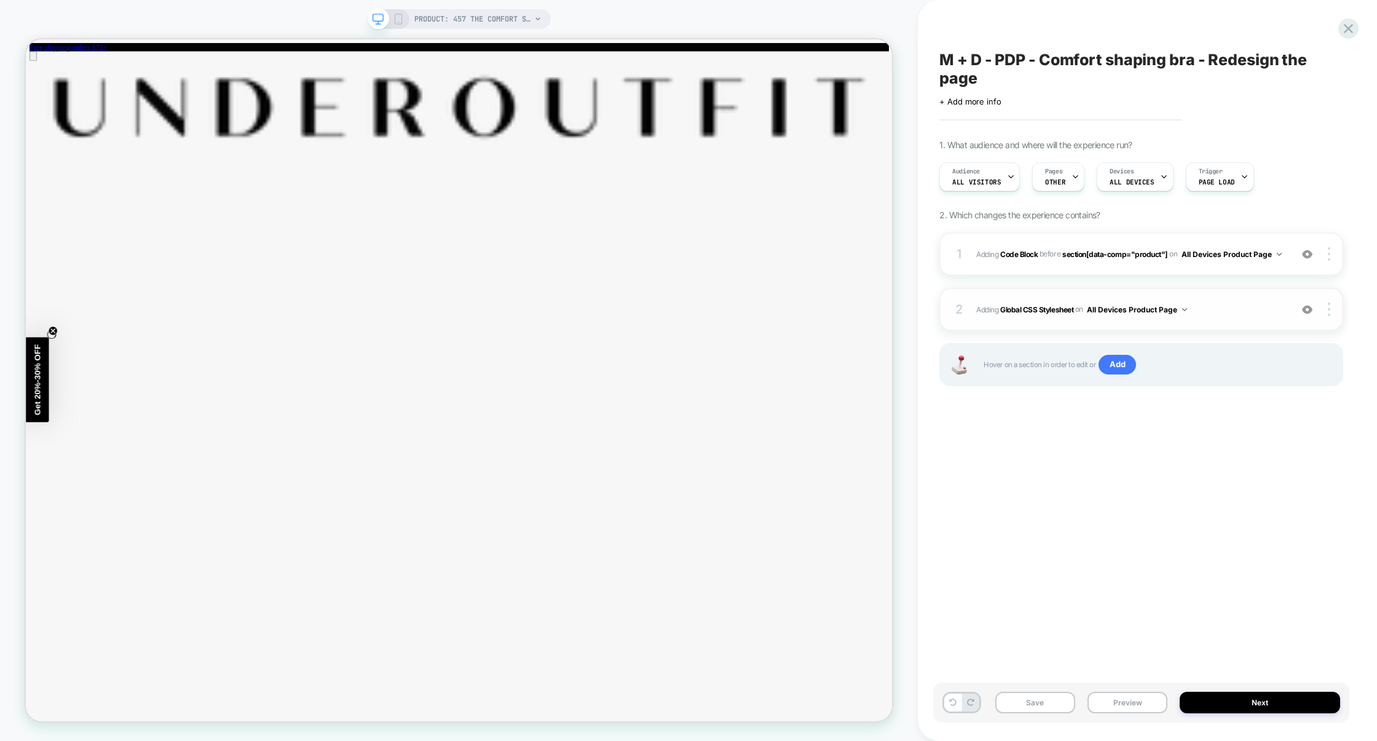
click at [1239, 309] on span "Adding Global CSS Stylesheet on All Devices Product Page" at bounding box center [1130, 309] width 309 height 15
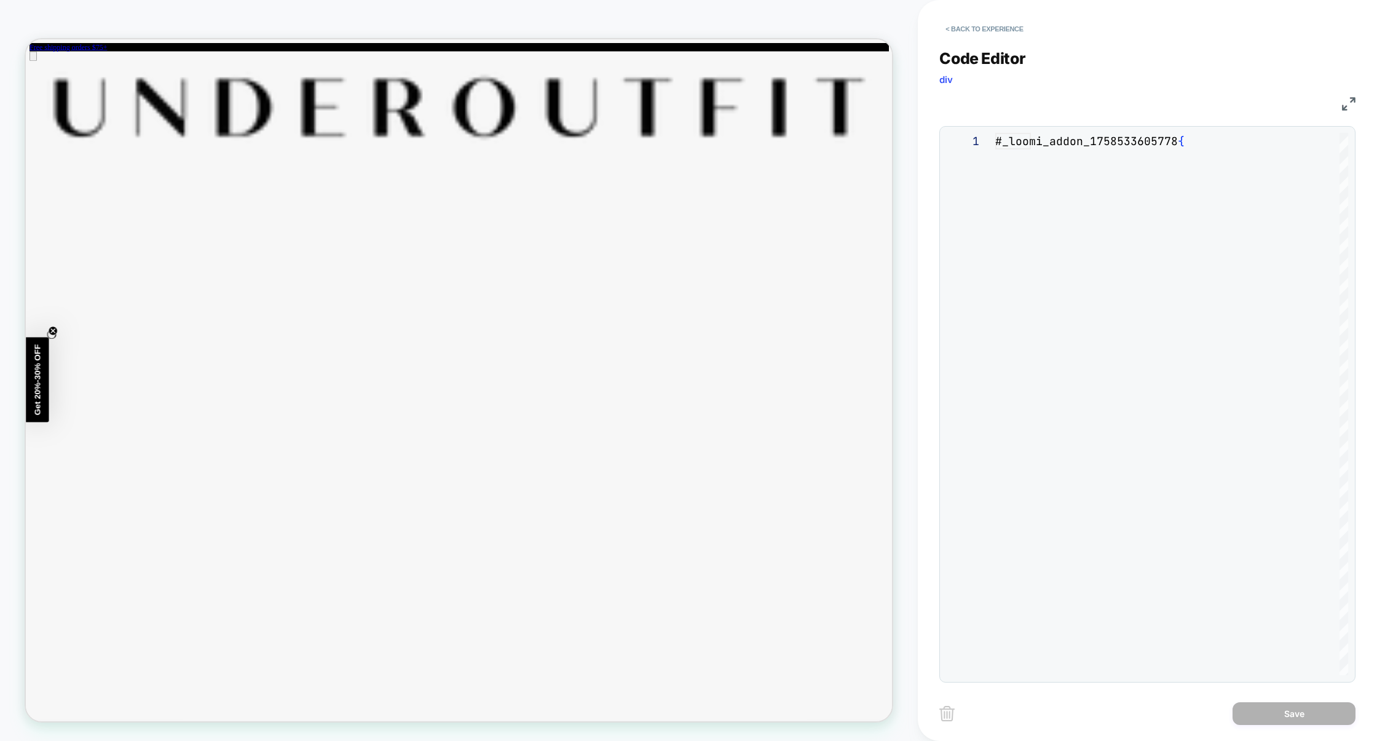
scroll to position [166, 0]
click at [1313, 737] on div "**********" at bounding box center [1147, 370] width 416 height 741
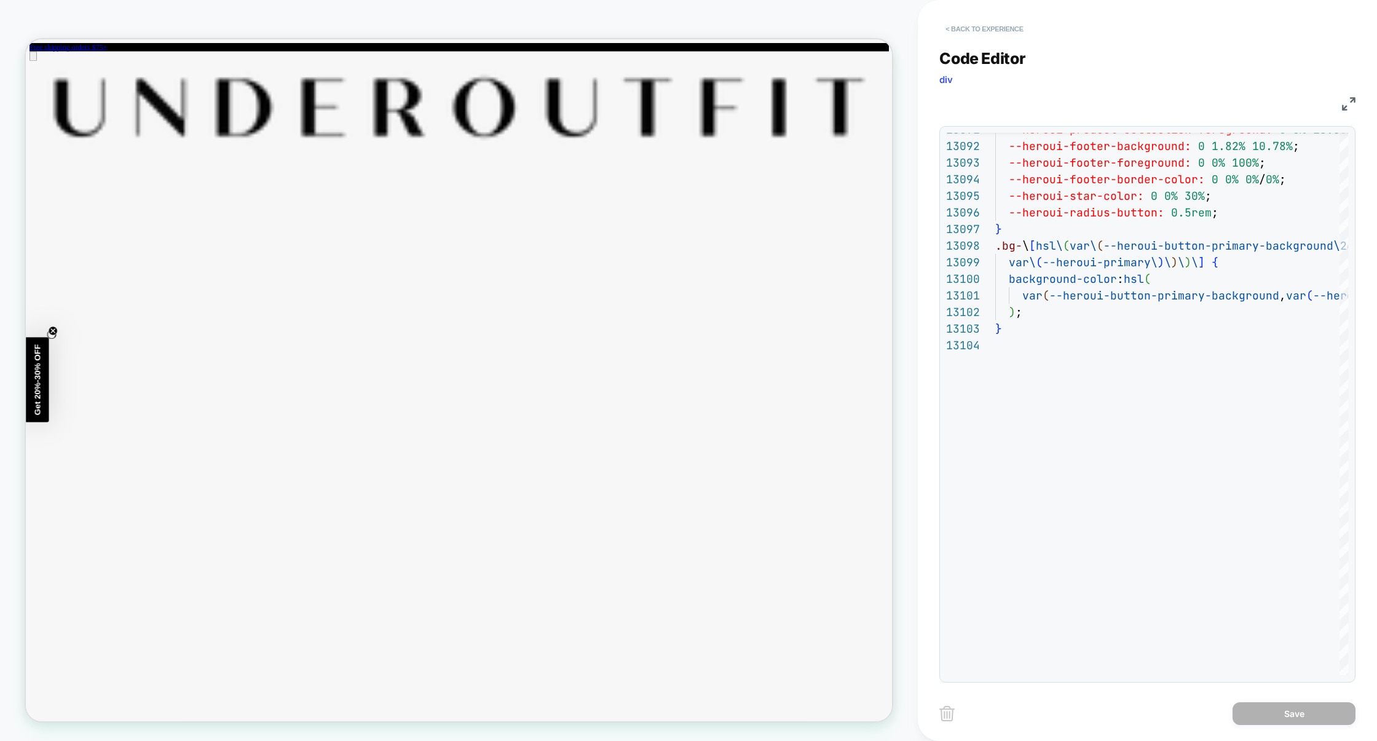
click at [1000, 32] on button "< Back to experience" at bounding box center [984, 29] width 90 height 20
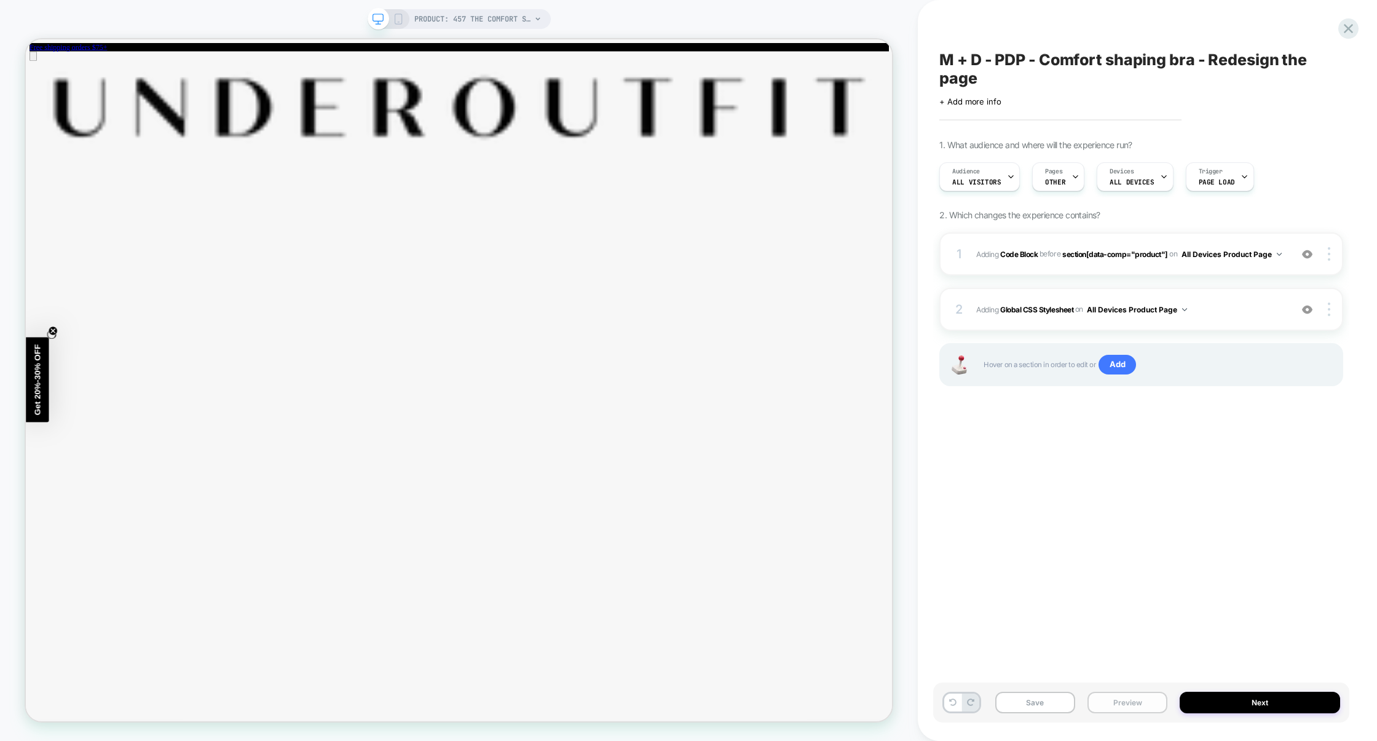
click at [1144, 704] on button "Preview" at bounding box center [1127, 702] width 80 height 22
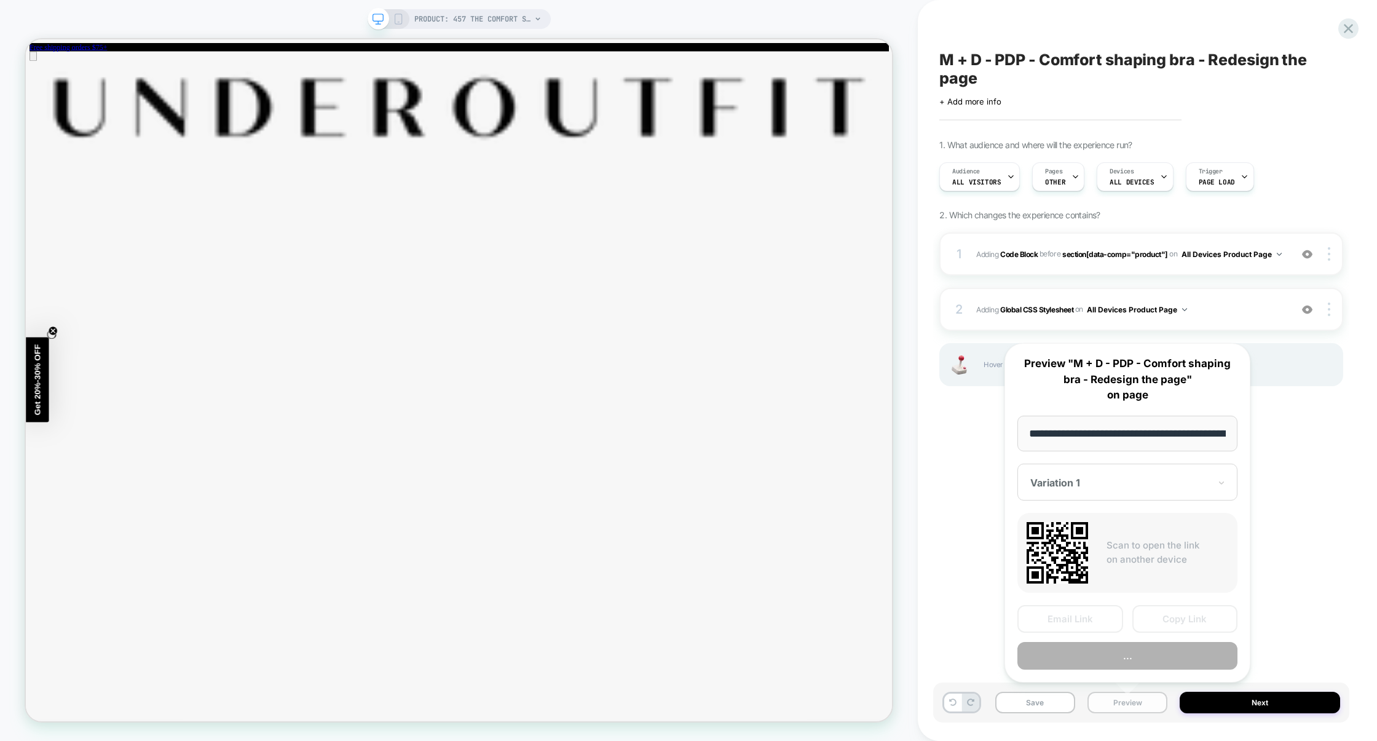
scroll to position [0, 116]
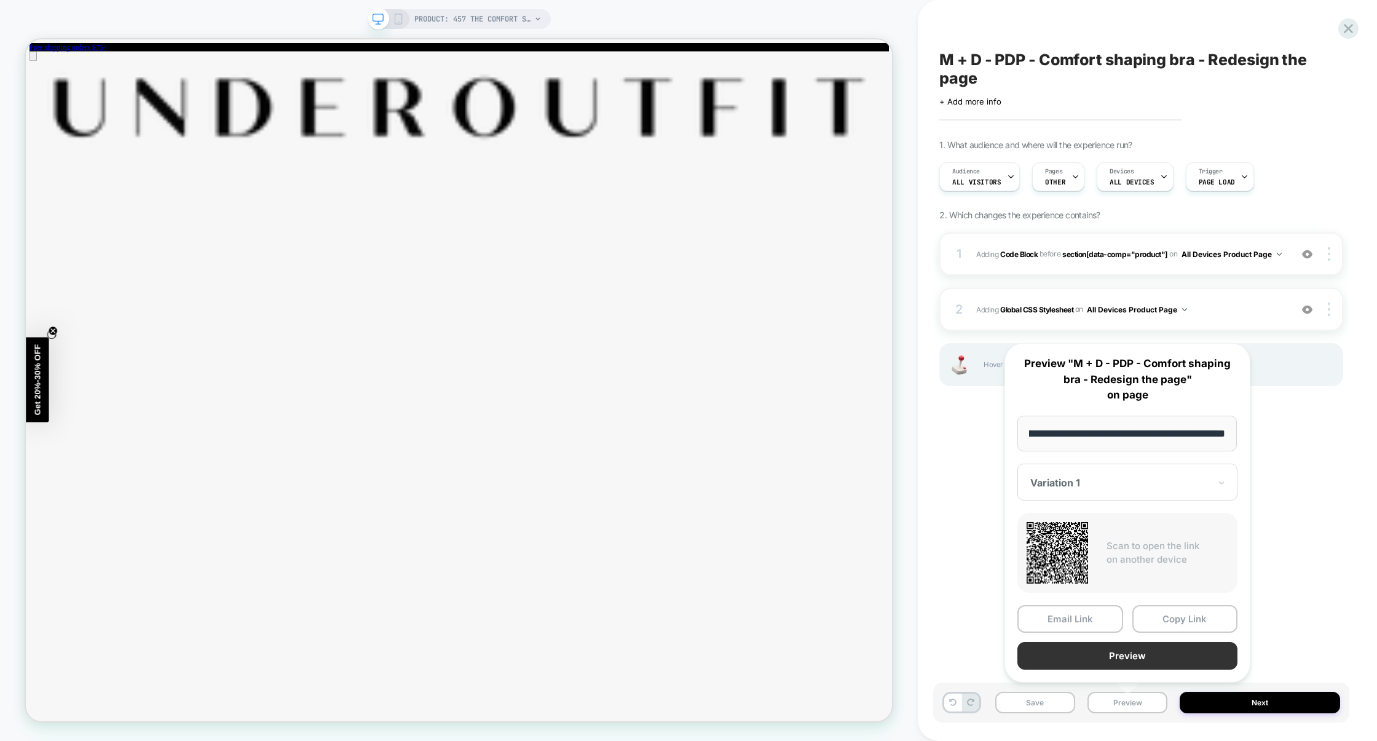
click at [1142, 661] on button "Preview" at bounding box center [1127, 656] width 220 height 28
